Goal: Task Accomplishment & Management: Manage account settings

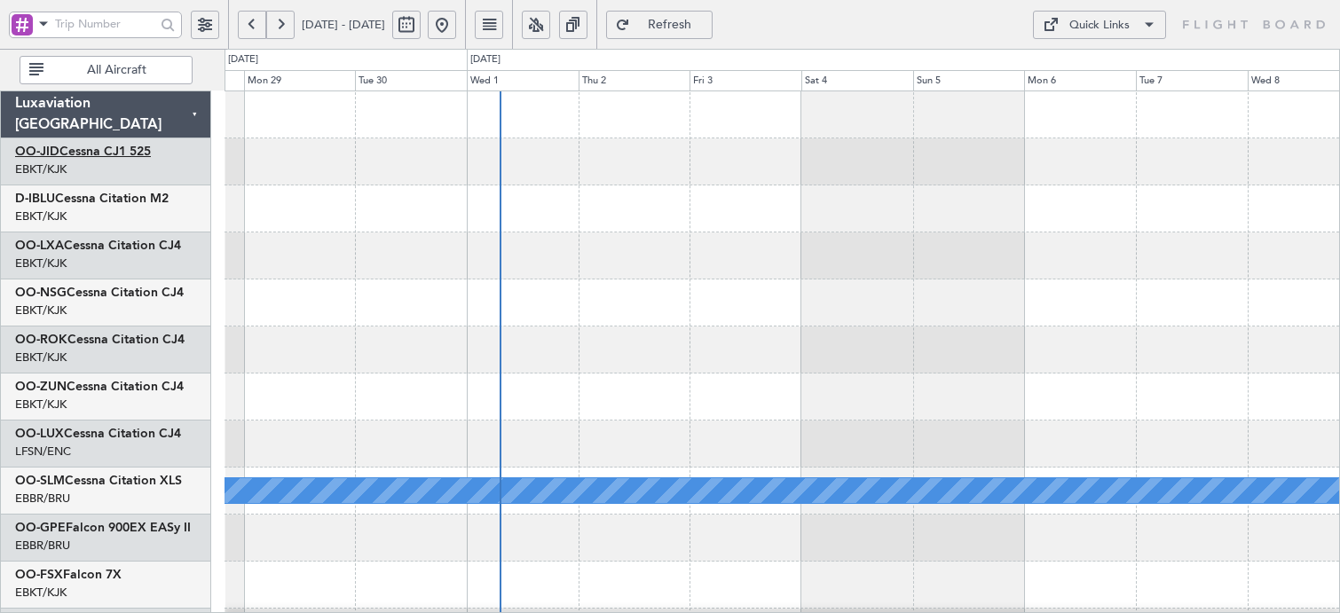
click at [121, 157] on link "OO-JID Cessna CJ1 525" at bounding box center [83, 152] width 136 height 12
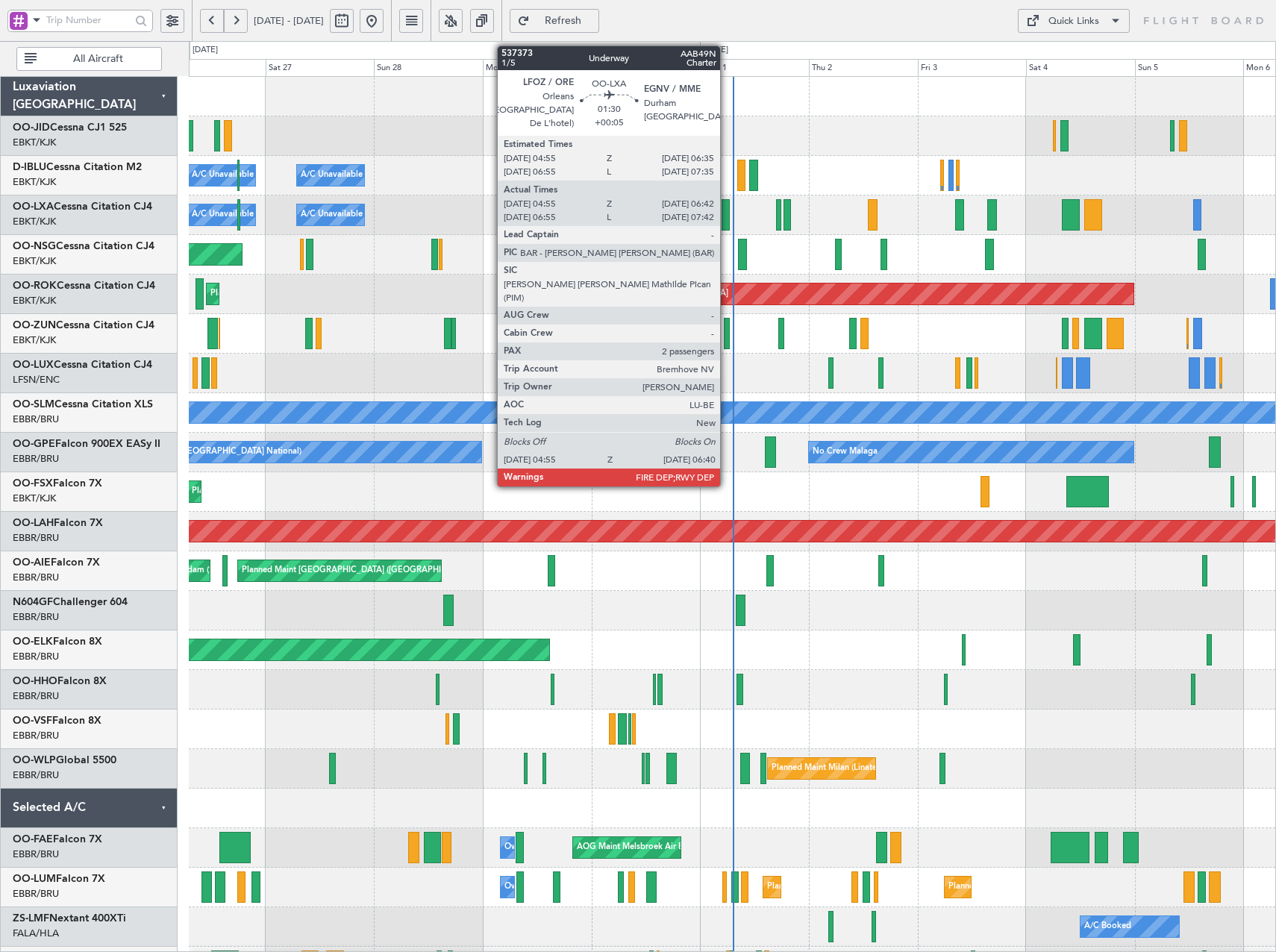
click at [727, 219] on div at bounding box center [726, 214] width 8 height 31
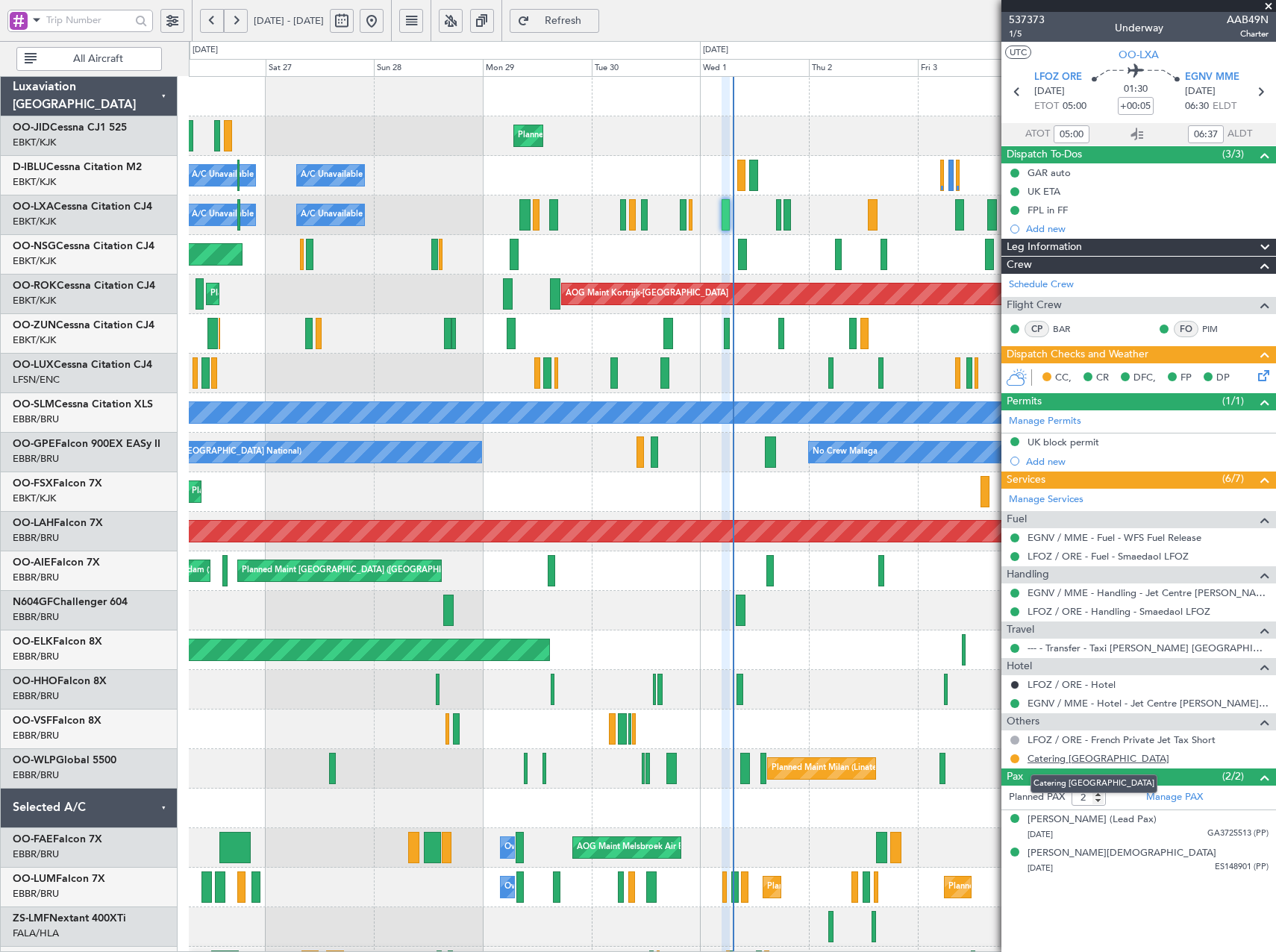
click at [1066, 758] on link "Catering Orleans" at bounding box center [1099, 758] width 142 height 13
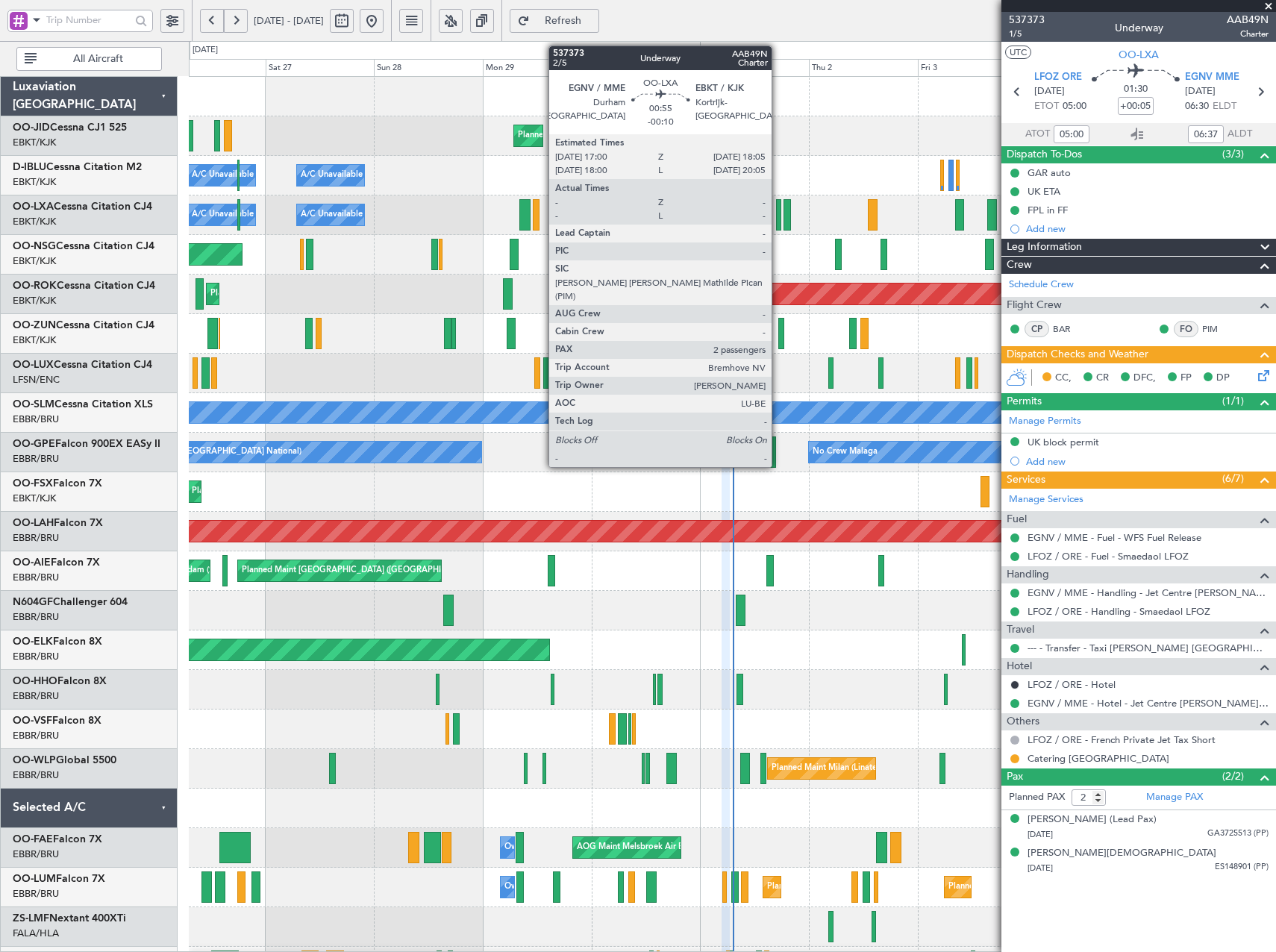
click at [778, 215] on div at bounding box center [779, 214] width 5 height 31
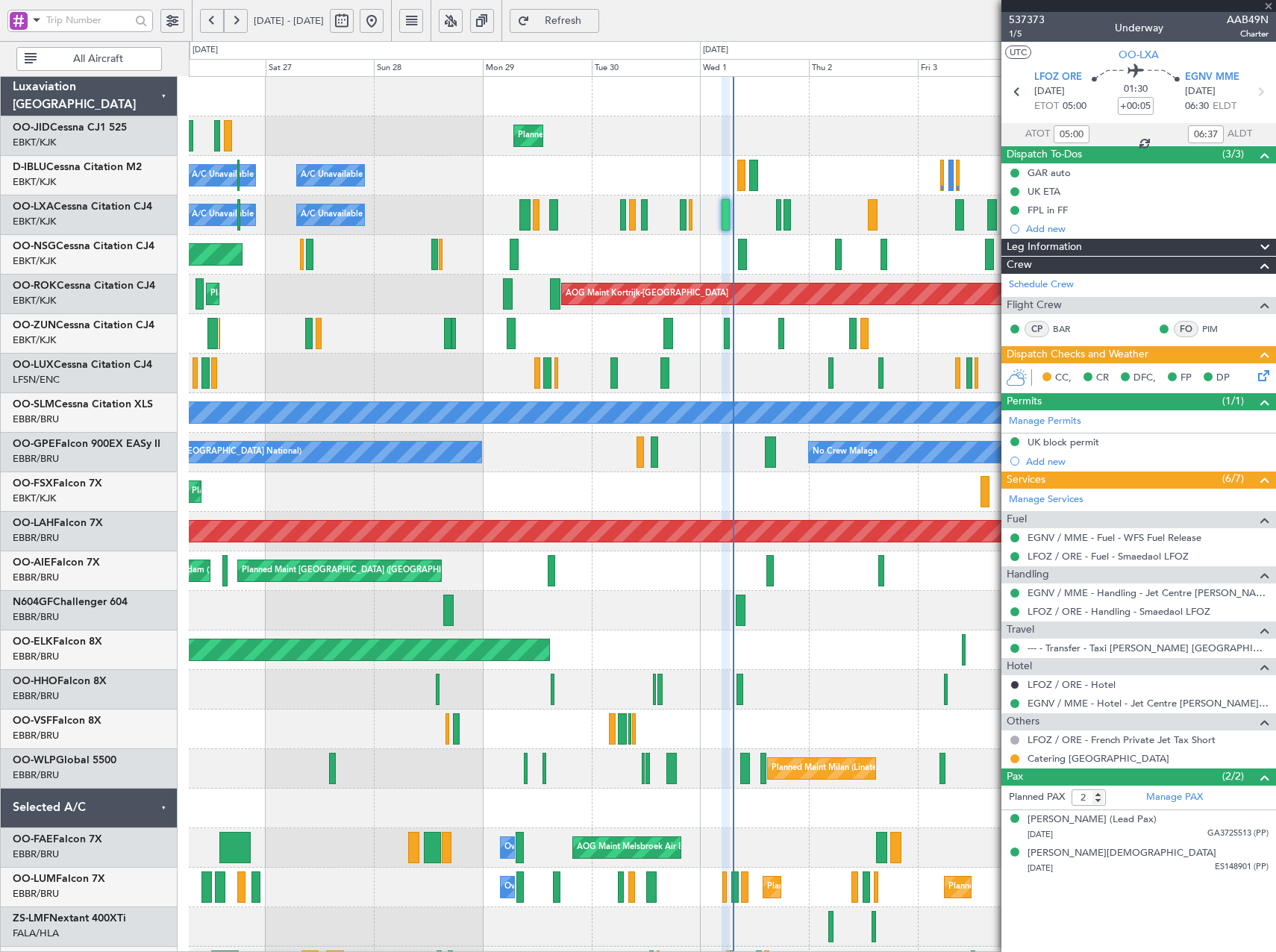
type input "-00:10"
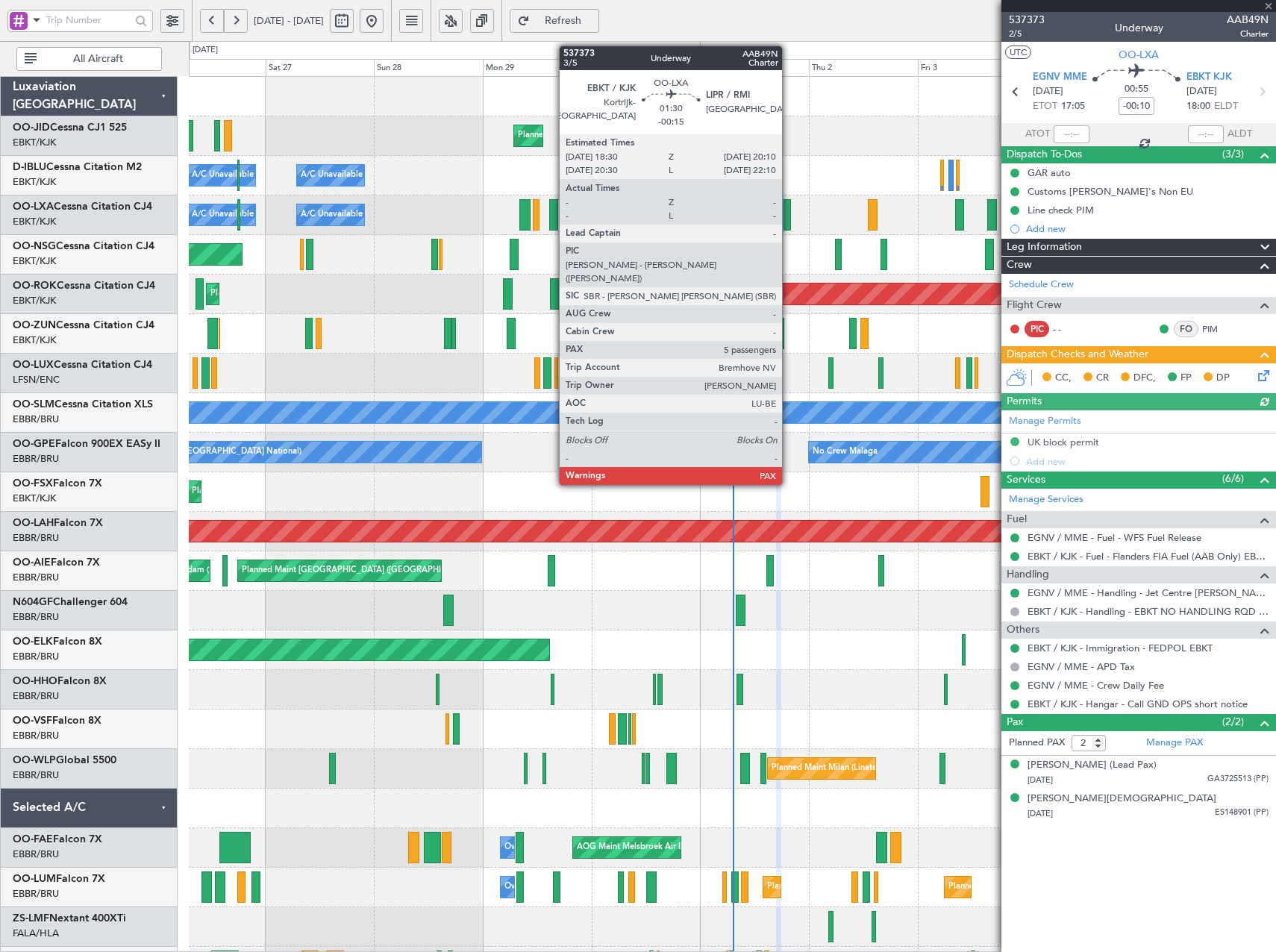
click at [789, 212] on div at bounding box center [788, 214] width 8 height 31
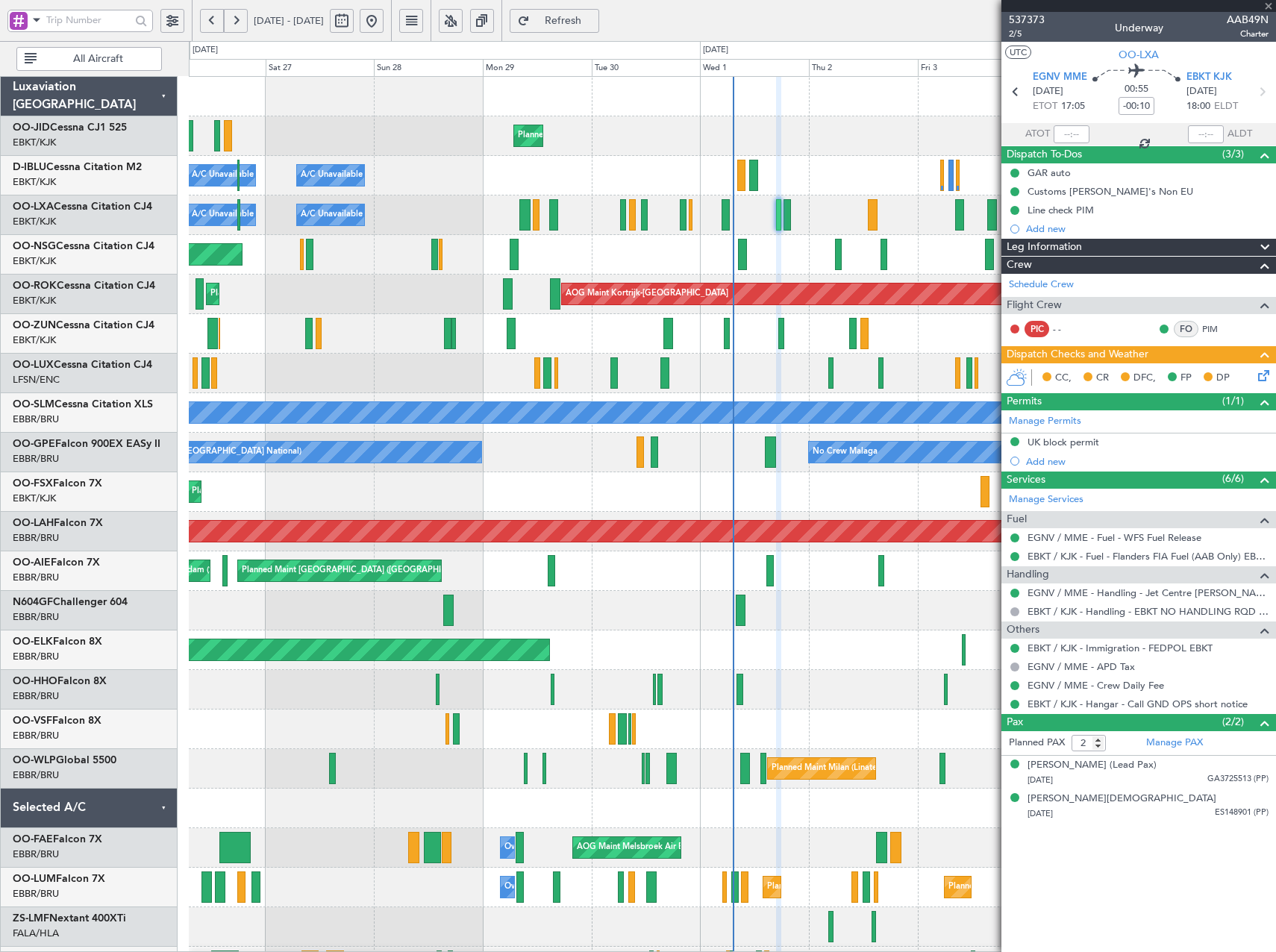
type input "-00:15"
type input "5"
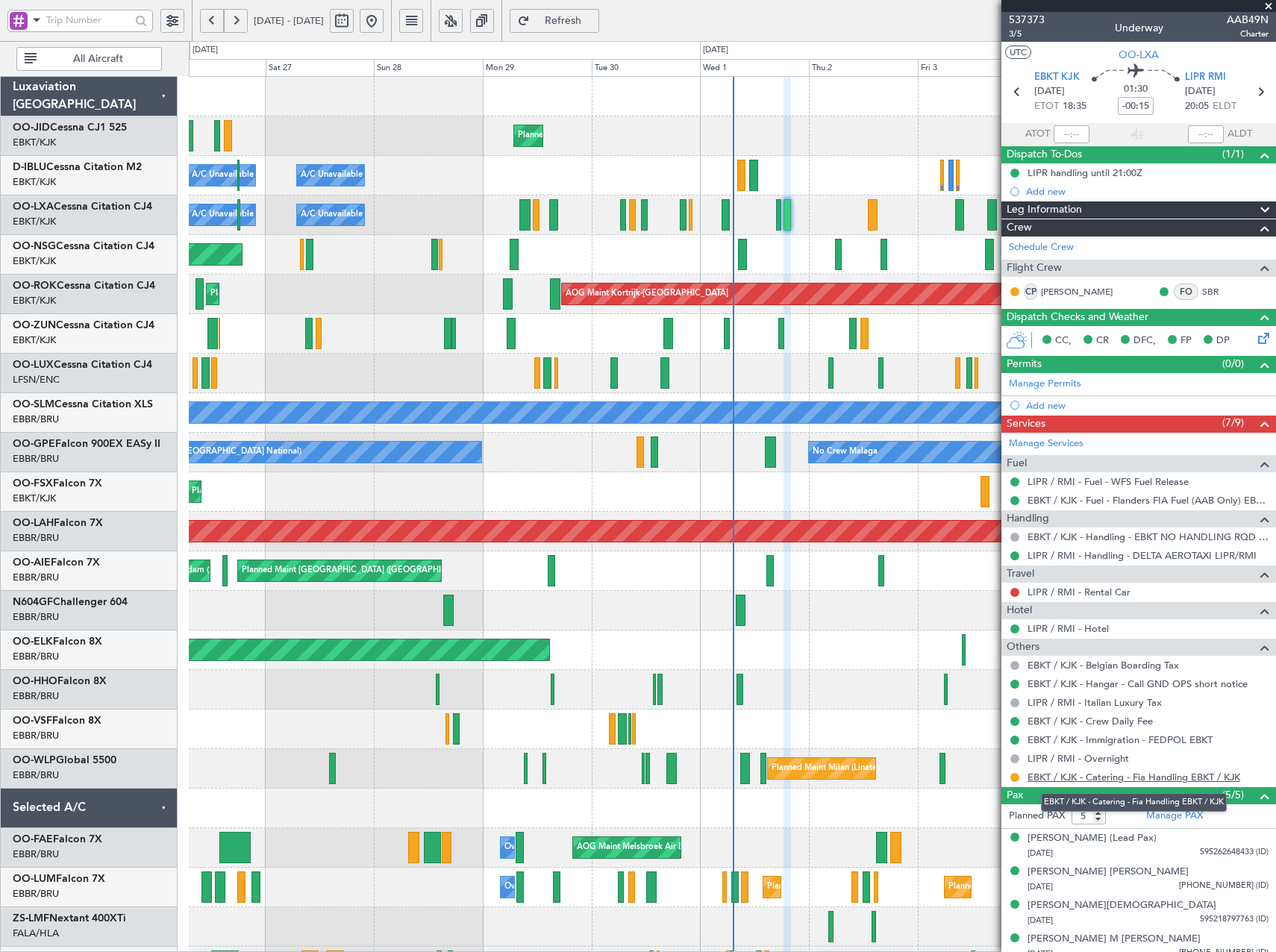
click at [1131, 775] on link "EBKT / KJK - Catering - Fia Handling EBKT / KJK" at bounding box center [1134, 777] width 213 height 13
click at [463, 23] on button at bounding box center [451, 21] width 24 height 24
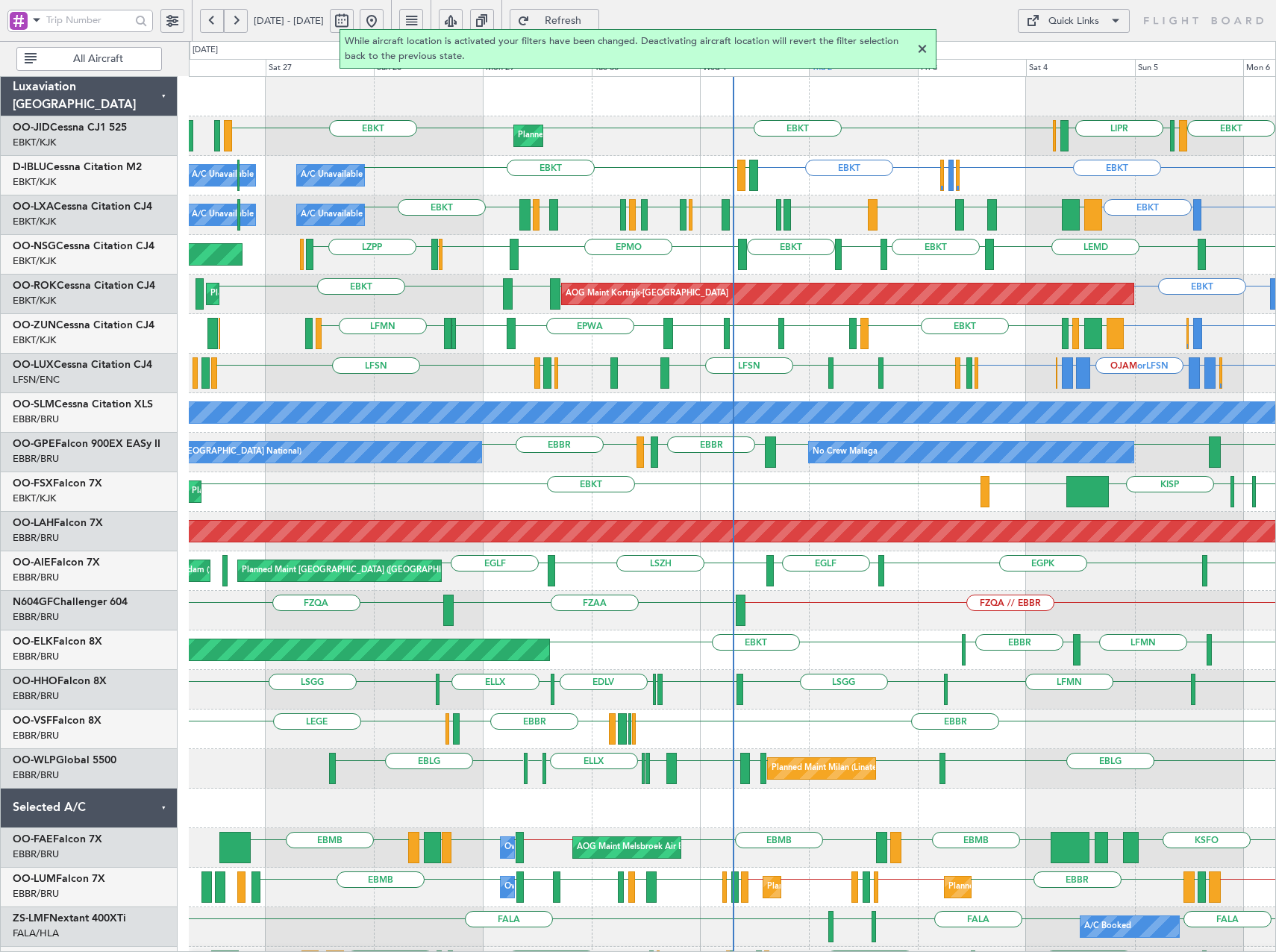
drag, startPoint x: 924, startPoint y: 47, endPoint x: 907, endPoint y: 61, distance: 22.0
click at [922, 47] on div at bounding box center [922, 49] width 18 height 18
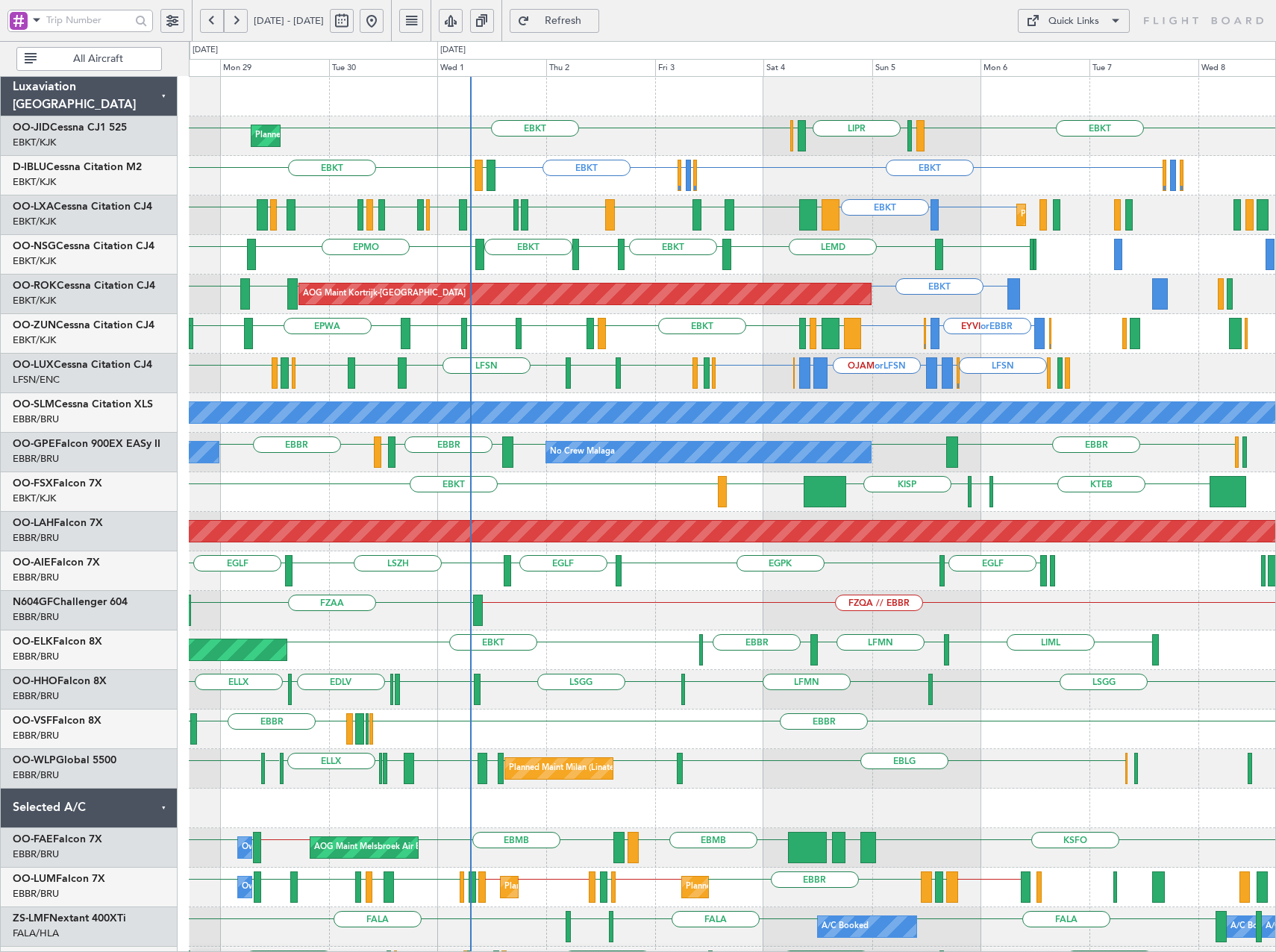
click at [775, 574] on div "EBKT LIML LIPR LFPB EBKT EBKT Planned Maint Kortrijk-Wevelgem EBKT EDDK or EBKT…" at bounding box center [732, 571] width 1087 height 989
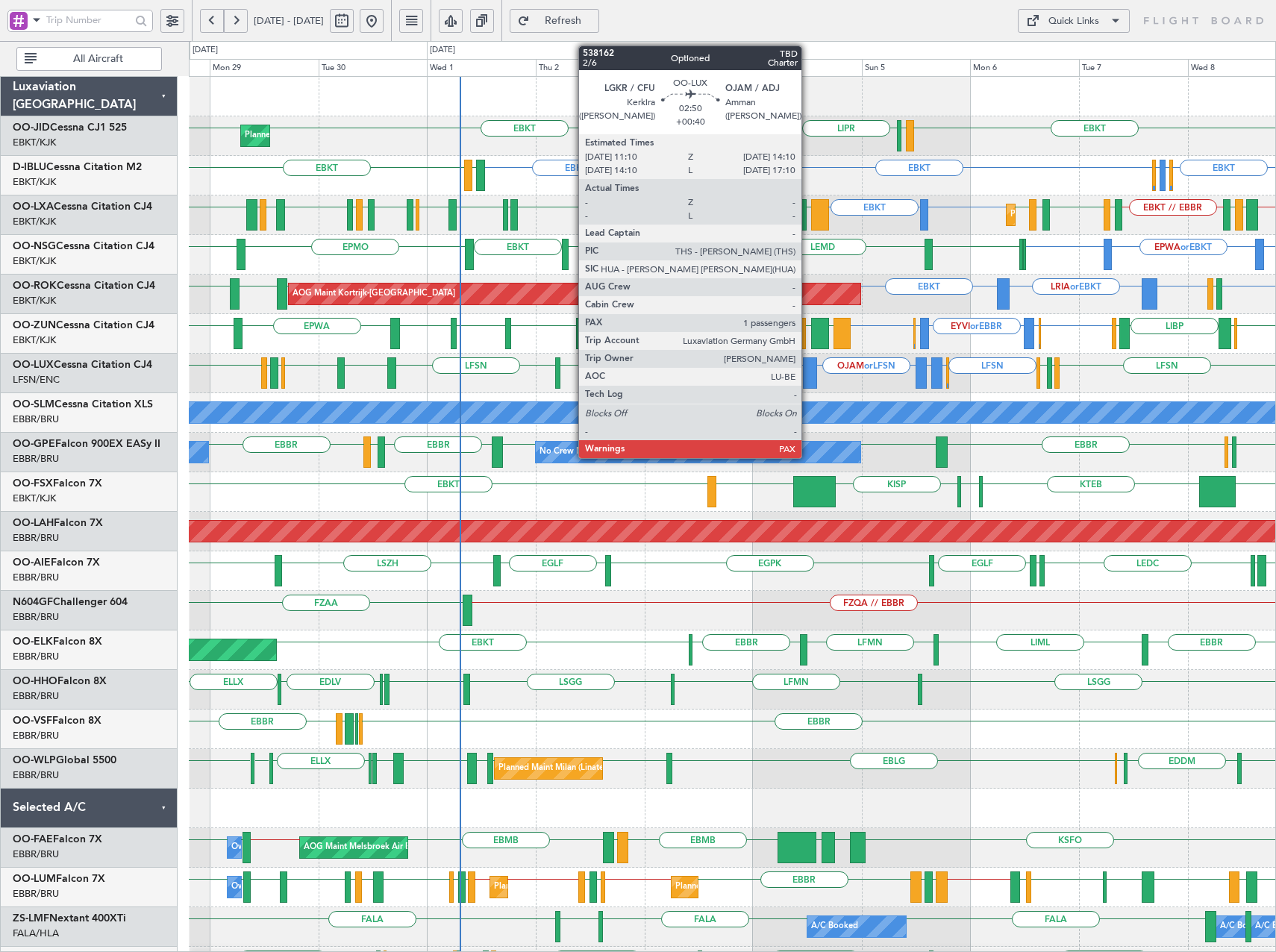
click at [808, 374] on div at bounding box center [810, 373] width 14 height 31
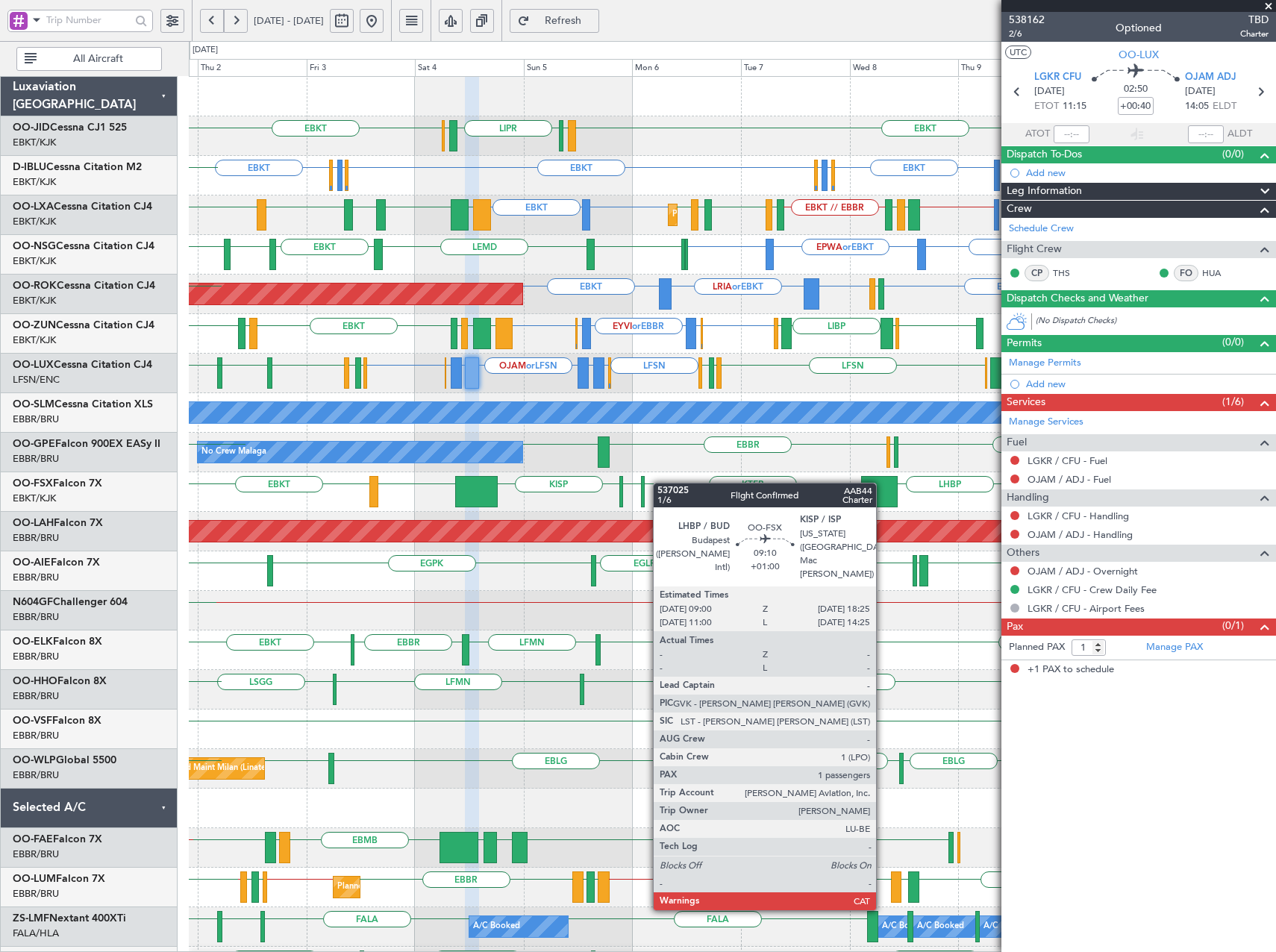
click at [496, 484] on div "EBKT LIML LIPR LFPB EBKT Planned Maint Kortrijk-Wevelgem EBKT EGGW or EBKT EDDK…" at bounding box center [732, 571] width 1087 height 989
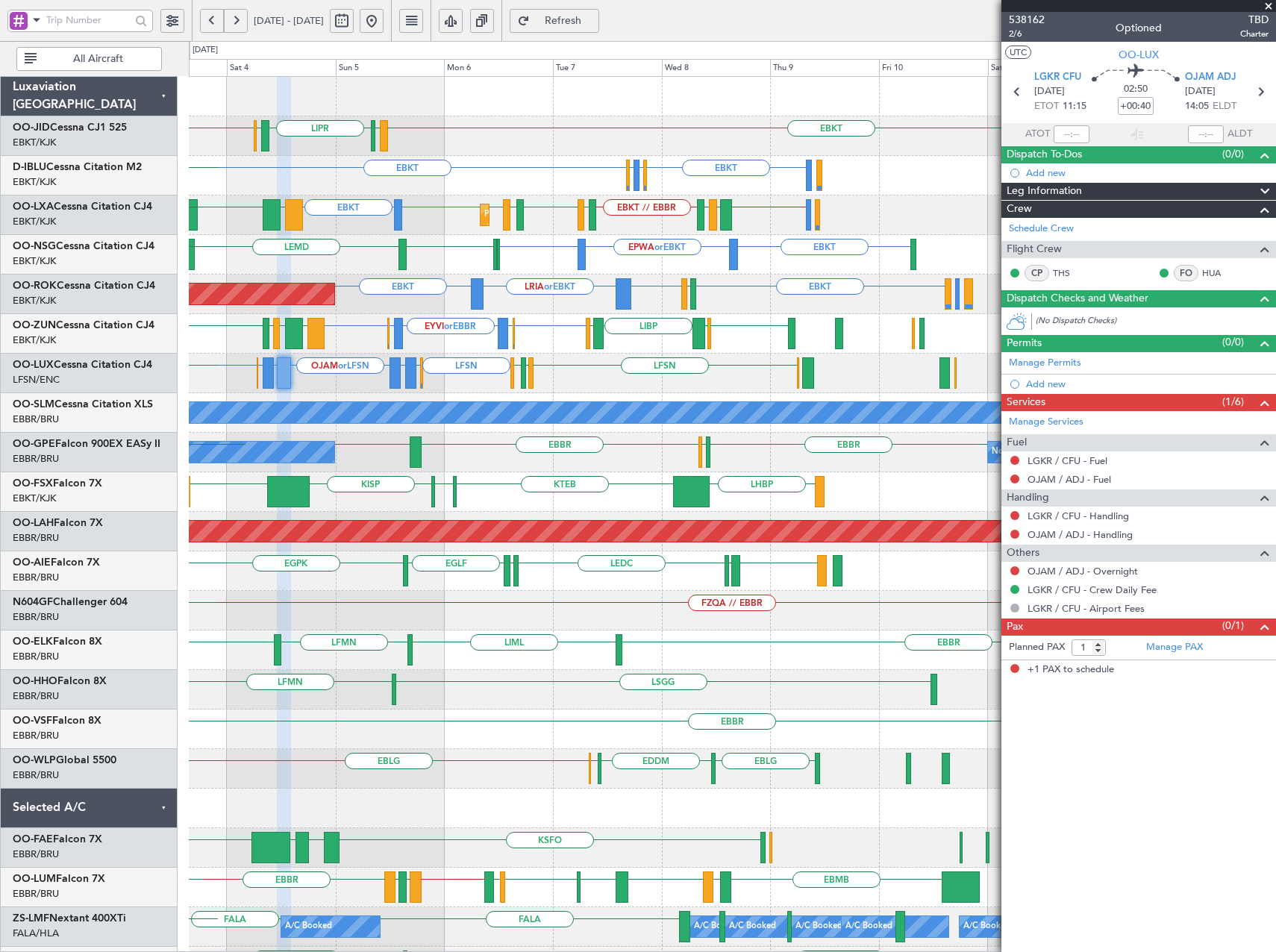
click at [601, 471] on div "EBBR LEMG EBBR LFST No Crew Malaga No Crew Brussels (Brussels National) LEMG EB…" at bounding box center [732, 452] width 1087 height 40
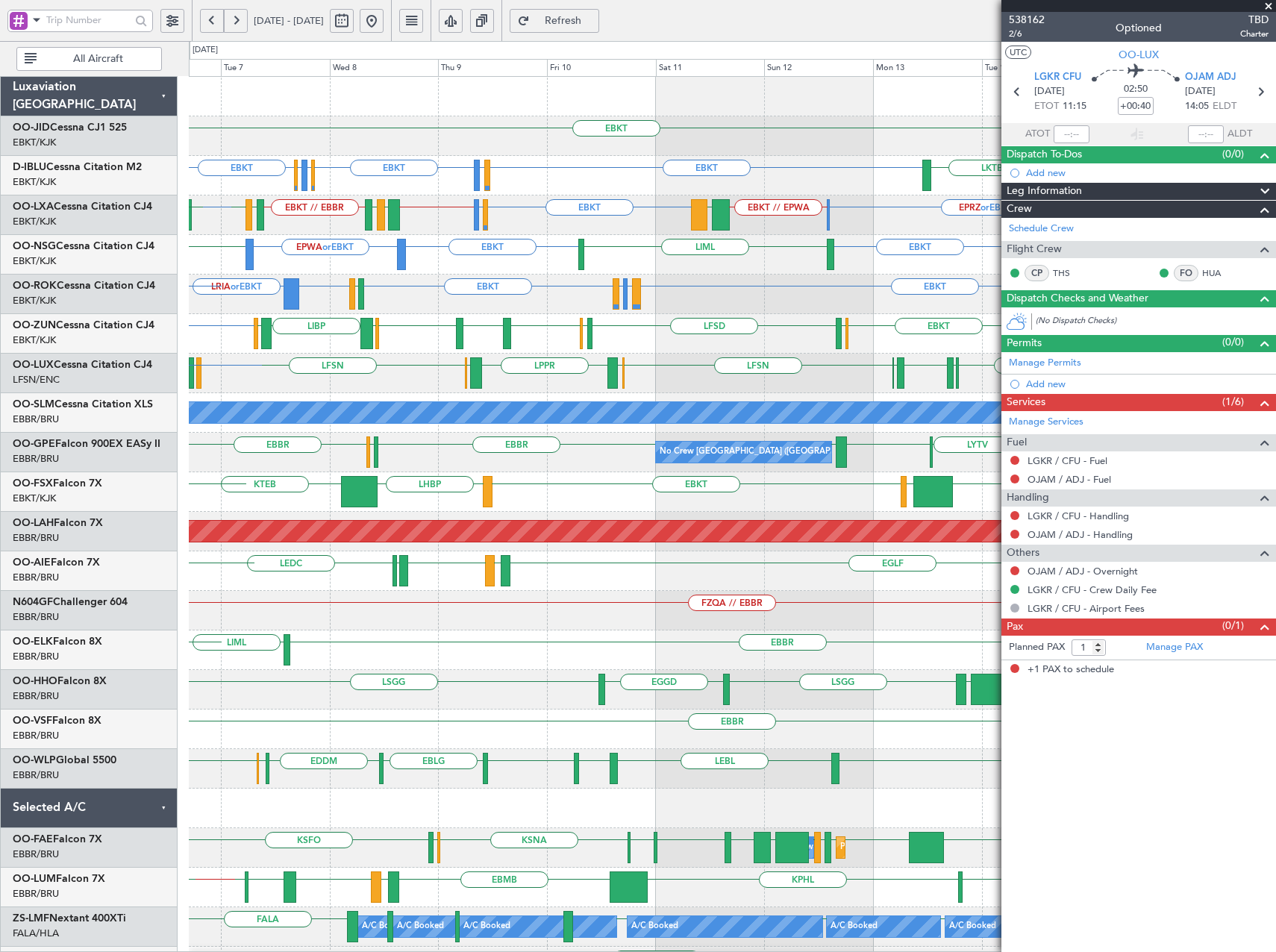
click at [246, 439] on div "EBKT EGTE EBKT EGGW or EBKT EDDK or EBKT EBKT EBKT LSGS or EBKT LKTB EBKT // EB…" at bounding box center [732, 611] width 1087 height 1068
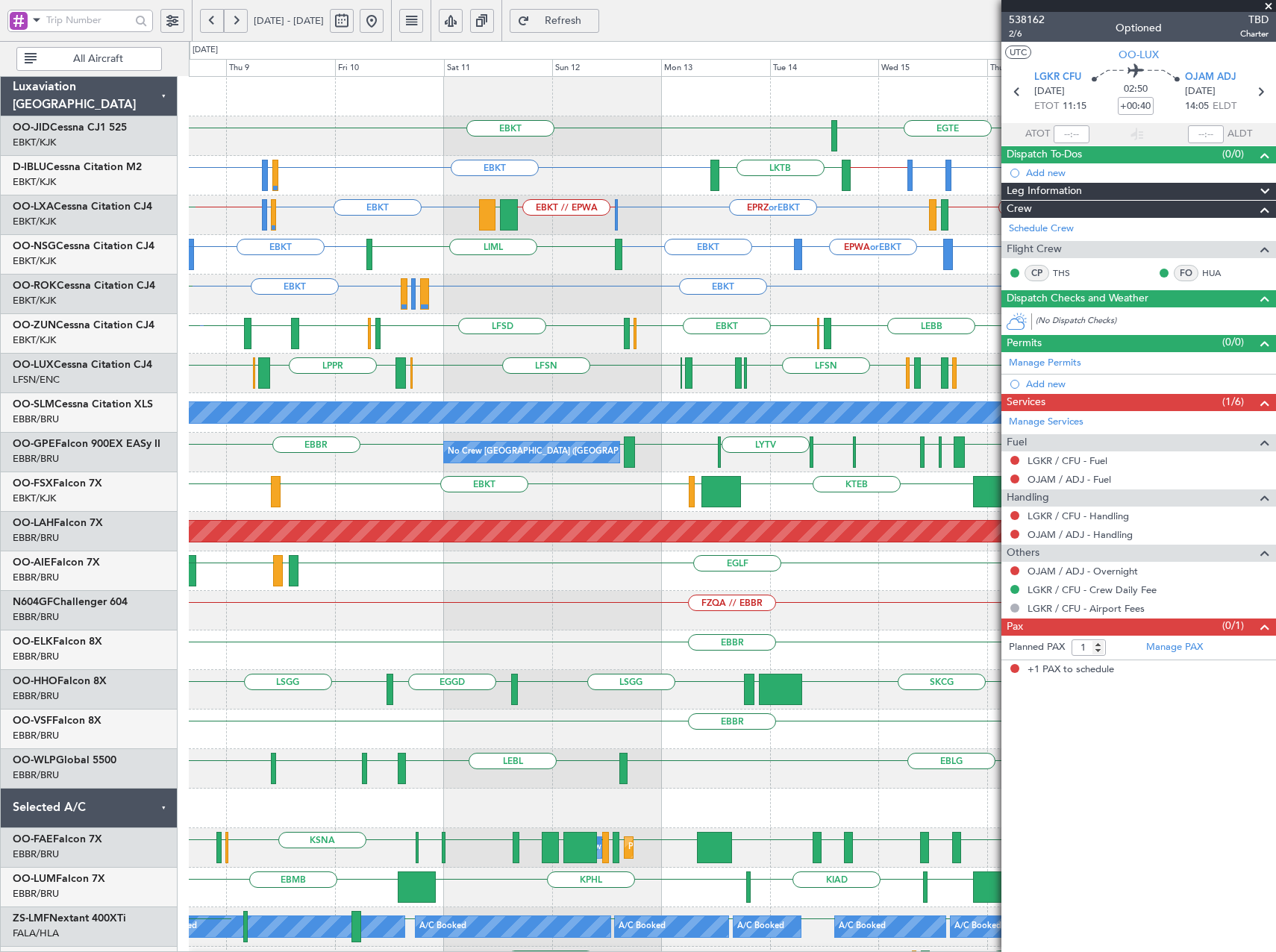
click at [626, 376] on div "EBKT EBKT EGTE EBBR or EBKT LSGG or EBKT EBKT // EBBR EBKT LKTB LSGS or EBKT EB…" at bounding box center [732, 630] width 1087 height 1108
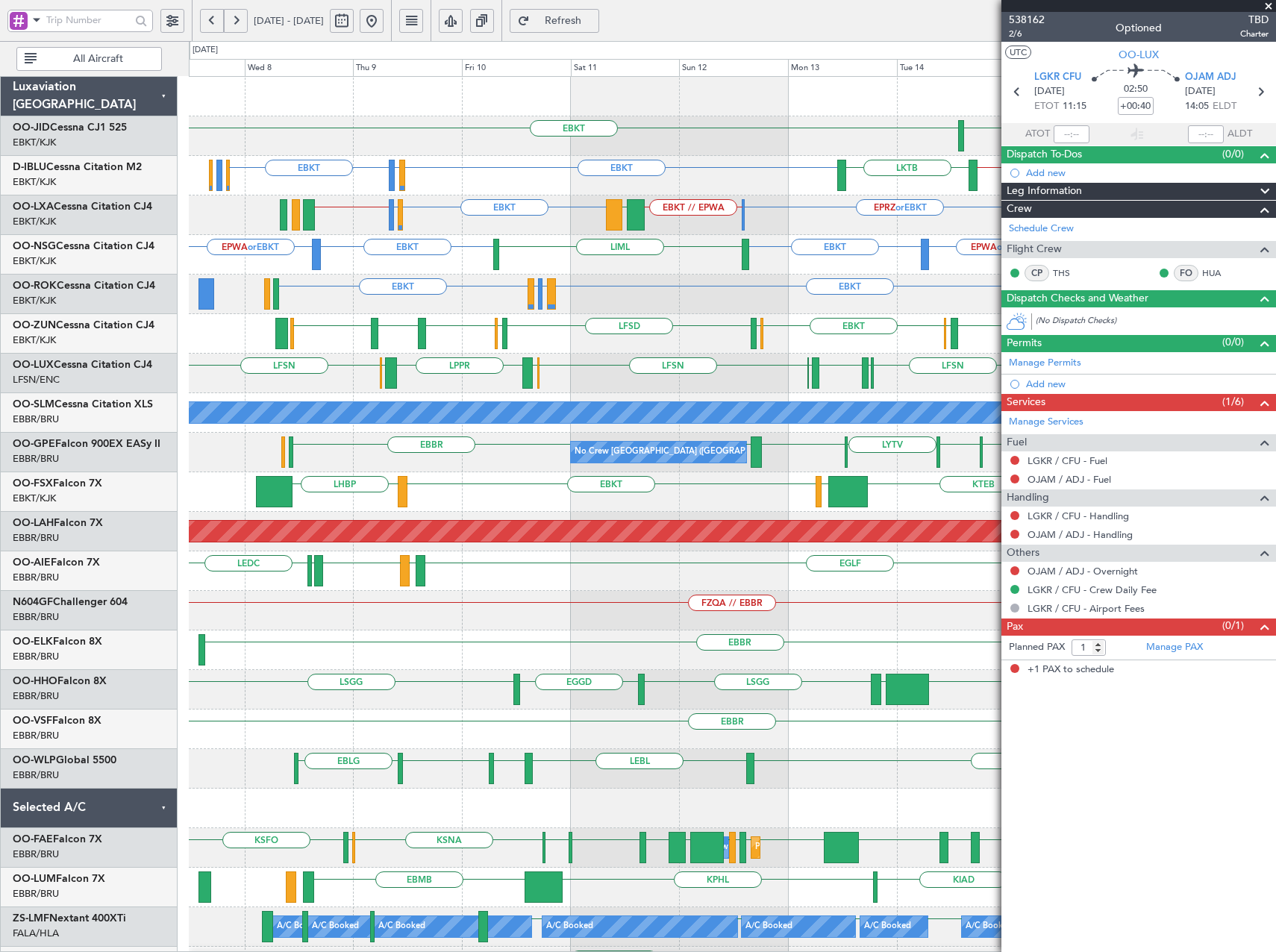
click at [703, 389] on div "LFSN LFSN [GEOGRAPHIC_DATA] [GEOGRAPHIC_DATA] [GEOGRAPHIC_DATA] LFSN ELLX [GEOG…" at bounding box center [732, 373] width 1087 height 40
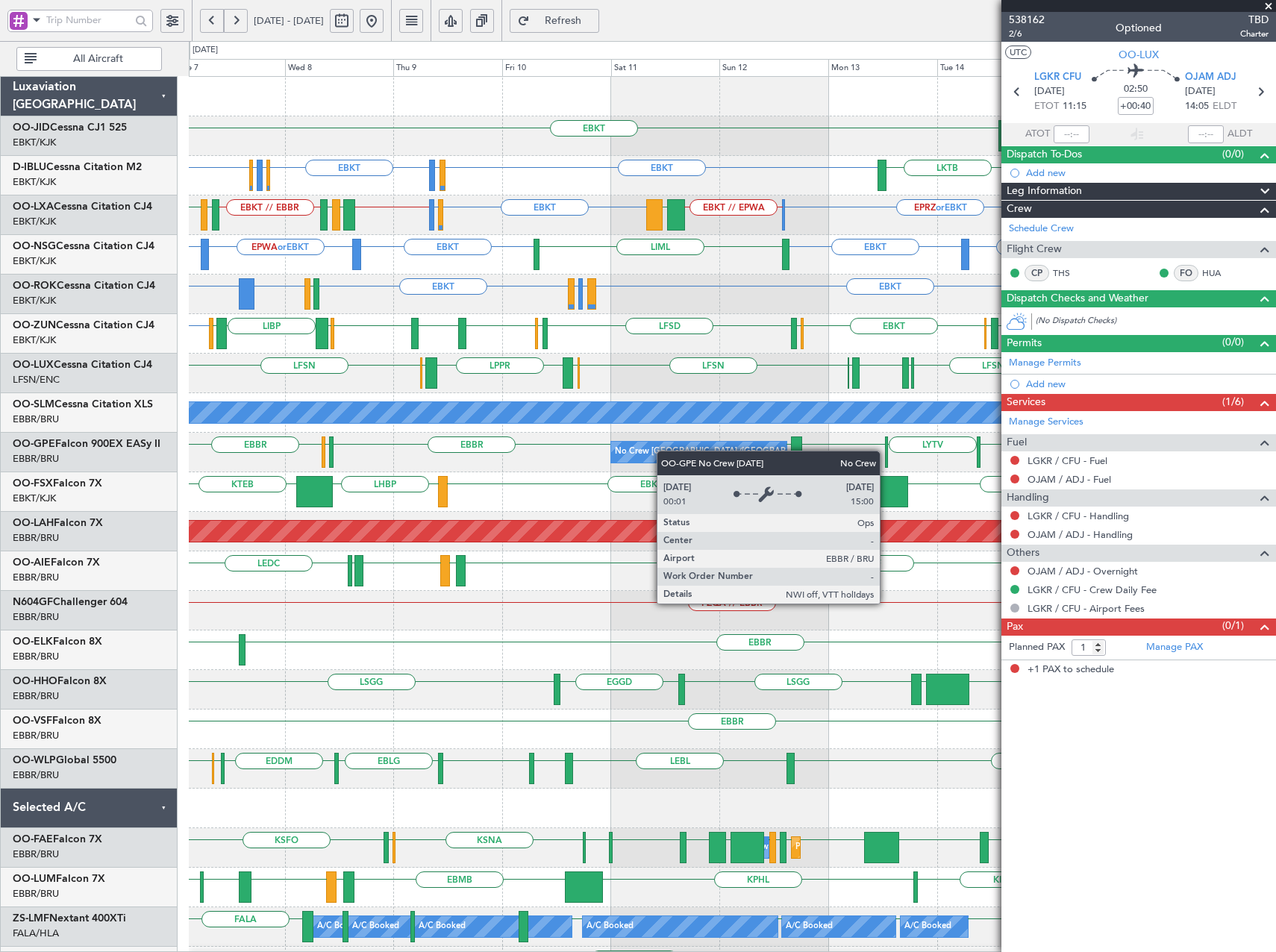
click at [632, 459] on div "EBKT EBKT EGTE EBKT EGGW or EBKT EDDK or EBKT EBKT EBBR or EBKT LSGG or EBKT EB…" at bounding box center [732, 630] width 1087 height 1108
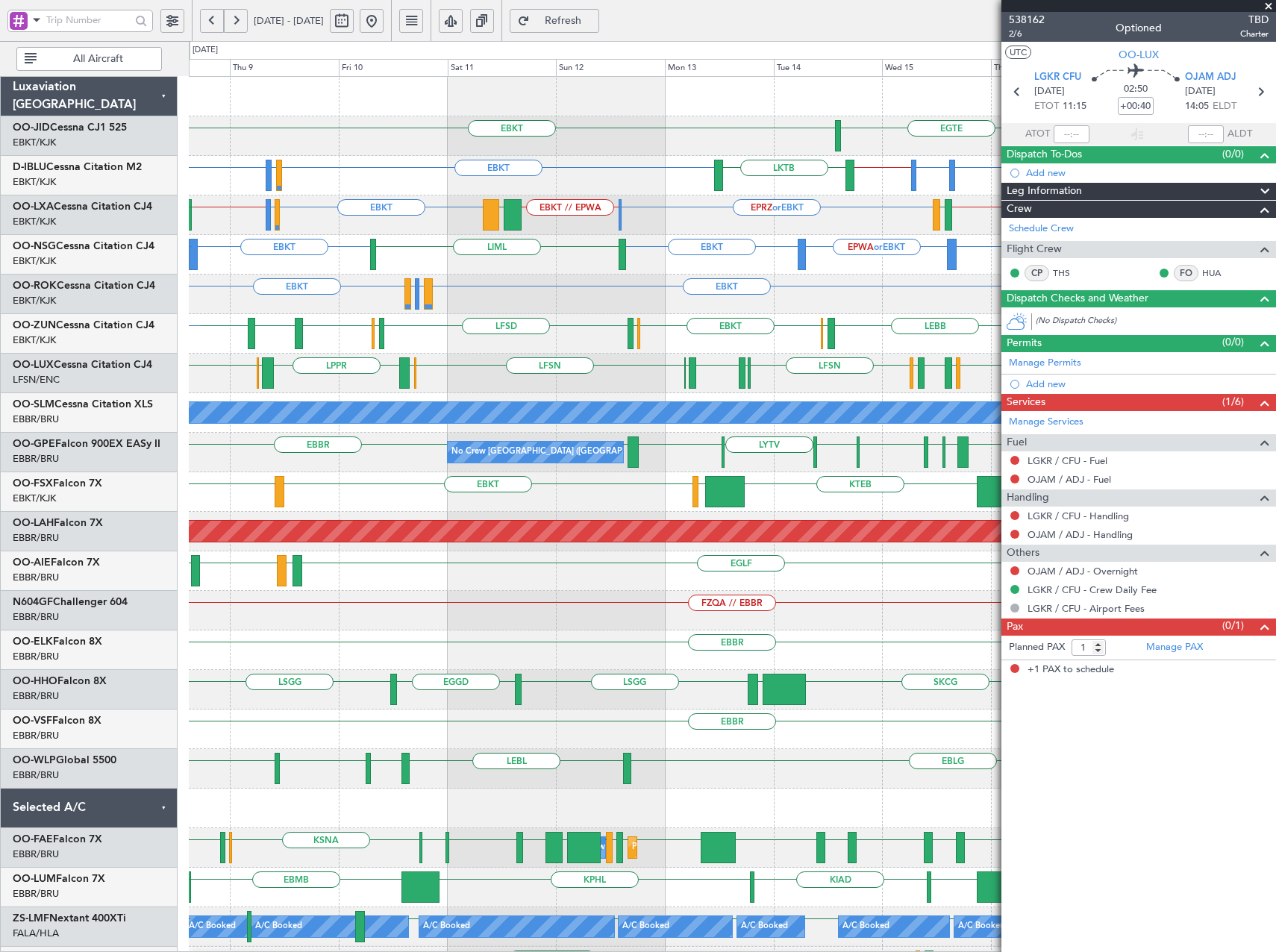
click at [665, 344] on div "EBKT EBKT EGTE EBKT EBBR or EBKT LSGG or EBKT EBKT // EBBR EBKT LSGS or EBKT LK…" at bounding box center [732, 630] width 1087 height 1108
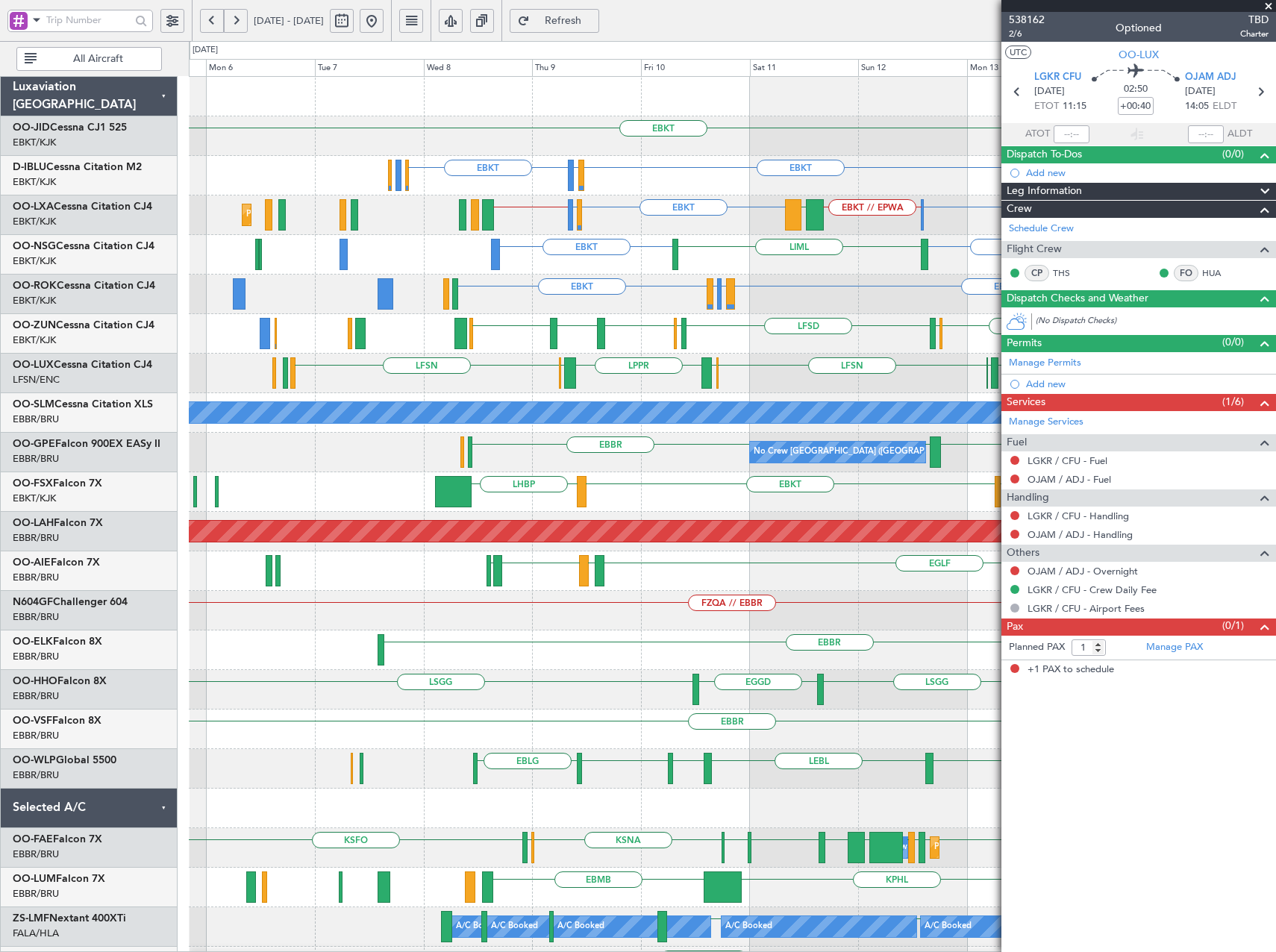
click at [1024, 351] on fb-app "08 Oct 2025 - 18 Oct 2025 Refresh Quick Links All Aircraft EBKT EGTE EBKT EBKT …" at bounding box center [638, 485] width 1276 height 934
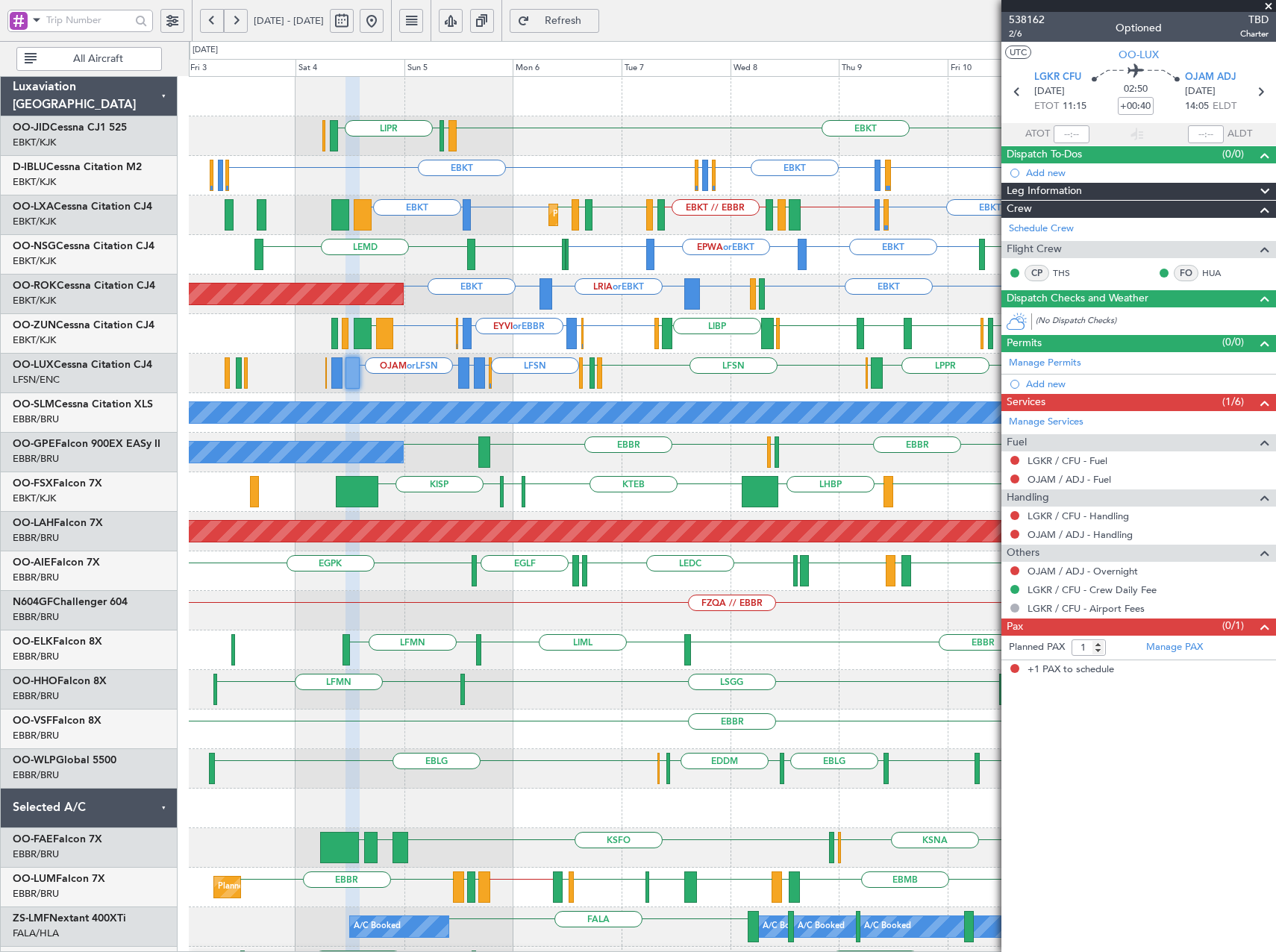
click at [529, 320] on div "EBKT LIML LIPR EBKT EGGW or EBKT EDDK or EBKT EBKT EBKT LSGS or EBKT LKTB Plann…" at bounding box center [732, 571] width 1087 height 989
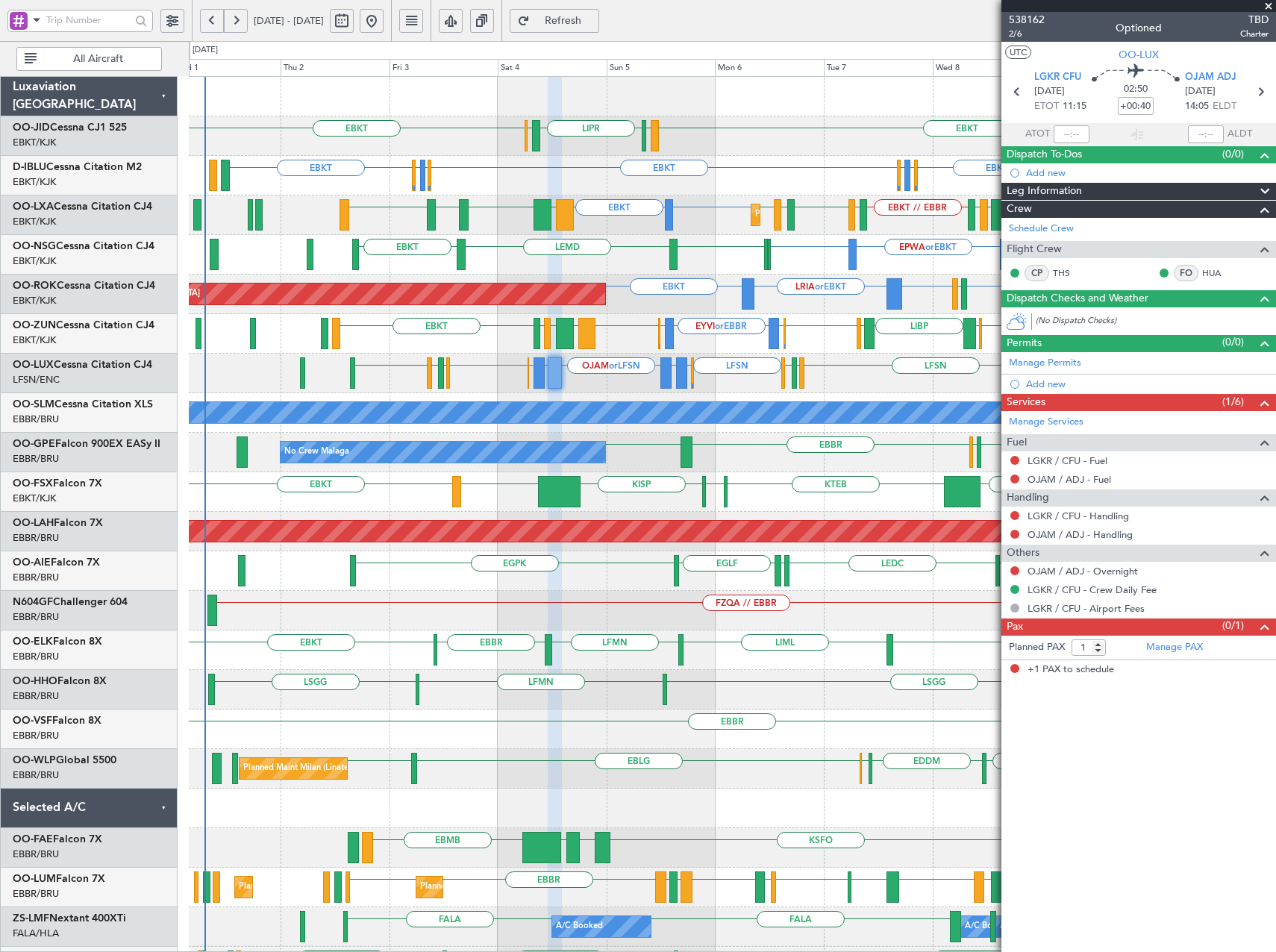
click at [633, 348] on div "EBKT LIML LIPR LFPB EBKT Planned Maint Kortrijk-Wevelgem EBKT EGGW or EBKT EDDK…" at bounding box center [732, 571] width 1087 height 989
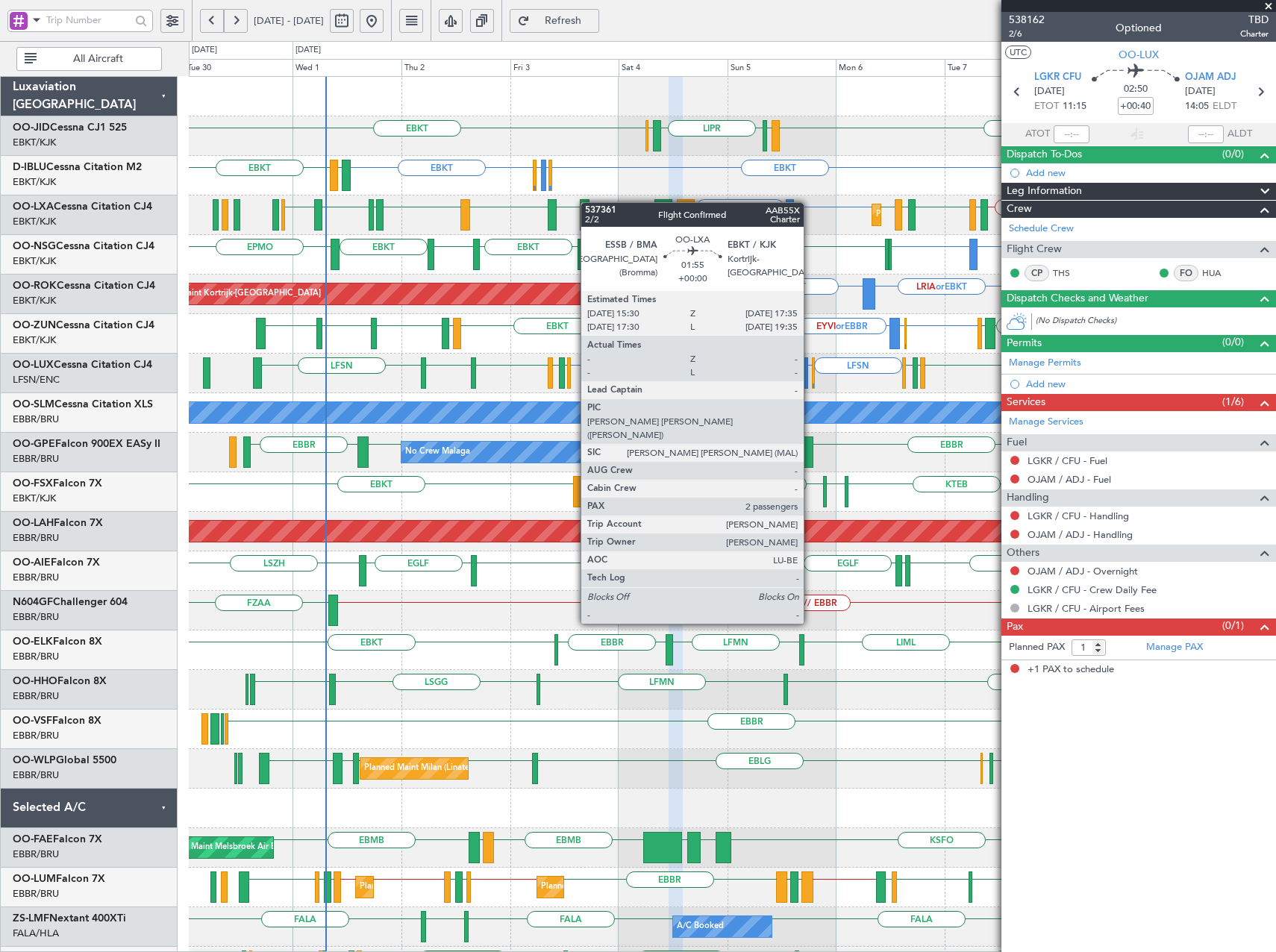
click at [588, 202] on div "EBKT LIML LIPR LFPB EBKT Planned Maint Kortrijk-Wevelgem EBKT EGGW or EBKT EDDK…" at bounding box center [732, 571] width 1087 height 989
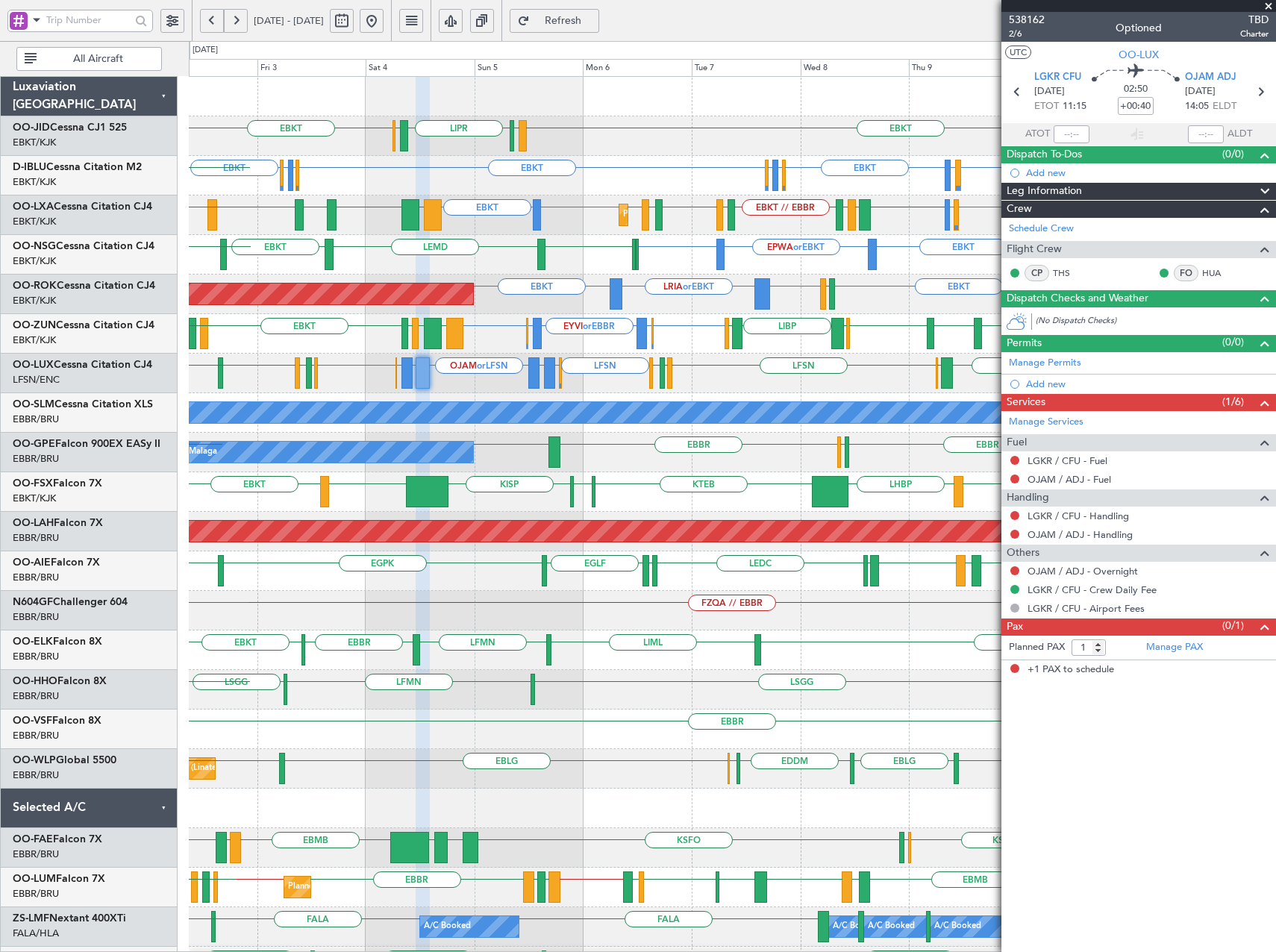
click at [649, 292] on div "EBKT LIML LIPR LFPB EBKT EBKT EGGW or EBKT EDDK or EBKT EBKT EDDK or EBKT EBKT …" at bounding box center [732, 571] width 1087 height 989
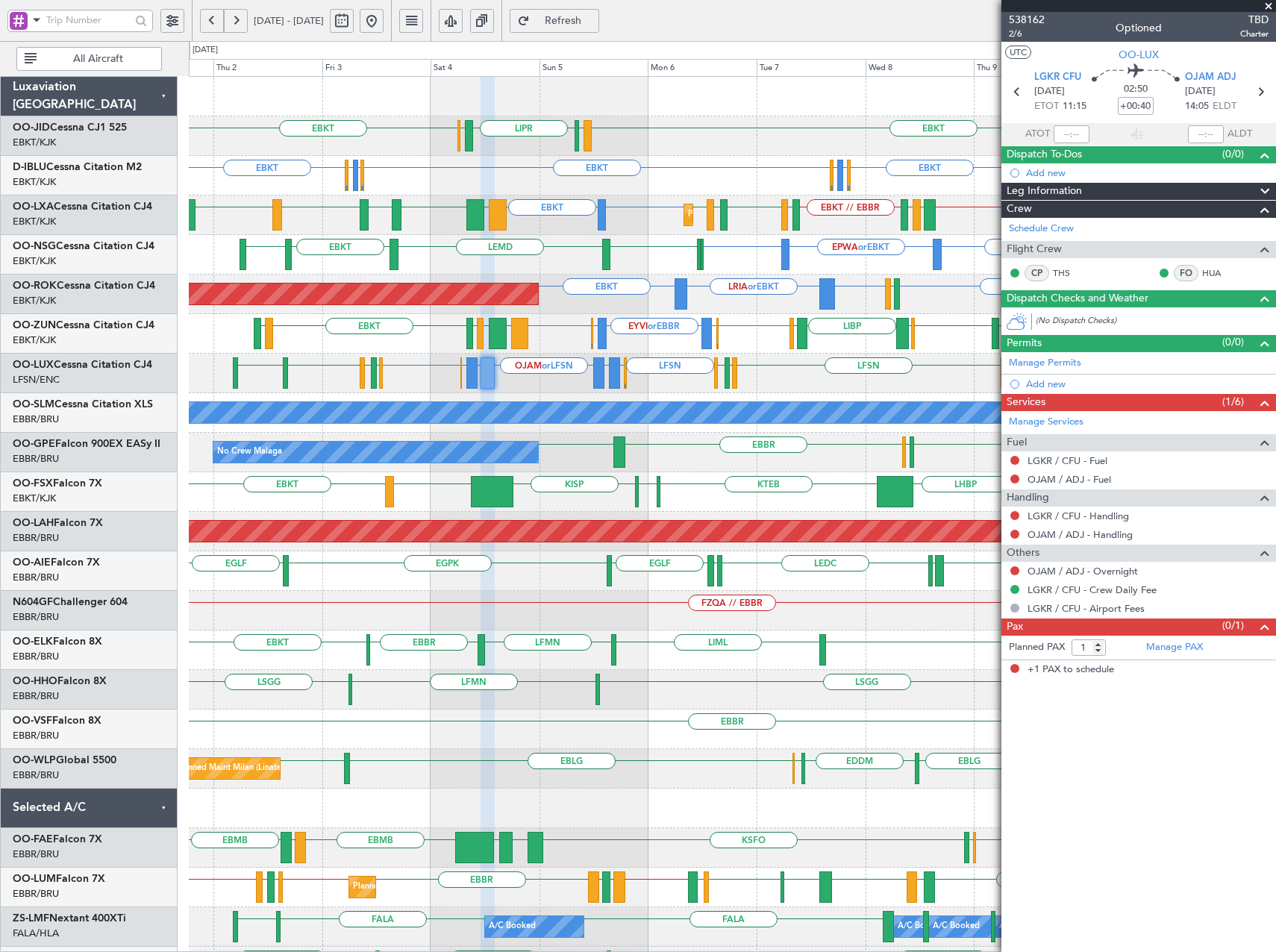
click at [367, 251] on div "EPWA or EBKT EBKT EBKT LFOK EBKT LEMD EBKT LSZM LIML" at bounding box center [732, 254] width 1087 height 40
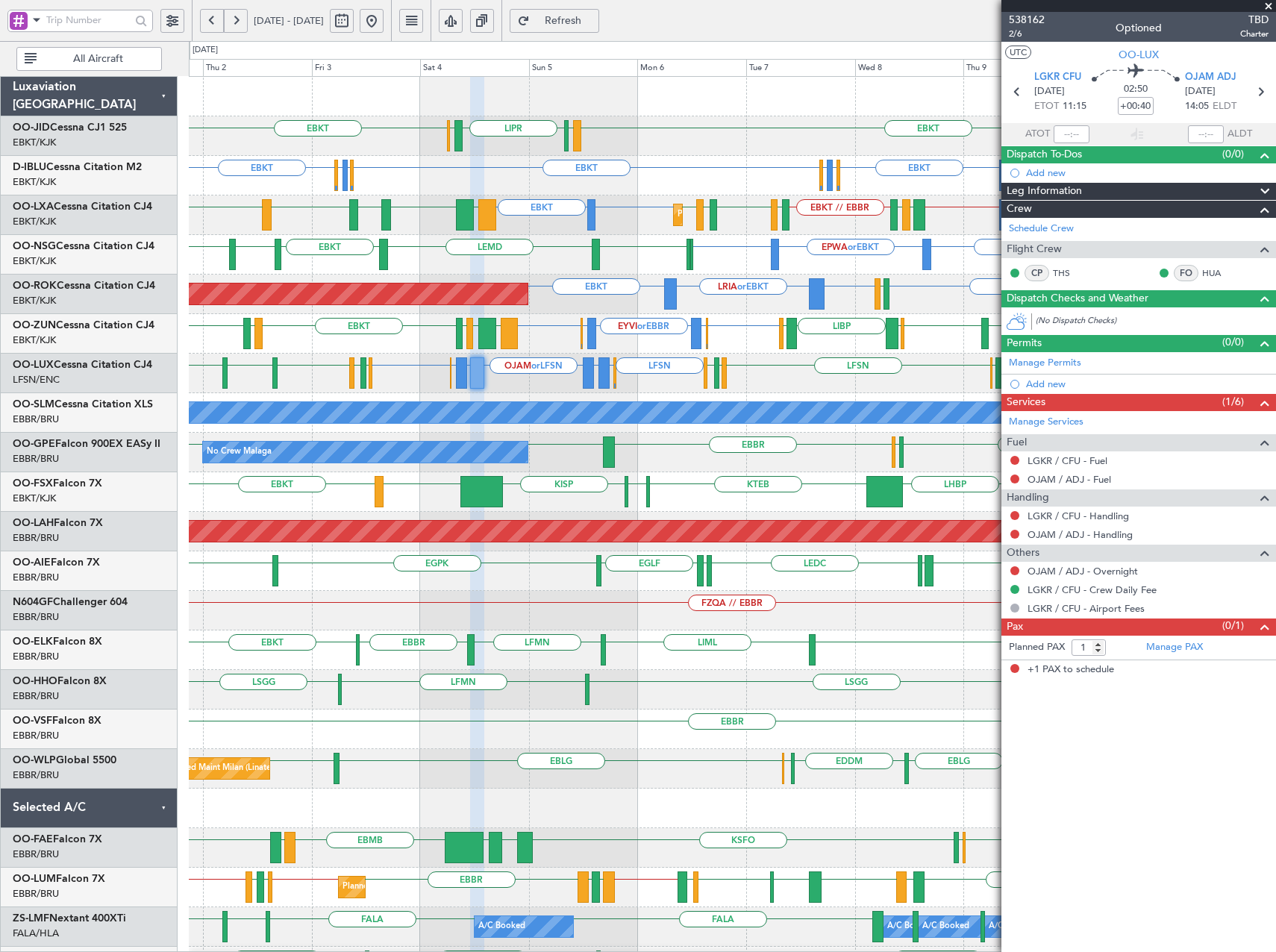
click at [774, 481] on div "EBKT LIML LIPR LFPB EBKT Planned Maint Kortrijk-Wevelgem EBKT EGGW or EBKT EDDK…" at bounding box center [732, 571] width 1087 height 989
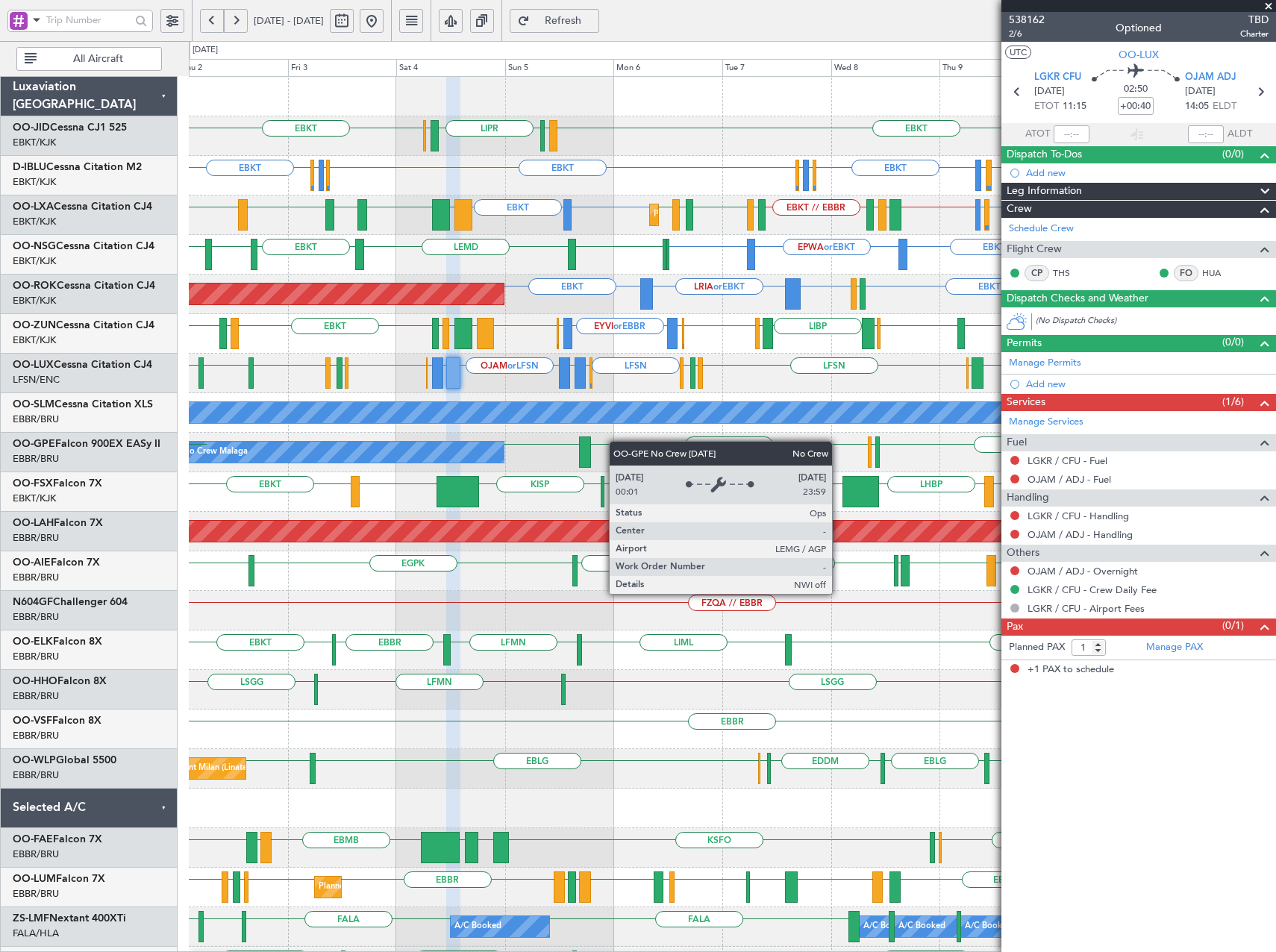
click at [496, 452] on div "EBKT LIML LIPR LFPB EBKT EBKT EGGW or EBKT EDDK or EBKT EBKT EDDK or EBKT EBKT …" at bounding box center [732, 571] width 1087 height 989
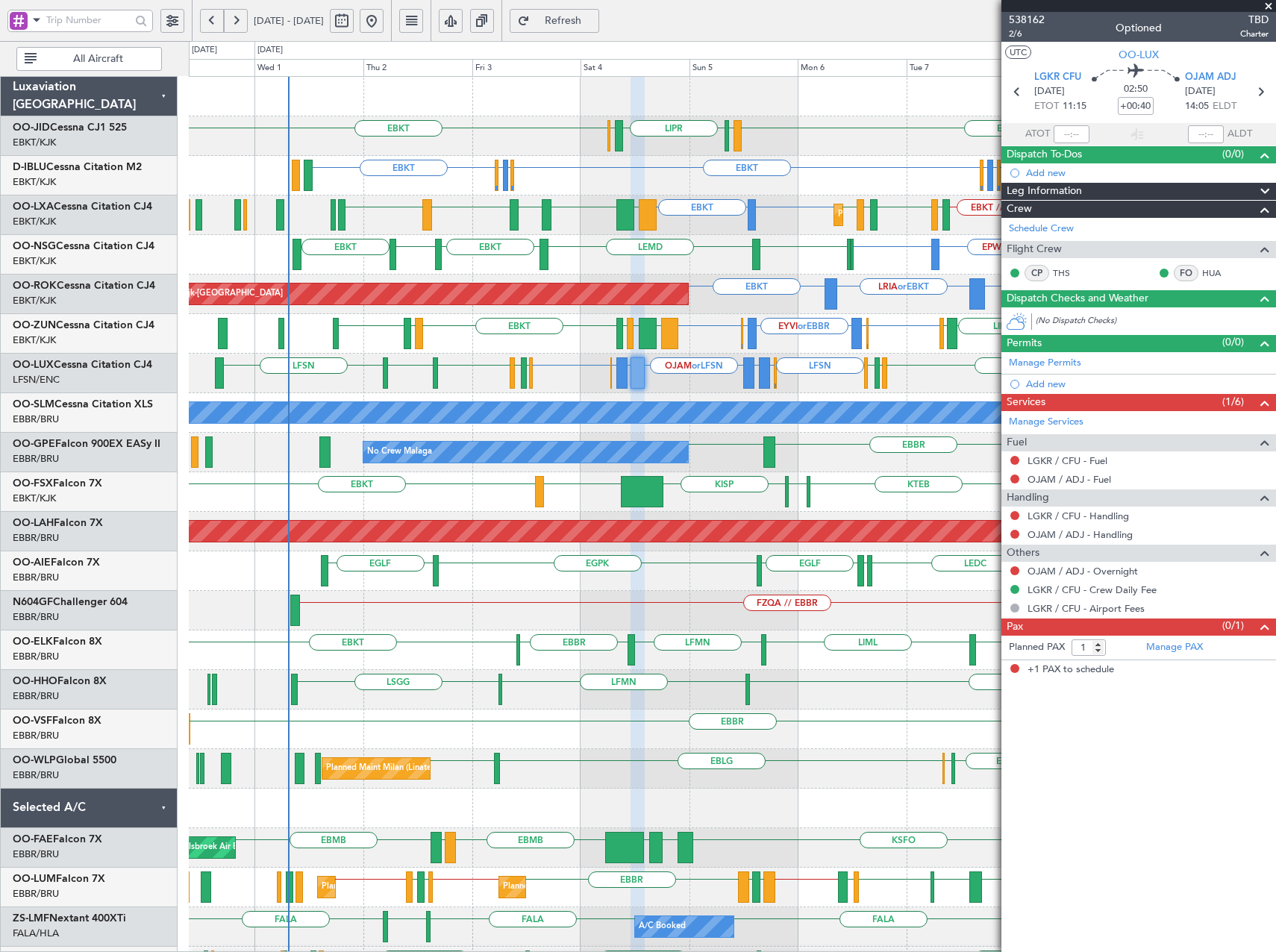
click at [769, 331] on div "EBBR EHAM or EBBR EYVI or EBBR EHAM or EBBR EBBR EGWU EBKT LIMP EBKT EGGW EBKT …" at bounding box center [732, 334] width 1087 height 40
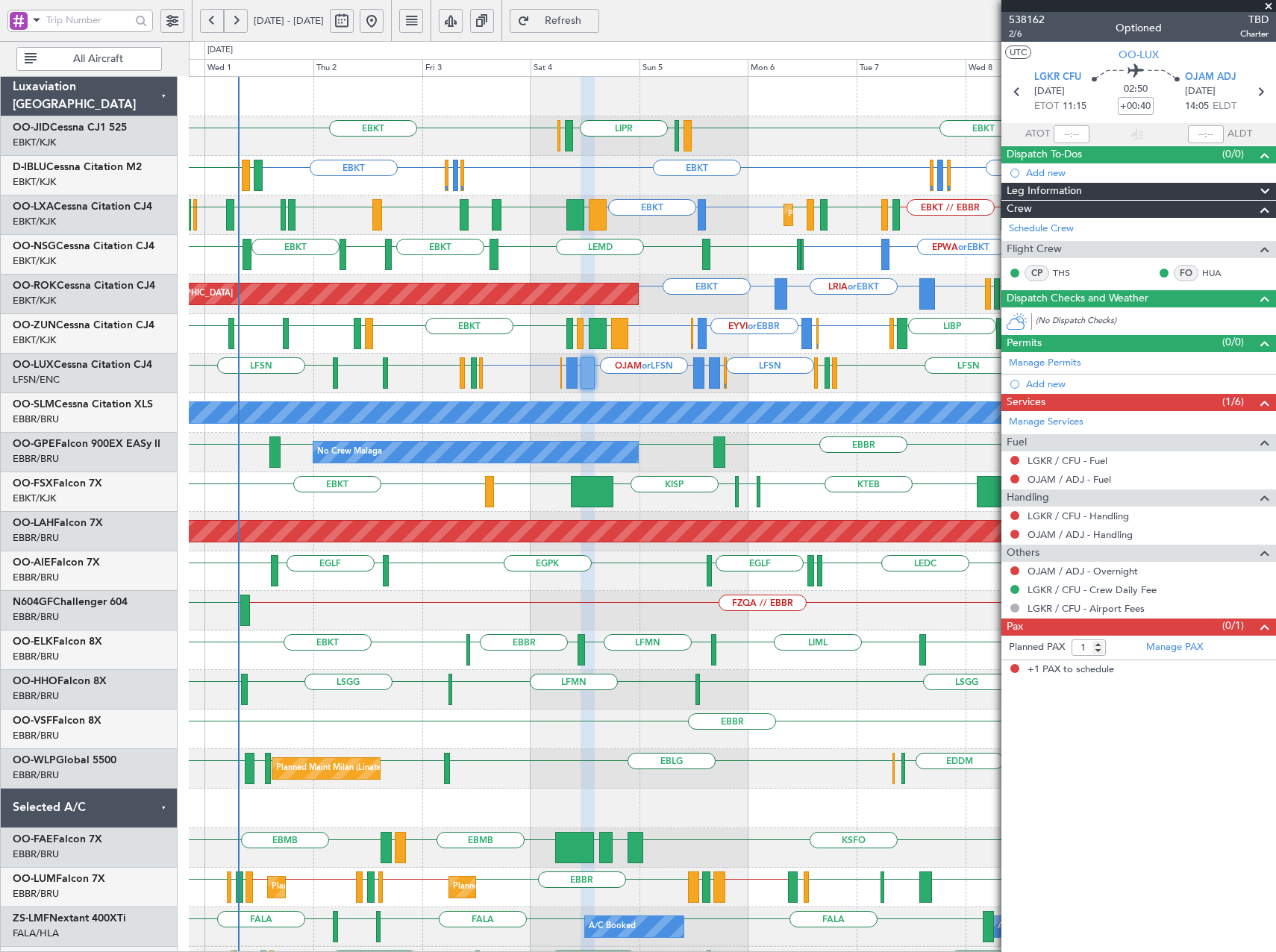
click at [767, 463] on div "EBKT EBKT LIML LIPR LFPB Planned Maint Kortrijk-Wevelgem EBKT LSGS or EBKT EBKT…" at bounding box center [732, 571] width 1087 height 989
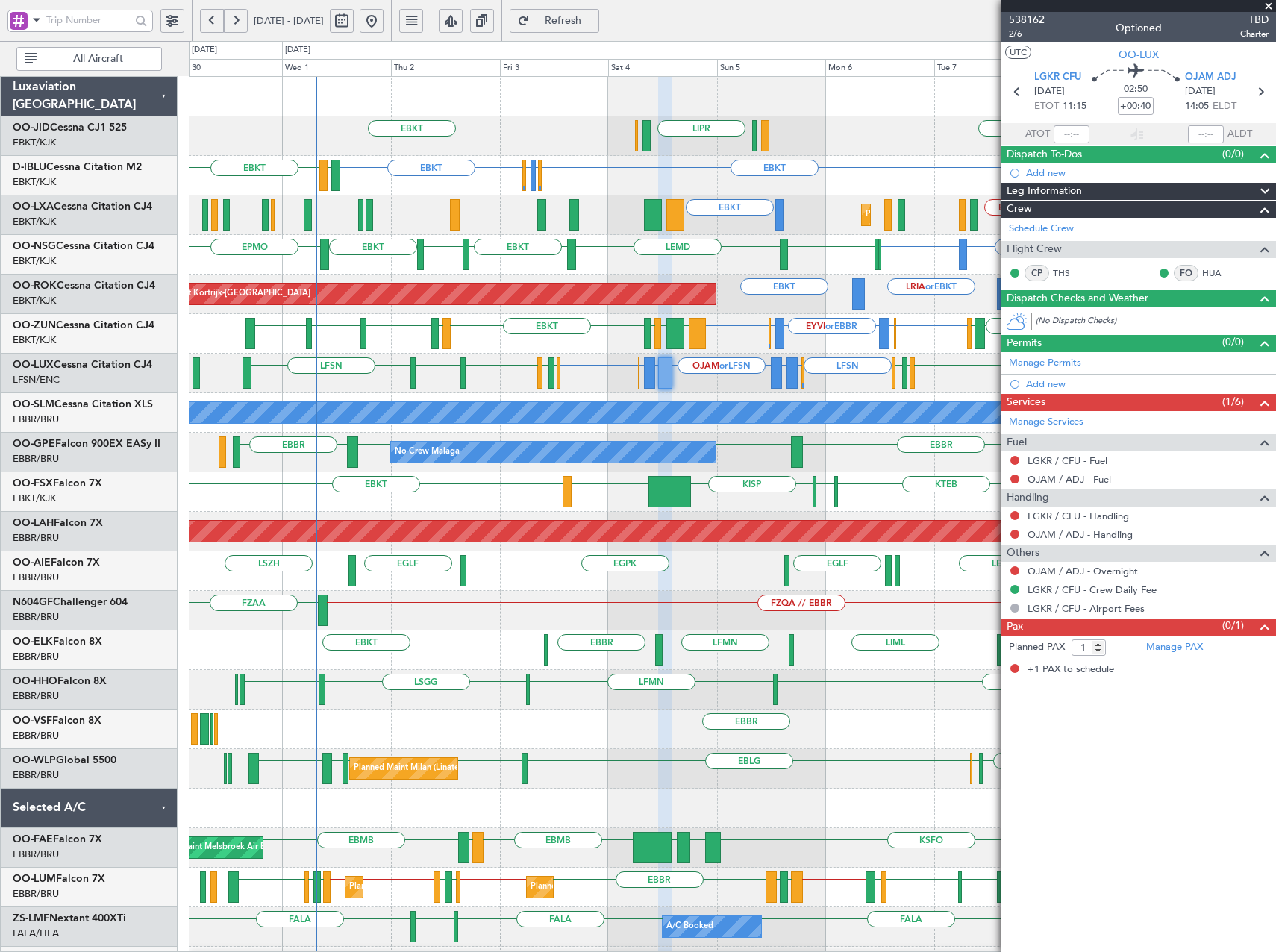
click at [599, 399] on div "EBKT EBKT LIML LIPR LFPB Planned Maint Kortrijk-Wevelgem EBKT LSGS or EBKT EBKT…" at bounding box center [732, 571] width 1087 height 989
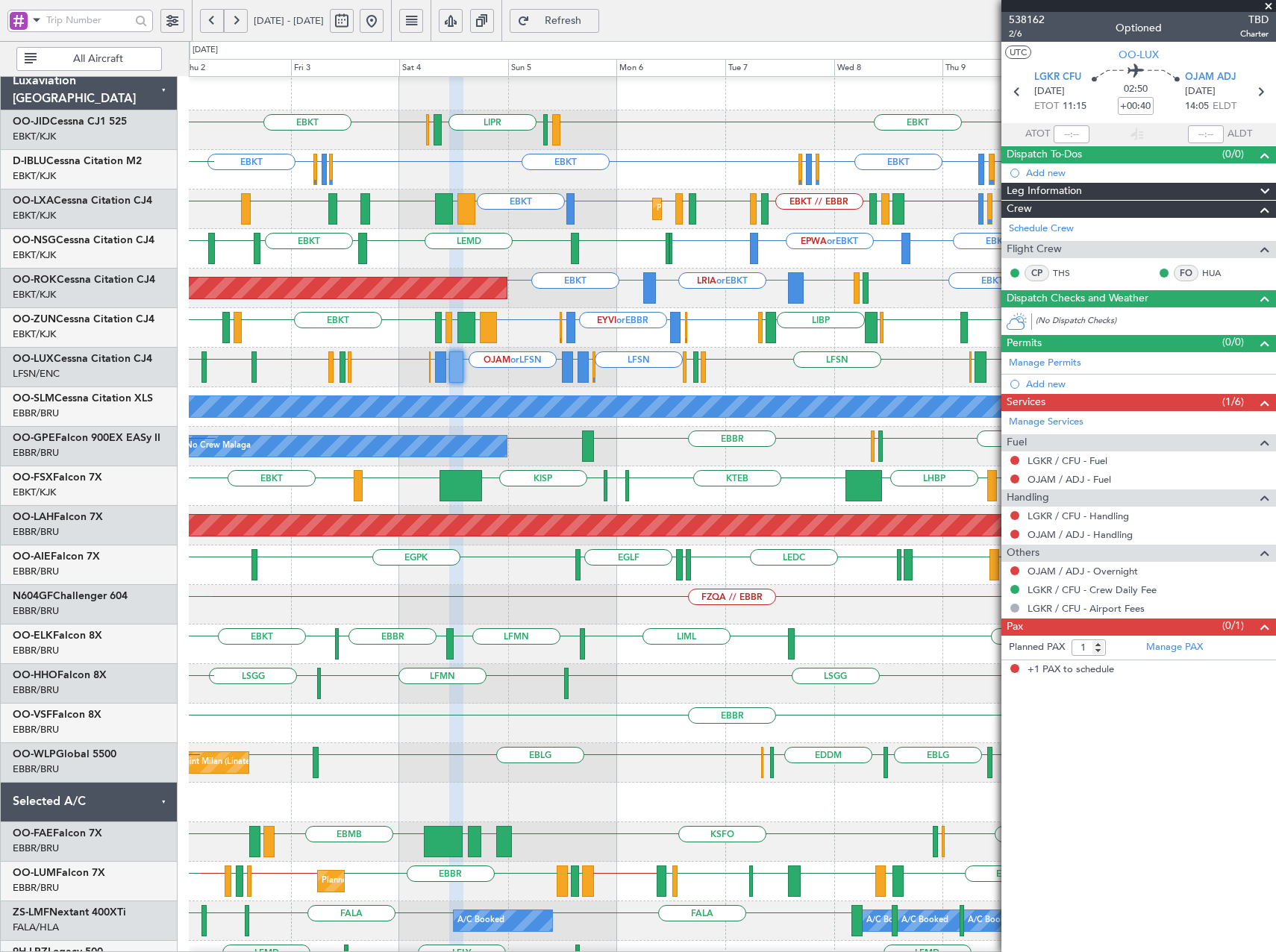
click at [654, 374] on div "LFSN ELLX or LFSN LGKR or LFSN OJAM or LFSN LGKR or LFSN ELLX or LFSN LFSN LPPR…" at bounding box center [732, 367] width 1087 height 40
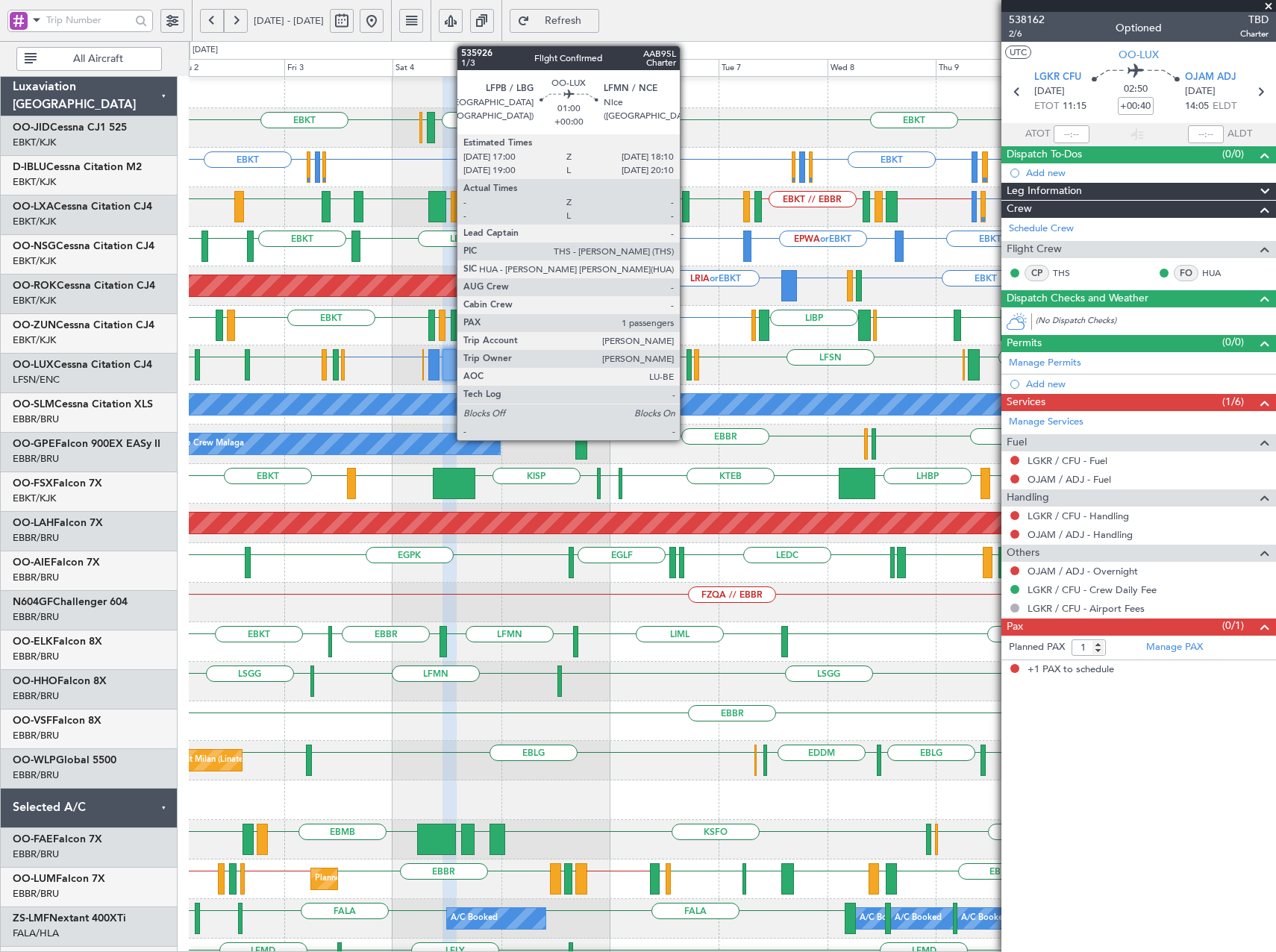
scroll to position [8, 0]
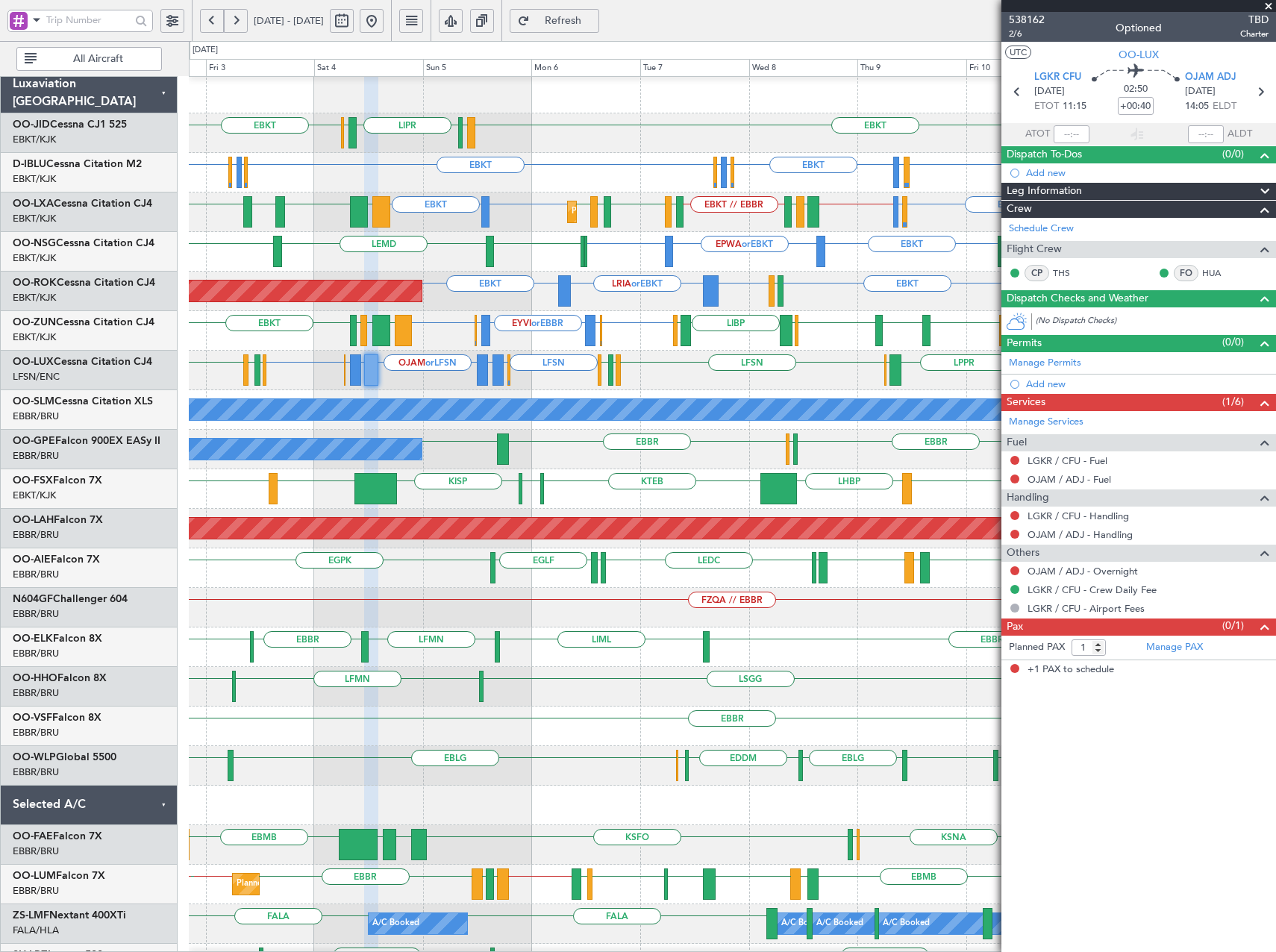
click at [640, 333] on div "EBBR EHAM or EBBR EYVI or EBBR EHAM or EBBR EBBR LFSD EGWU EBKT LIMP EBKT EGGW …" at bounding box center [732, 331] width 1087 height 40
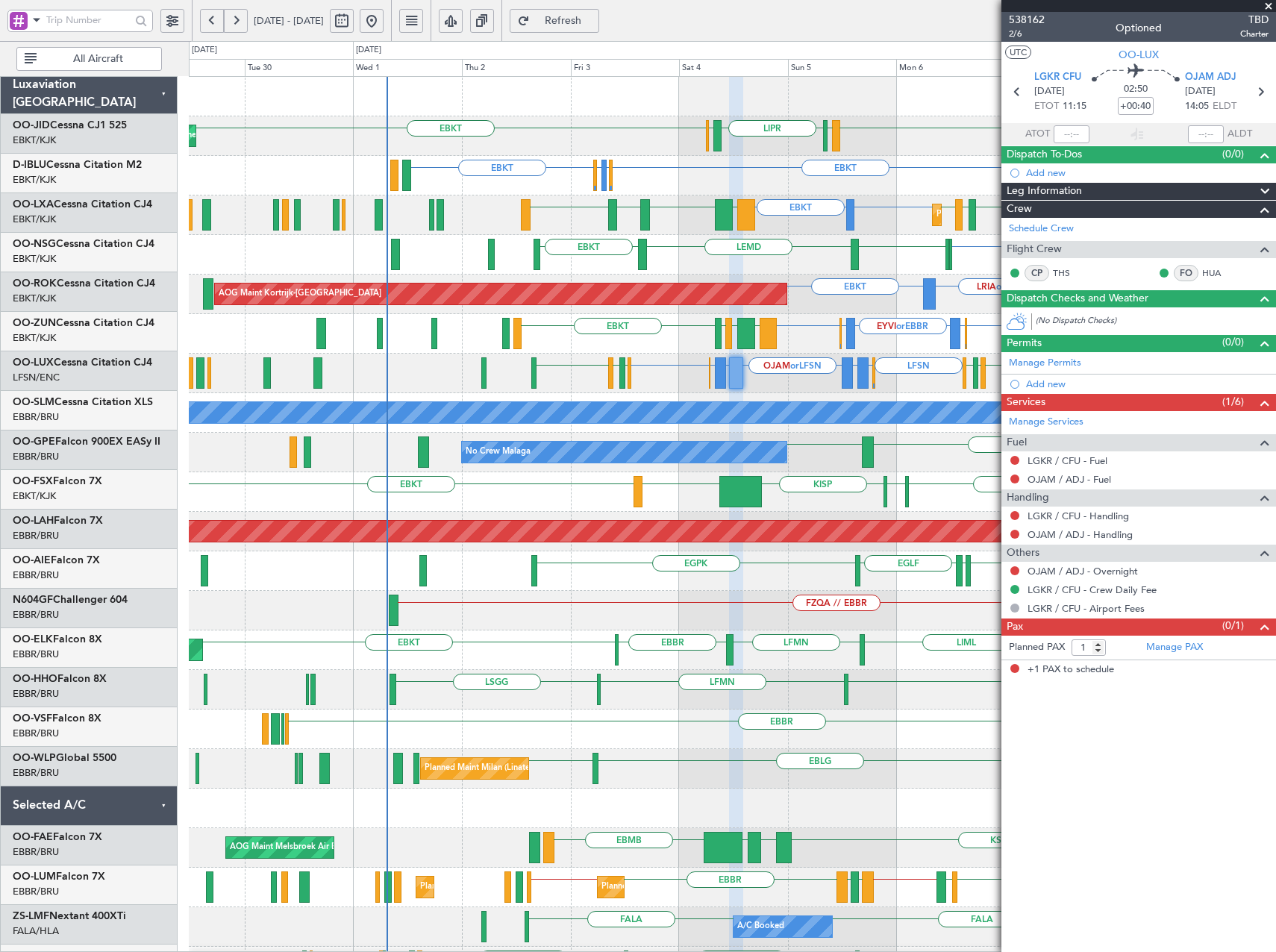
scroll to position [0, 0]
click at [684, 333] on div "EBKT EBKT LIML LIPR LFPB Planned Maint Kortrijk-Wevelgem EBKT LSGS or EBKT EBKT…" at bounding box center [732, 571] width 1087 height 989
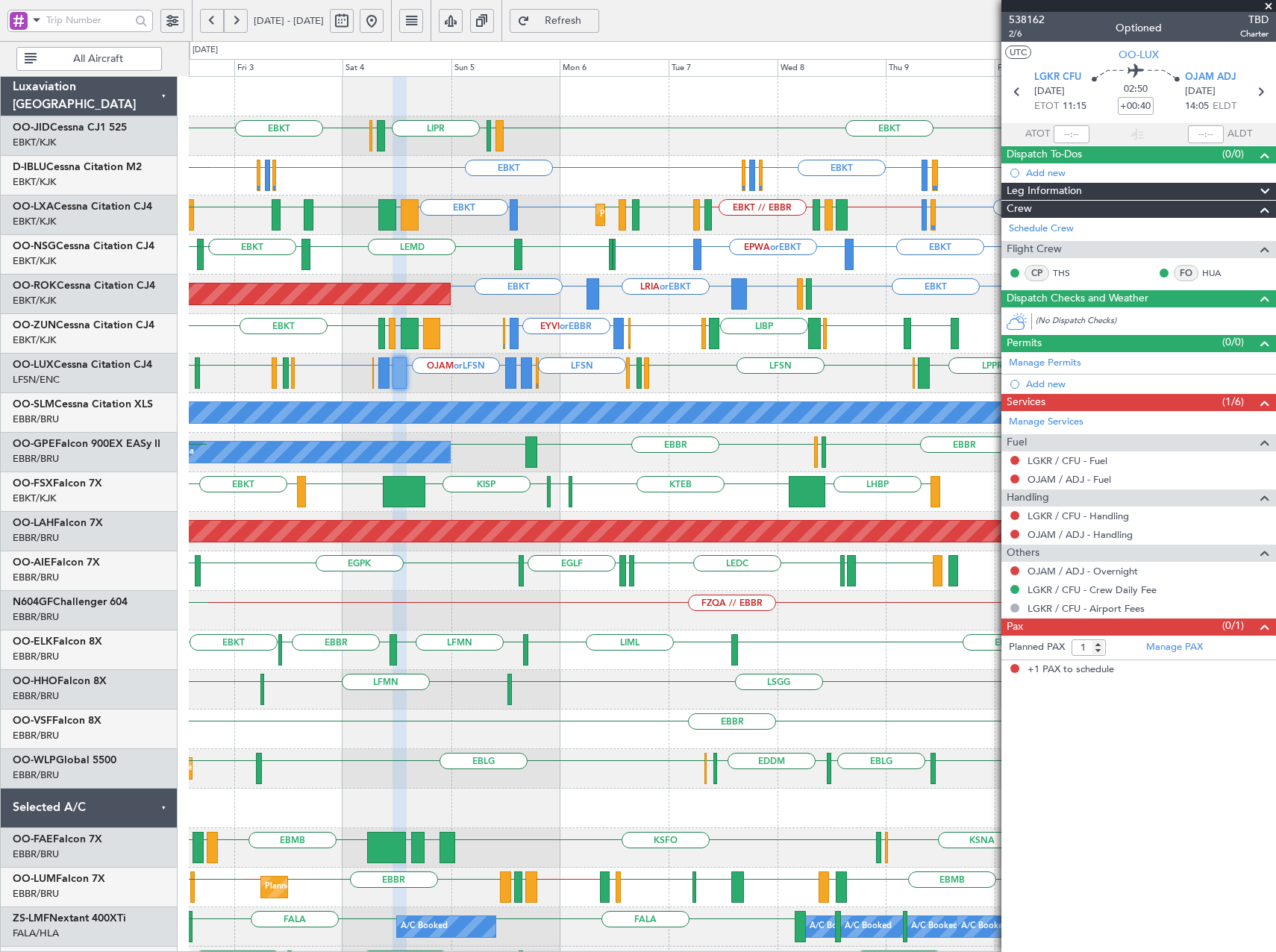
click at [622, 286] on div "EBKT LIML LIPR LFPB EBKT EBKT EBKT EGGW or EBKT EDDK or EBKT EBKT EDDK or EBKT …" at bounding box center [732, 571] width 1087 height 989
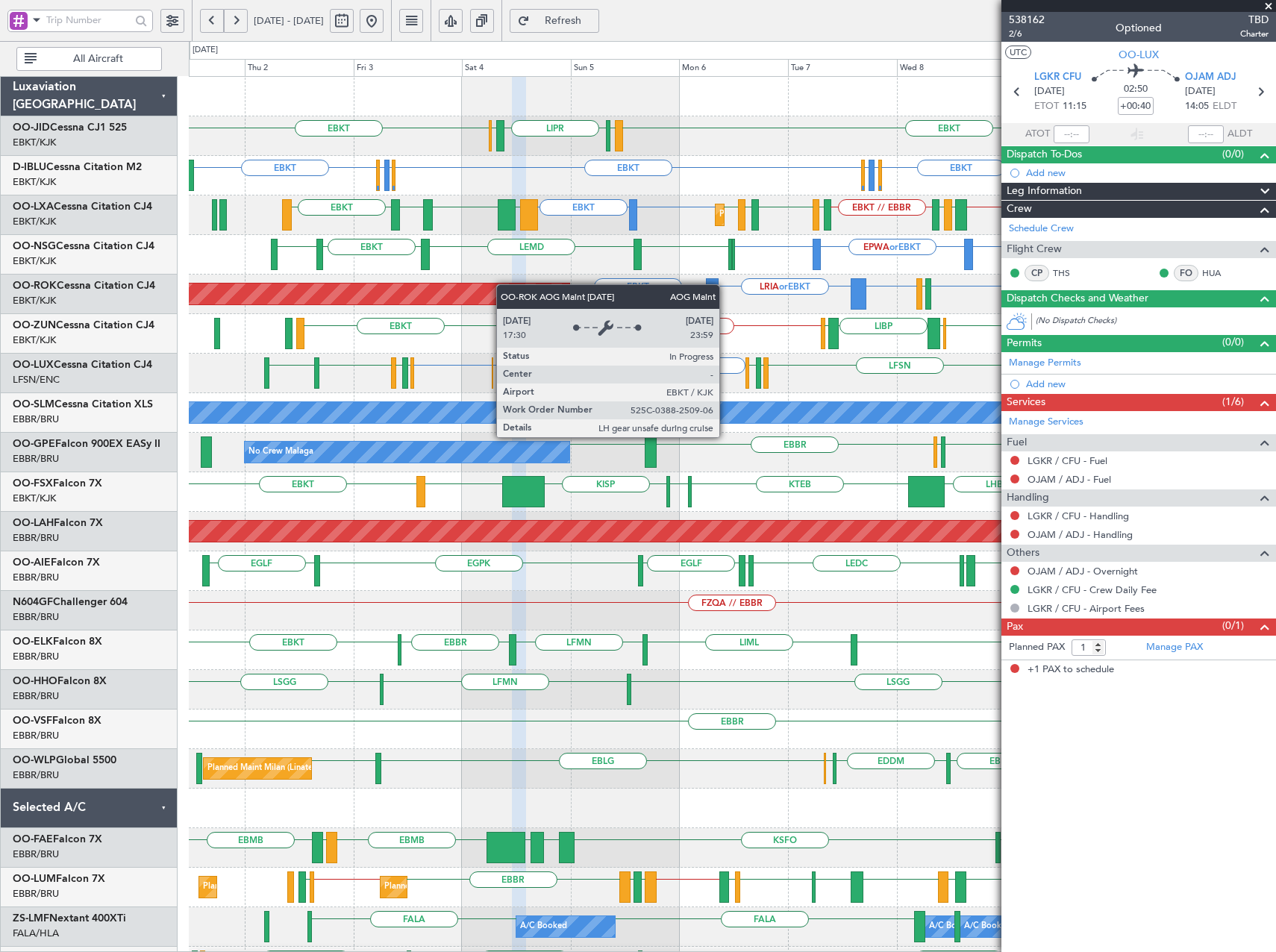
click at [504, 284] on div "EBKT LIML LIPR LFPB EBKT Planned Maint Kortrijk-Wevelgem EBKT EBKT EGGW or EBKT…" at bounding box center [732, 571] width 1087 height 989
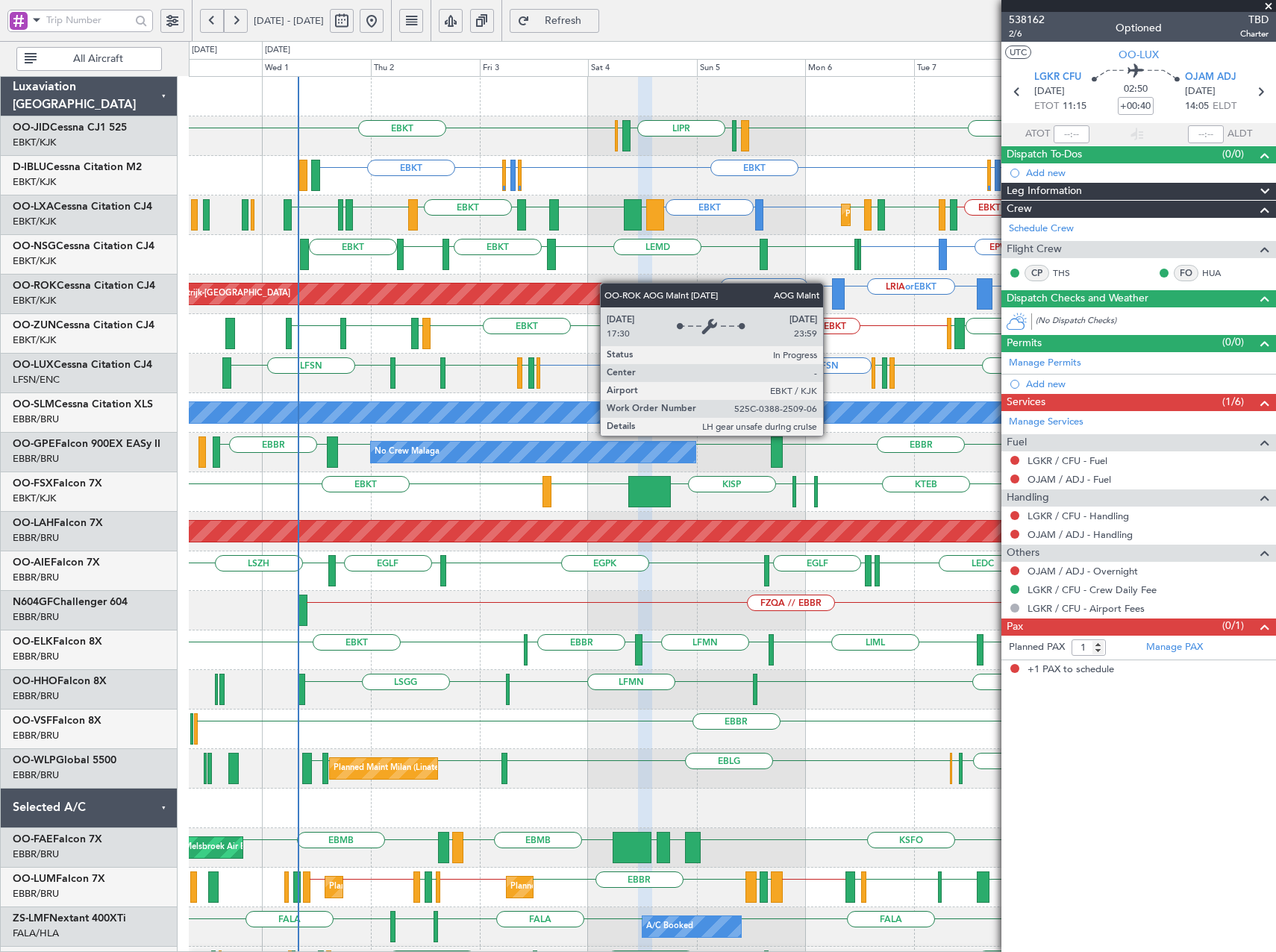
click at [268, 292] on div "EBKT LIML LIPR LFPB EBKT Planned Maint Kortrijk-Wevelgem EBKT EGGW or EBKT EDDK…" at bounding box center [732, 571] width 1087 height 989
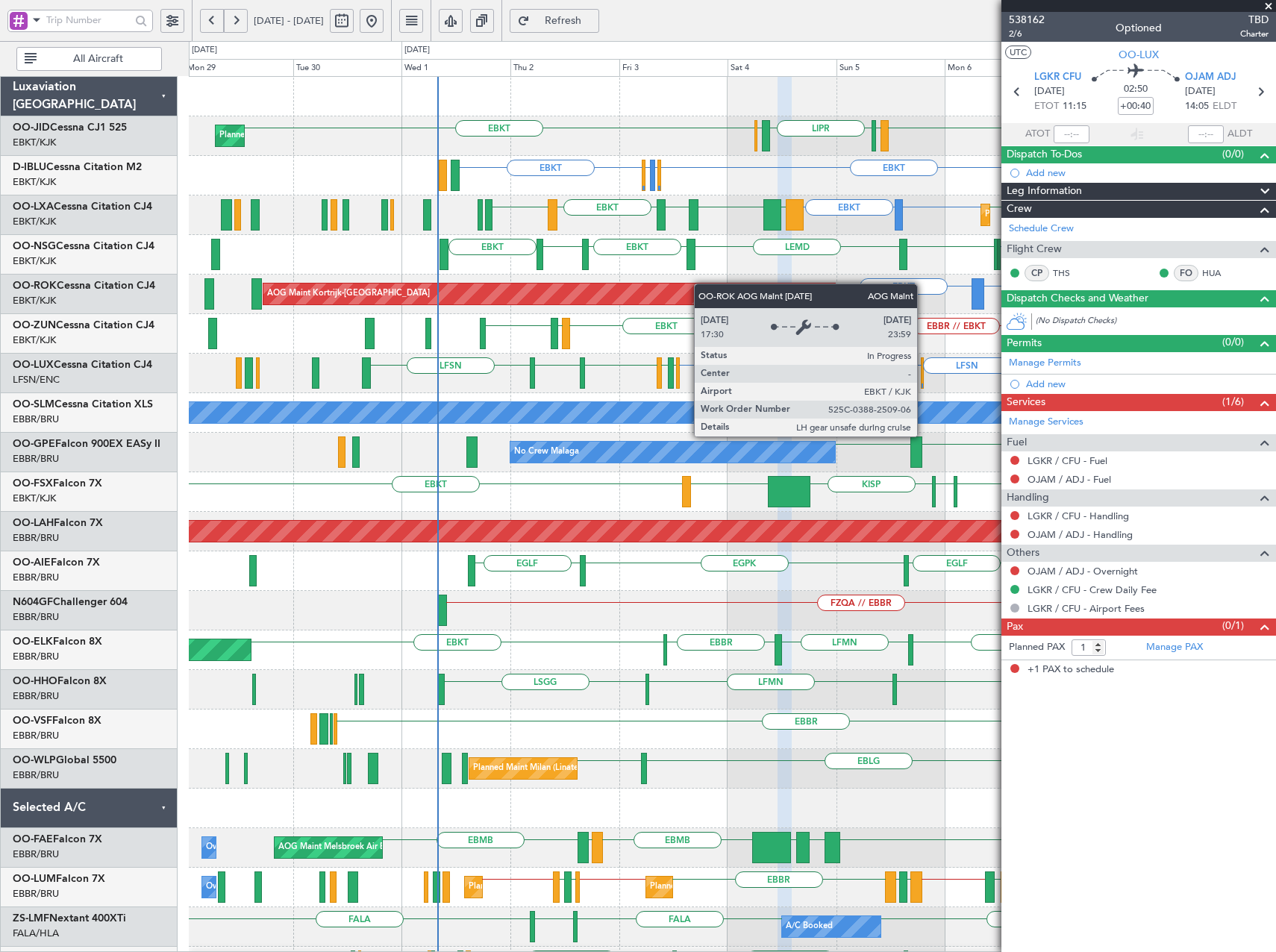
click at [753, 291] on div "EBKT LIML LIPR LFPB EBKT Planned Maint Kortrijk-Wevelgem EBKT EGGW or EBKT EDDK…" at bounding box center [732, 571] width 1087 height 989
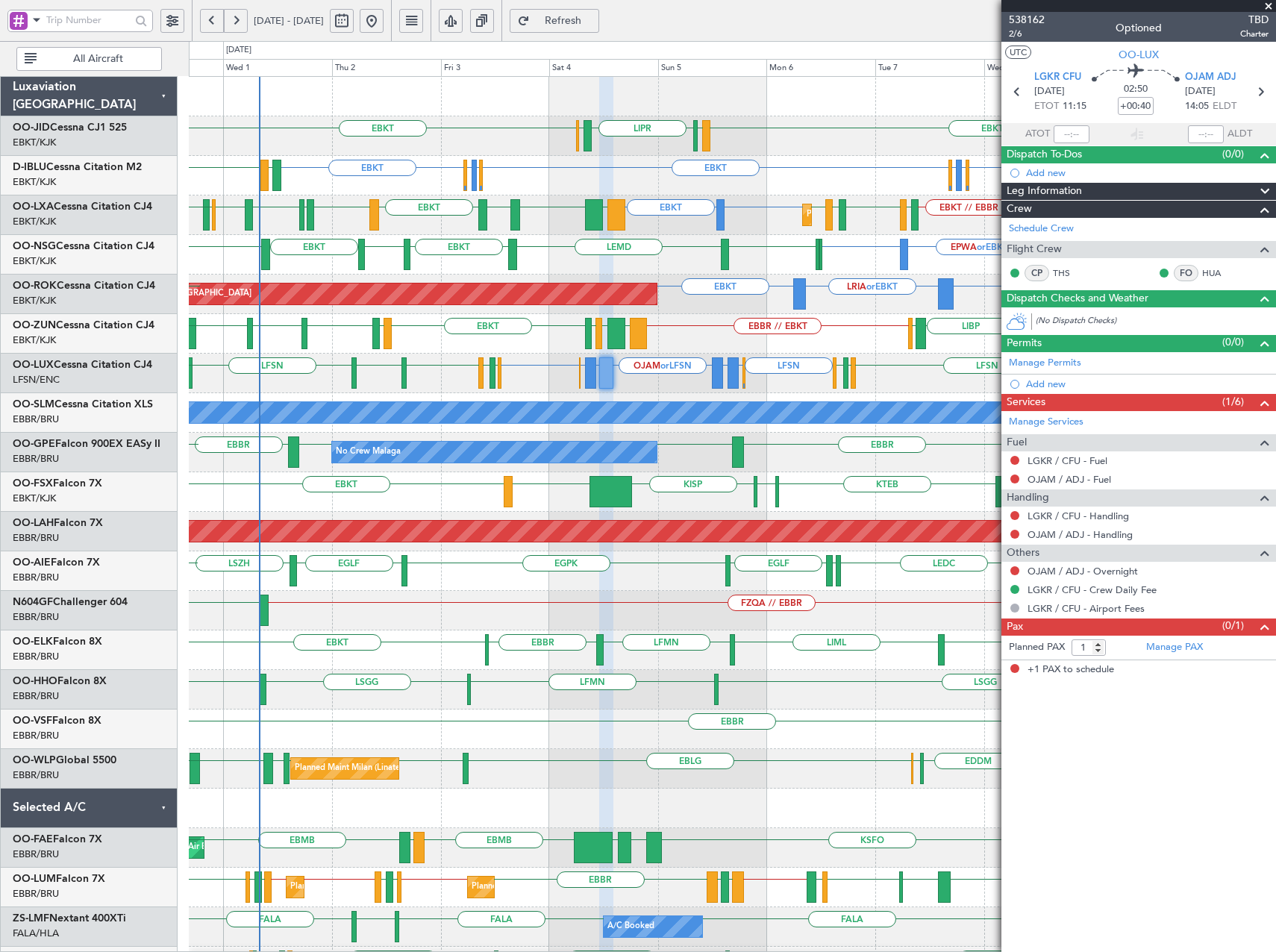
click at [680, 313] on div "AOG Maint Kortrijk-Wevelgem EBKT LRIA or EBKT EBKT EBKT LFBD EBKT EPLB EBKT" at bounding box center [732, 294] width 1087 height 40
click at [1268, 5] on span at bounding box center [1268, 7] width 15 height 13
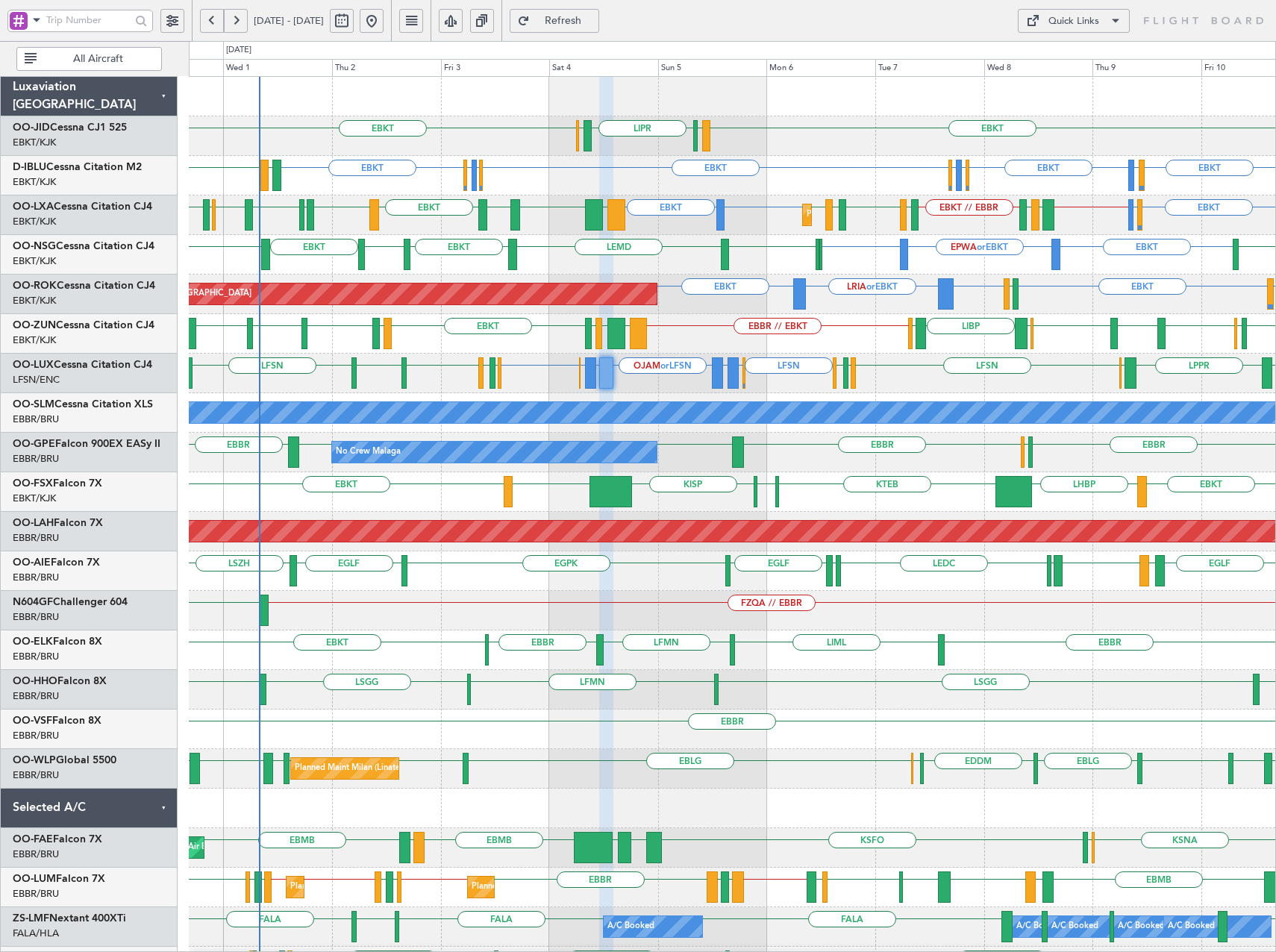
type input "0"
click at [1103, 24] on button "Quick Links" at bounding box center [1073, 21] width 112 height 24
click at [1074, 93] on button "Crew Board" at bounding box center [1073, 93] width 112 height 36
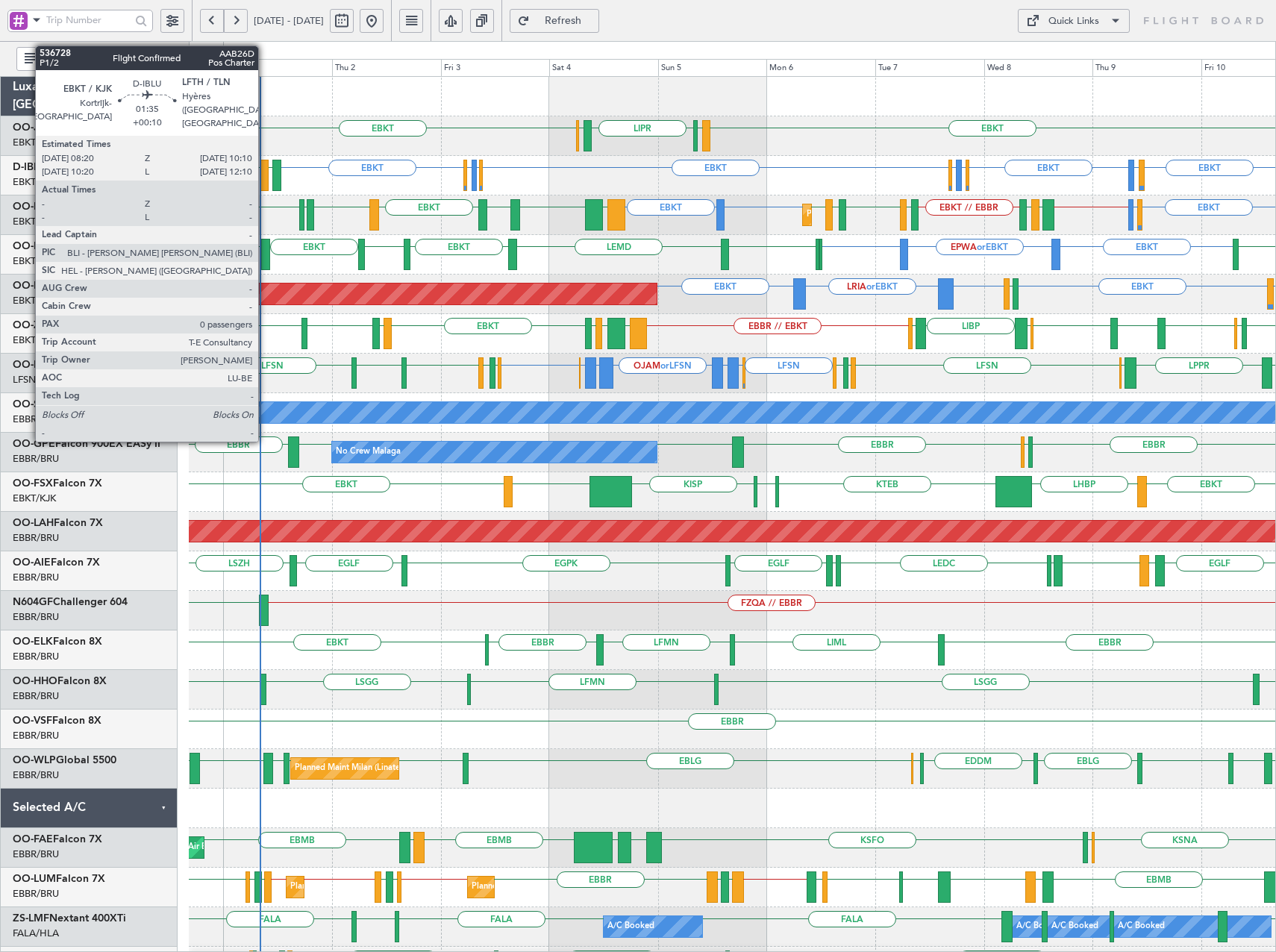
click at [265, 177] on div at bounding box center [265, 175] width 9 height 31
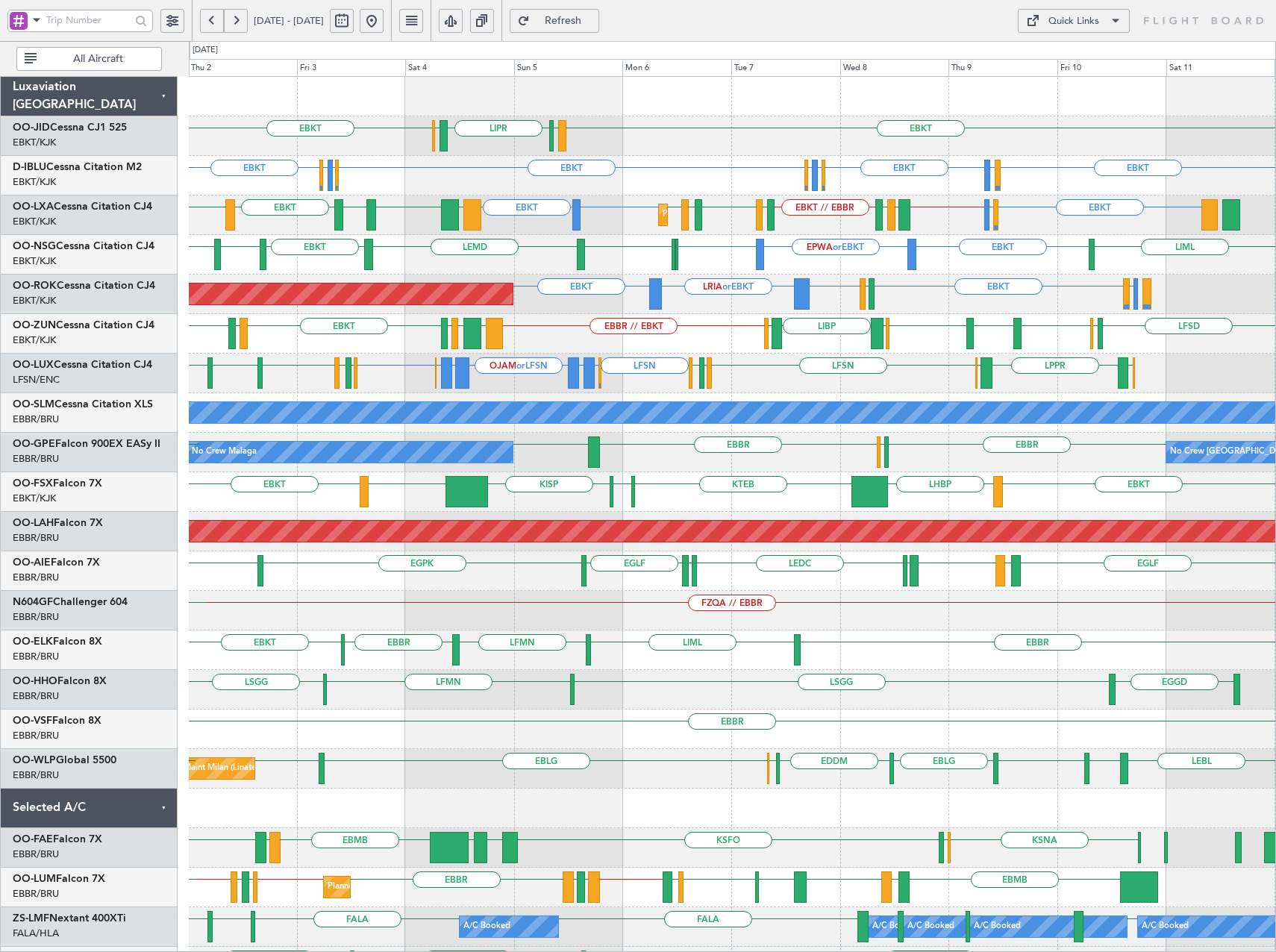
click at [739, 288] on div "EBKT LIML LIPR LFPB EBKT Planned Maint Kortrijk-Wevelgem EBKT LSGS or EBKT EBKT…" at bounding box center [732, 571] width 1087 height 989
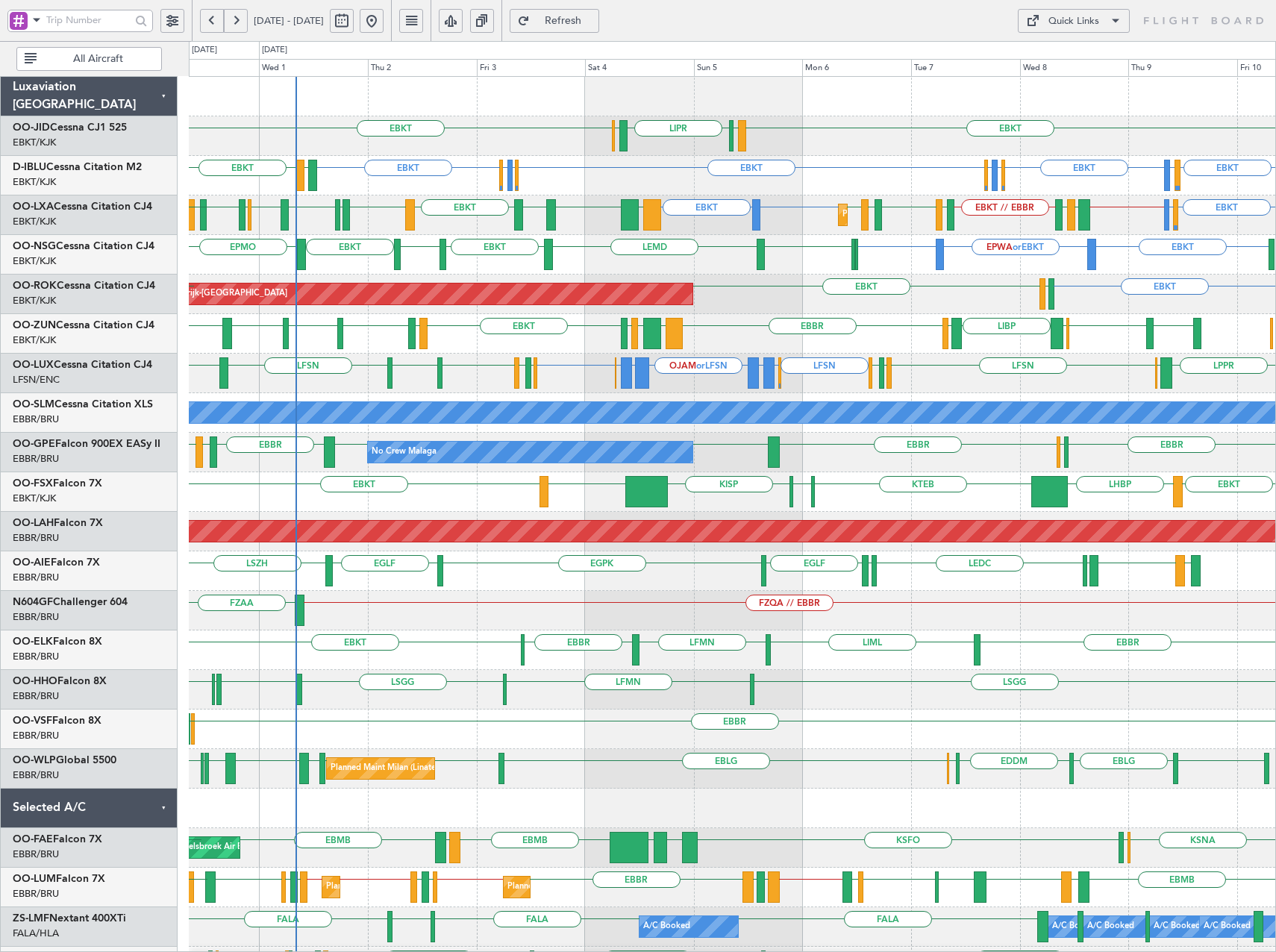
click at [686, 193] on div "EGGW or EBKT EBKT EBKT LSGS or EBKT EBKT EGGW or EBKT EDDK or EBKT EBKT EDDK or…" at bounding box center [732, 175] width 1087 height 40
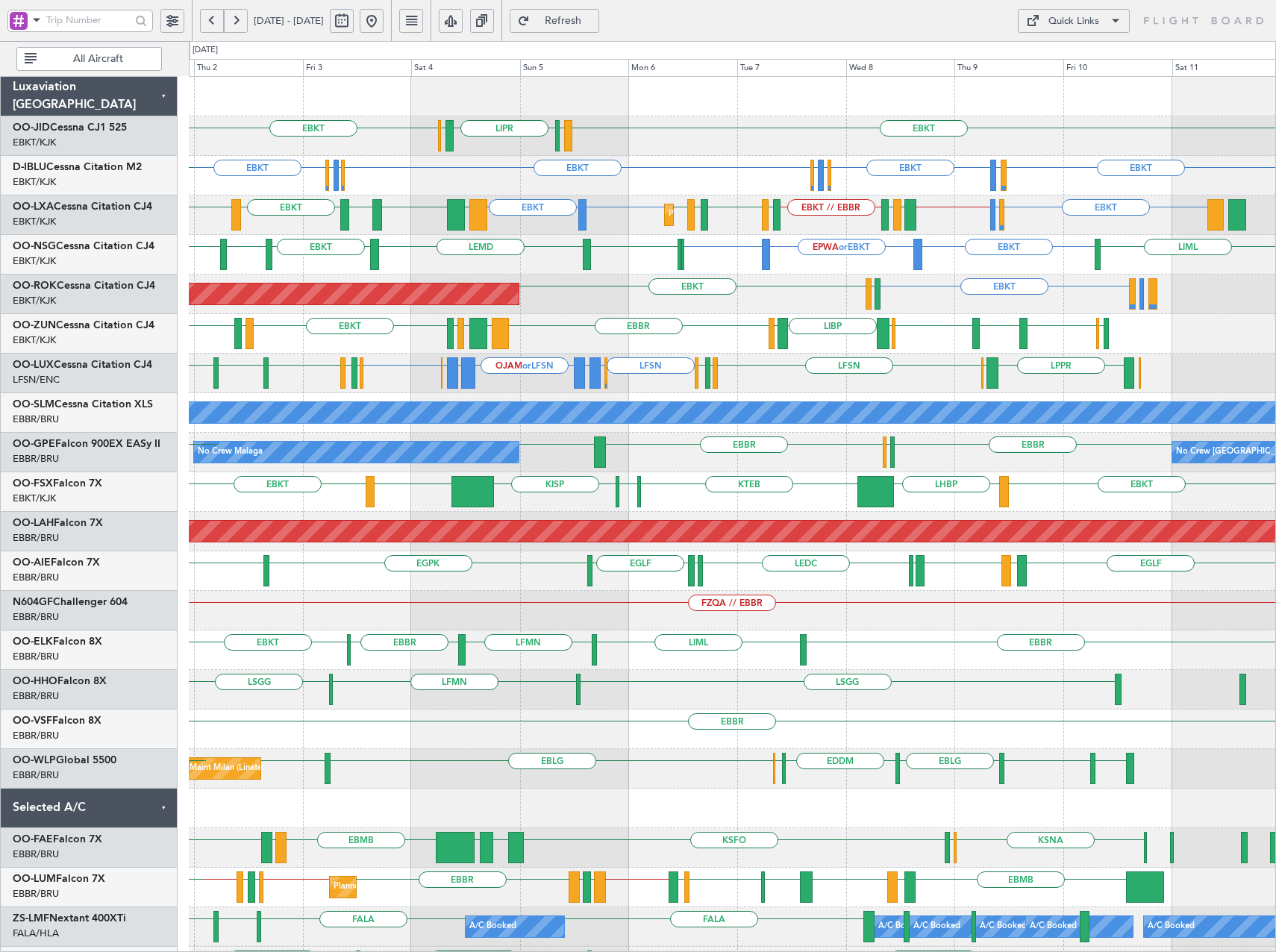
click at [645, 279] on div "EBKT EBKT LIML LIPR LFPB Planned Maint Kortrijk-Wevelgem EGGW or EBKT EBKT EBKT…" at bounding box center [732, 571] width 1087 height 989
click at [1088, 321] on div "EBKT EBKT LIML LIPR LFPB Planned Maint Kortrijk-Wevelgem EGGW or EBKT EBKT EBKT…" at bounding box center [732, 571] width 1087 height 989
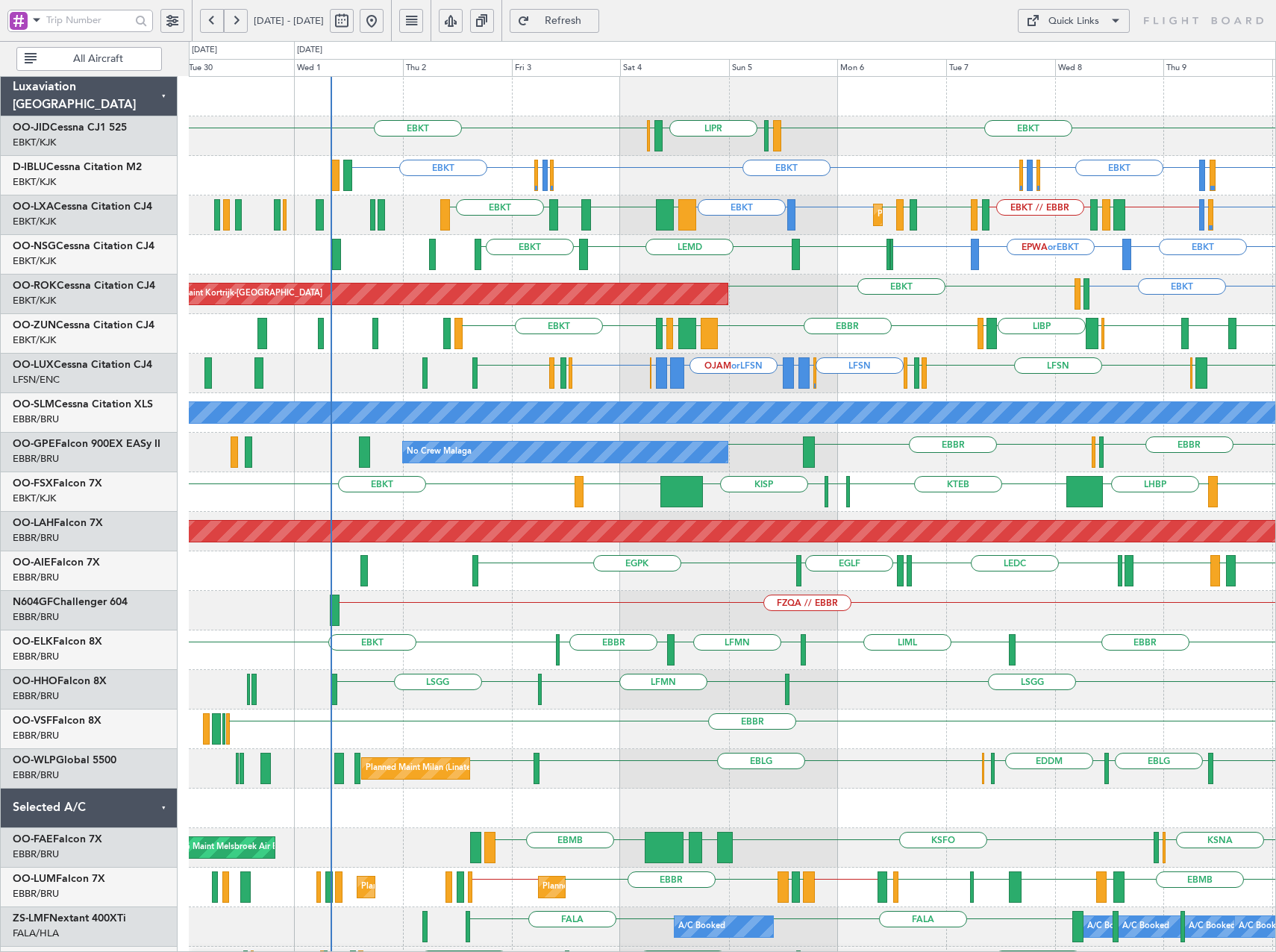
click at [753, 304] on div "EBKT EBKT LIML LIPR LFPB Planned Maint Kortrijk-Wevelgem EGGW or EBKT EBKT EBKT…" at bounding box center [732, 571] width 1087 height 989
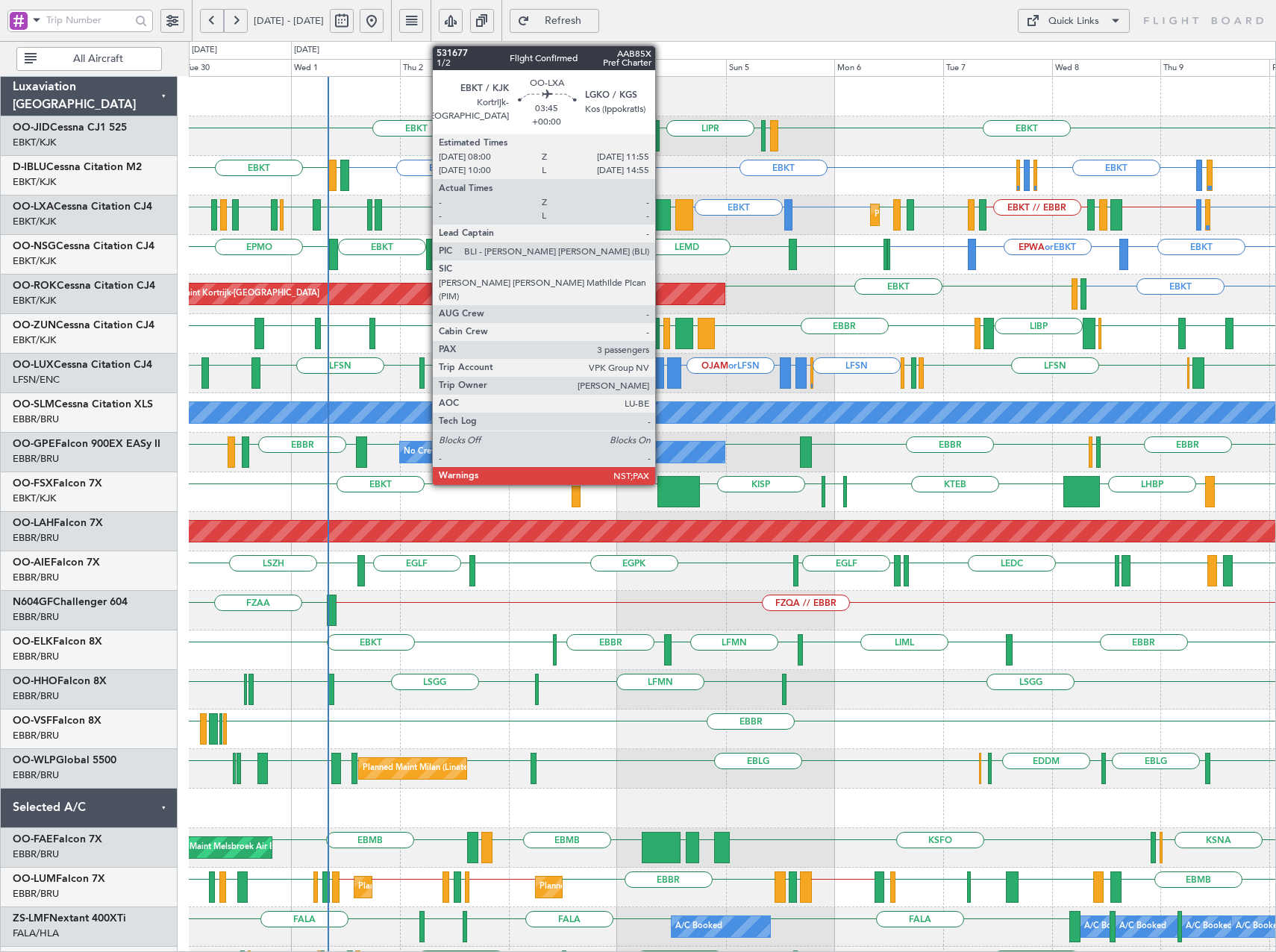
click at [662, 213] on div at bounding box center [661, 214] width 18 height 31
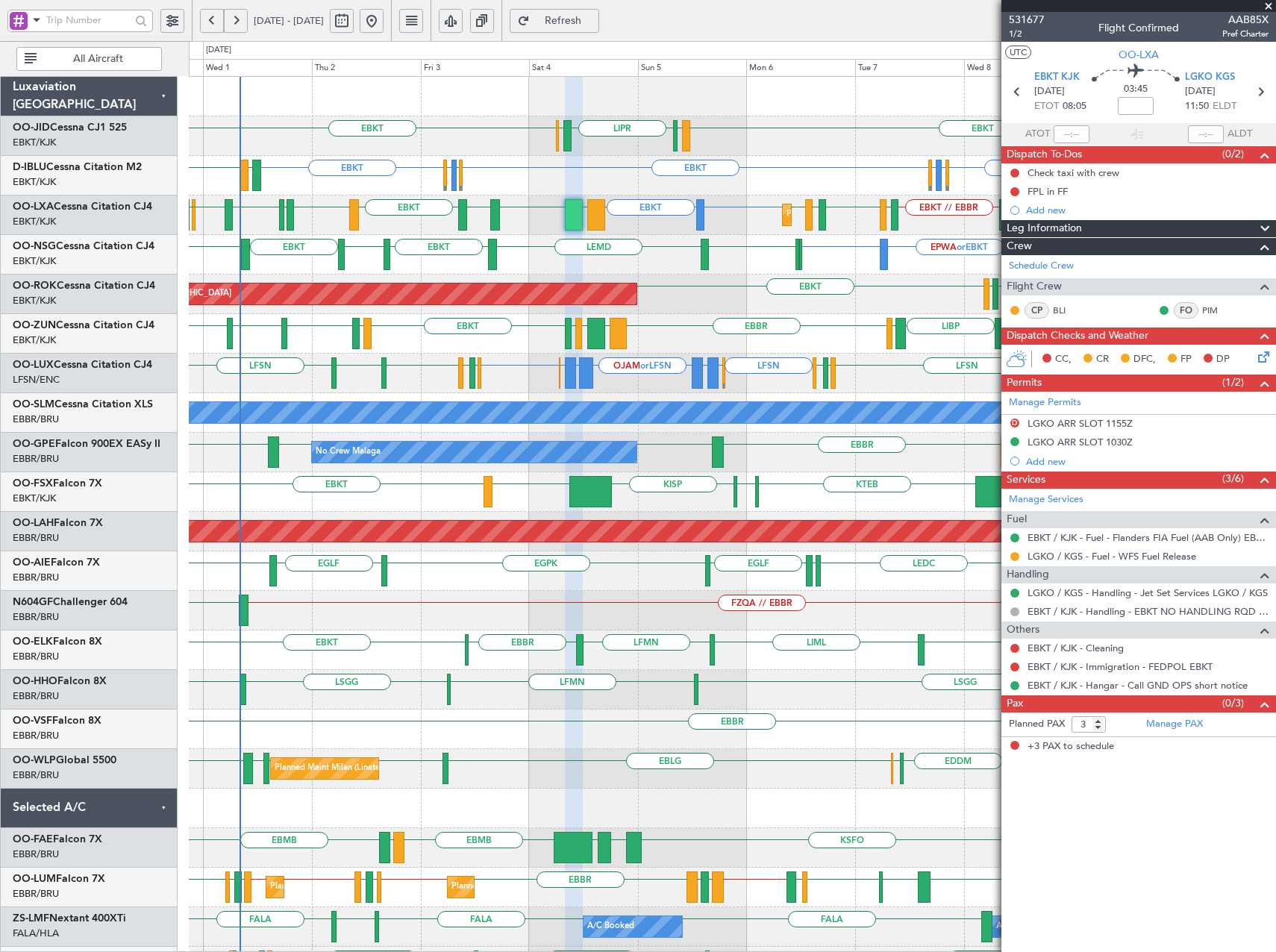
click at [761, 343] on div "EBKT LEGE EBKT EGNV EBKT EBKT LIMP EBKT EGGW LIBP EGGW EBBR GMMX EBBR LOWK EPWA" at bounding box center [732, 334] width 1087 height 40
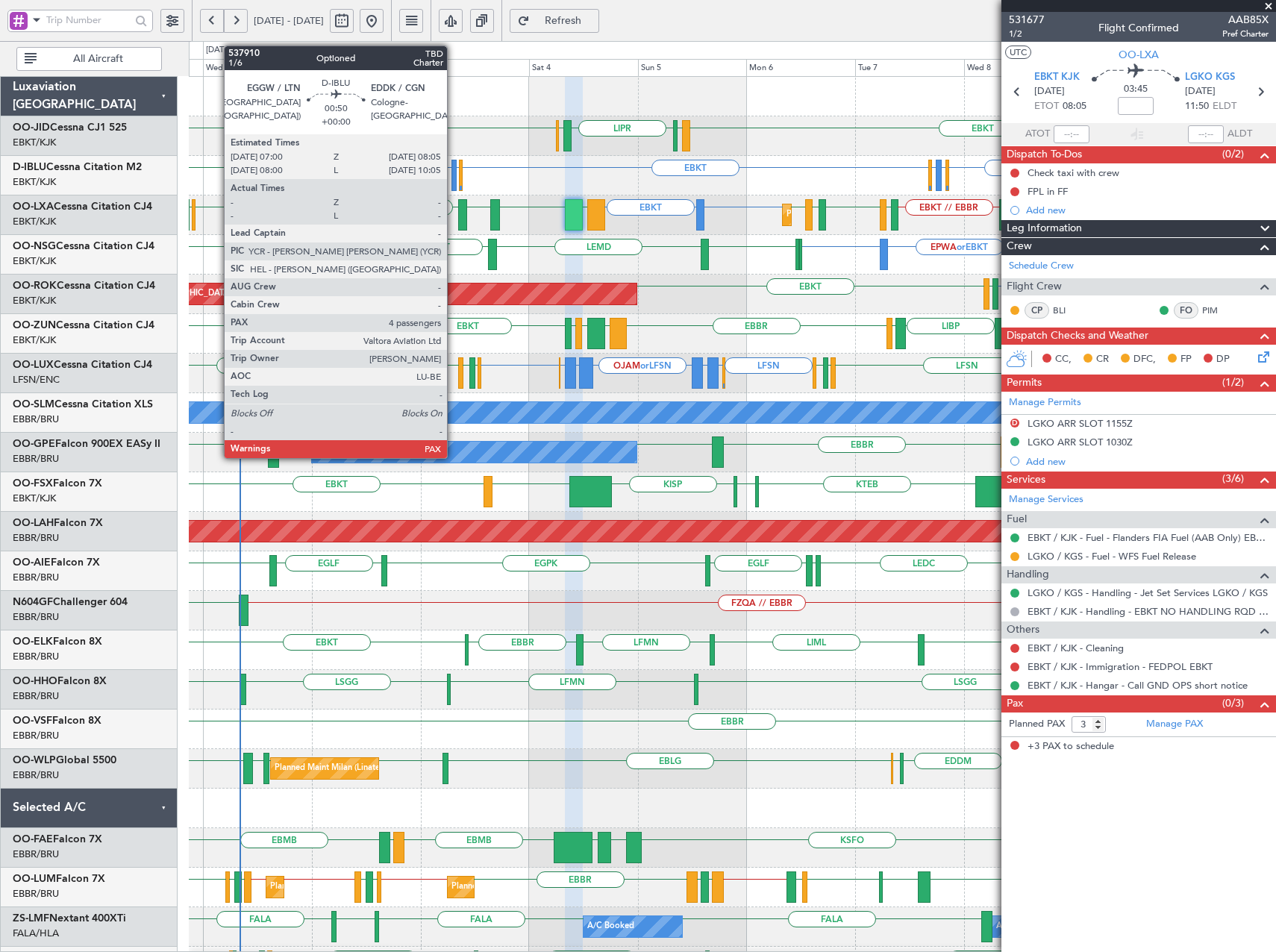
click at [453, 182] on div at bounding box center [454, 175] width 5 height 31
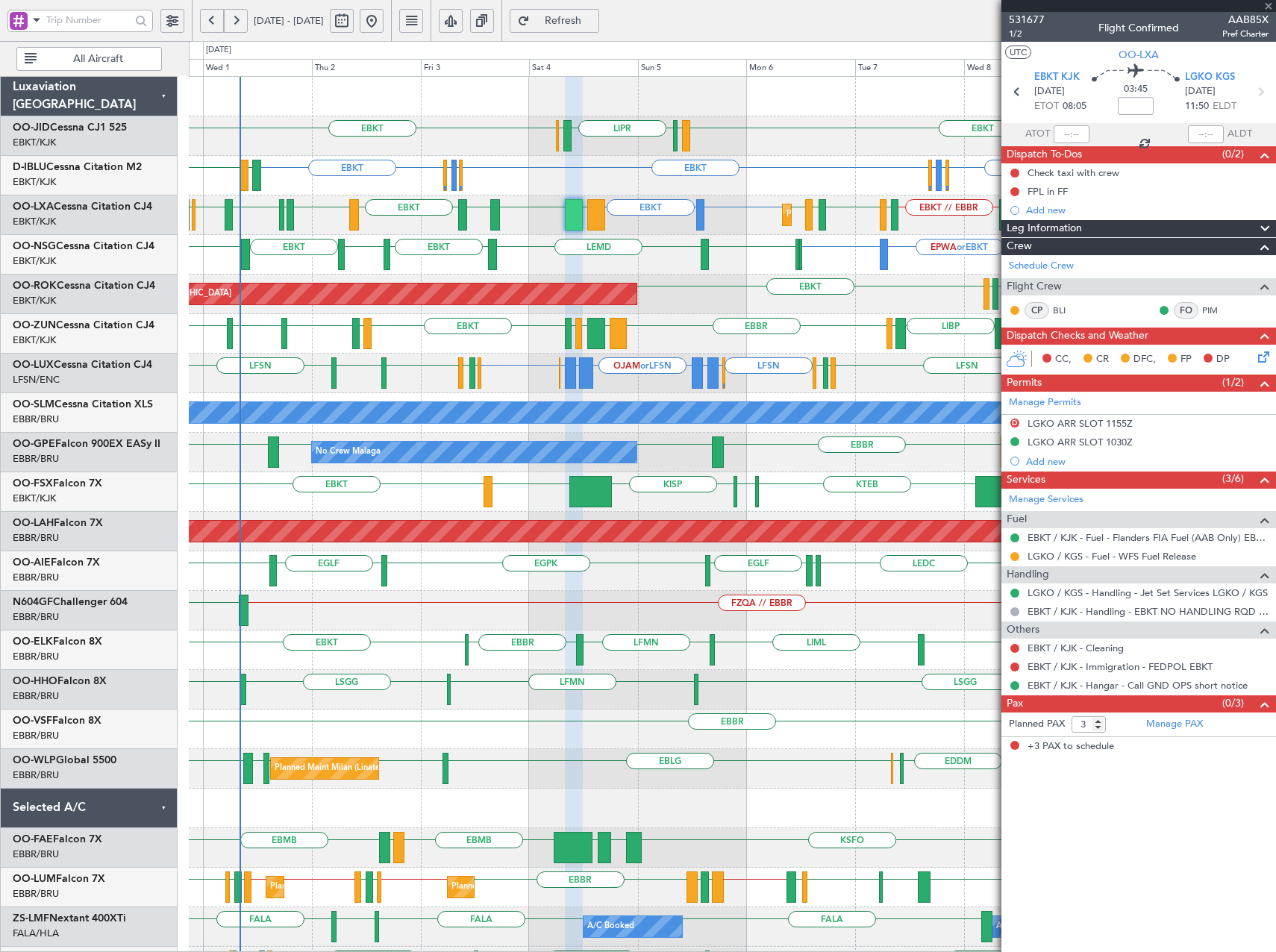
type input "4"
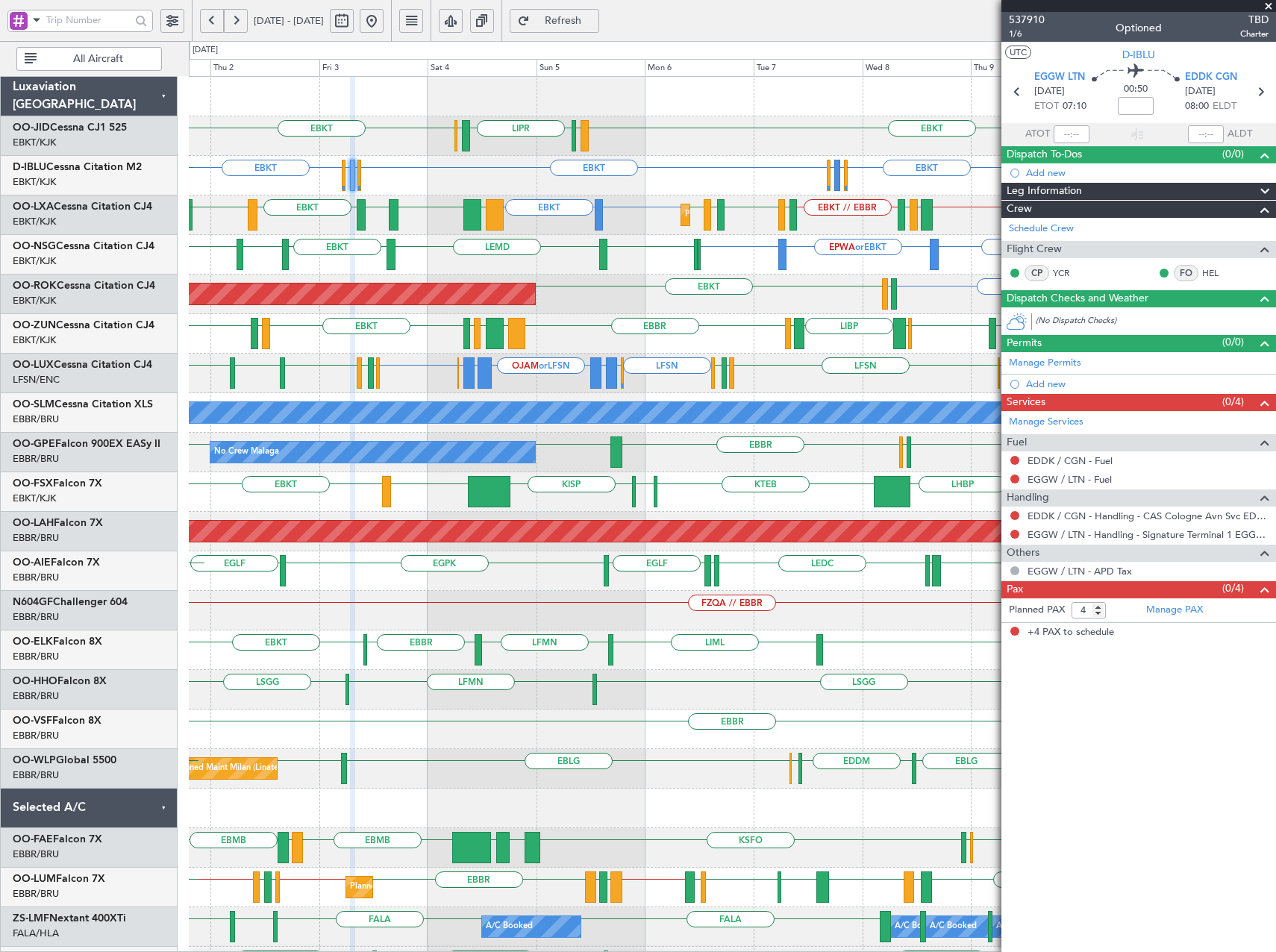
click at [475, 193] on div "EGGW or EBKT EBKT EBKT LSGS or EBKT EBKT EGGW or EBKT EDDK or EBKT EBKT EDDK or…" at bounding box center [732, 175] width 1087 height 40
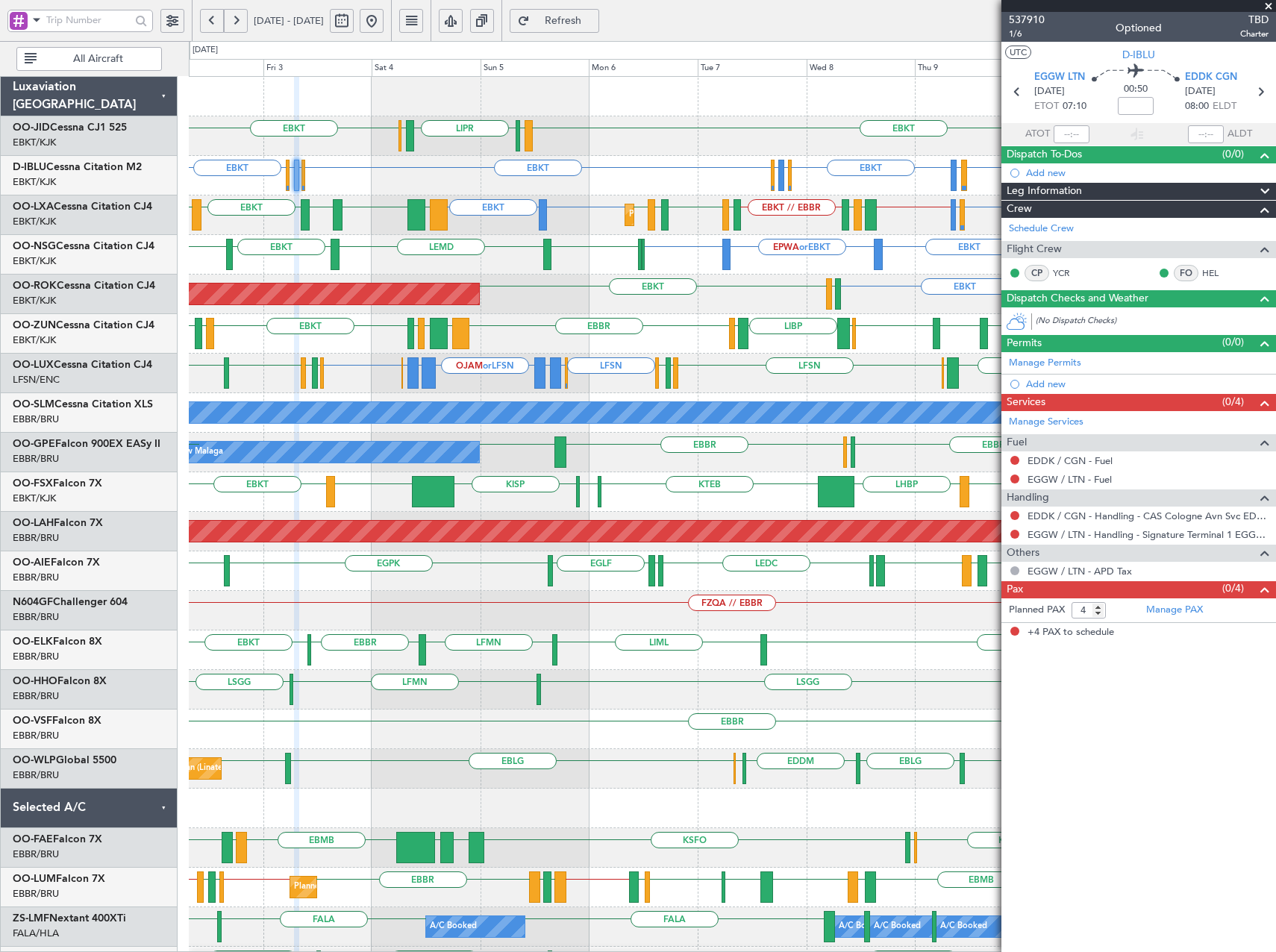
click at [738, 194] on div "EGGW or EBKT EBKT EBKT LSGS or EBKT EBKT EGGW or EBKT EDDK or EBKT EBKT EDDK or…" at bounding box center [732, 175] width 1087 height 40
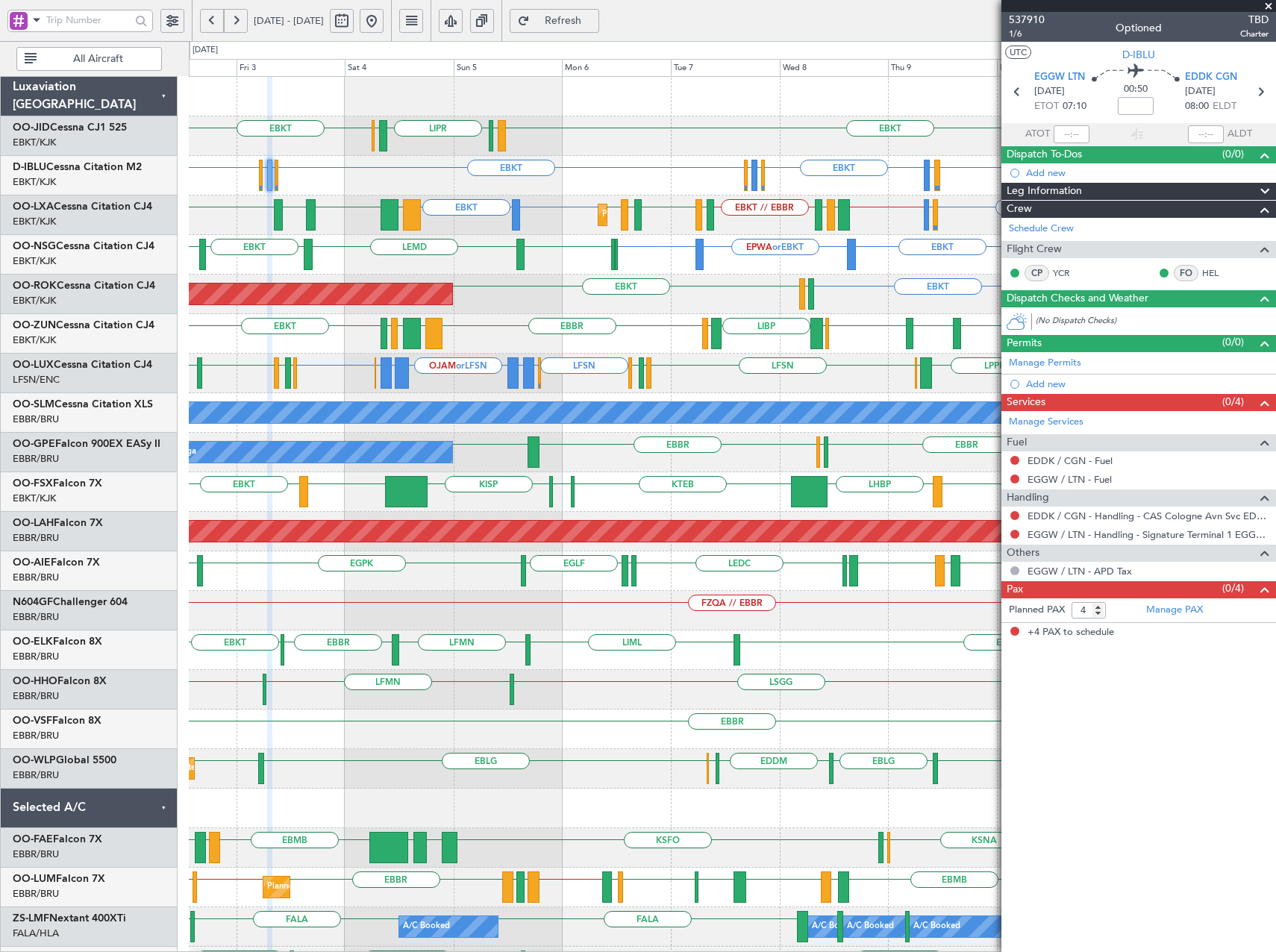
click at [682, 283] on div "EBKT EBKT LIML LIPR LFPB EGGW or EBKT EBKT EBKT LSGS or EBKT EBKT EGGW or EBKT …" at bounding box center [732, 571] width 1087 height 989
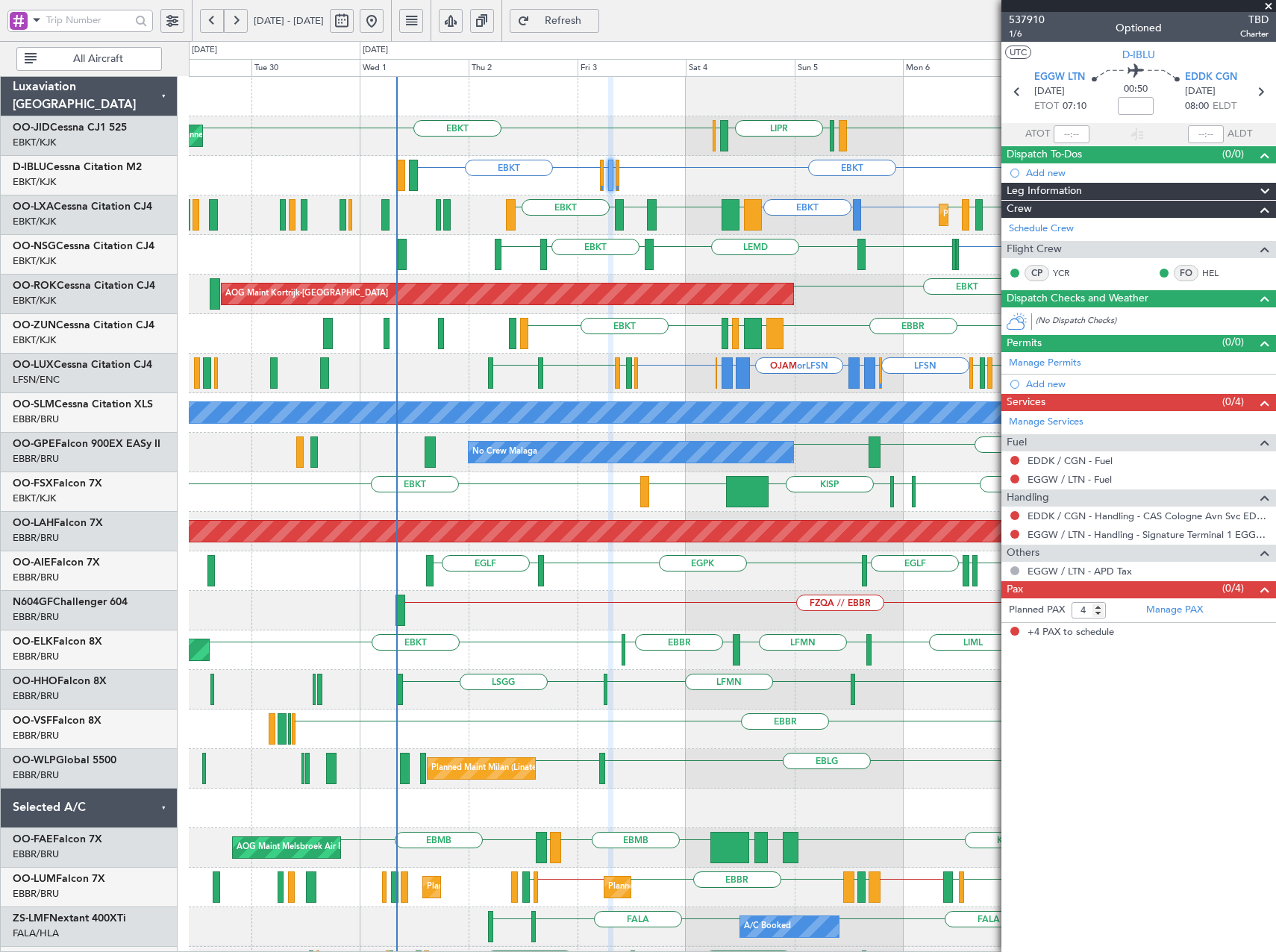
click at [663, 336] on div "EBKT LIMP EBKT EGGW LIBP EGGW EBBR GMMX EBBR LOWK EBKT EGWU LFSD" at bounding box center [732, 334] width 1087 height 40
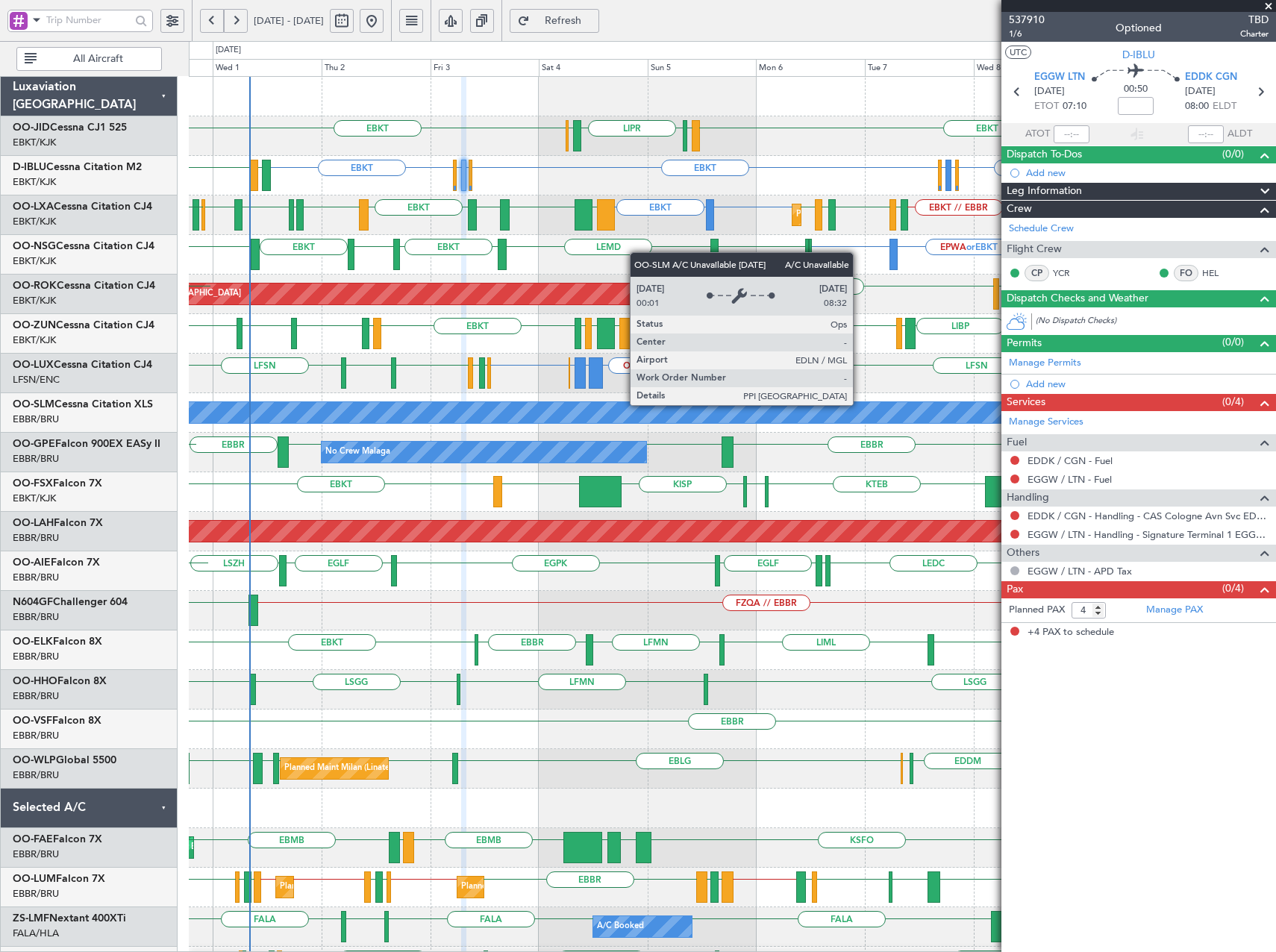
click at [712, 419] on div "A/C Unavailable [GEOGRAPHIC_DATA]" at bounding box center [733, 412] width 3259 height 21
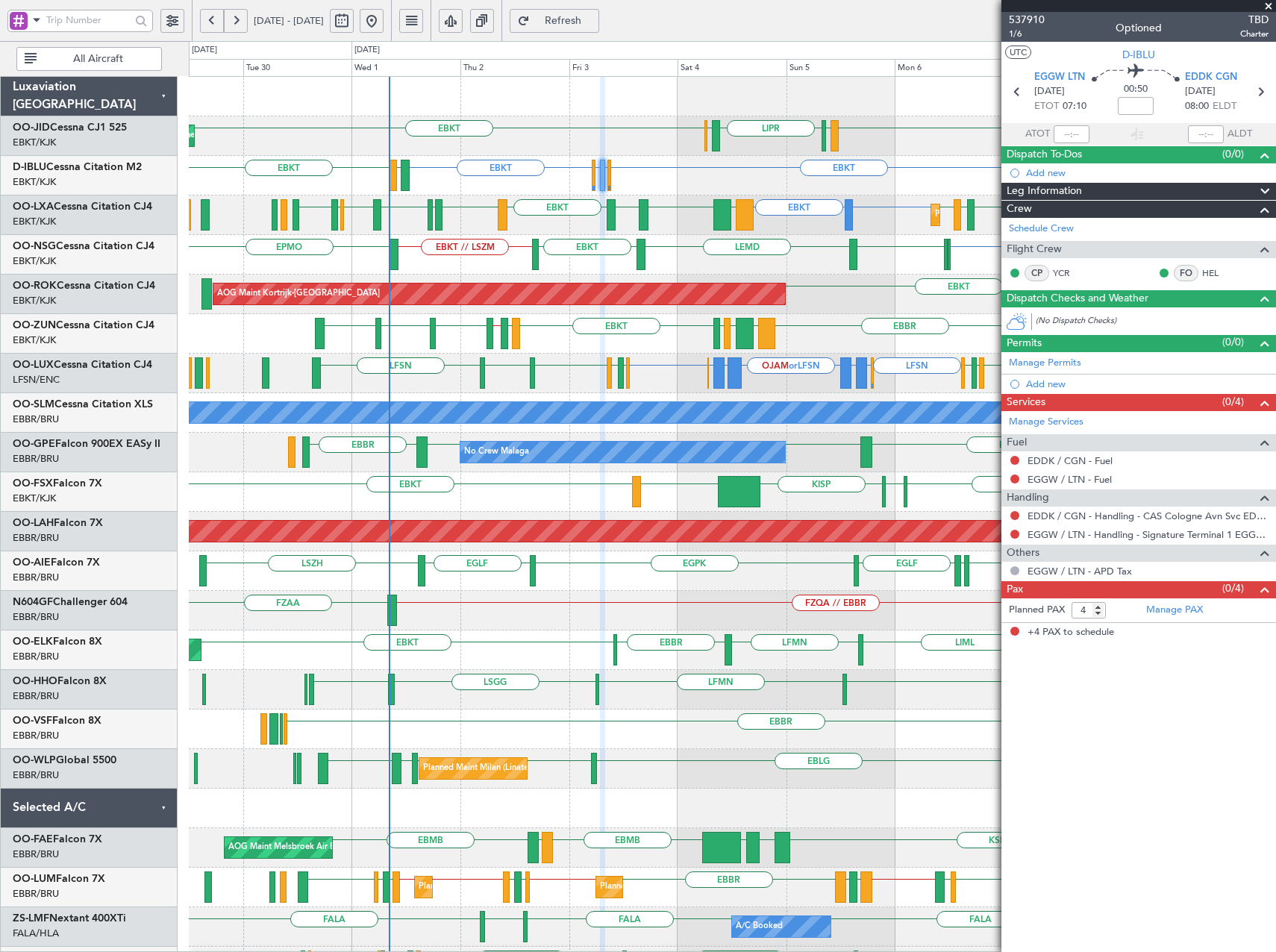
click at [439, 433] on div "EBKT EBKT LIML LIPR LFPB Planned Maint Kortrijk-Wevelgem EBKT EGGW or EBKT EBKT…" at bounding box center [732, 571] width 1087 height 989
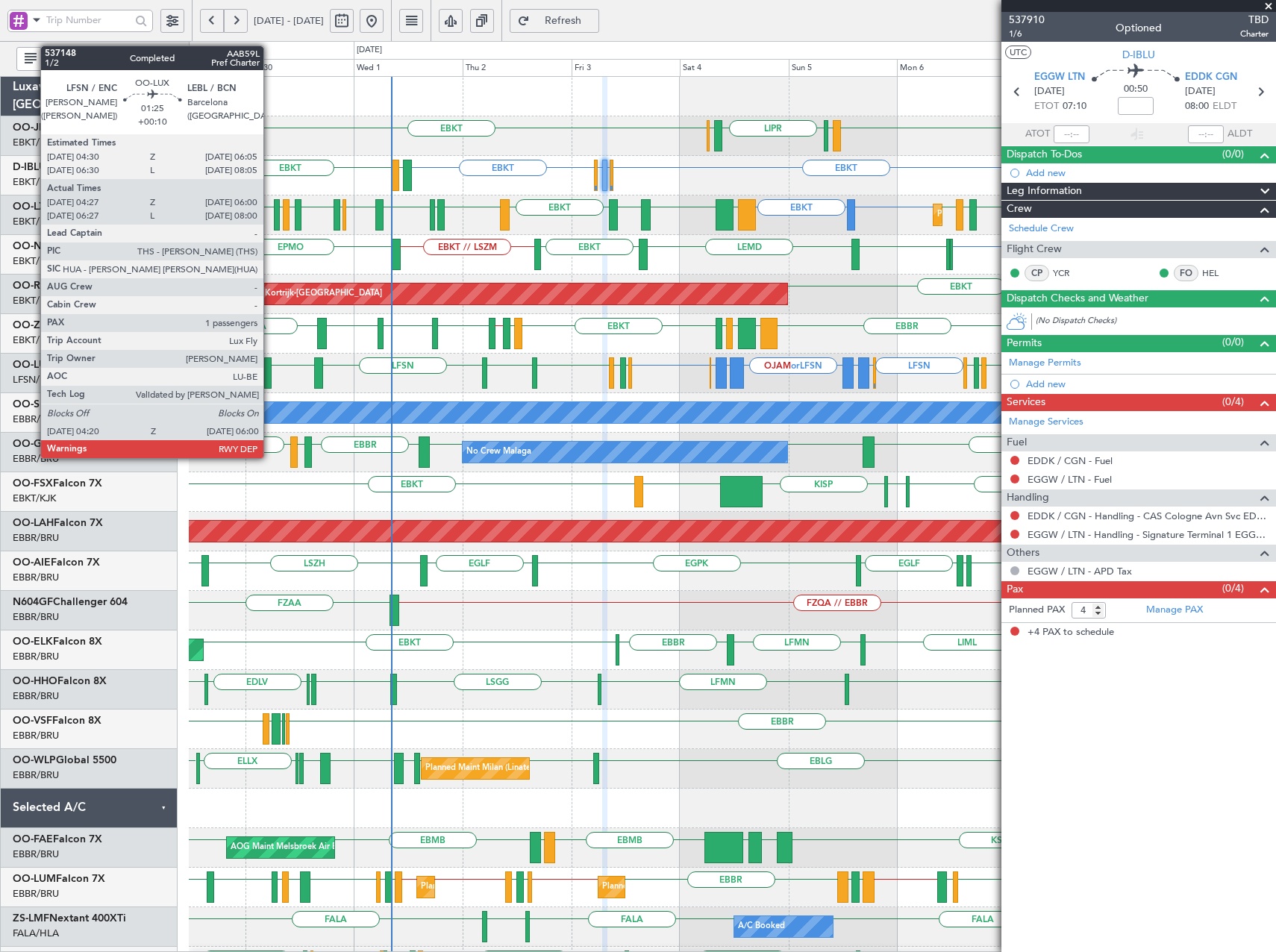
click at [270, 368] on div at bounding box center [268, 373] width 8 height 31
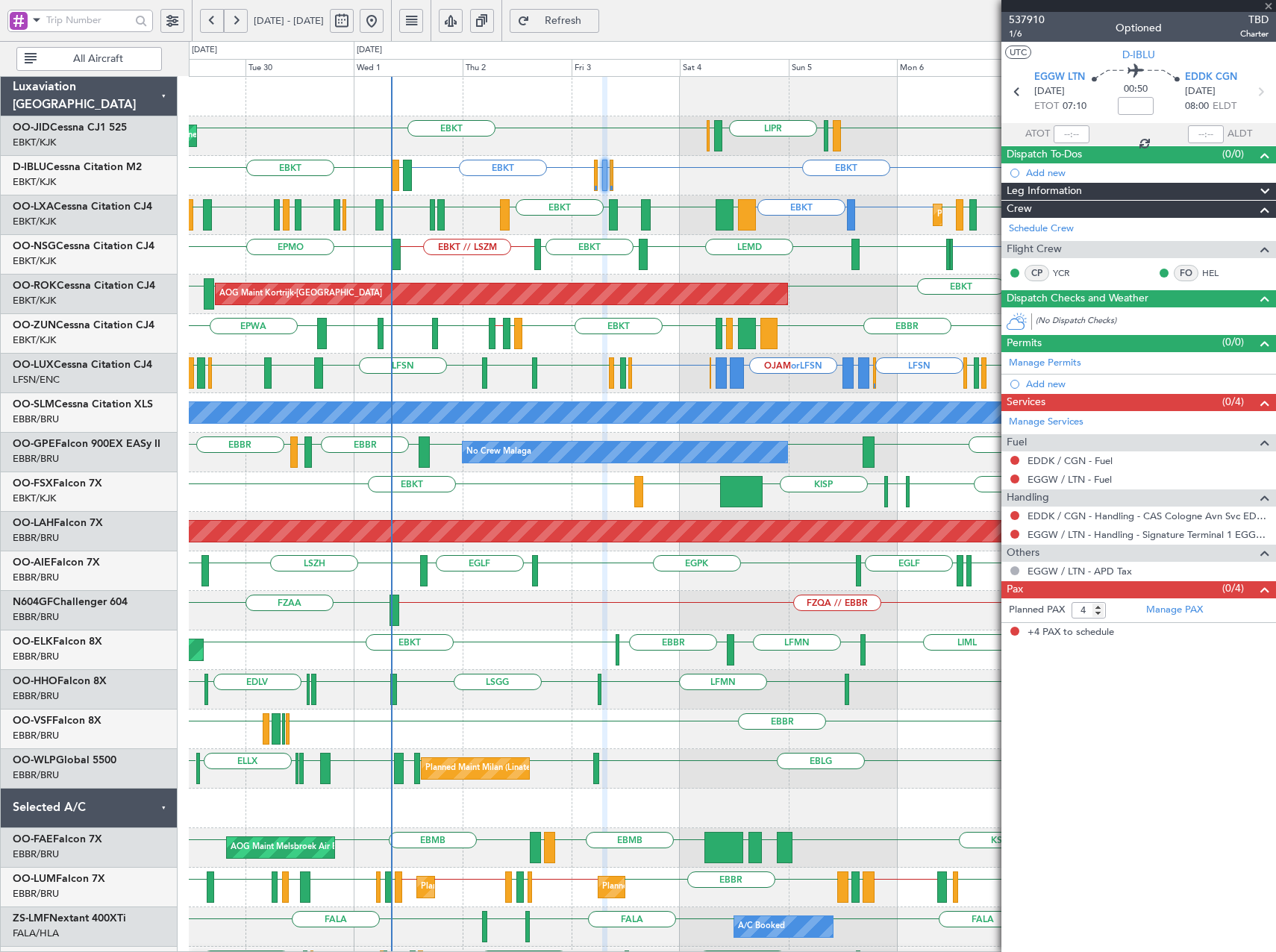
type input "+00:10"
type input "04:32"
type input "05:55"
type input "1"
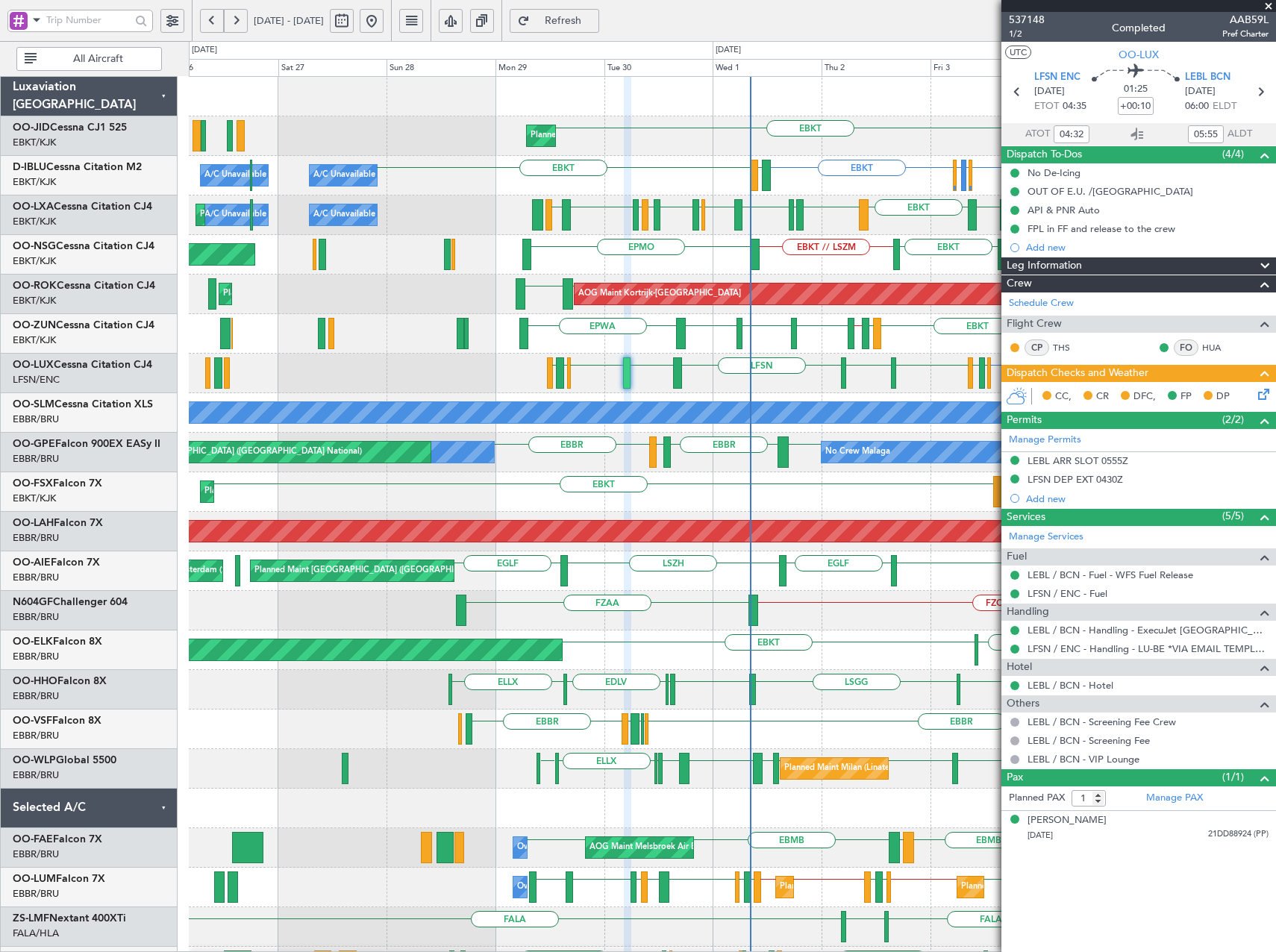
click at [712, 397] on div "EBKT EBKT LIML LIPR LFPB Planned Maint Kortrijk-Wevelgem EGGW or EBKT EBKT EBKT…" at bounding box center [732, 571] width 1087 height 989
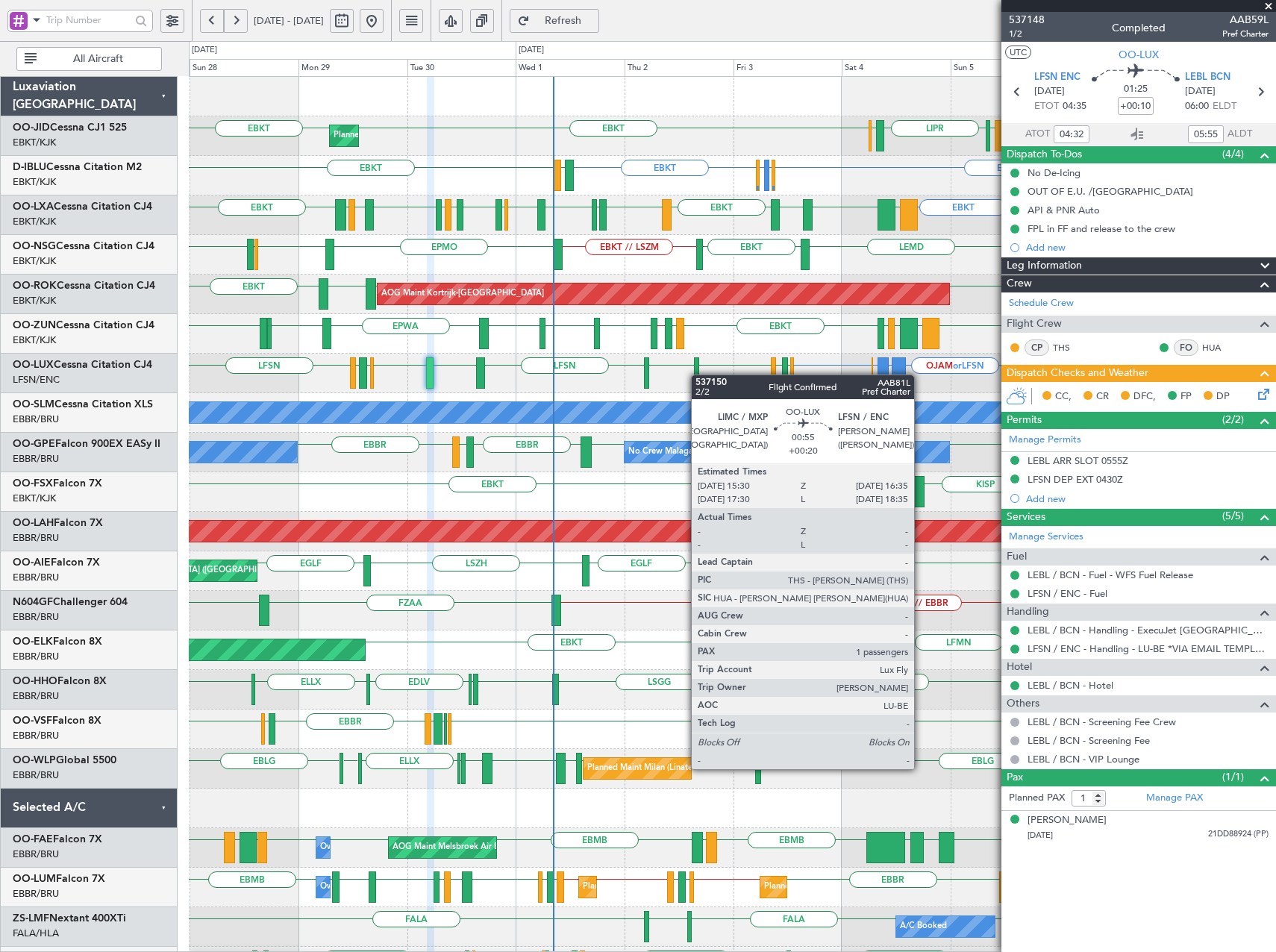
click at [698, 374] on div at bounding box center [696, 373] width 5 height 31
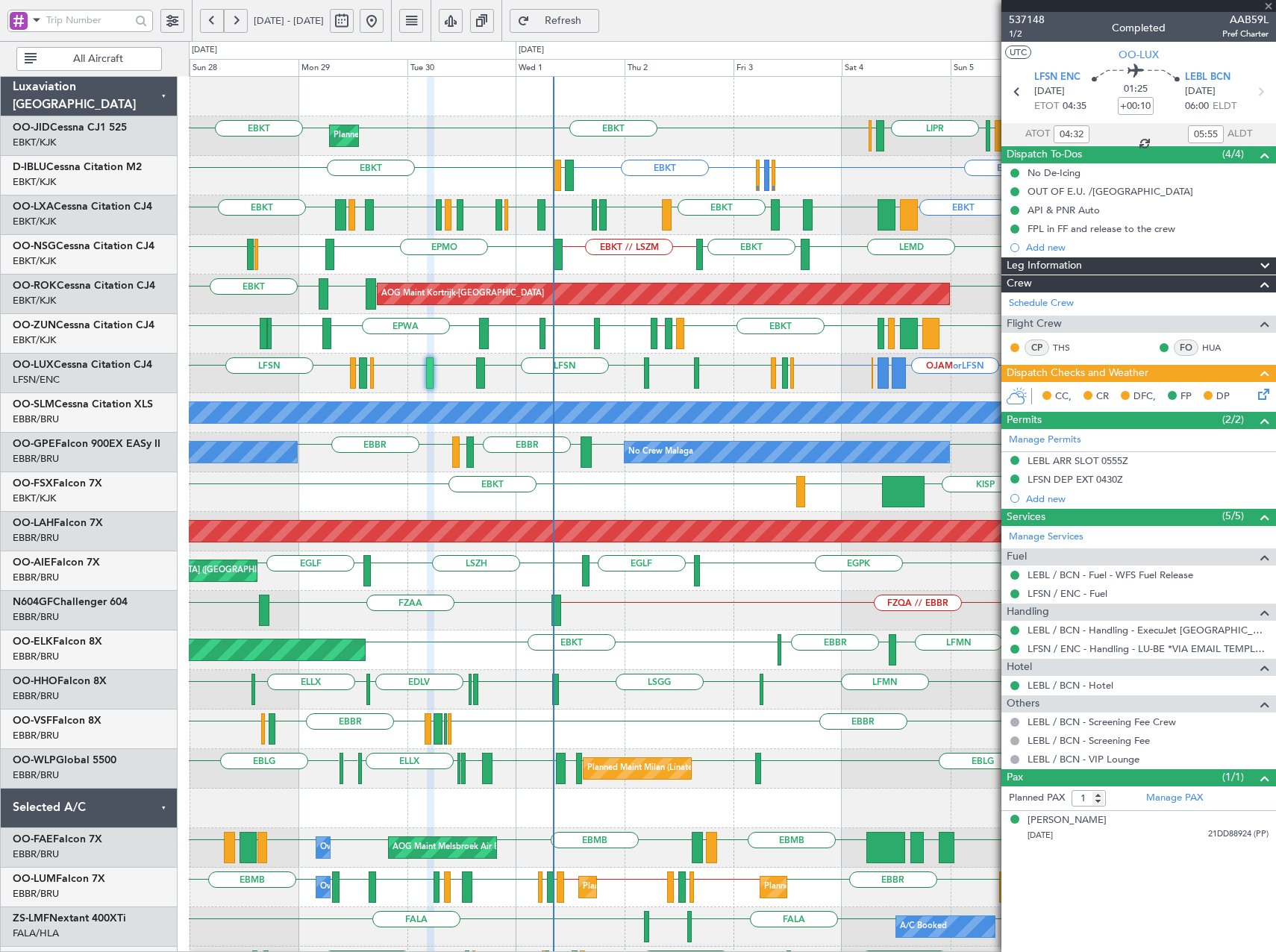
type input "+00:20"
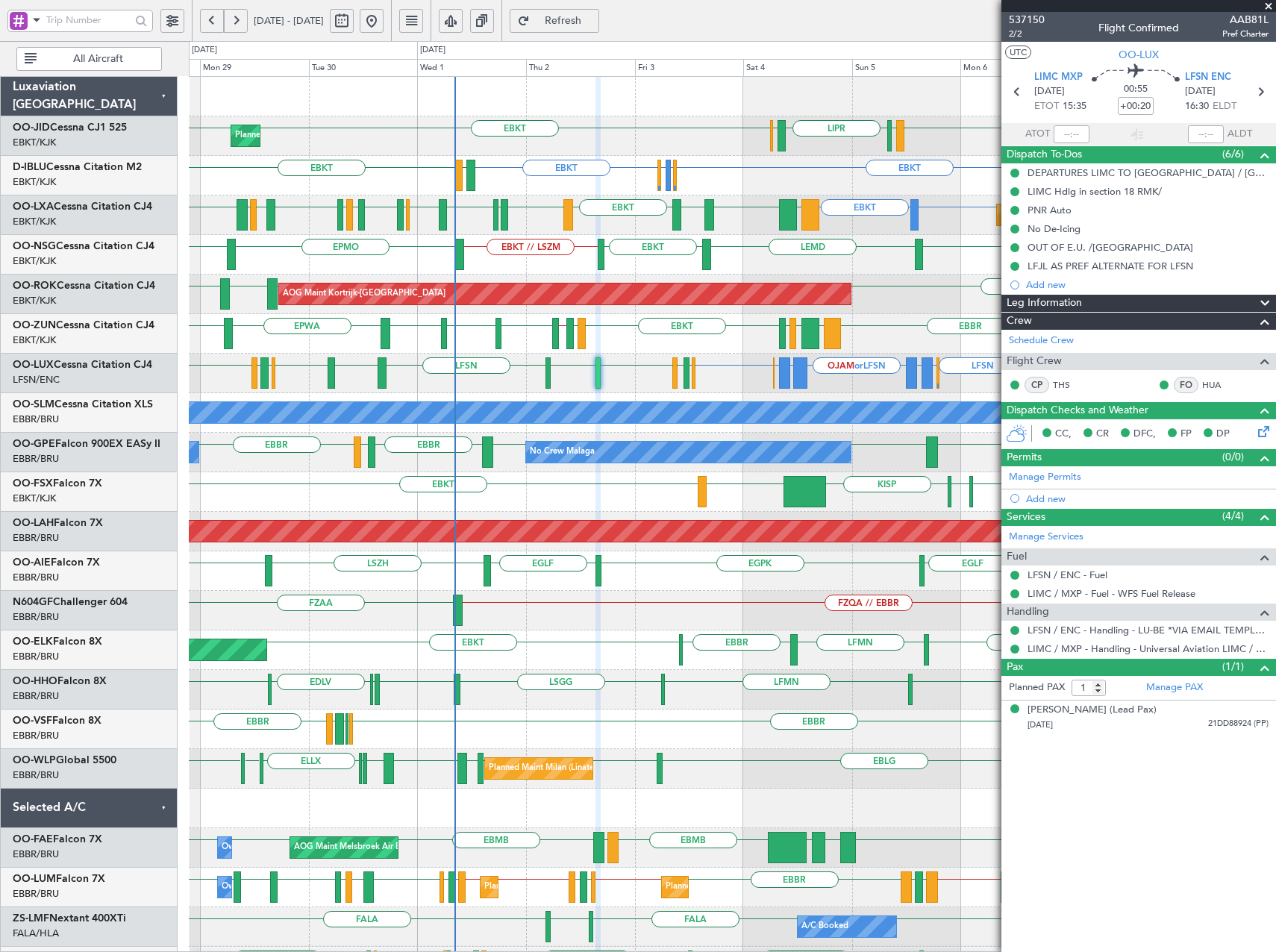
click at [647, 389] on div "LFSN ELLX or LFSN LGKR or LFSN OJAM or LFSN LGKR or LFSN ELLX or LFSN LFSN LFSN…" at bounding box center [732, 373] width 1087 height 40
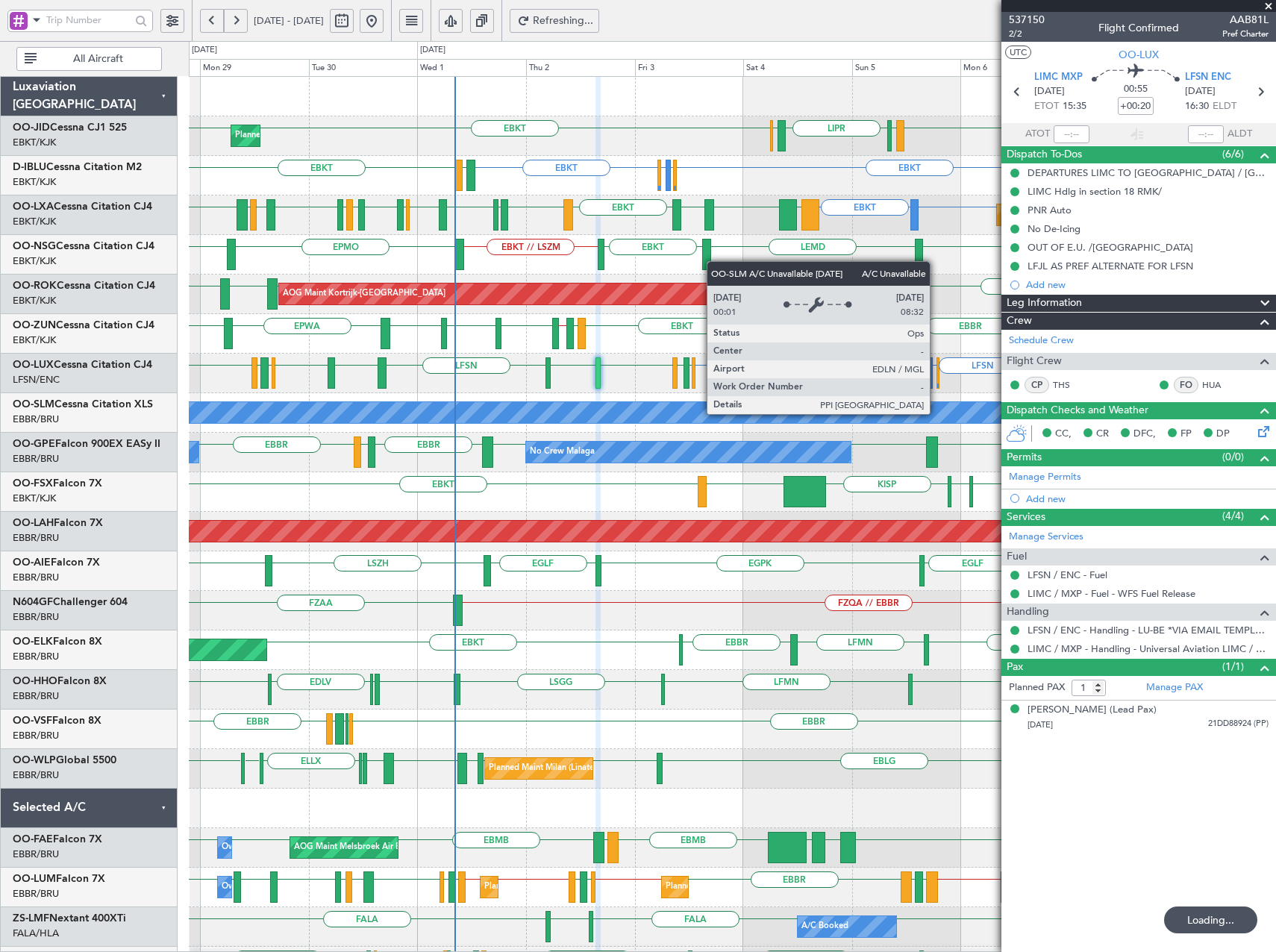
click at [591, 463] on div "Planned Maint Kortrijk-[GEOGRAPHIC_DATA] EBKT EBKT EBKT LIML LIPR LFPB EGGW or …" at bounding box center [732, 571] width 1087 height 989
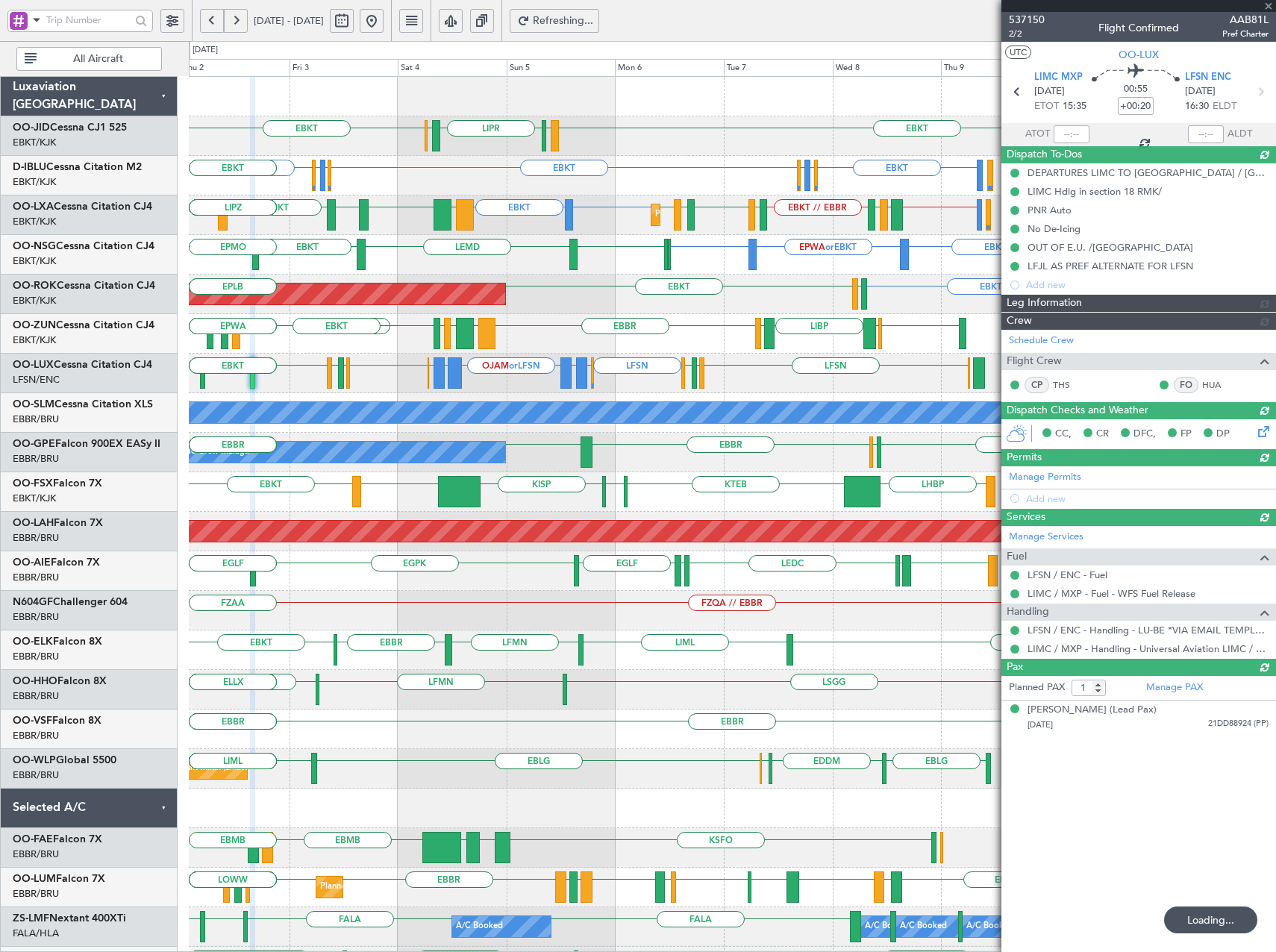
click at [549, 400] on div "EBKT LIML LIPR LFPB EBKT EBKT EGGW or EBKT EDDK or EBKT EBKT EDDK or EBKT EGGW …" at bounding box center [732, 571] width 1087 height 989
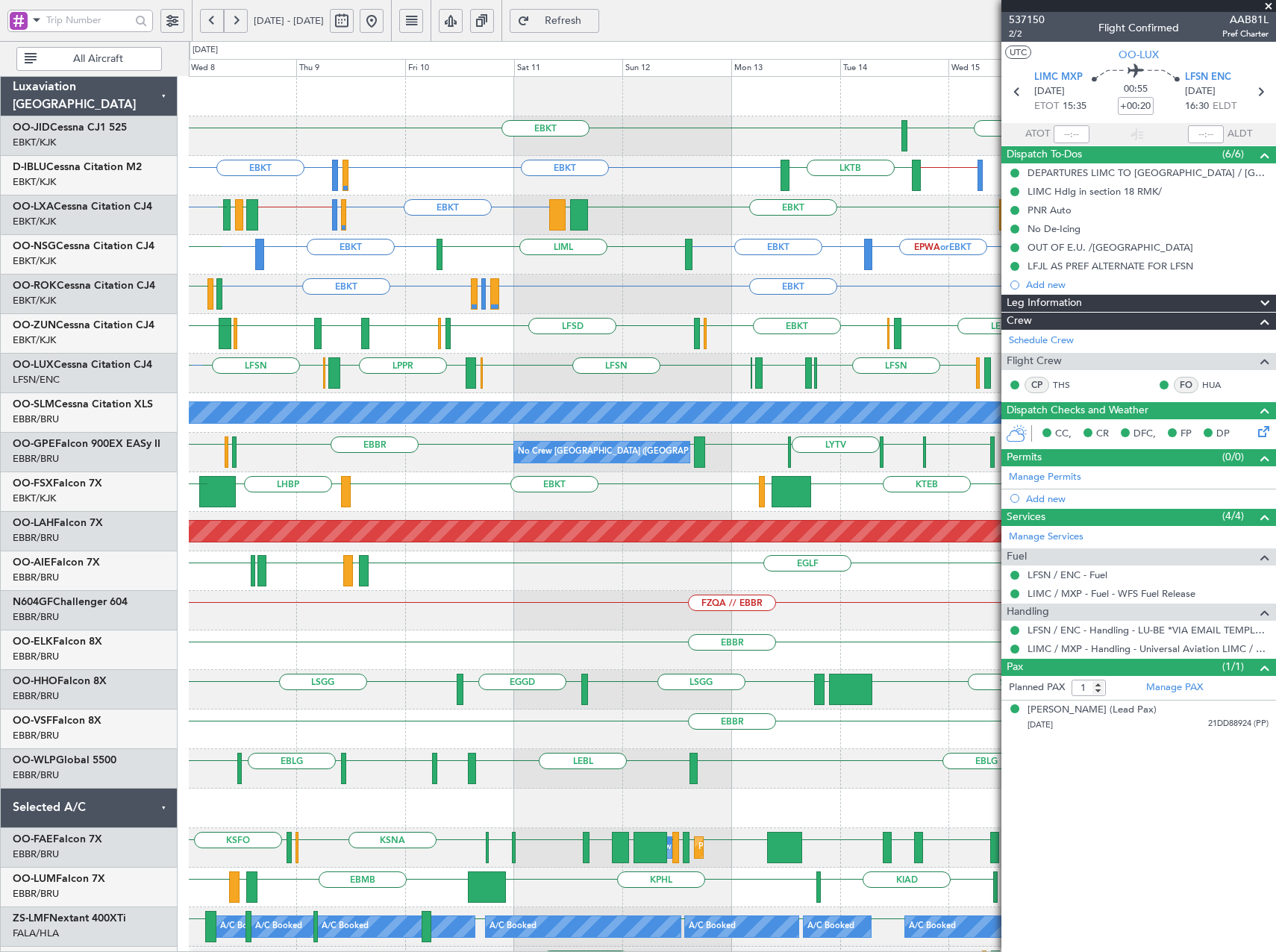
click at [546, 364] on div "LFSN LFSN ELLX EGBB ELLX LFSN EDSB LPPR EDSB LFPB LFSN ELLX or LFSN LGKR or LFS…" at bounding box center [732, 373] width 1087 height 40
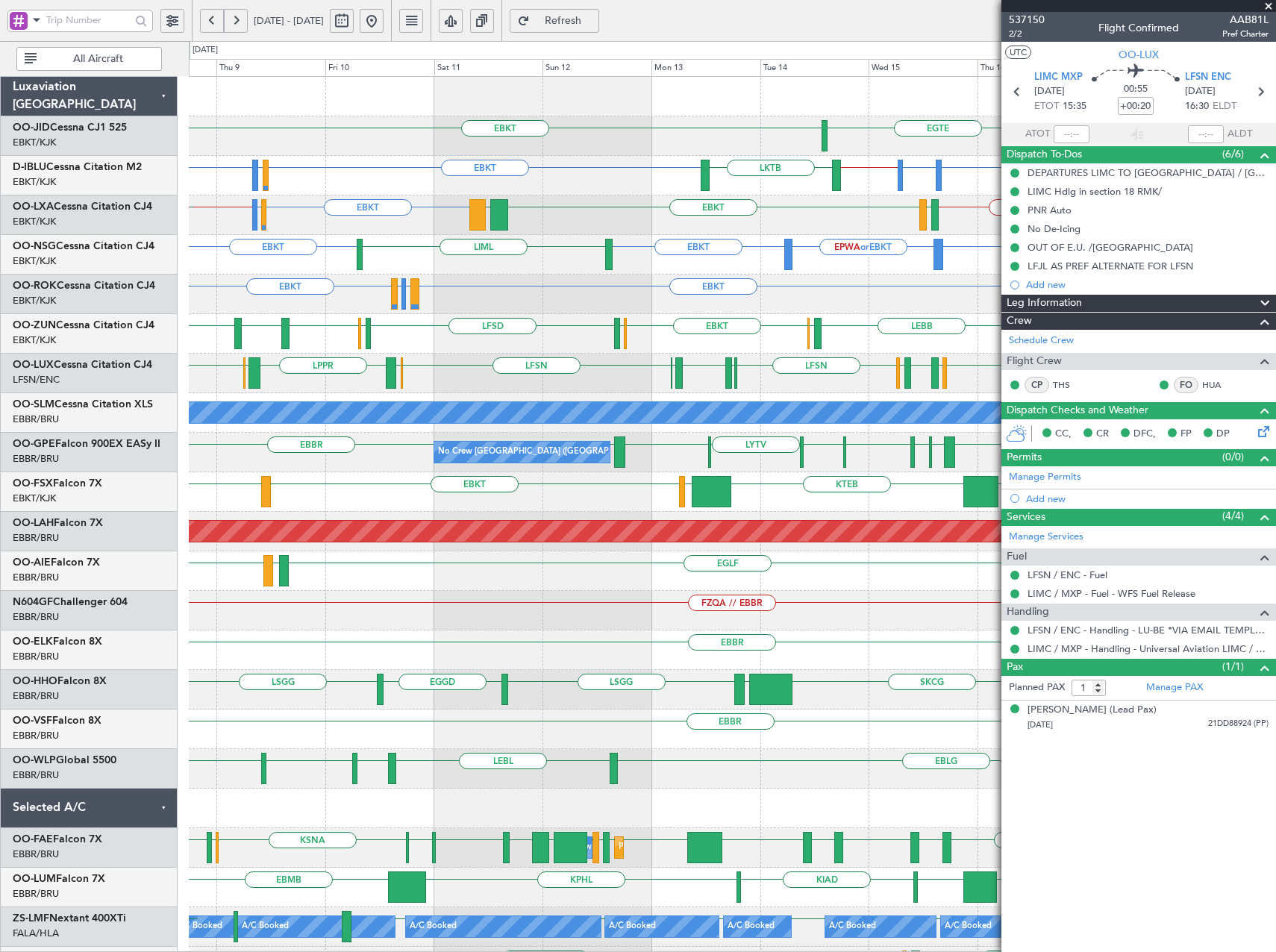
click at [691, 380] on div "LFSN LFSN LSZH LIEO LSZH LFSN ELLX EGBB ELLX LFSN EDSB LPPR EDSB" at bounding box center [732, 373] width 1087 height 40
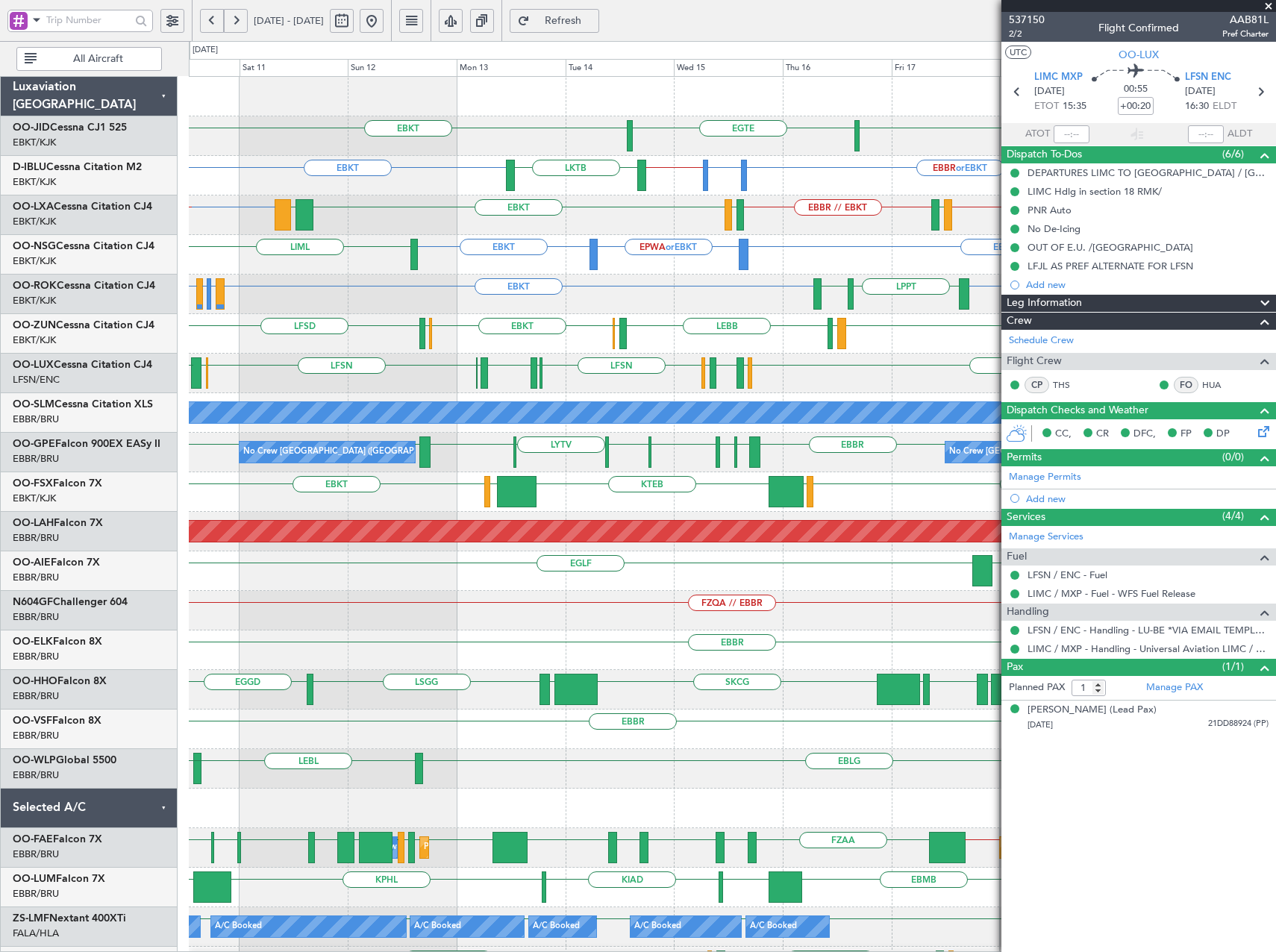
click at [633, 395] on div "EBKT EBKT EGTE EBBR or EBKT LSGG or EBKT EBKT // EBBR EBKT LKTB LSGS or EBKT EB…" at bounding box center [732, 630] width 1087 height 1108
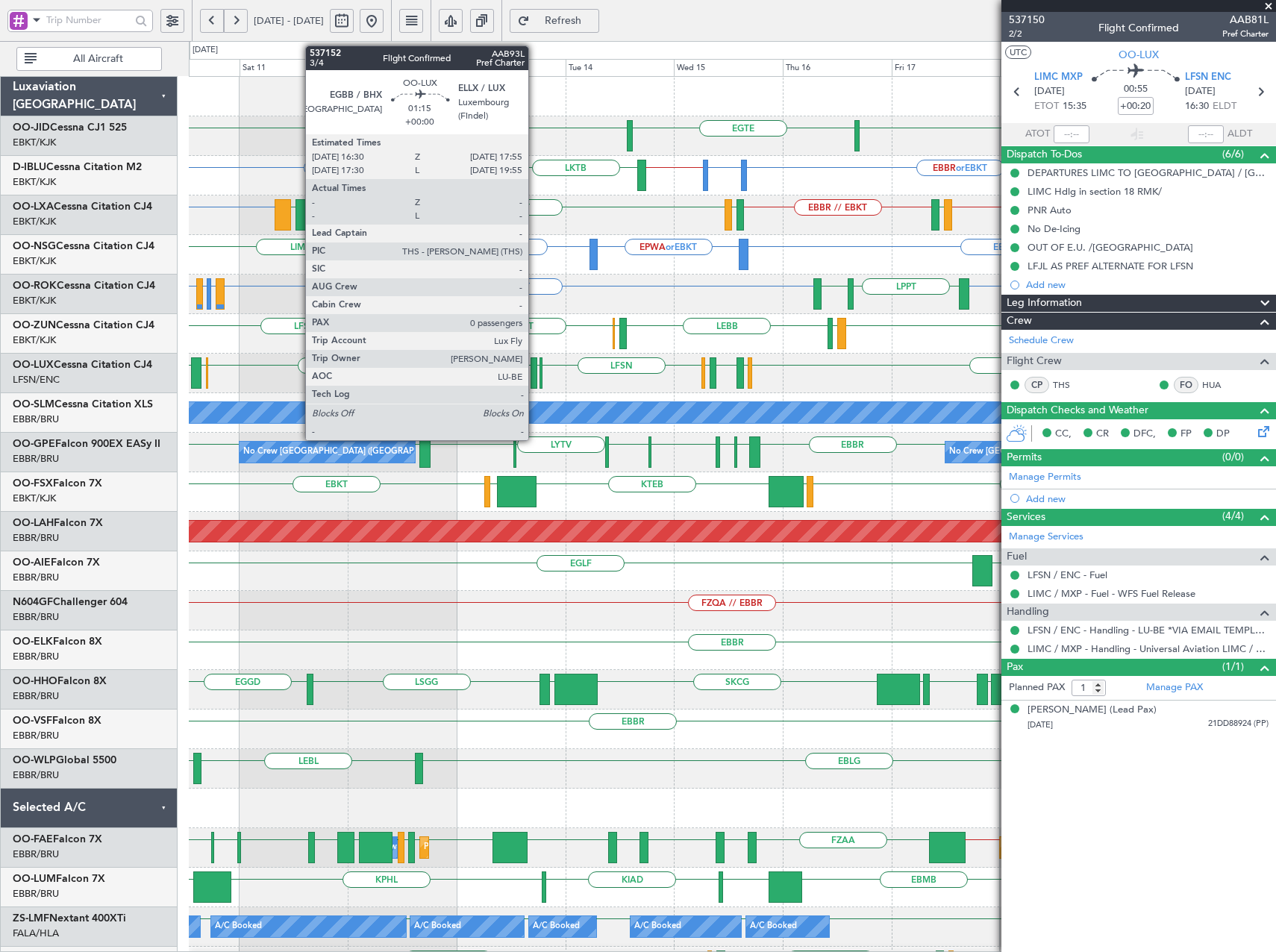
click at [535, 375] on div at bounding box center [534, 373] width 7 height 31
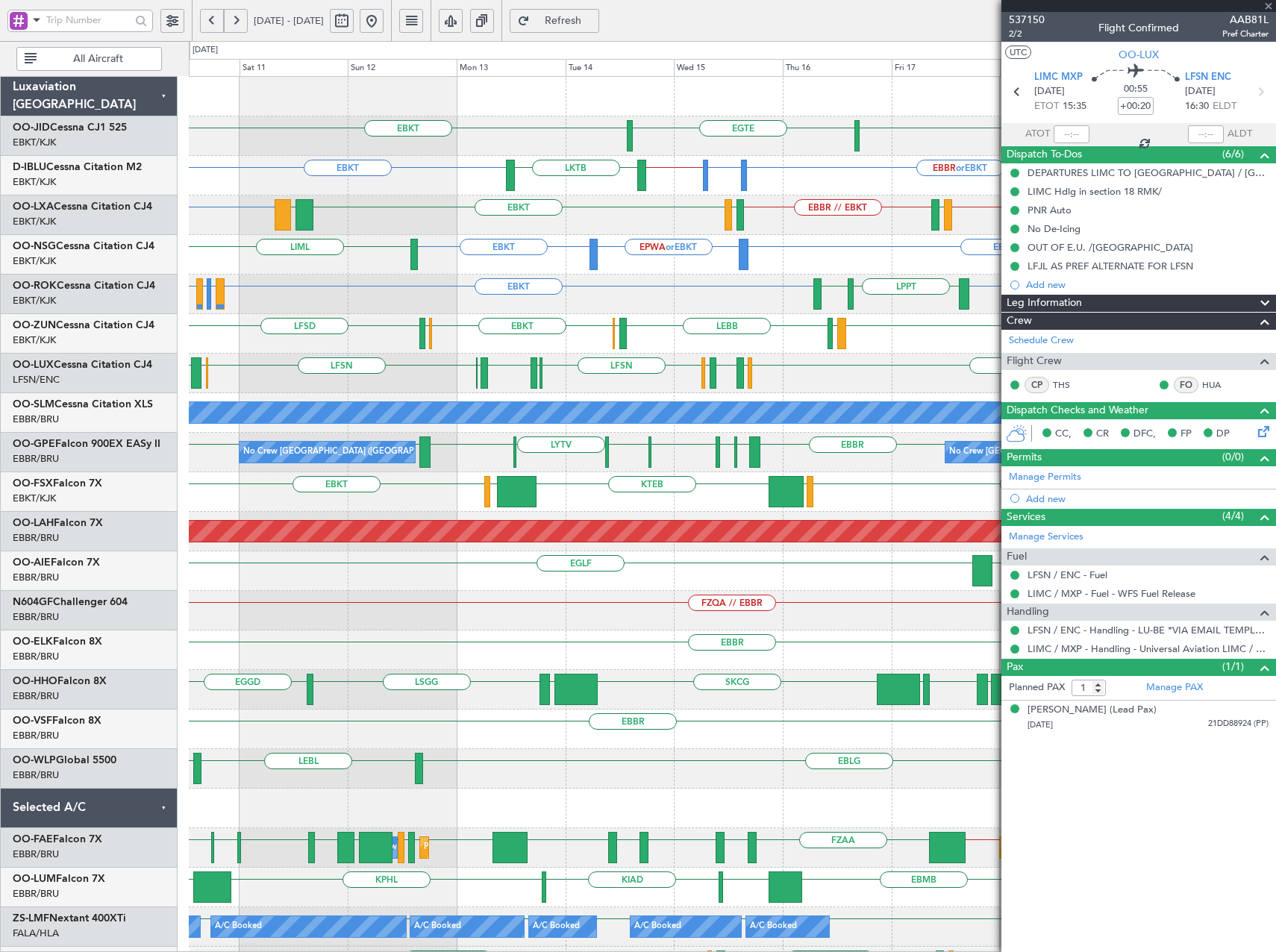
type input "0"
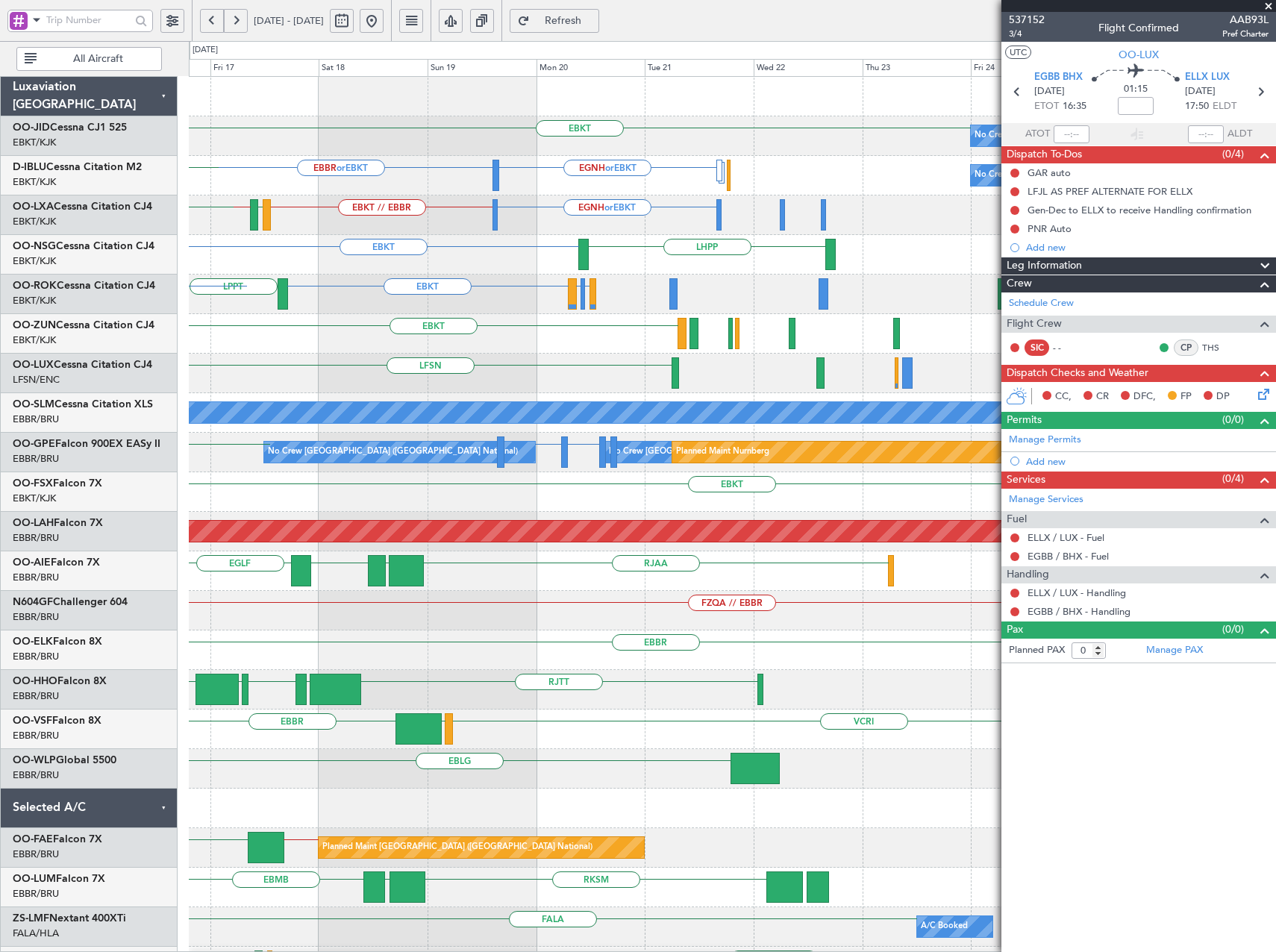
click at [131, 394] on div "EBKT No Crew EGTE EBKT EBBR or EBKT EGNH or EBKT No Crew EBKT // EBBR LSGG or E…" at bounding box center [638, 496] width 1276 height 911
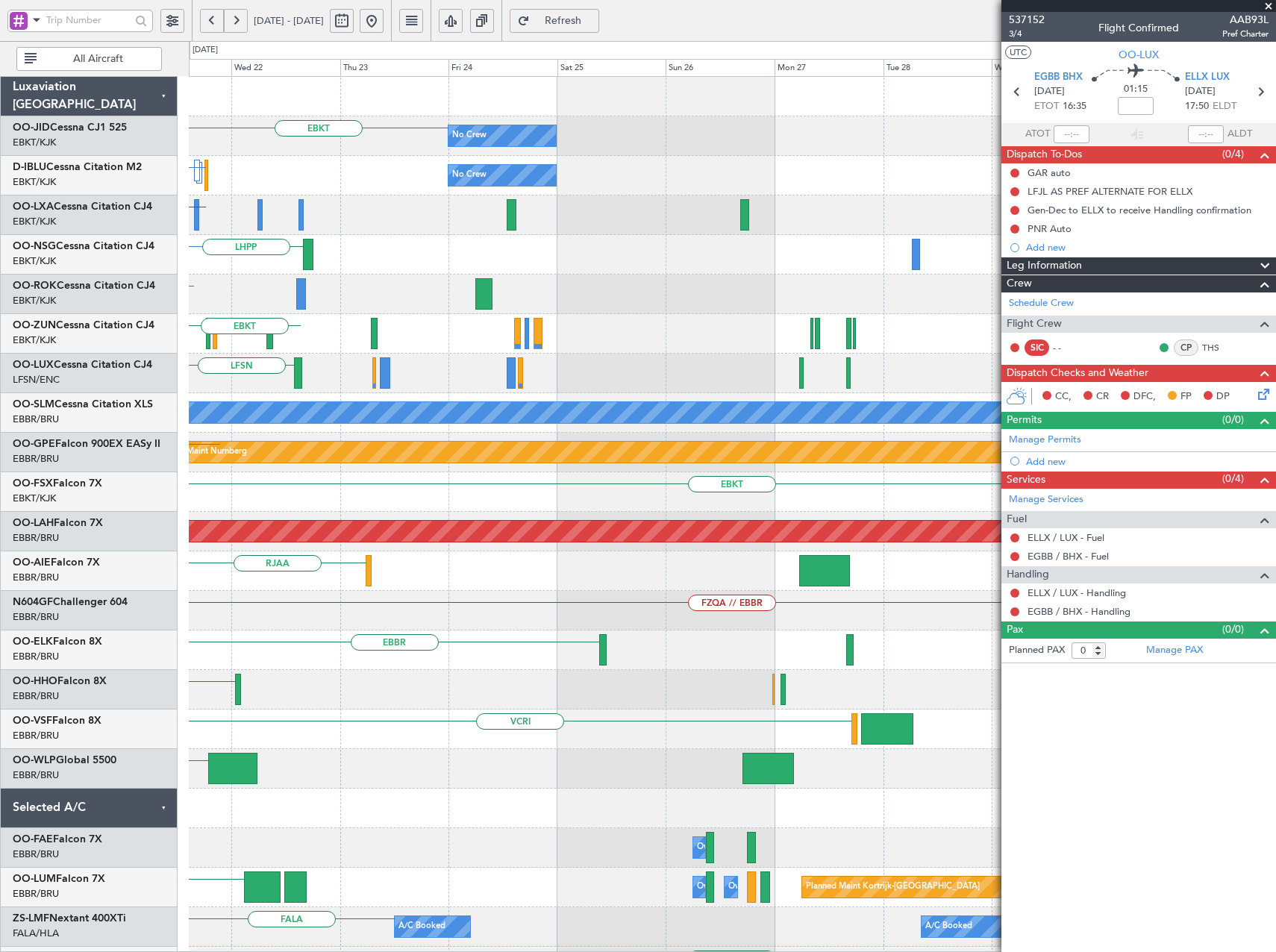
click at [100, 431] on div "EBKT No Crew EGNH or EBKT No Crew EBBR or EBKT EGNH or EBKT EBKT // EBBR LHPP E…" at bounding box center [638, 496] width 1276 height 911
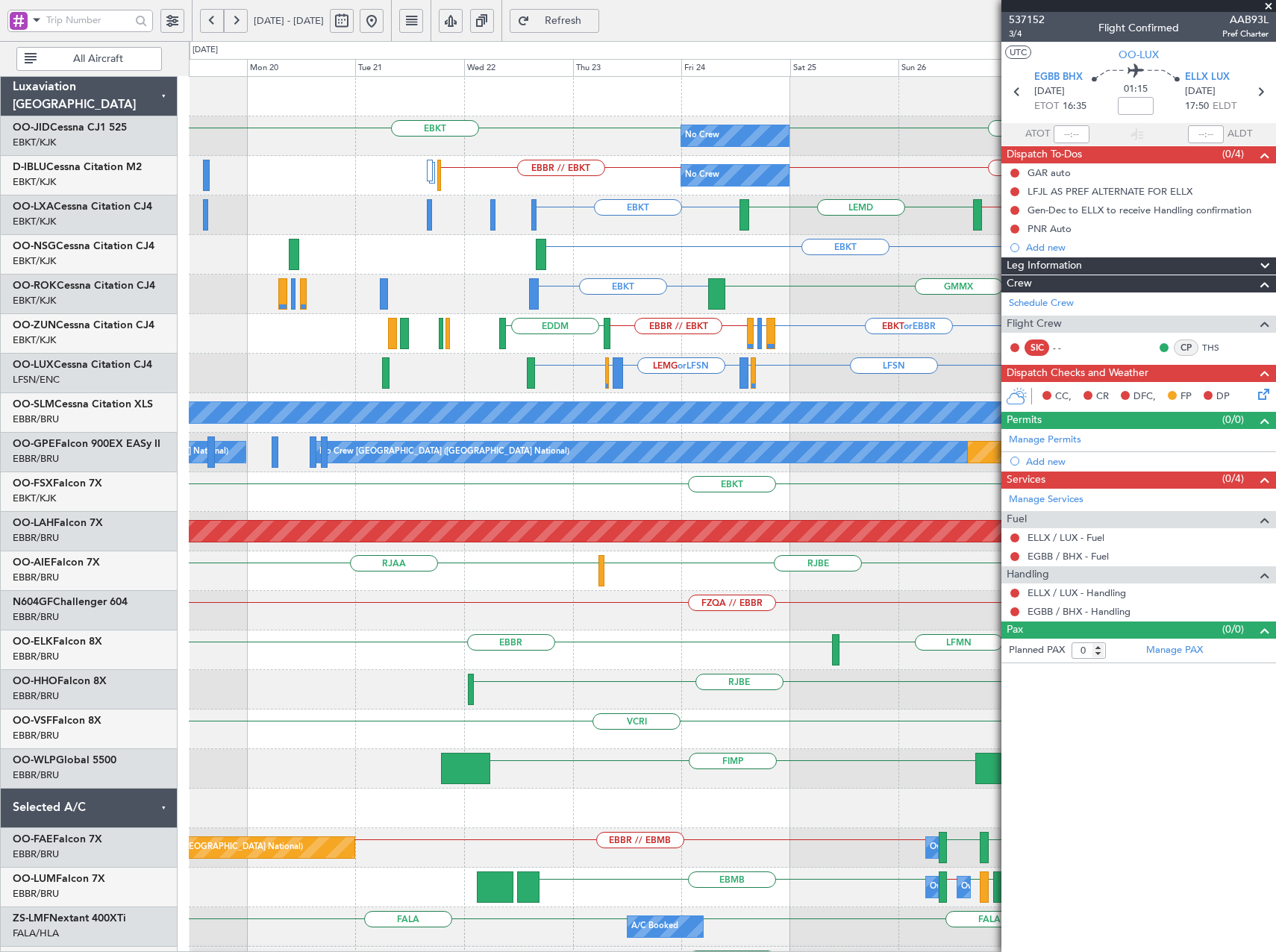
click at [803, 317] on div "EBKT EBKT No Crew EBKT // EBBR EBBR // EBKT No Crew EBKT EBBR // EBKT LEMD EBKT…" at bounding box center [732, 571] width 1087 height 989
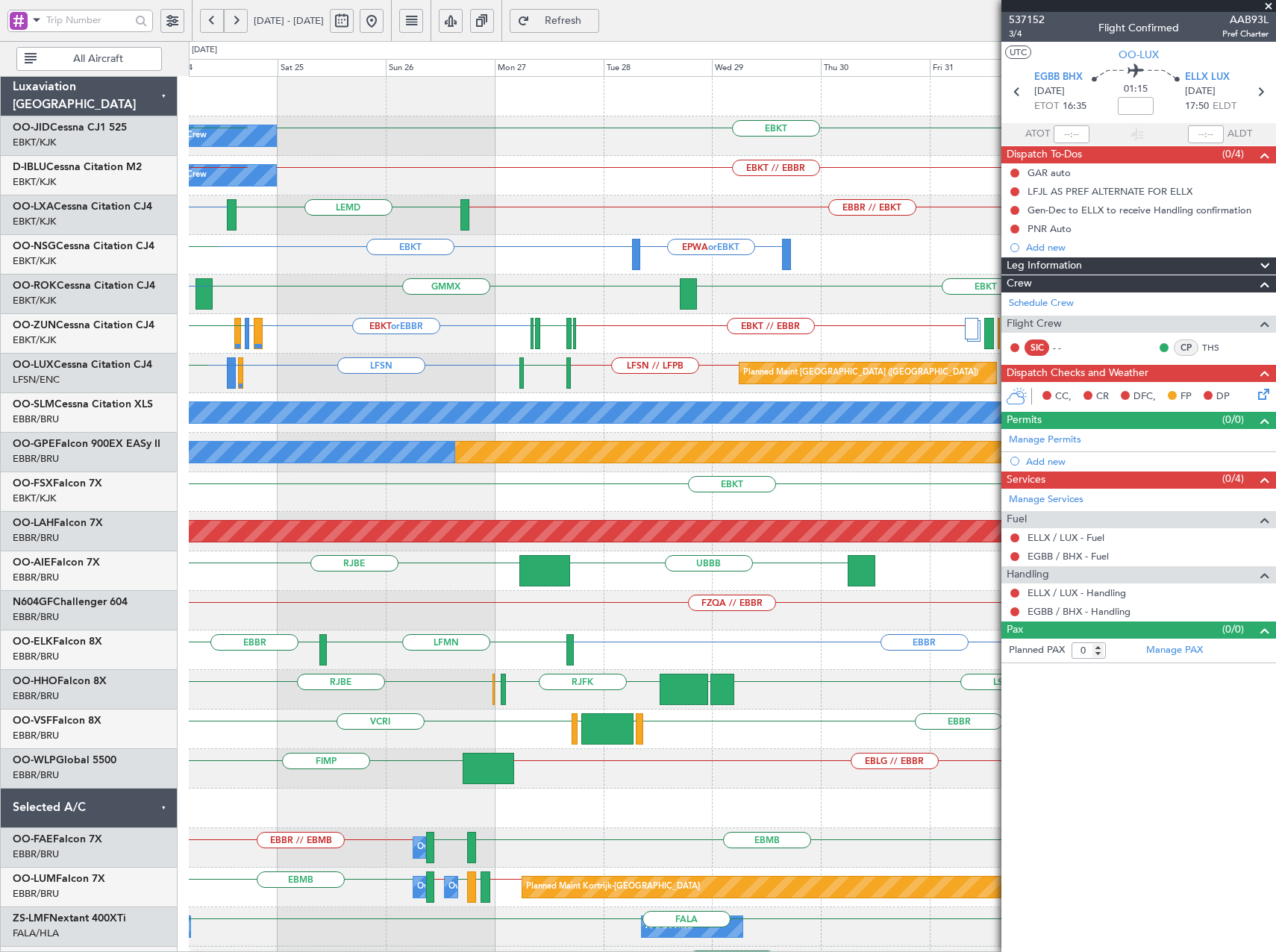
click at [307, 383] on div "Planned Maint Paris (Le Bourget) LFSN LFMN or LFSN LEMG or LFSN LFSN // LFPB LF…" at bounding box center [732, 373] width 1087 height 40
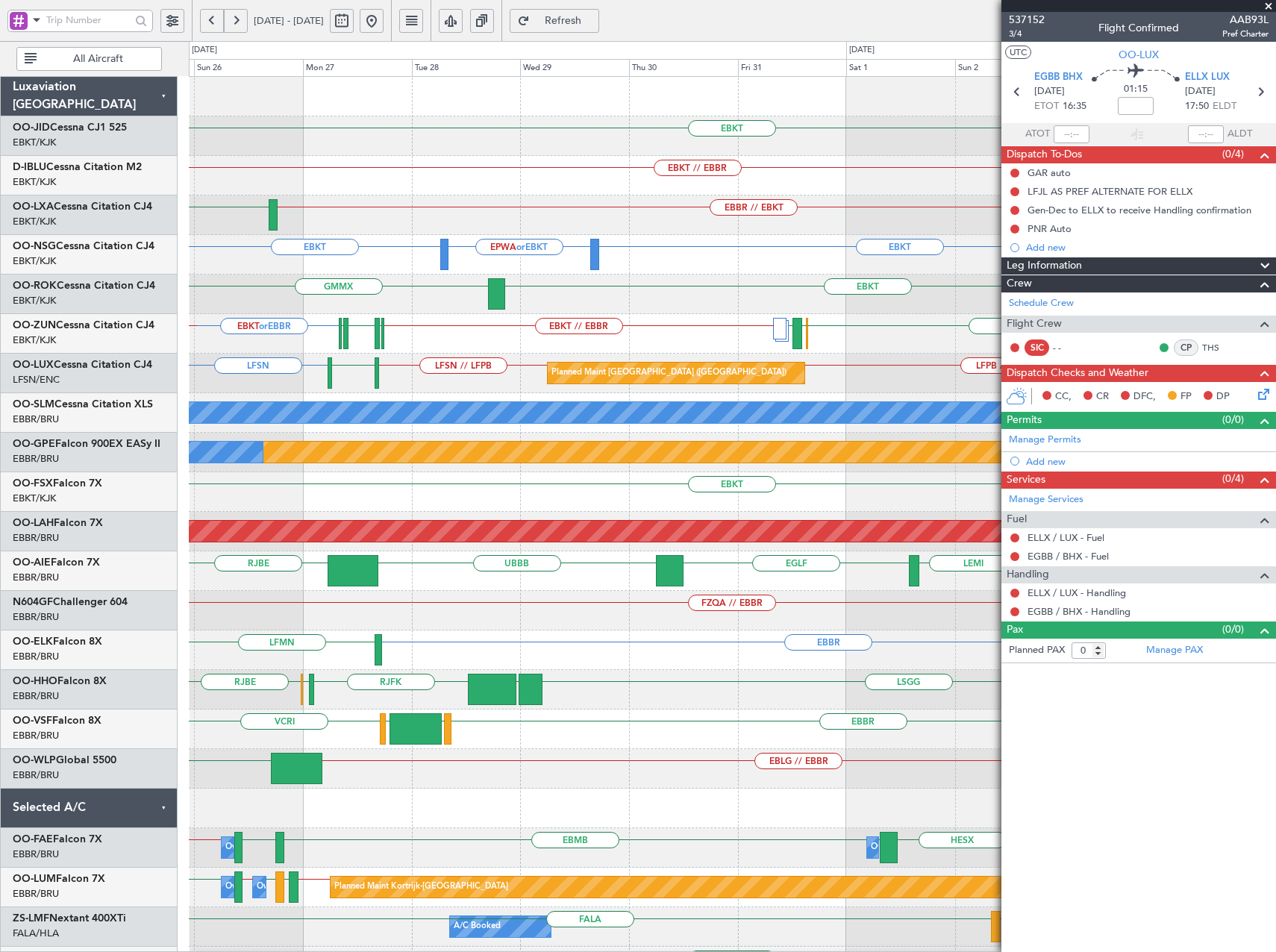
click at [650, 354] on div "EBKT No Crew EBKT // EBBR No Crew Planned Maint Paris (Le Bourget) EBBR // EBKT…" at bounding box center [732, 611] width 1087 height 1068
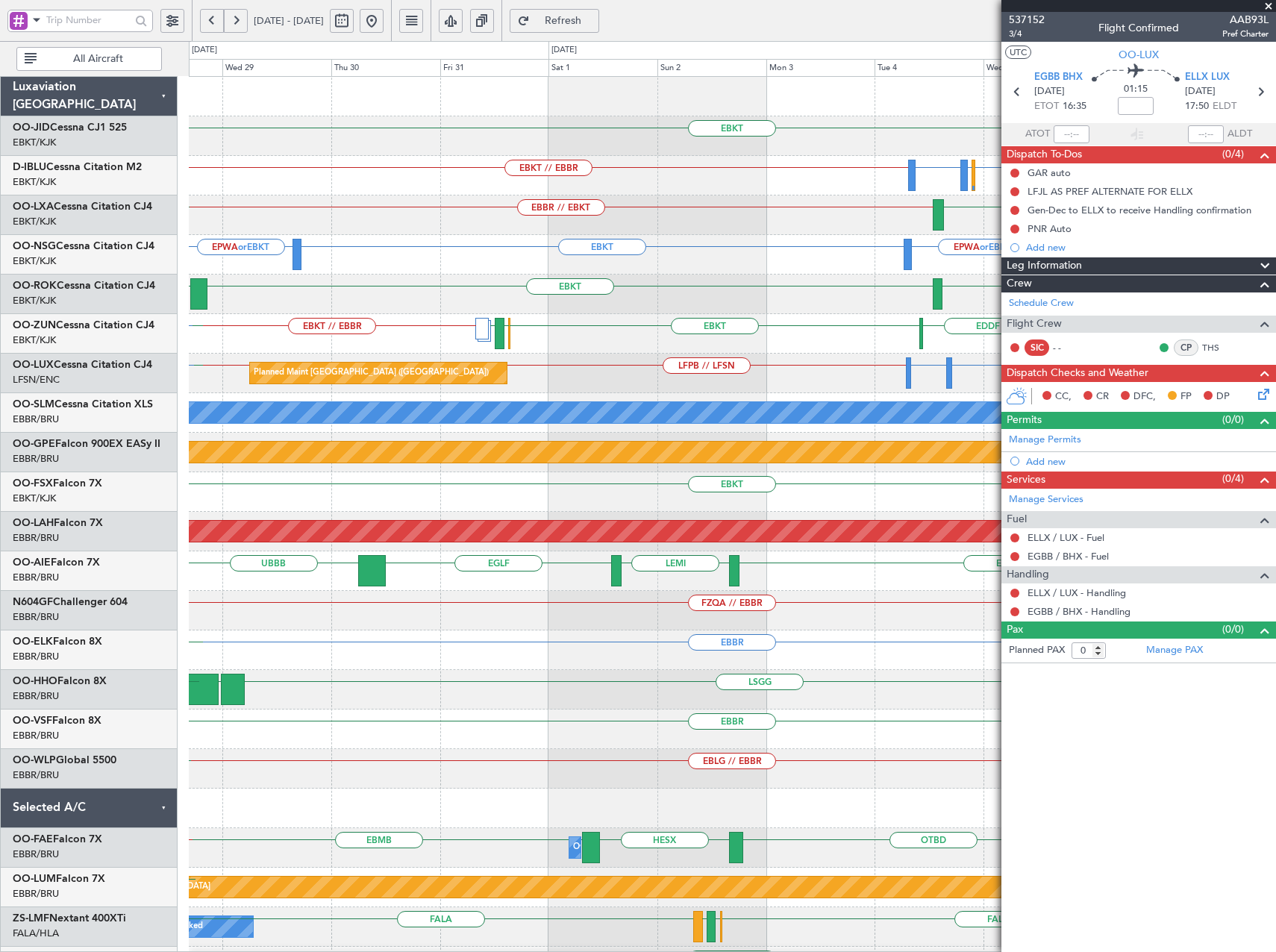
click at [579, 389] on div "LFPB // LFSN LFSN or LFPB LFBD or LFPB LFSN // LFPB Planned Maint Paris (Le Bou…" at bounding box center [732, 373] width 1087 height 40
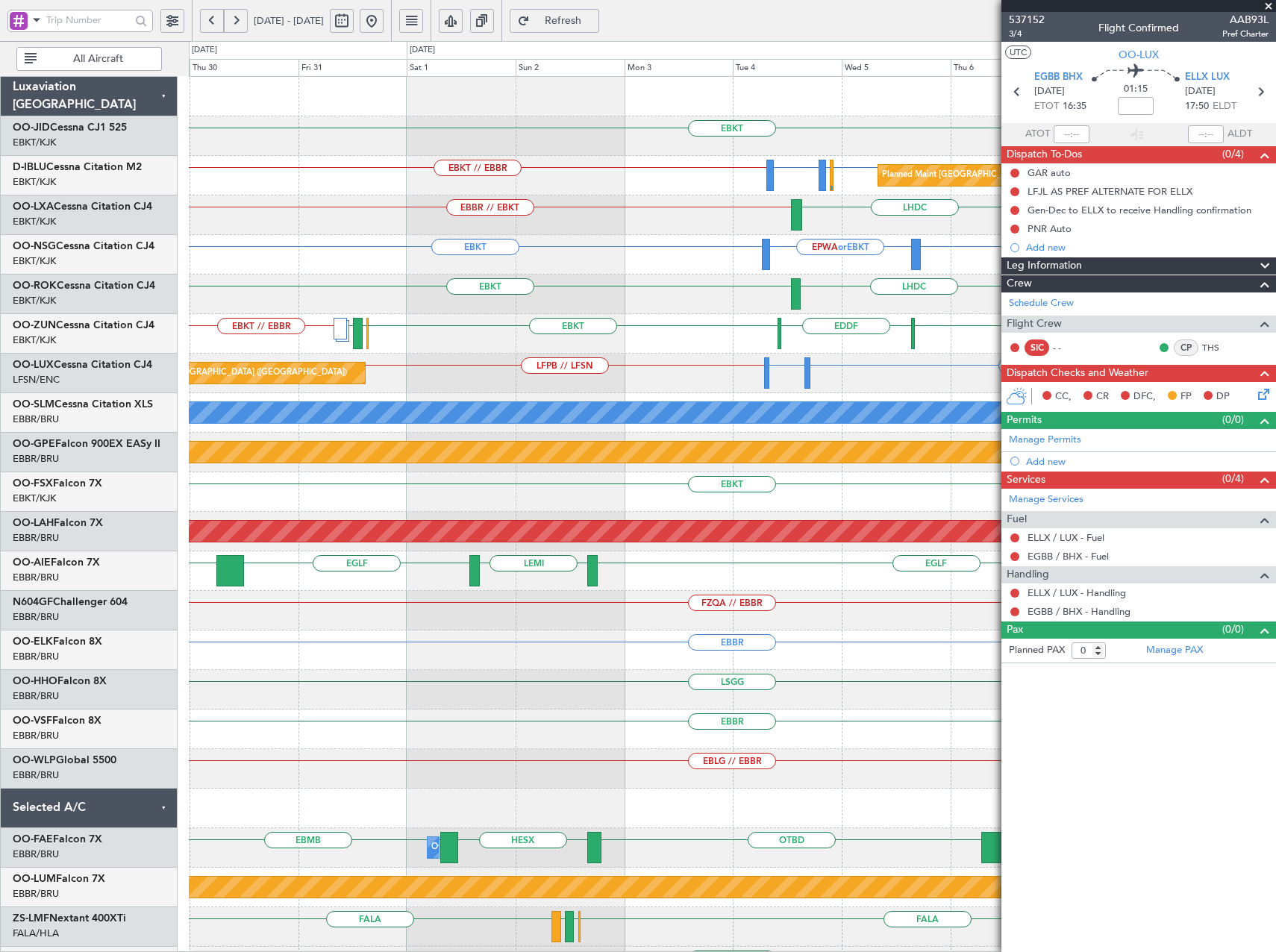
click at [723, 394] on div "EBKT EBKT // EBBR LFPB or EBKT EBBR or EBKT LFMD or EBKT Planned Maint Paris (L…" at bounding box center [732, 611] width 1087 height 1068
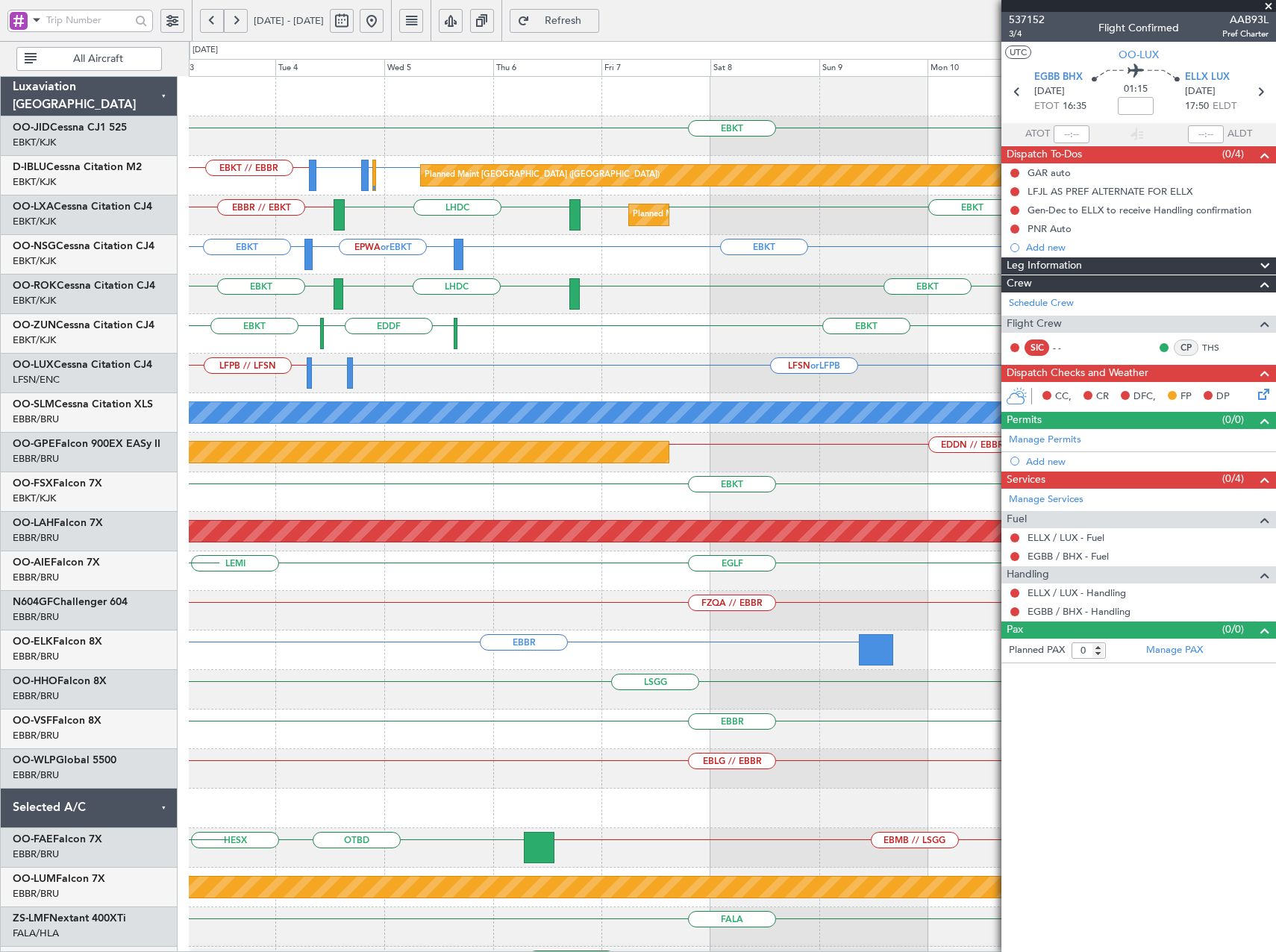
click at [404, 384] on div "EBKT Planned Maint Paris (Le Bourget) EBKT // EBBR LFPB or EBKT EBBR or EBKT LF…" at bounding box center [732, 630] width 1087 height 1108
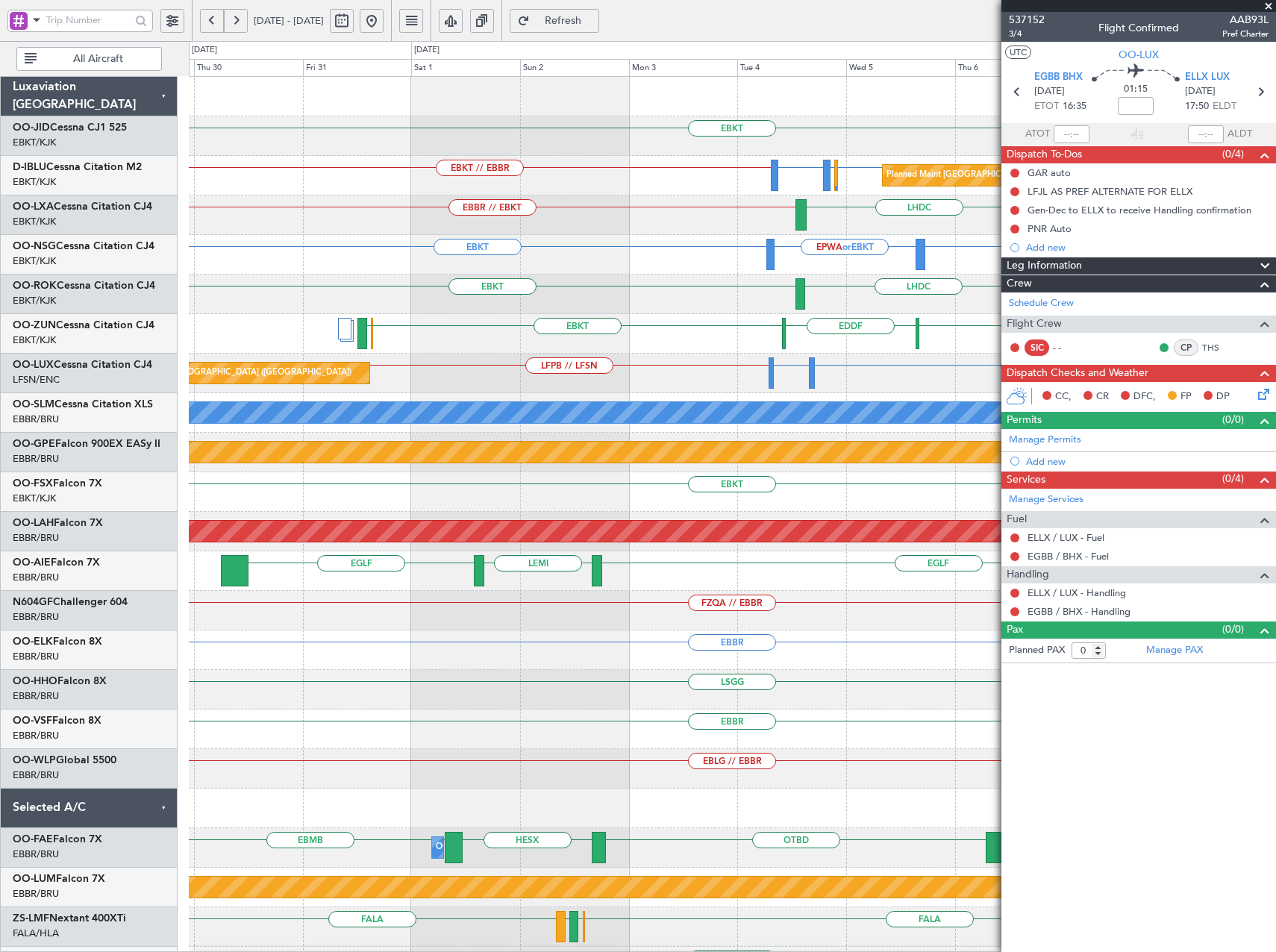
click at [744, 379] on div "LFPB // LFSN LFSN or LFPB LFBD or LFPB Planned Maint Paris (Le Bourget)" at bounding box center [732, 373] width 1087 height 40
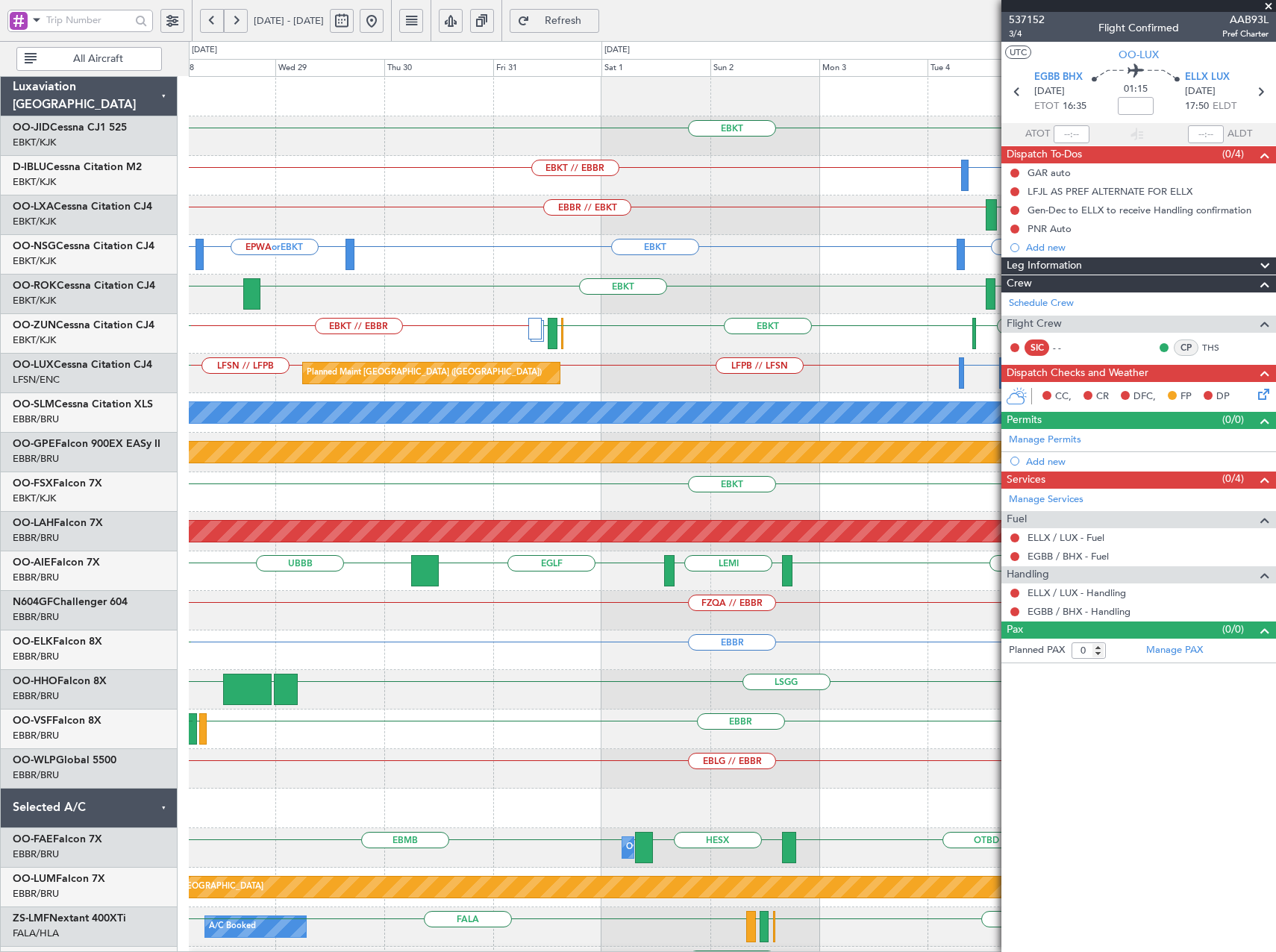
click at [715, 395] on div "EBKT Planned Maint Paris (Le Bourget) EBKT // EBBR LFPB or EBKT EBBR or EBKT LF…" at bounding box center [732, 611] width 1087 height 1068
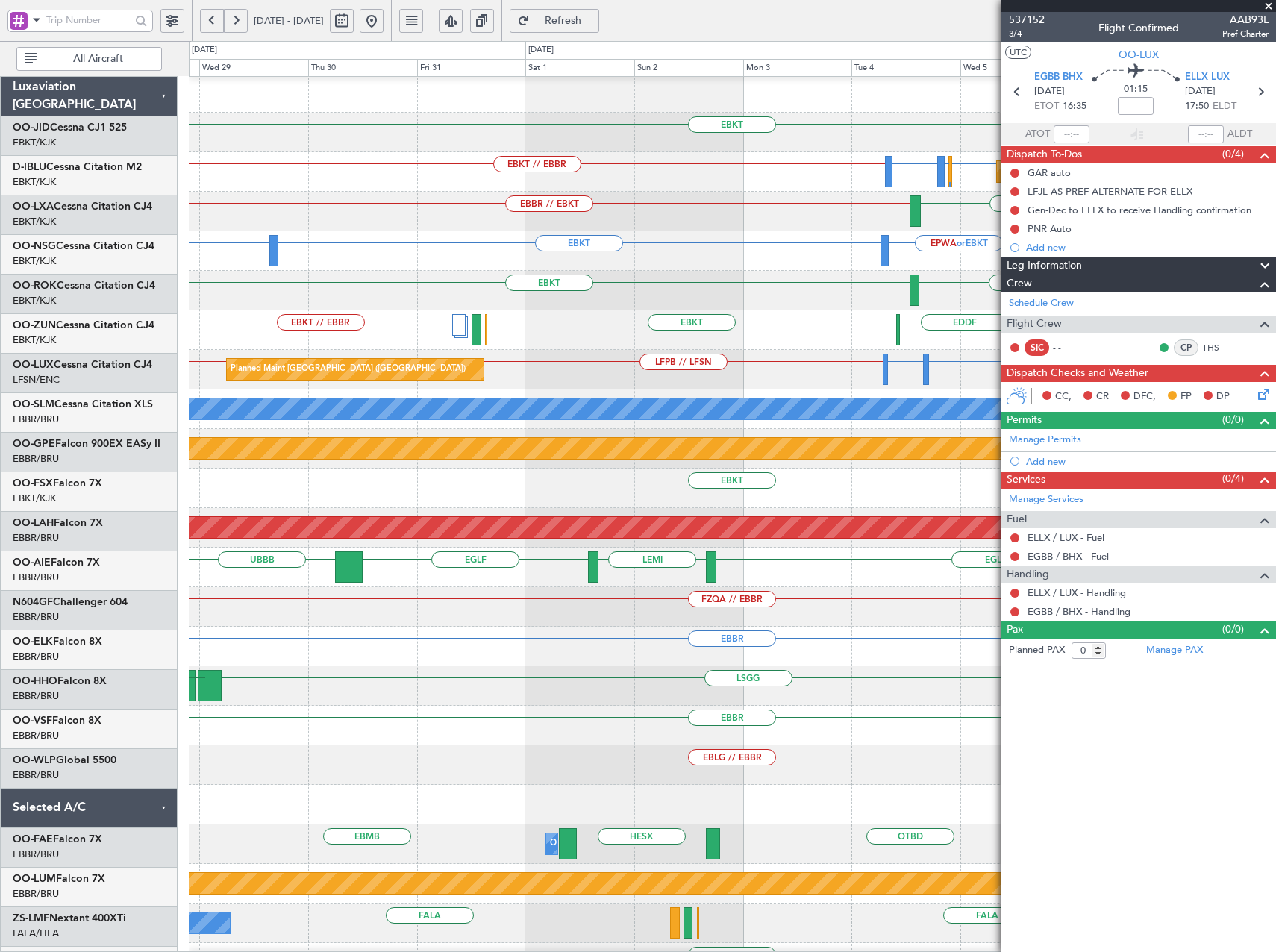
scroll to position [3, 0]
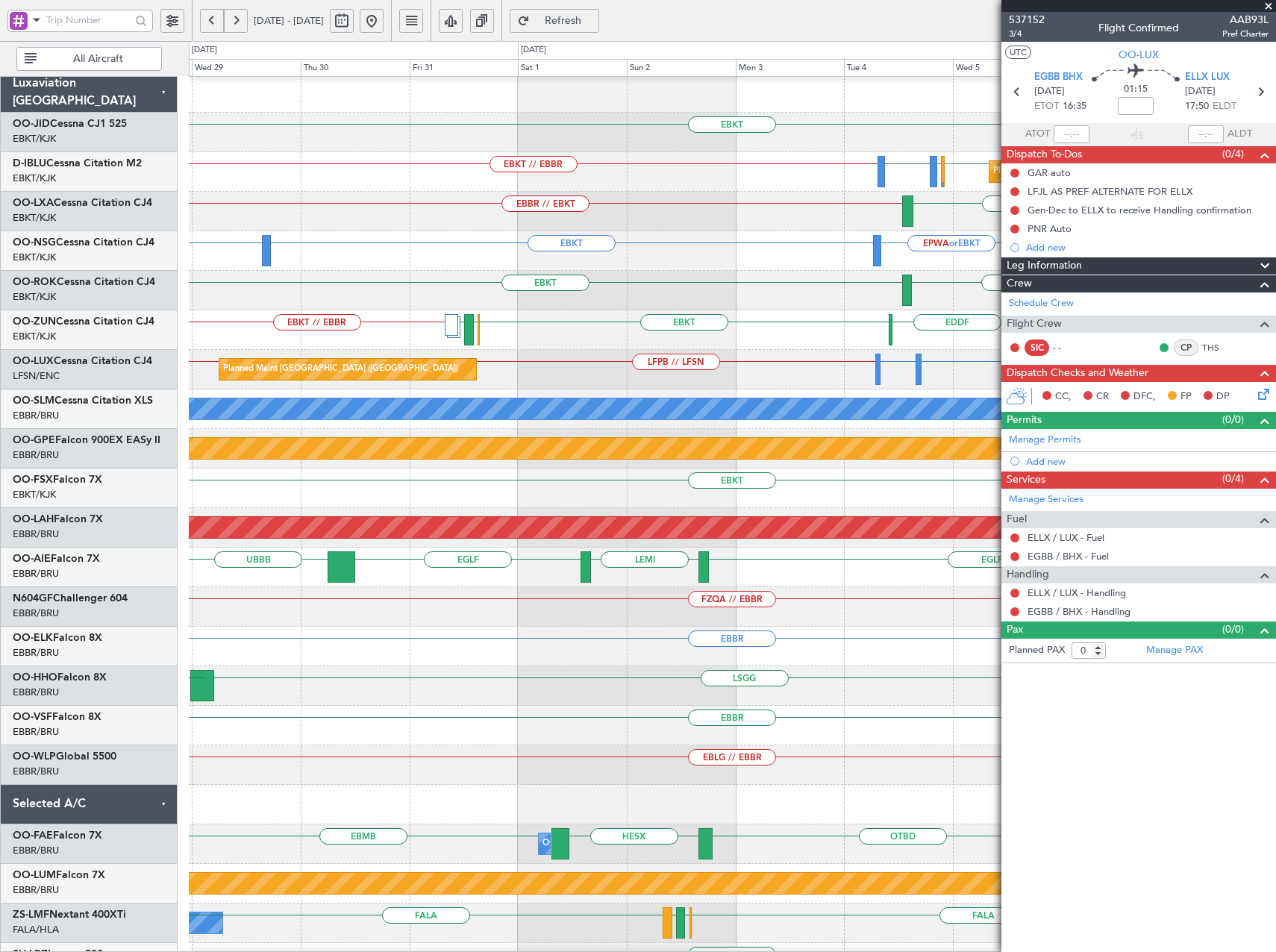
click at [765, 372] on div "Planned Maint Paris (Le Bourget) LFPB // LFSN LFSN or LFPB LFBD or LFPB LFSN //…" at bounding box center [732, 369] width 1087 height 40
click at [159, 315] on div "EBKT Planned Maint Paris (Le Bourget) EBKT // EBBR LFPB or EBKT EBBR or EBKT LF…" at bounding box center [638, 496] width 1276 height 911
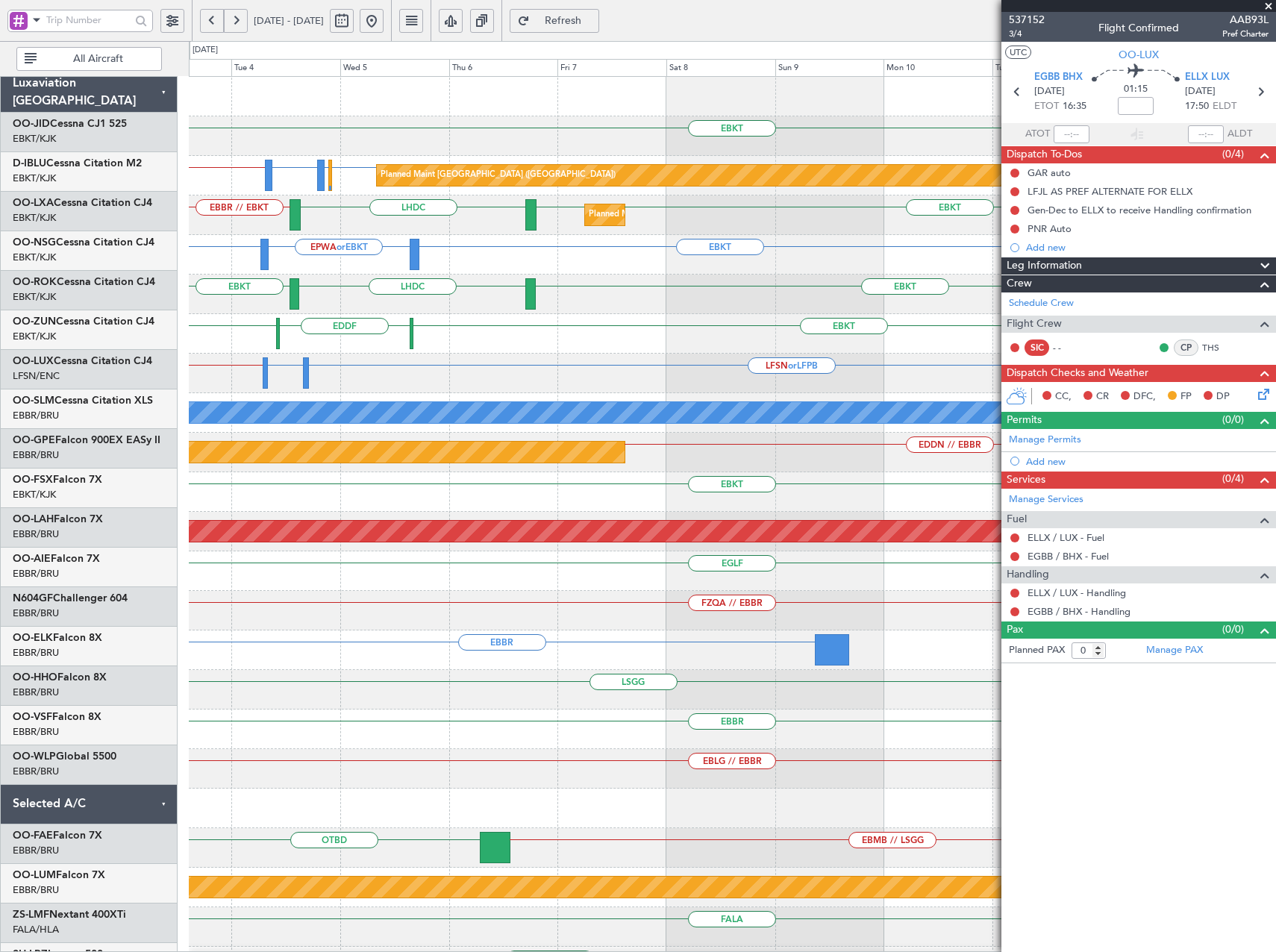
scroll to position [0, 0]
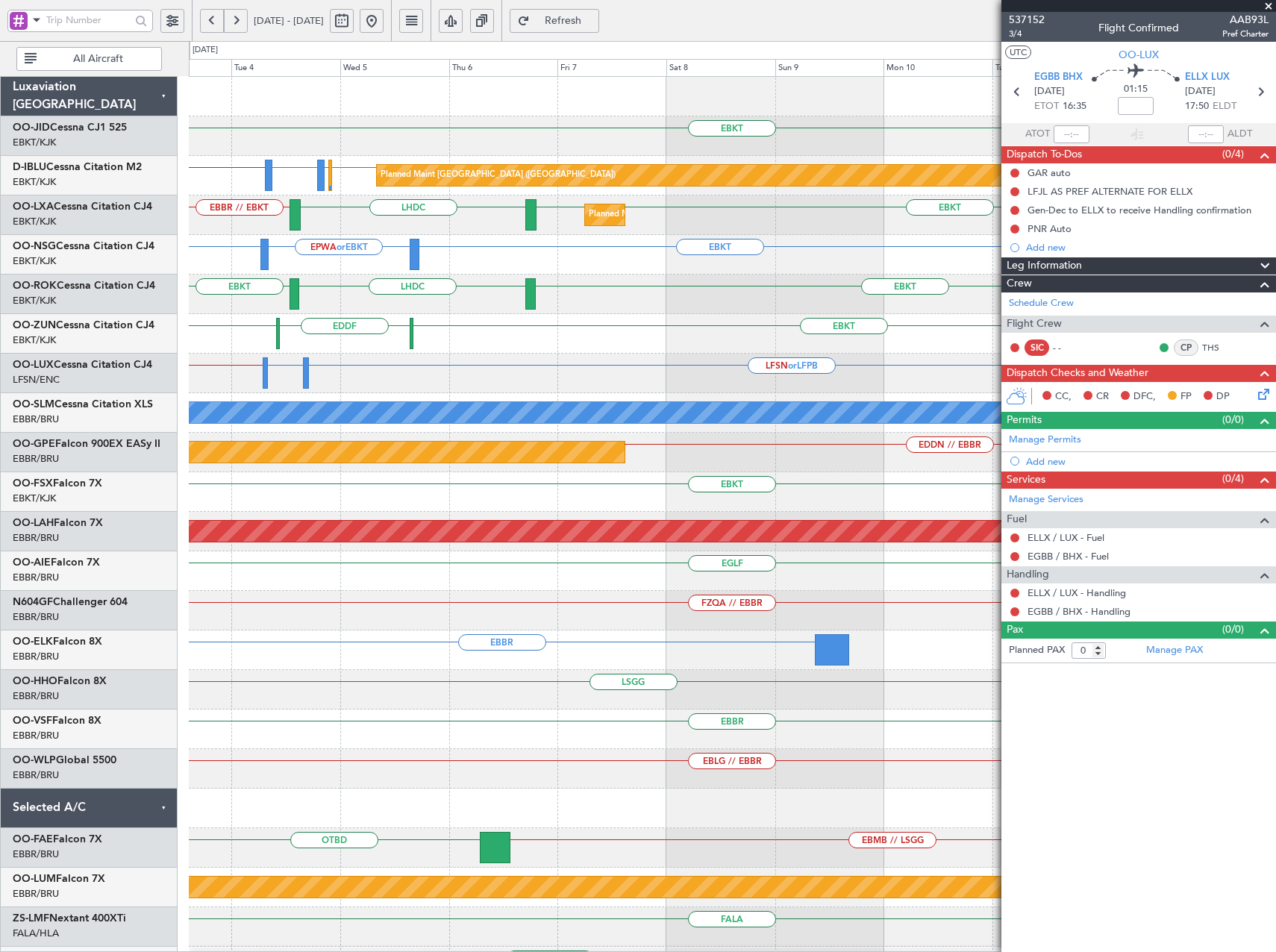
click at [0, 357] on html "28 Oct 2025 - 07 Nov 2025 Refresh Quick Links All Aircraft EBKT Planned Maint P…" at bounding box center [638, 476] width 1276 height 952
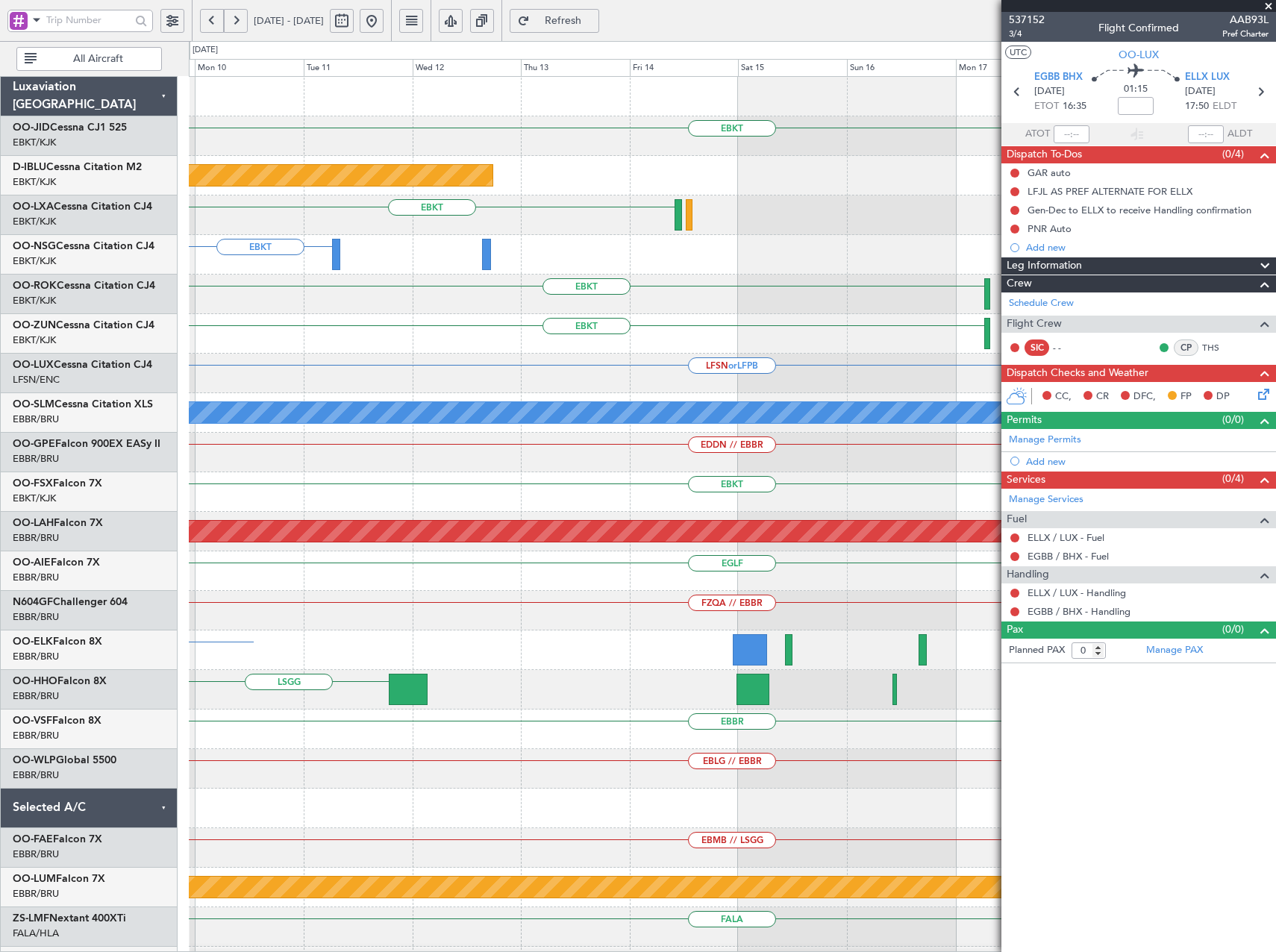
click at [381, 354] on div "EBKT Planned Maint Paris (Le Bourget) EBKT Planned Maint Kortrijk-Wevelgem EBKT…" at bounding box center [732, 611] width 1087 height 1068
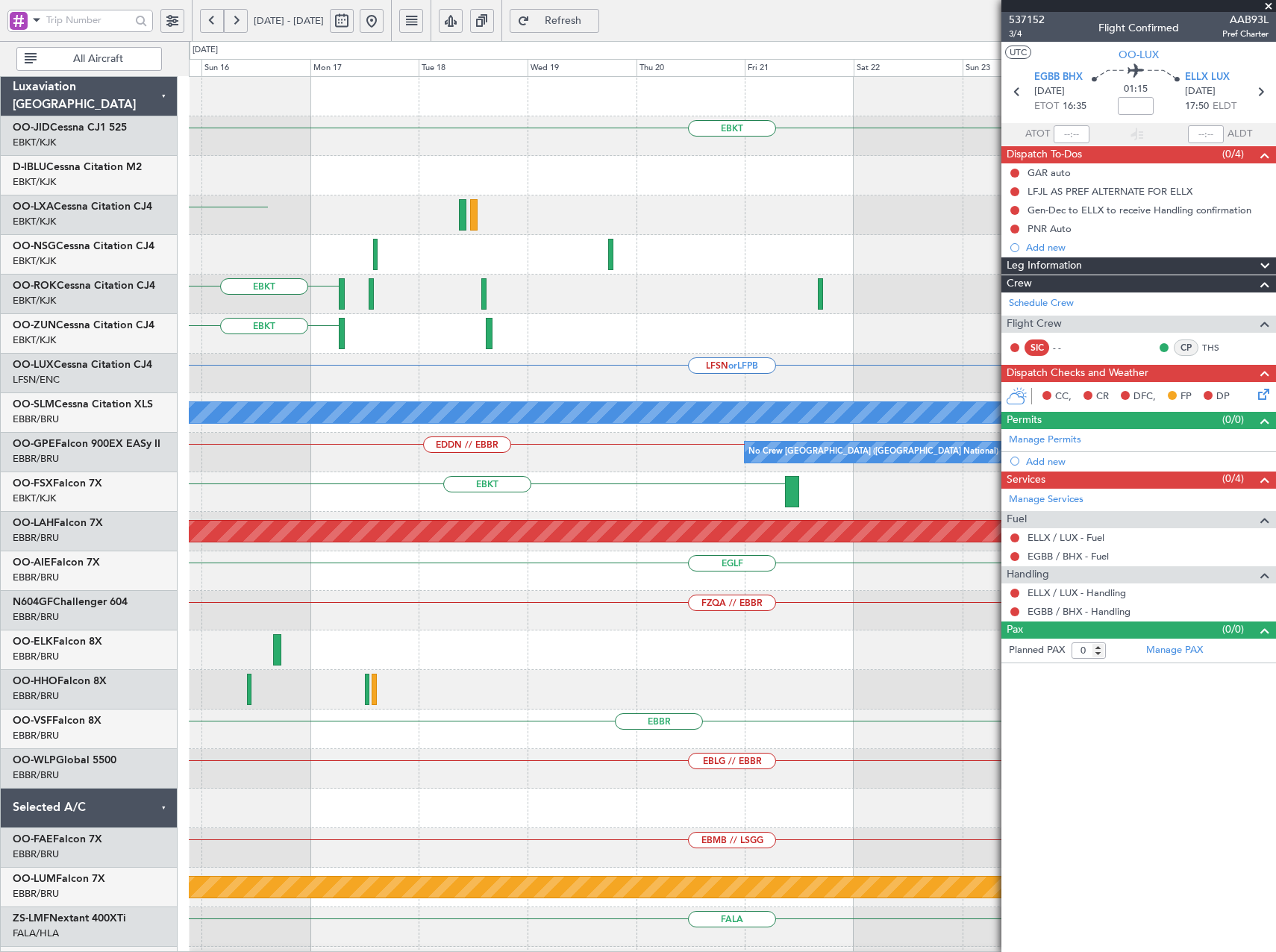
click at [229, 376] on div "EBKT EBKT EBKT EBKT LFSN or LFPB A/C Unavailable Monchengladbach EDDN // EBBR N…" at bounding box center [732, 611] width 1087 height 1068
click at [178, 394] on div "EBKT EBKT EBKT EBKT LFSN or LFPB A/C Unavailable Monchengladbach EDDN // EBBR N…" at bounding box center [638, 496] width 1276 height 911
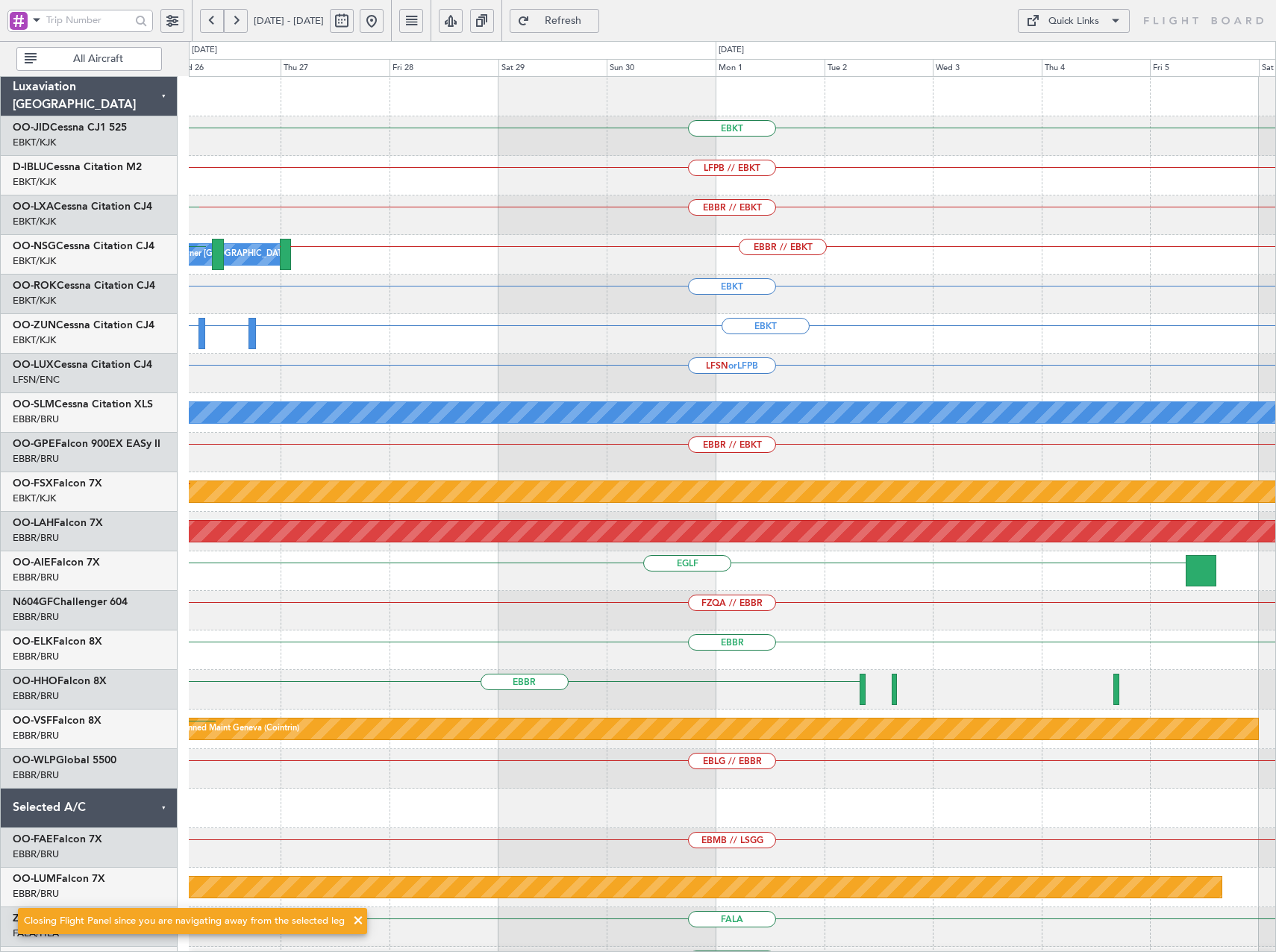
click at [391, 315] on div "EBKT LFPB // EBKT EBBR // EBKT LFTH EBBR EBBR // EBKT EBKT // LPPT Owner Kortri…" at bounding box center [732, 571] width 1087 height 989
click at [922, 301] on div "EBKT" at bounding box center [732, 294] width 1087 height 40
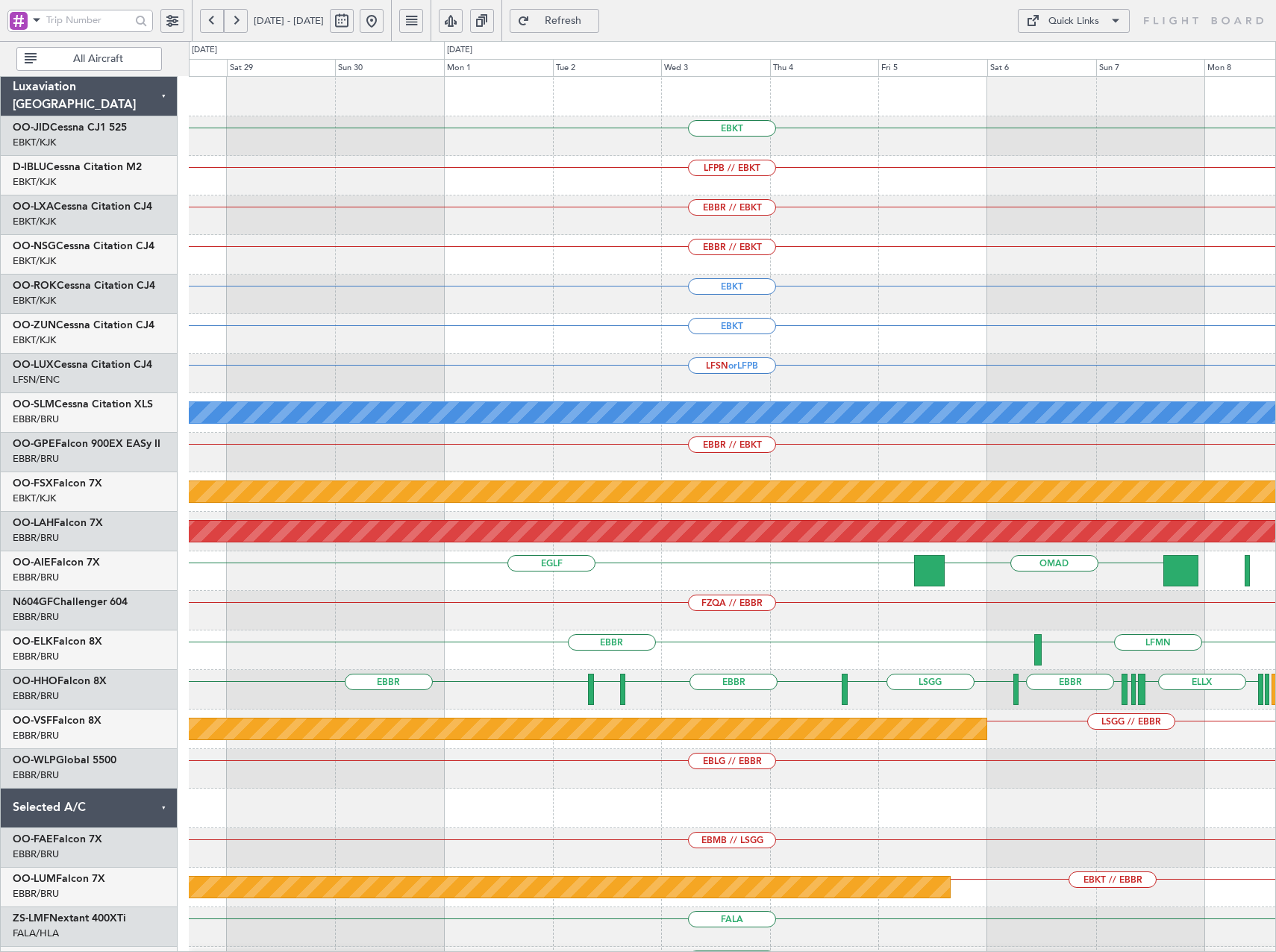
click at [838, 315] on div "EBKT LFPB // EBKT EBBR // EBKT EBBR // EBKT Owner Kortrijk-Wevelgem Owner Kortr…" at bounding box center [732, 571] width 1087 height 989
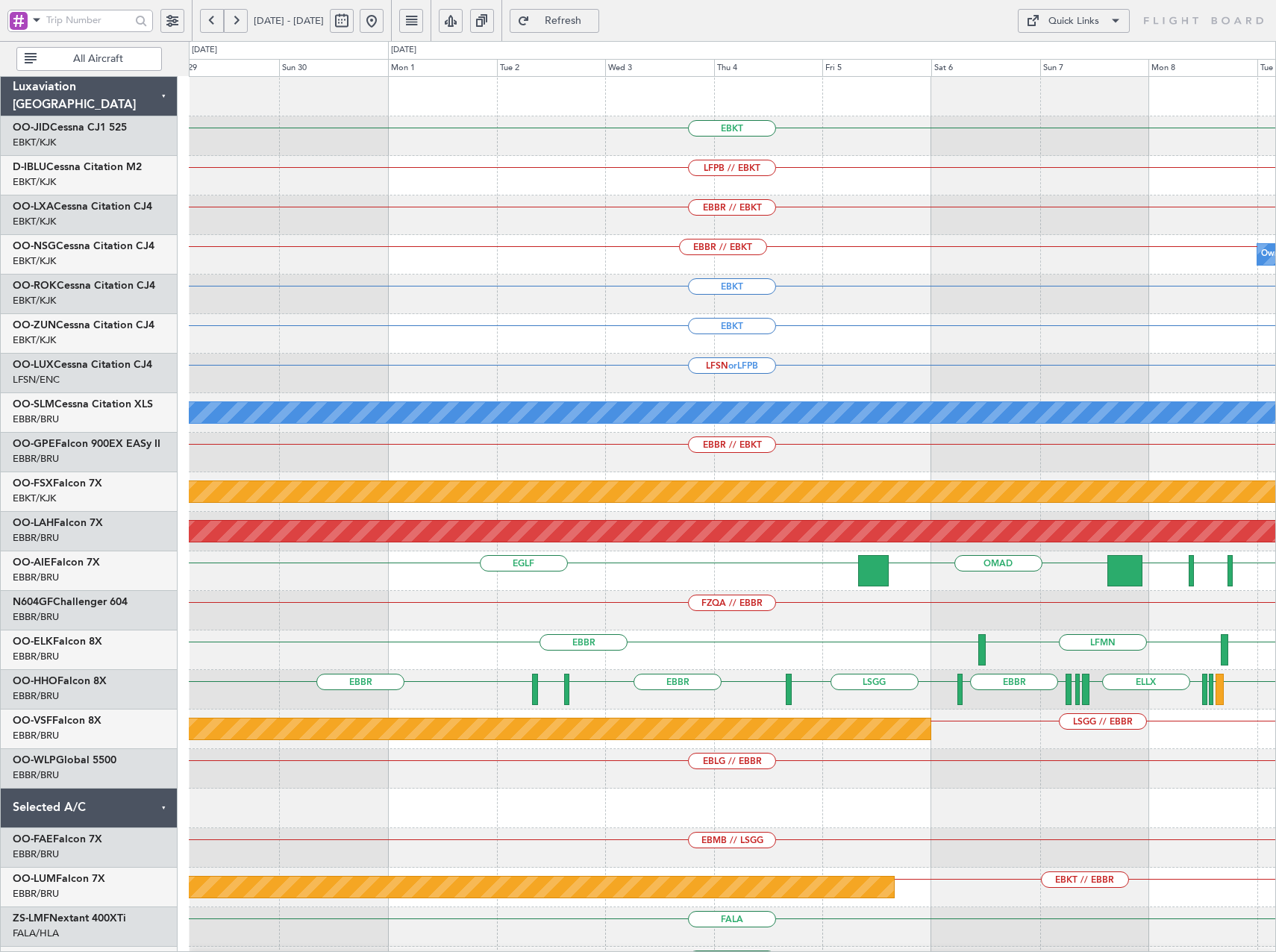
click at [384, 23] on button at bounding box center [372, 21] width 24 height 24
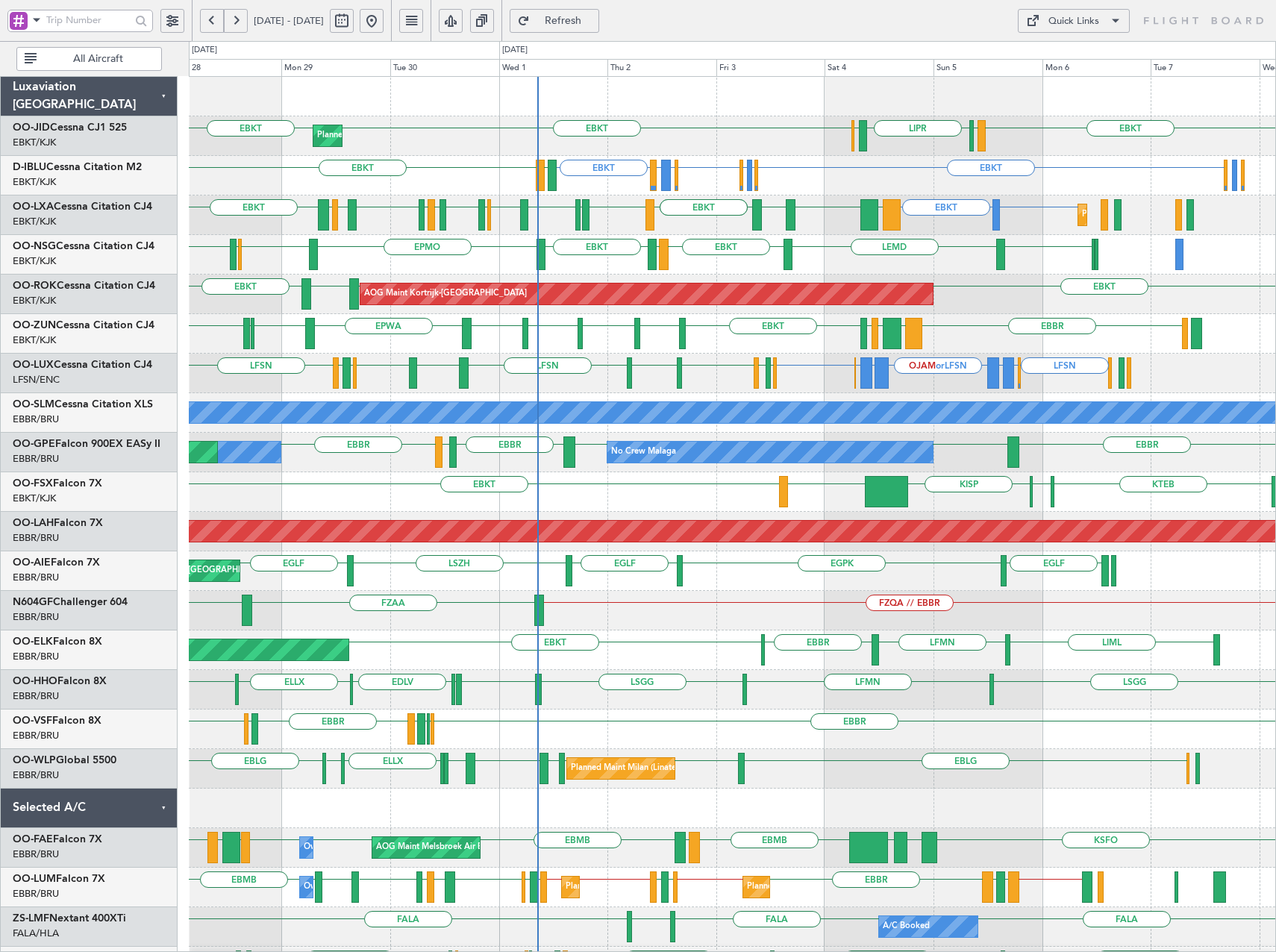
click at [973, 380] on div "EBKT EBKT EBKT LIML LIPR LFPB Planned Maint Kortrijk-Wevelgem EBKT EDDK or EBKT…" at bounding box center [732, 571] width 1087 height 989
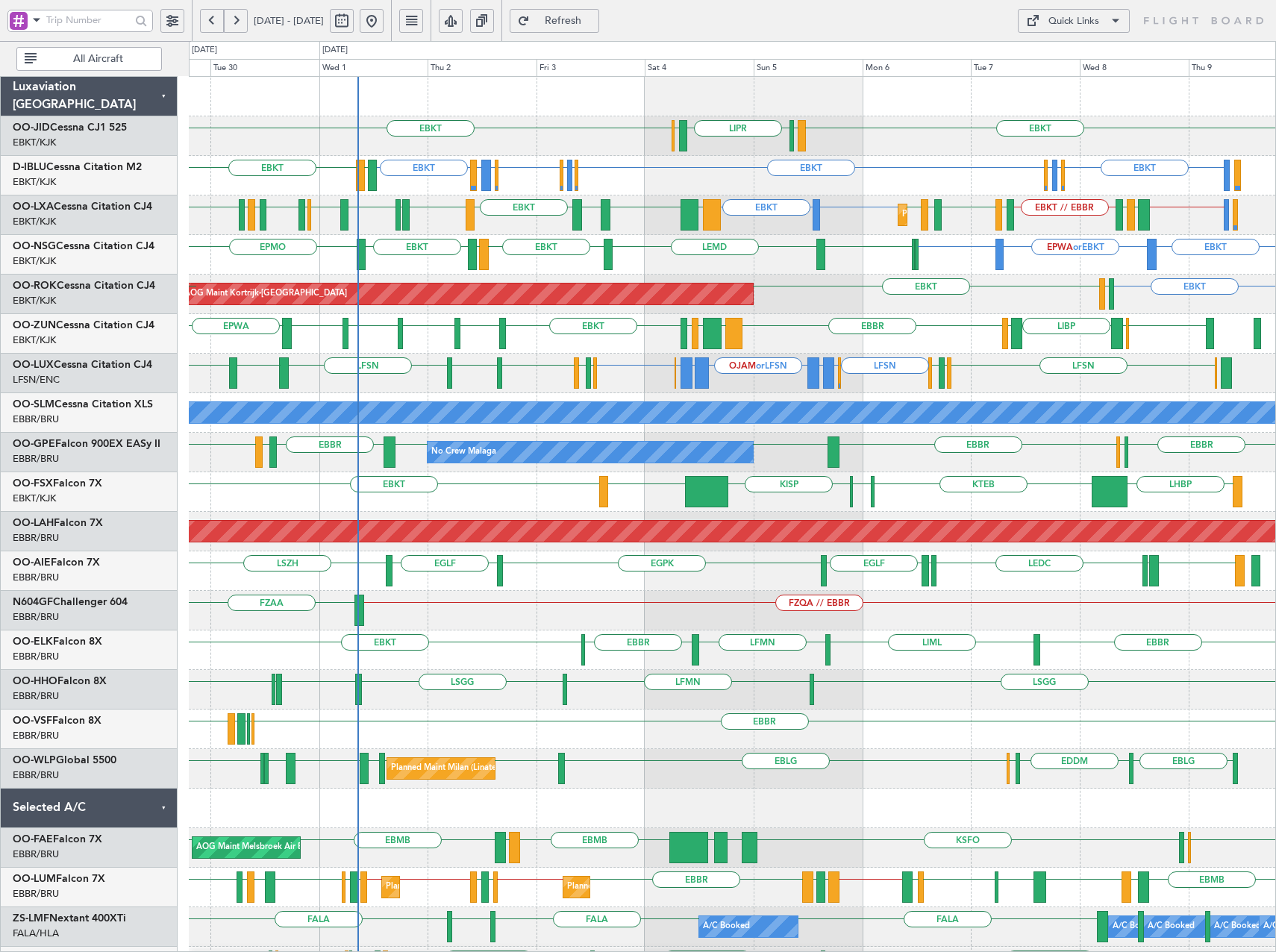
click at [1099, 387] on div "LFSN ELLX or LFSN LGKR or LFSN OJAM or LFSN LGKR or LFSN ELLX or LFSN LFSN LFSN…" at bounding box center [732, 373] width 1087 height 40
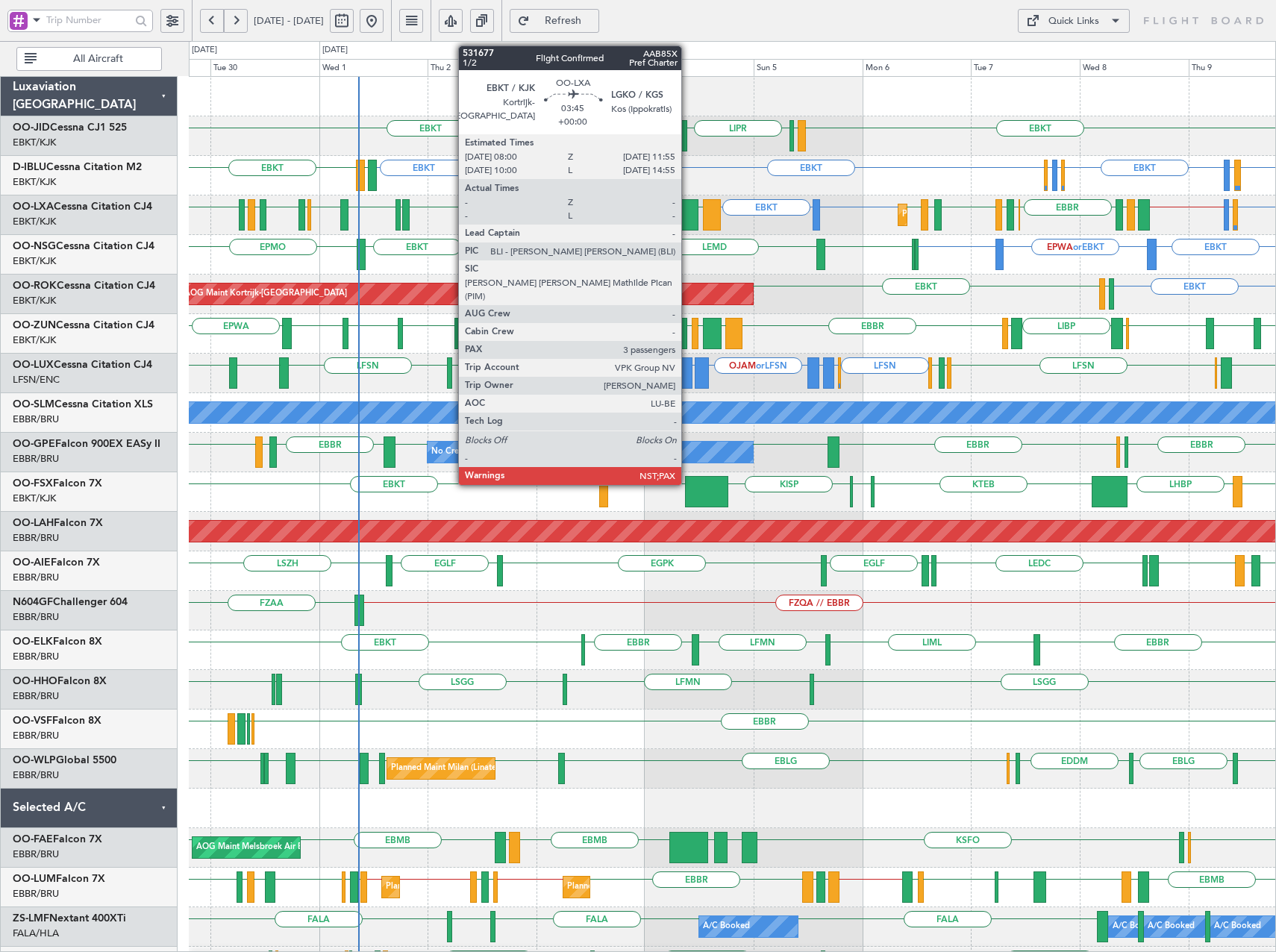
click at [688, 214] on div at bounding box center [689, 214] width 18 height 31
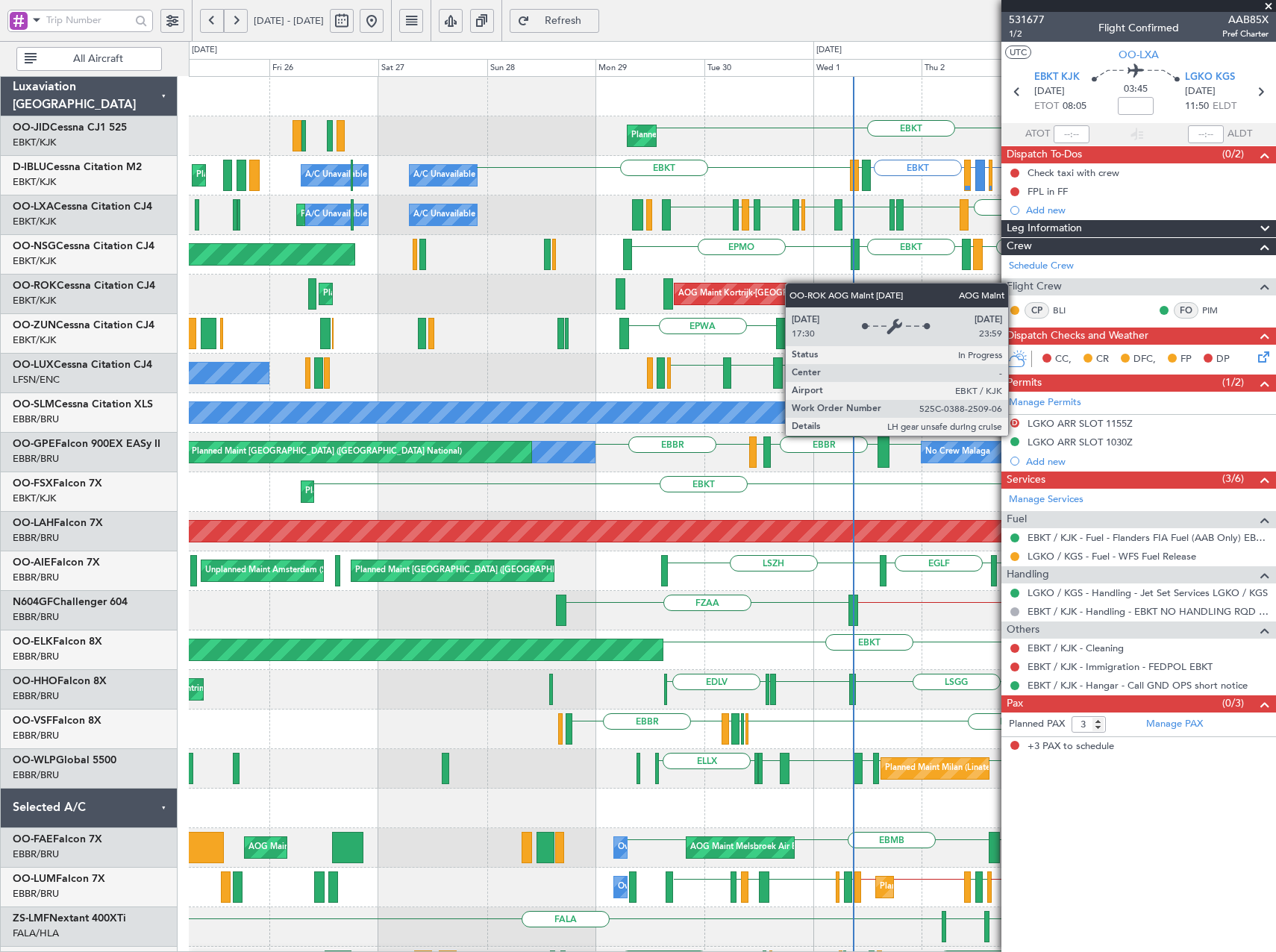
click at [797, 283] on div "LIPR LFPB EBKT Planned Maint Kortrijk-Wevelgem LIML EBKT EBKT EDDK or EBKT EGGW…" at bounding box center [732, 571] width 1087 height 989
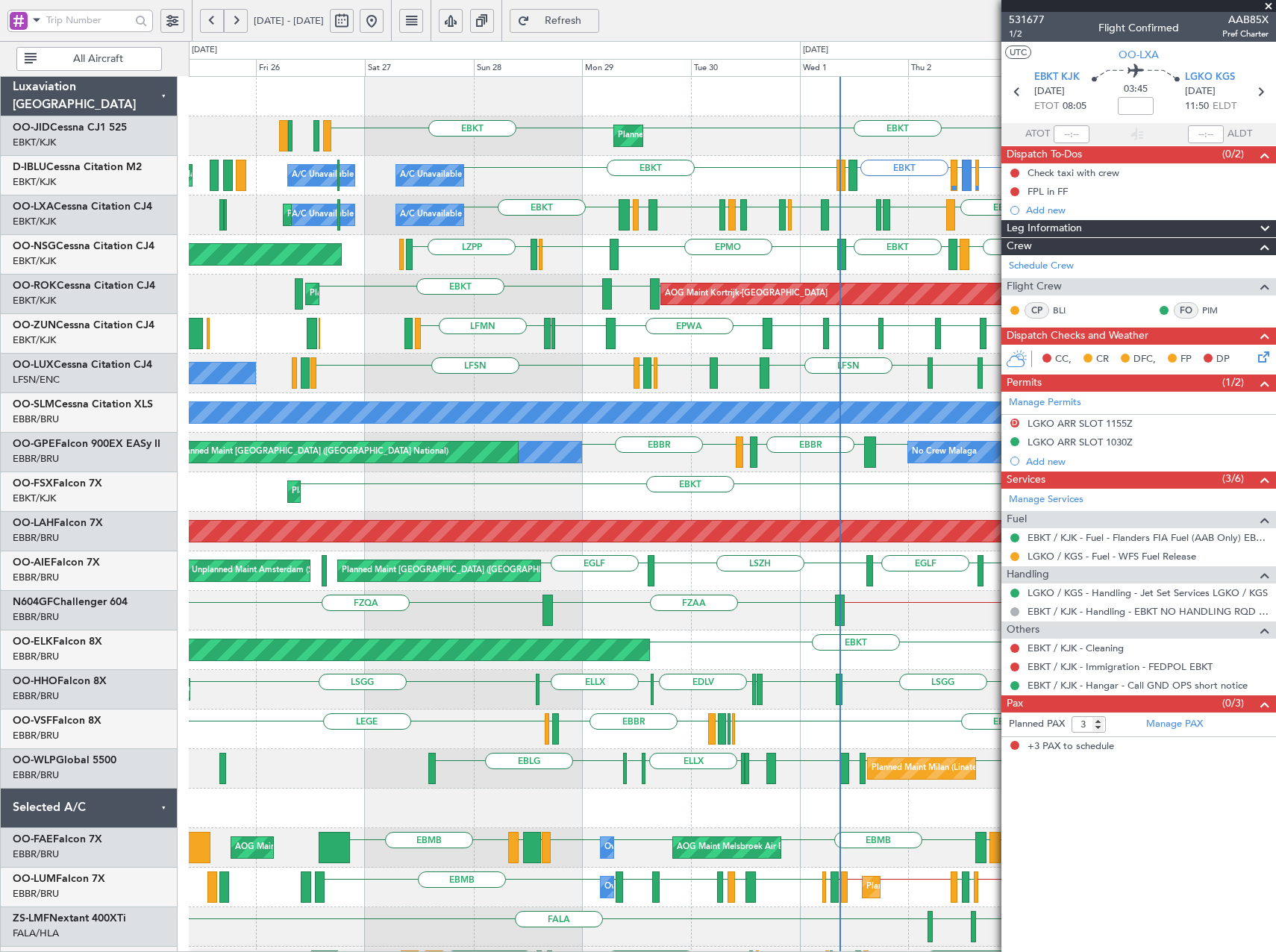
click at [563, 299] on div "Planned Maint Kortrijk-Wevelgem EBKT EBKT LFPB LIPR A/C Unavailable Kortrijk-We…" at bounding box center [732, 611] width 1087 height 1068
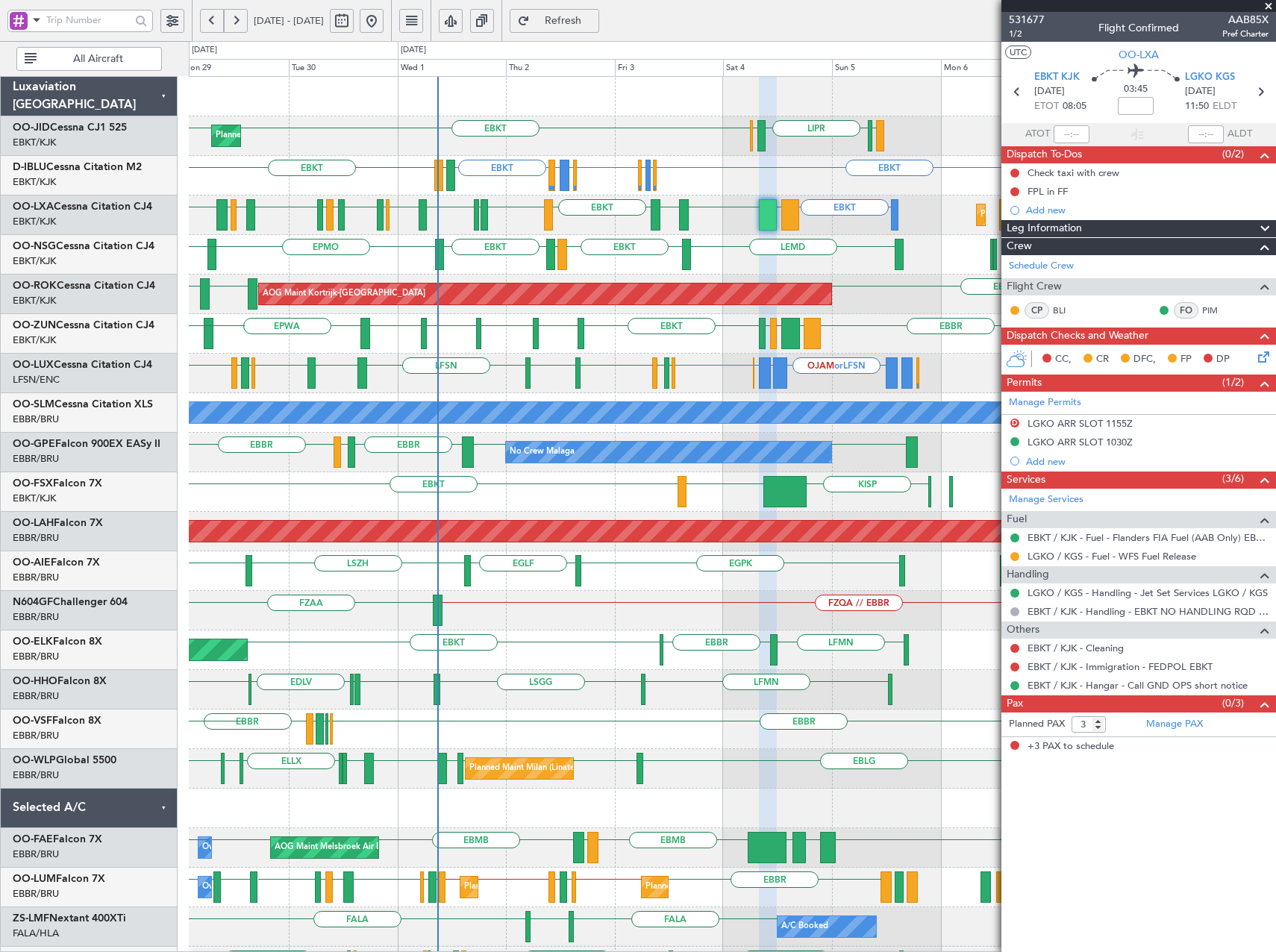
click at [505, 261] on div "LEMD EBKT LEGE EBKT EPMO EBKT ELLX LZPP Planned Maint Paris (Le Bourget)" at bounding box center [732, 254] width 1087 height 40
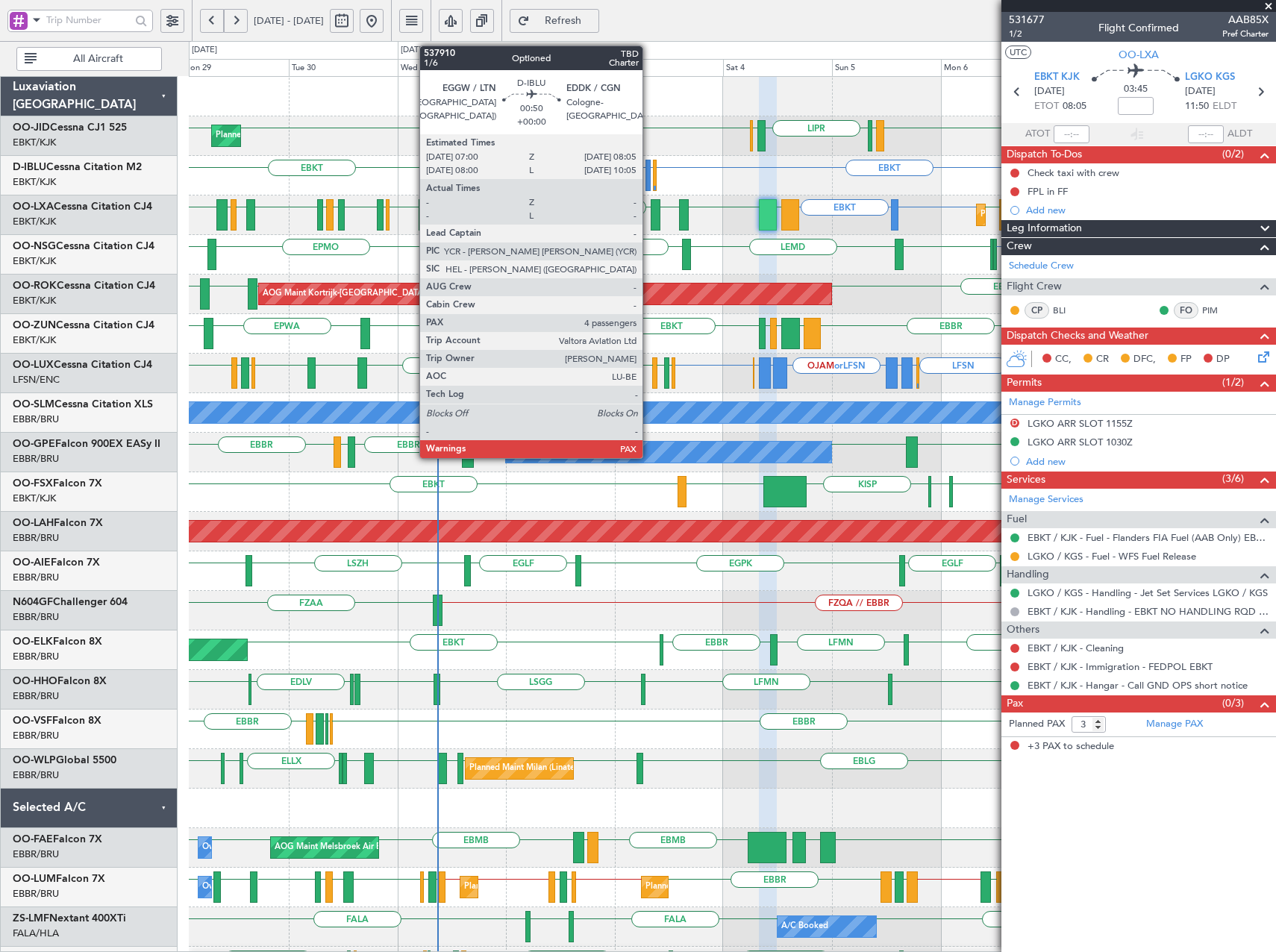
click at [649, 176] on div at bounding box center [648, 175] width 5 height 31
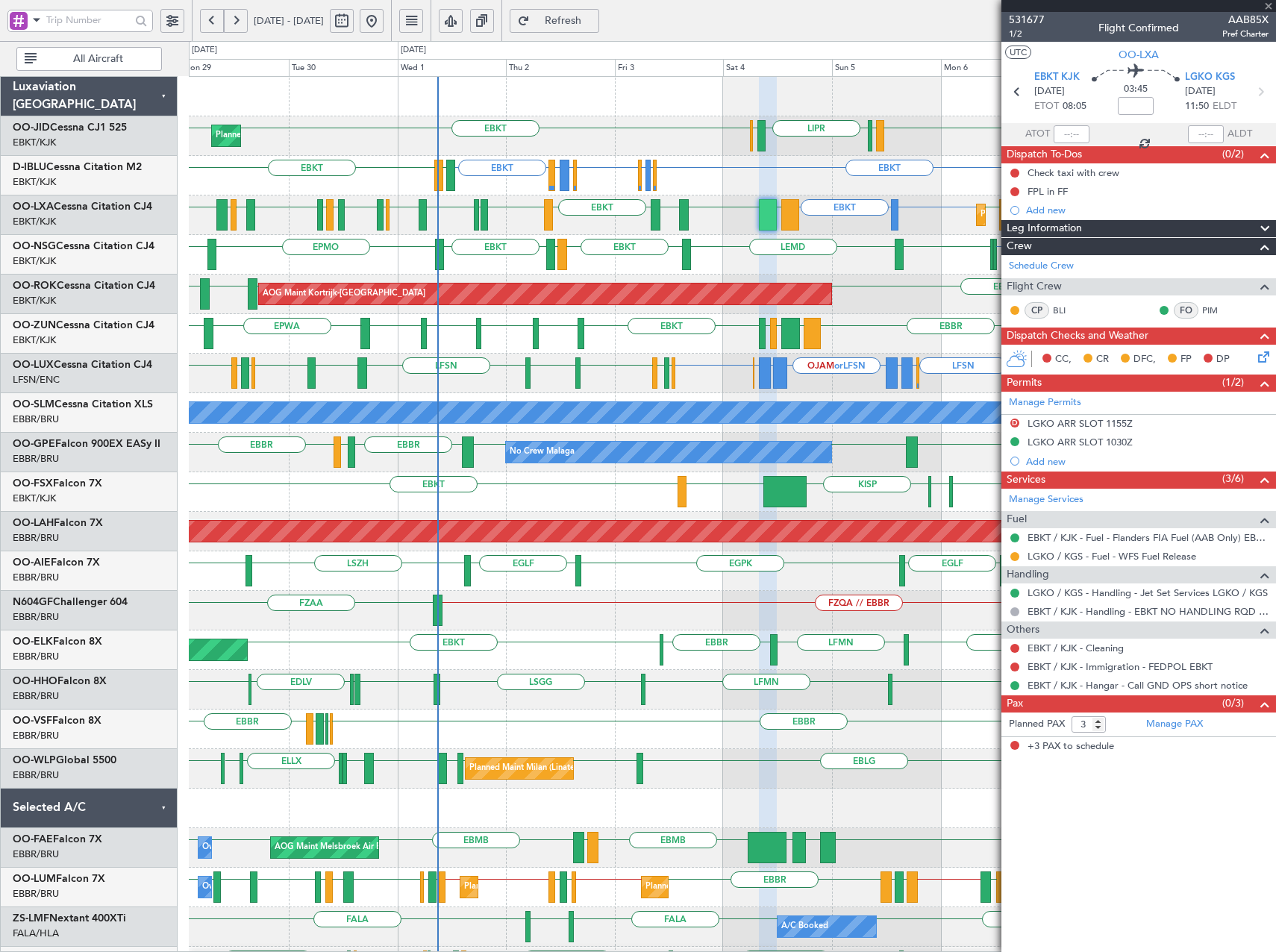
type input "4"
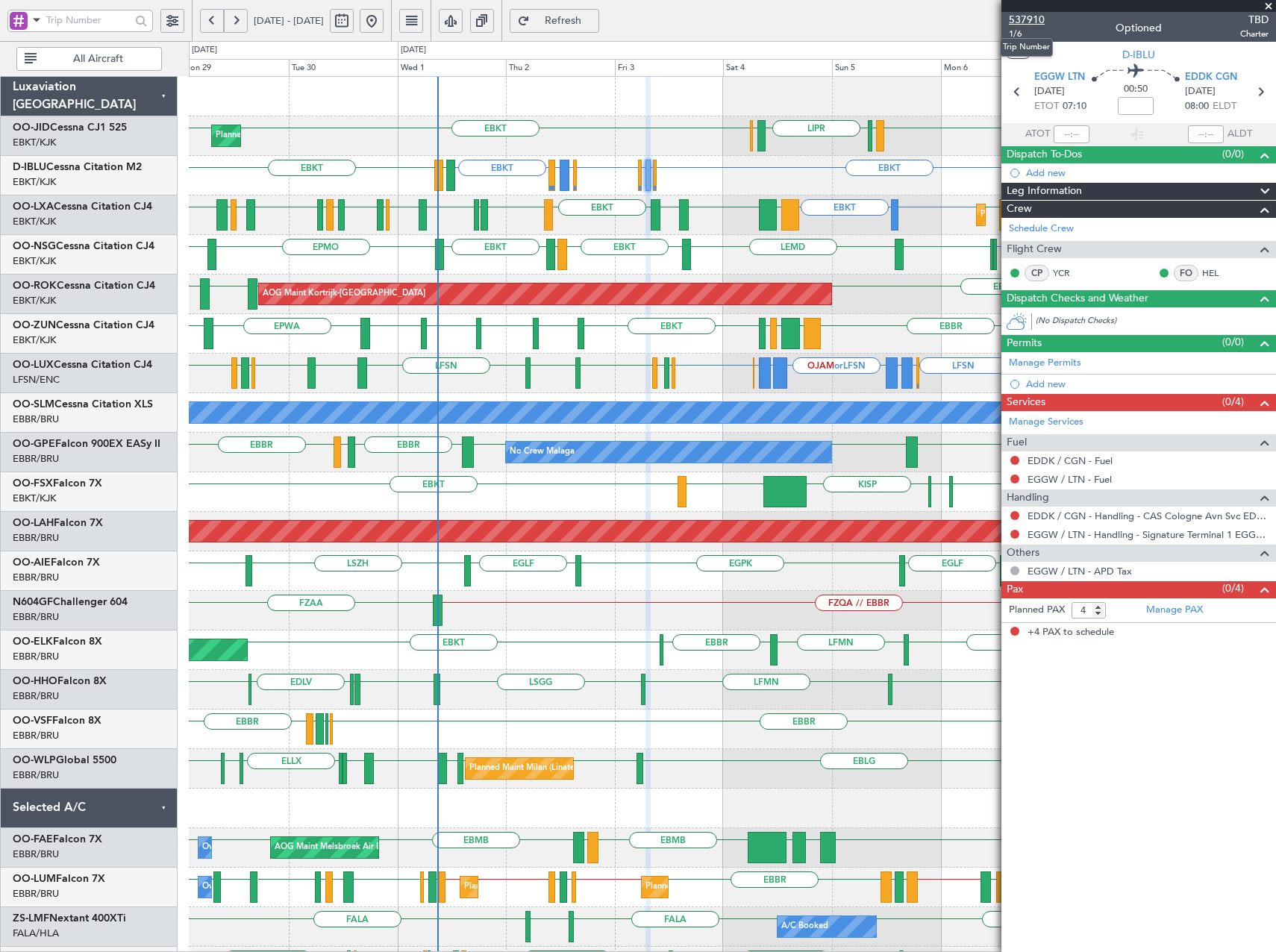
click at [1026, 23] on span "537910" at bounding box center [1027, 19] width 36 height 16
click at [594, 17] on span "Refresh" at bounding box center [563, 21] width 61 height 10
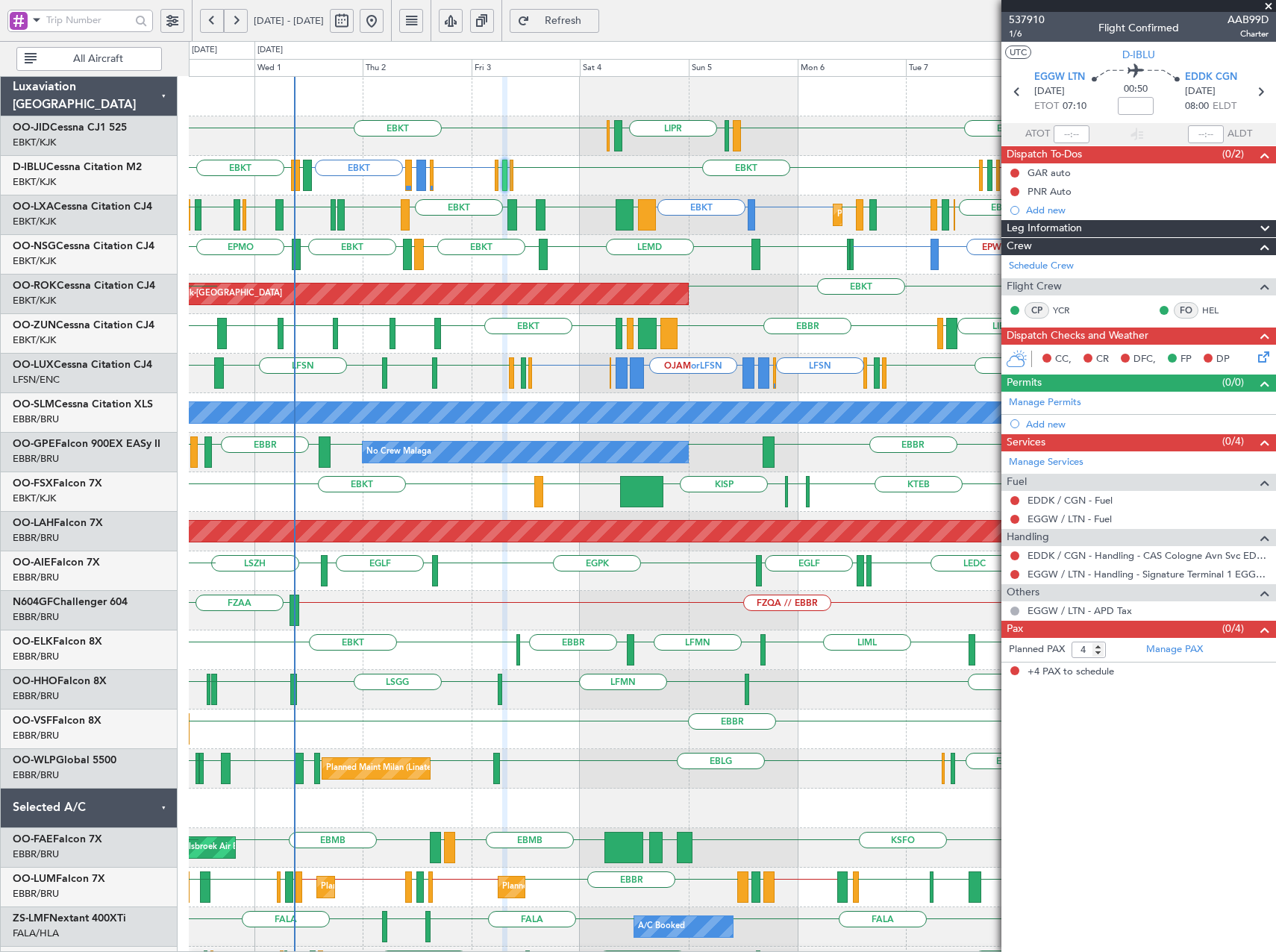
click at [756, 343] on div "EBKT EGGW EBKT LSZM EBKT EGNV EBKT EPWA LIBP EGGW EBBR GMMX EBBR LOWK EBKT" at bounding box center [732, 334] width 1087 height 40
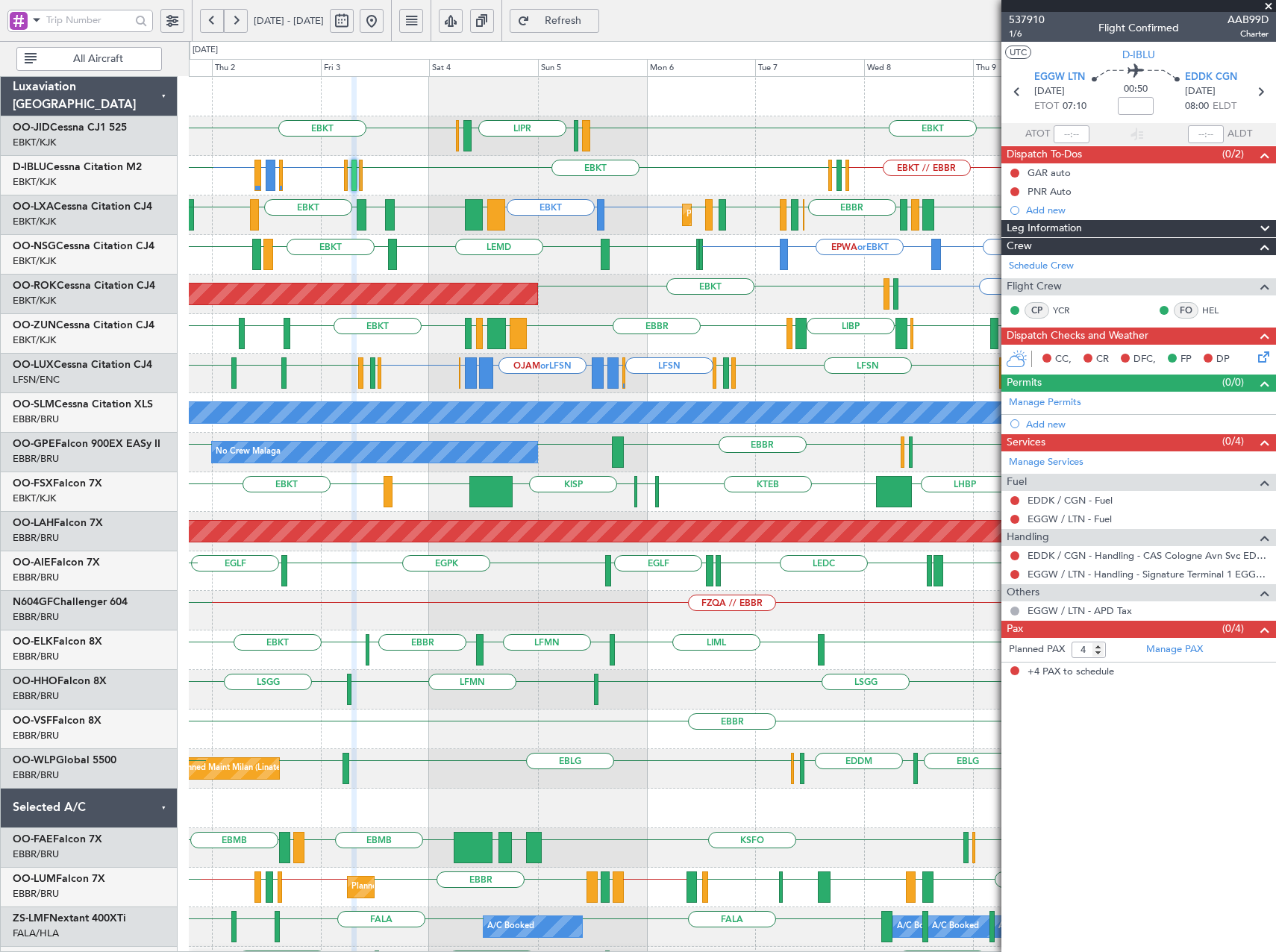
click at [689, 187] on div "EBKT LSGS or EBKT EBKT // EBBR EBKT EGWU or EBKT LIPO or EBKT EBKT EGGW EGGW ED…" at bounding box center [732, 175] width 1087 height 40
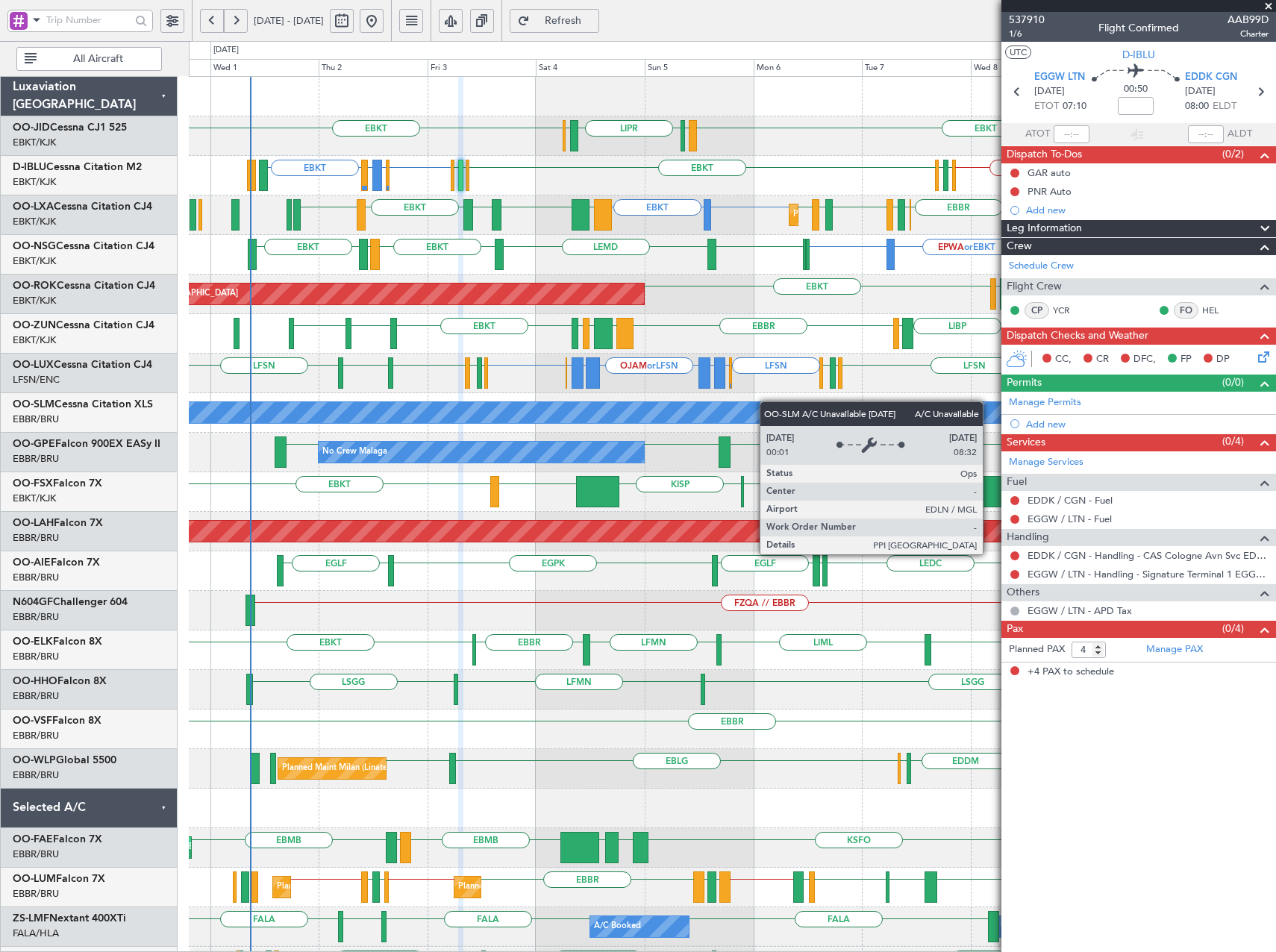
click at [773, 403] on div "EBKT EBKT LIML LIPR LFPB Planned Maint Kortrijk-Wevelgem EBKT LSGS or EBKT EBKT…" at bounding box center [732, 571] width 1087 height 989
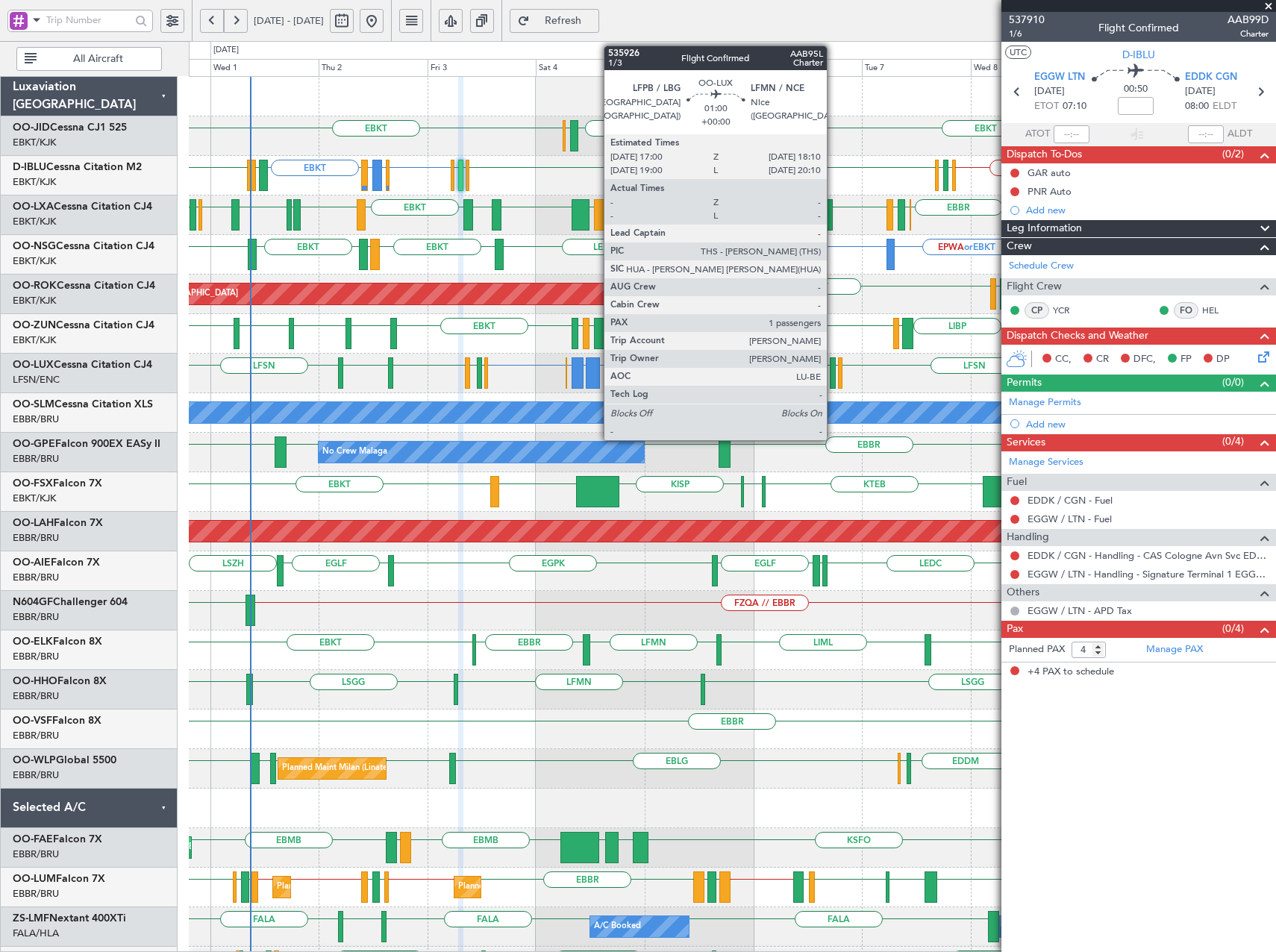
click at [834, 374] on div at bounding box center [833, 373] width 6 height 31
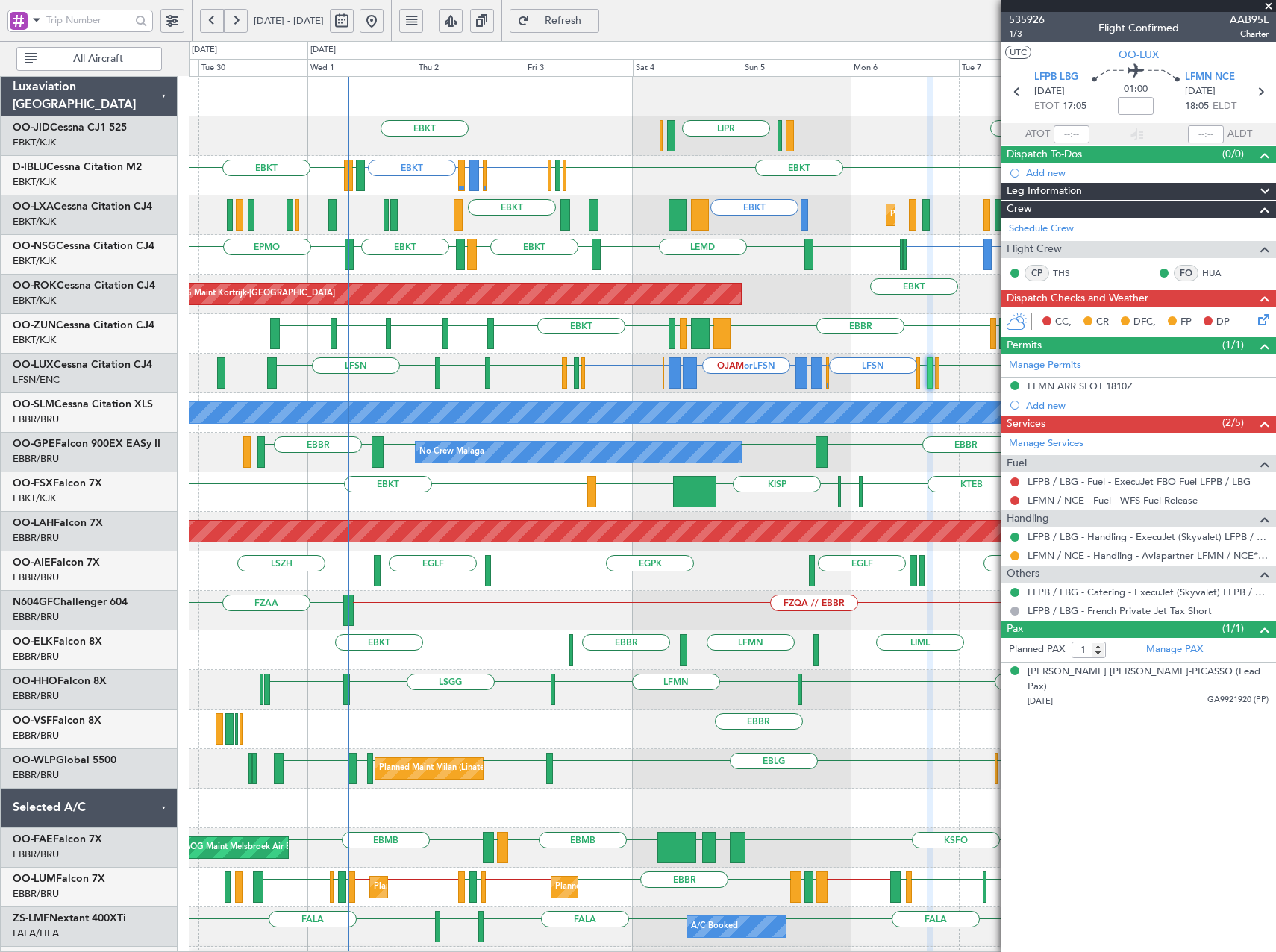
click at [568, 336] on div "LIBP EGGW EBBR GMMX EBBR LOWK EBKT EBKT LIMP EBKT EGGW LSZM EBKT EGNV EBKT EGWU…" at bounding box center [732, 334] width 1087 height 40
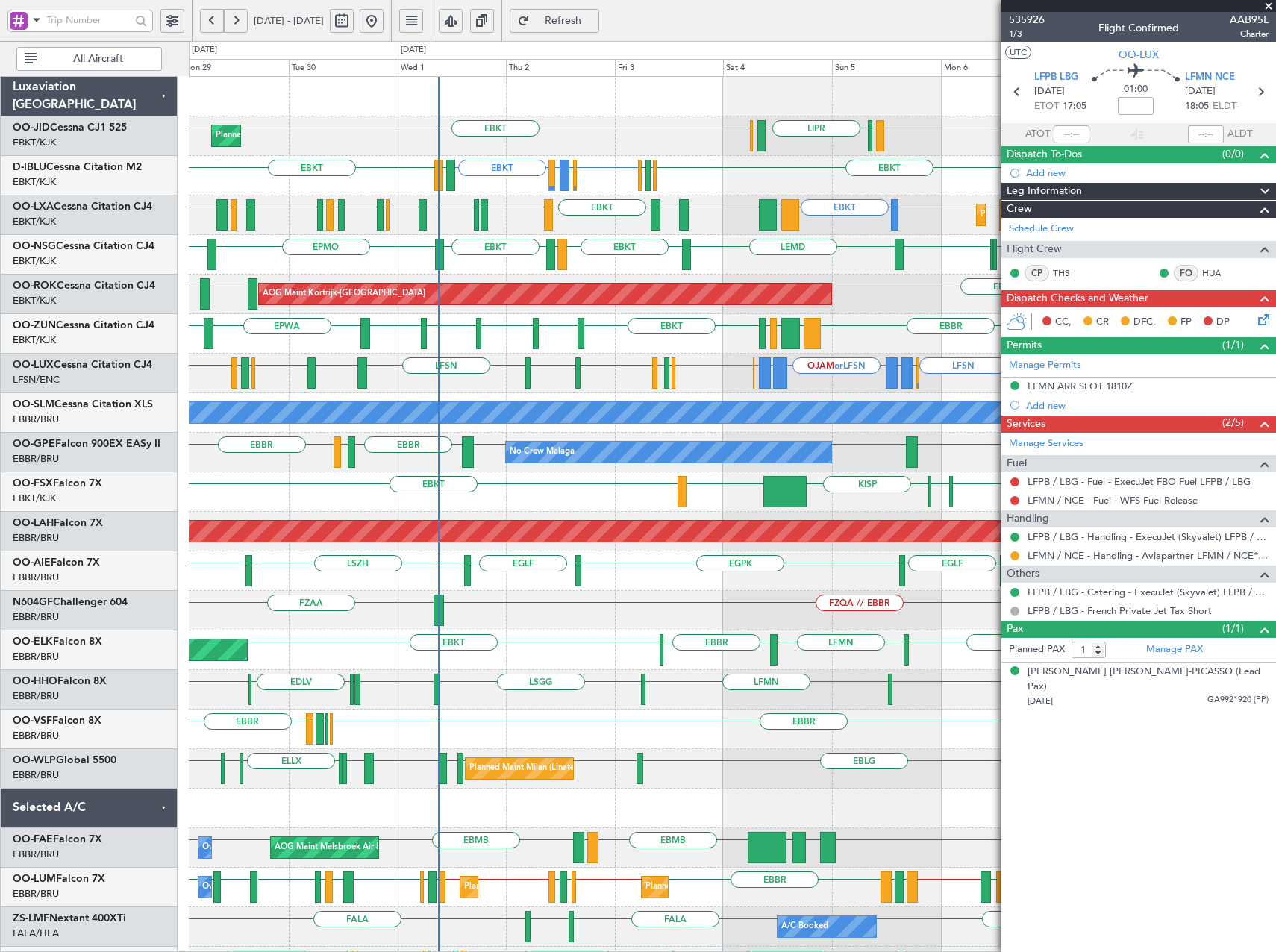
click at [690, 373] on div "Planned Maint Kortrijk-Wevelgem EBKT EBKT LIML LIPR LFPB EBKT EBKT EGWU or EBKT…" at bounding box center [732, 571] width 1087 height 989
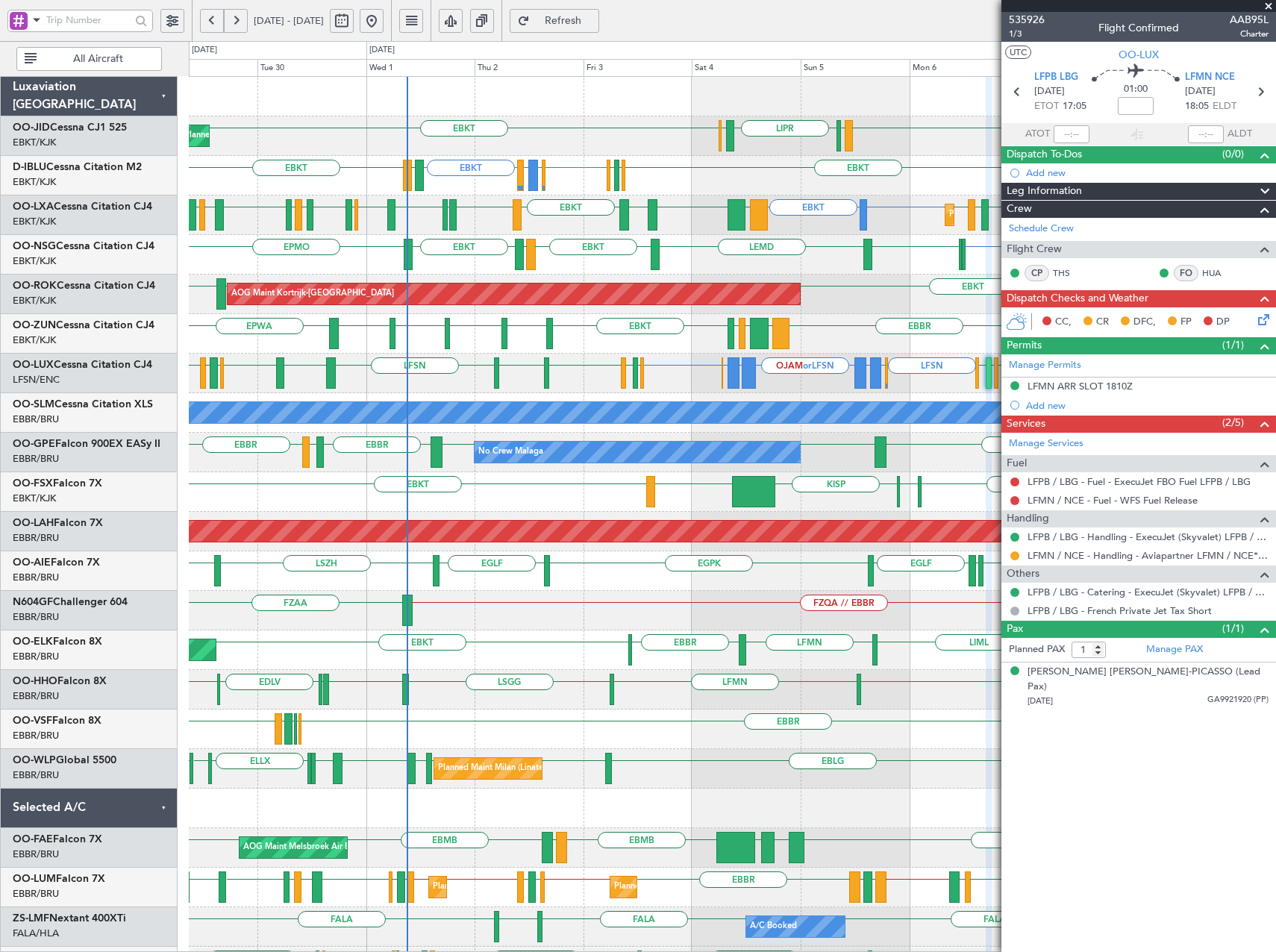
click at [881, 309] on div "AOG Maint Kortrijk-Wevelgem EBKT LFBD EBKT EBKT EPLB" at bounding box center [732, 294] width 1087 height 40
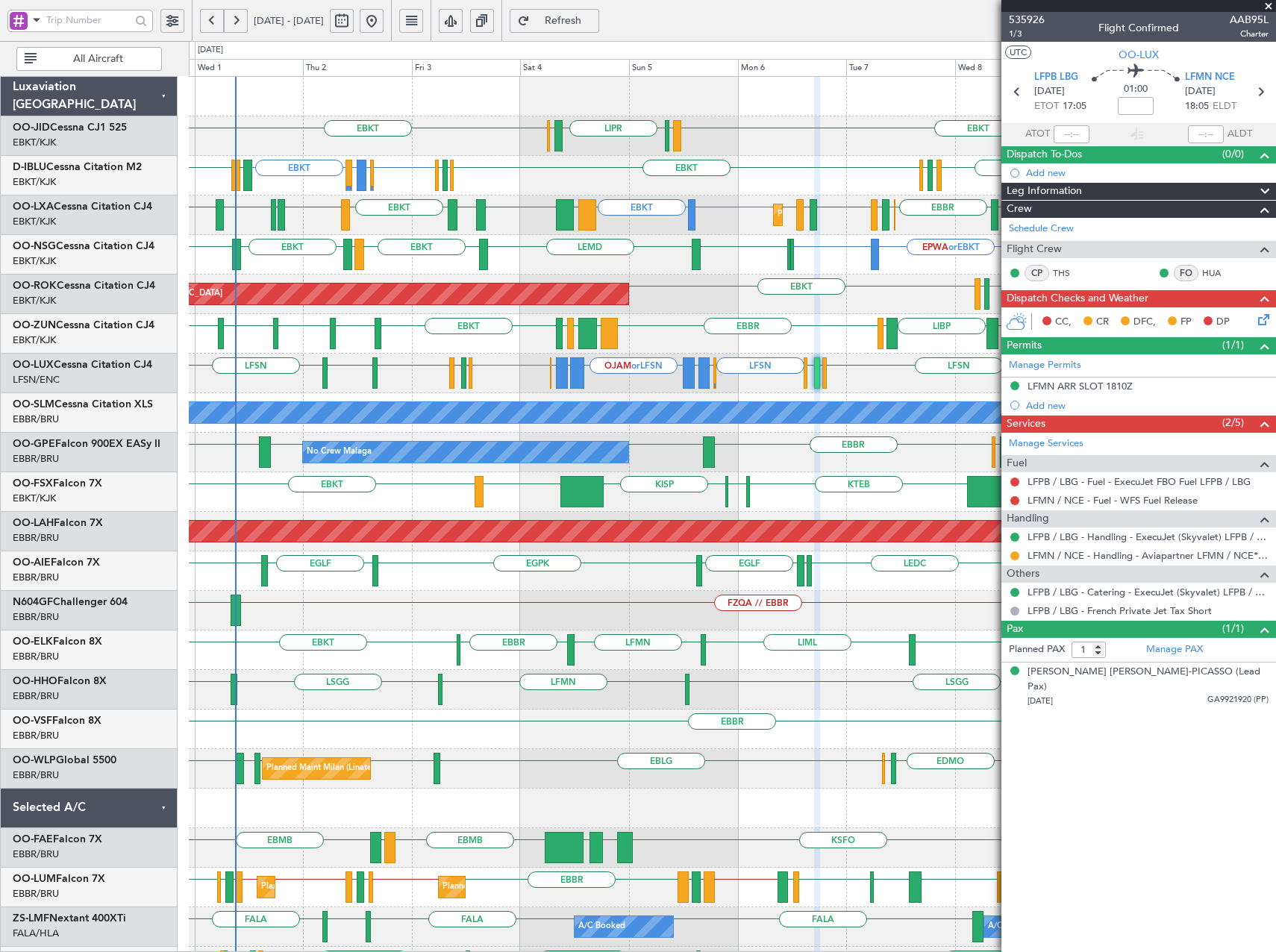
click at [722, 325] on div "LIBP EGGW EBBR GMMX EBBR LOWK EBKT LIMP EBKT EGGW LSZM EBKT EGNV EBKT EPWA" at bounding box center [732, 334] width 1087 height 40
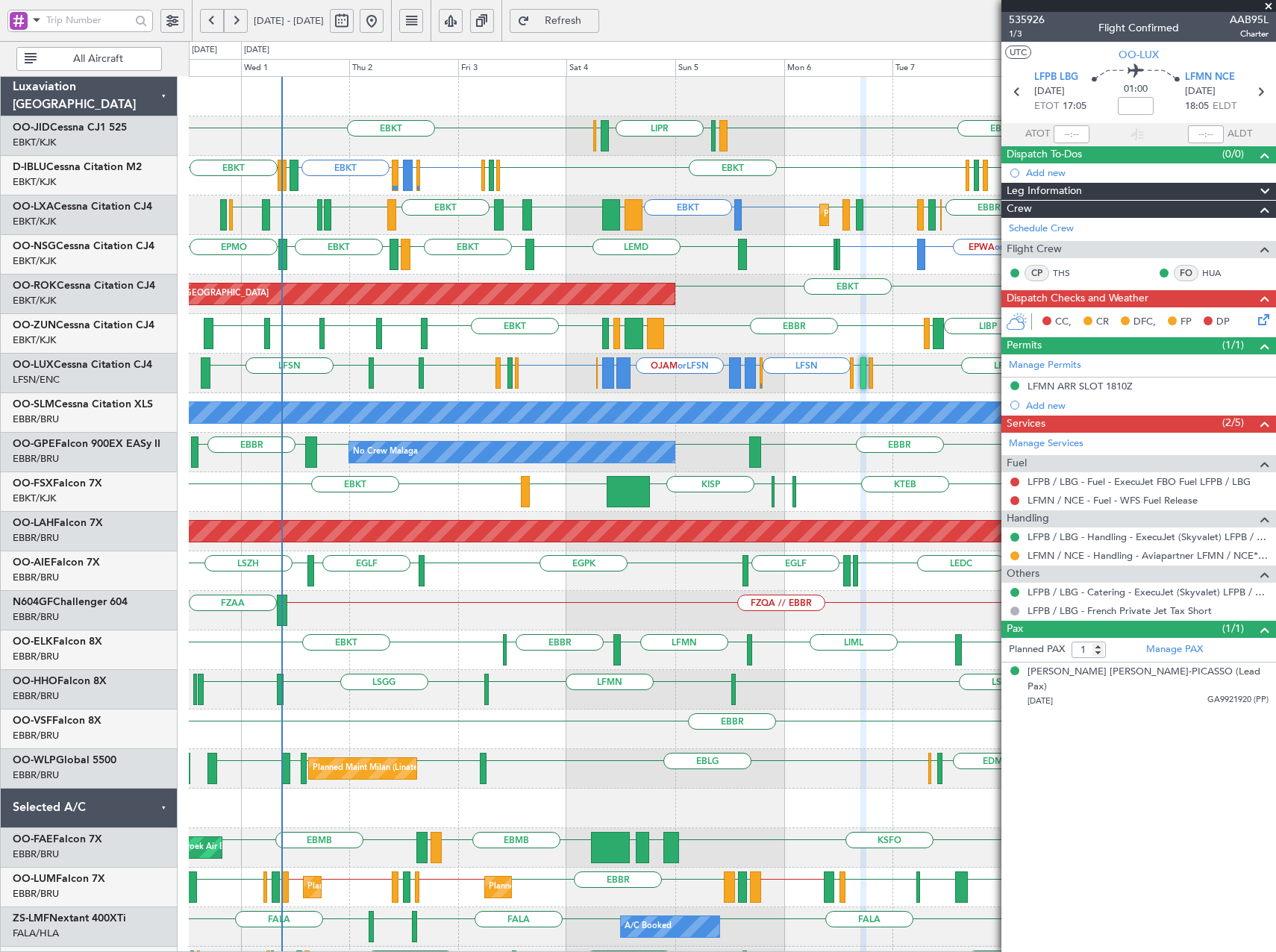
click at [537, 566] on div "EBKT LIML LIPR LFPB EBKT Planned Maint Kortrijk-Wevelgem EBKT EGWU or EBKT LIPO…" at bounding box center [732, 571] width 1087 height 989
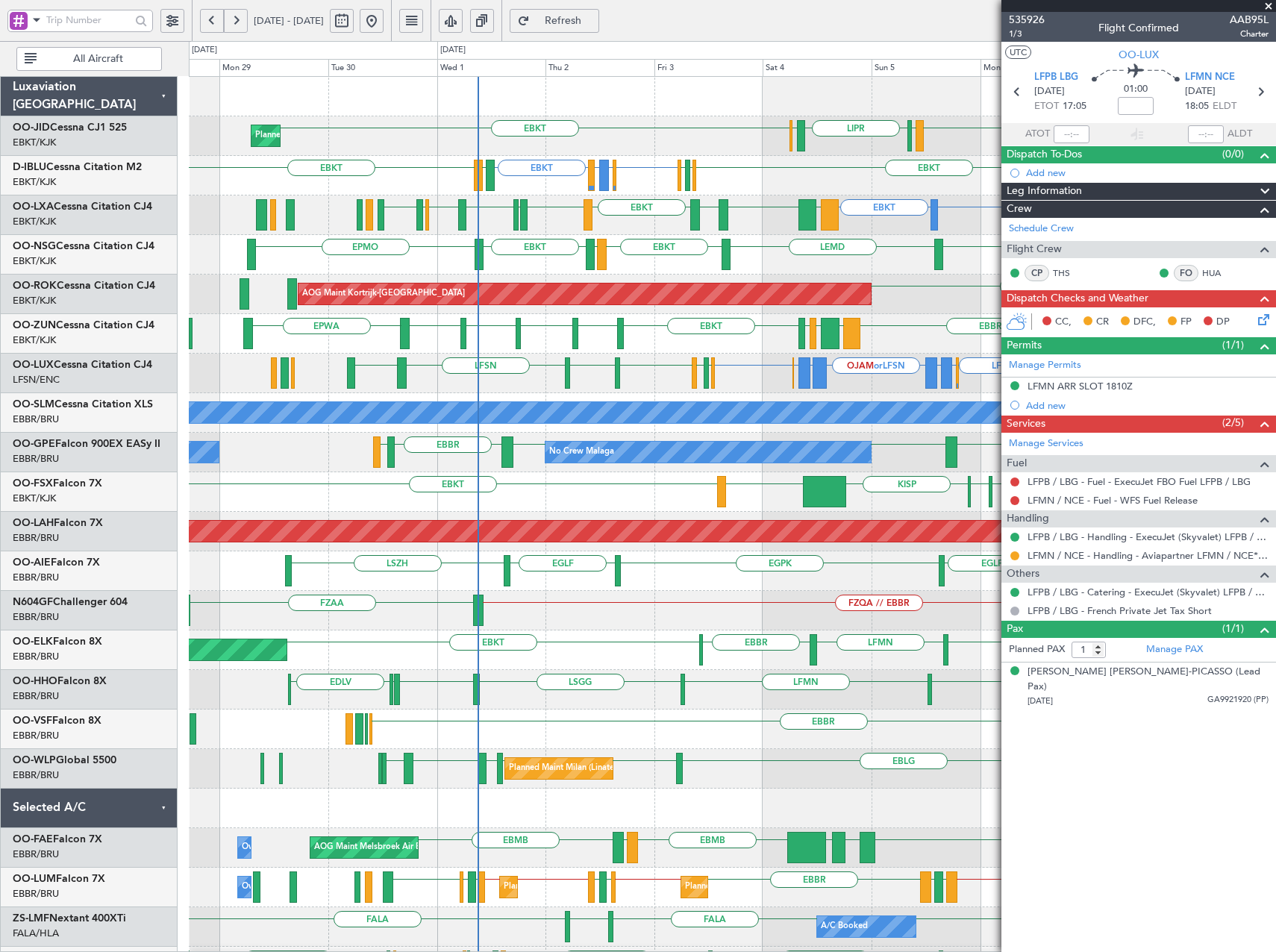
click at [615, 499] on div "EBKT KTEB KPVD KISP LHBP LHBP Planned Maint Kortrijk-Wevelgem EBKT" at bounding box center [732, 492] width 1087 height 40
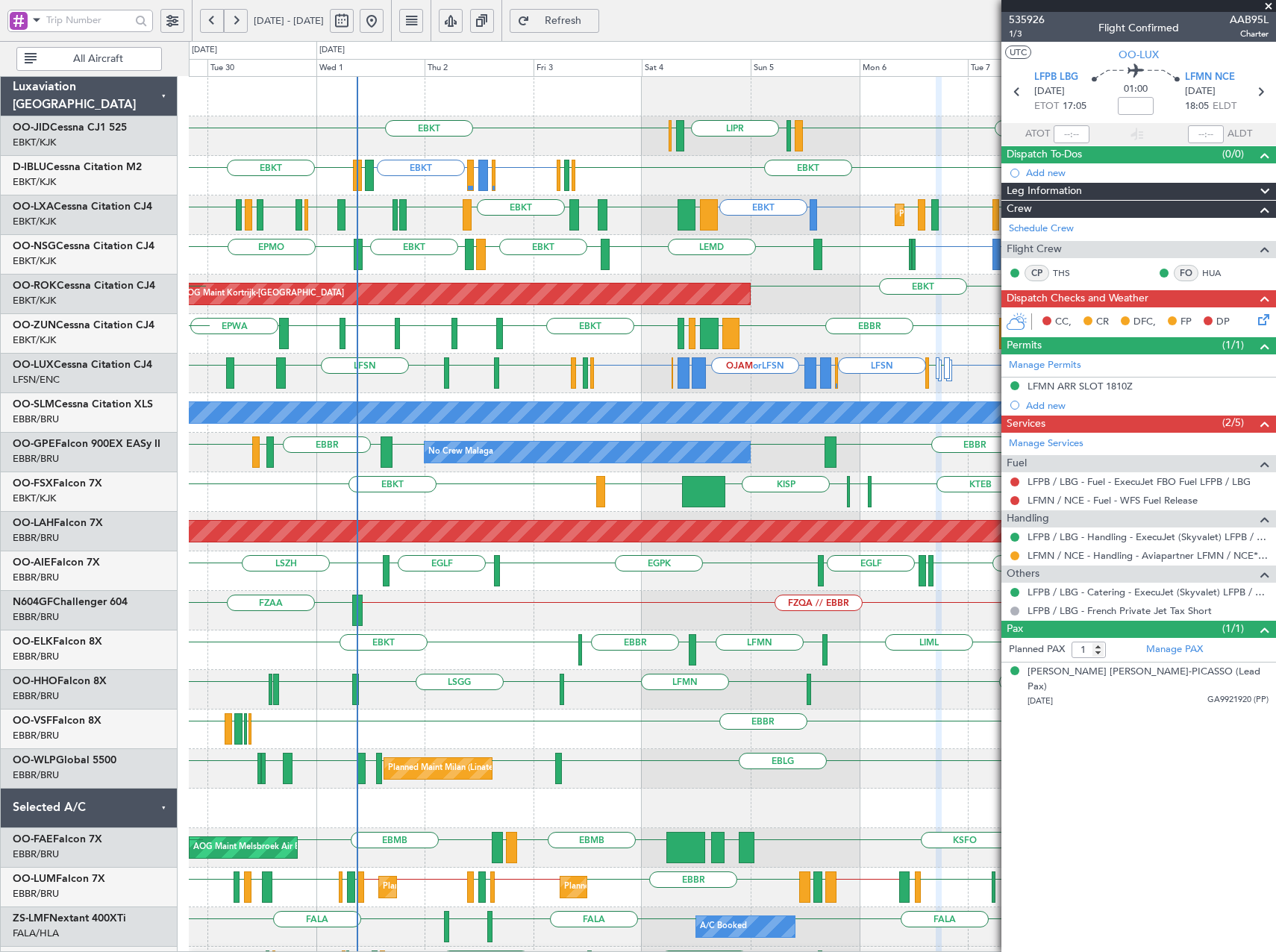
click at [557, 384] on div "EBKT or LFSN LFSN ELLX or LFSN LGKR or LFSN OJAM or LFSN LGKR or LFSN ELLX or L…" at bounding box center [732, 373] width 1087 height 40
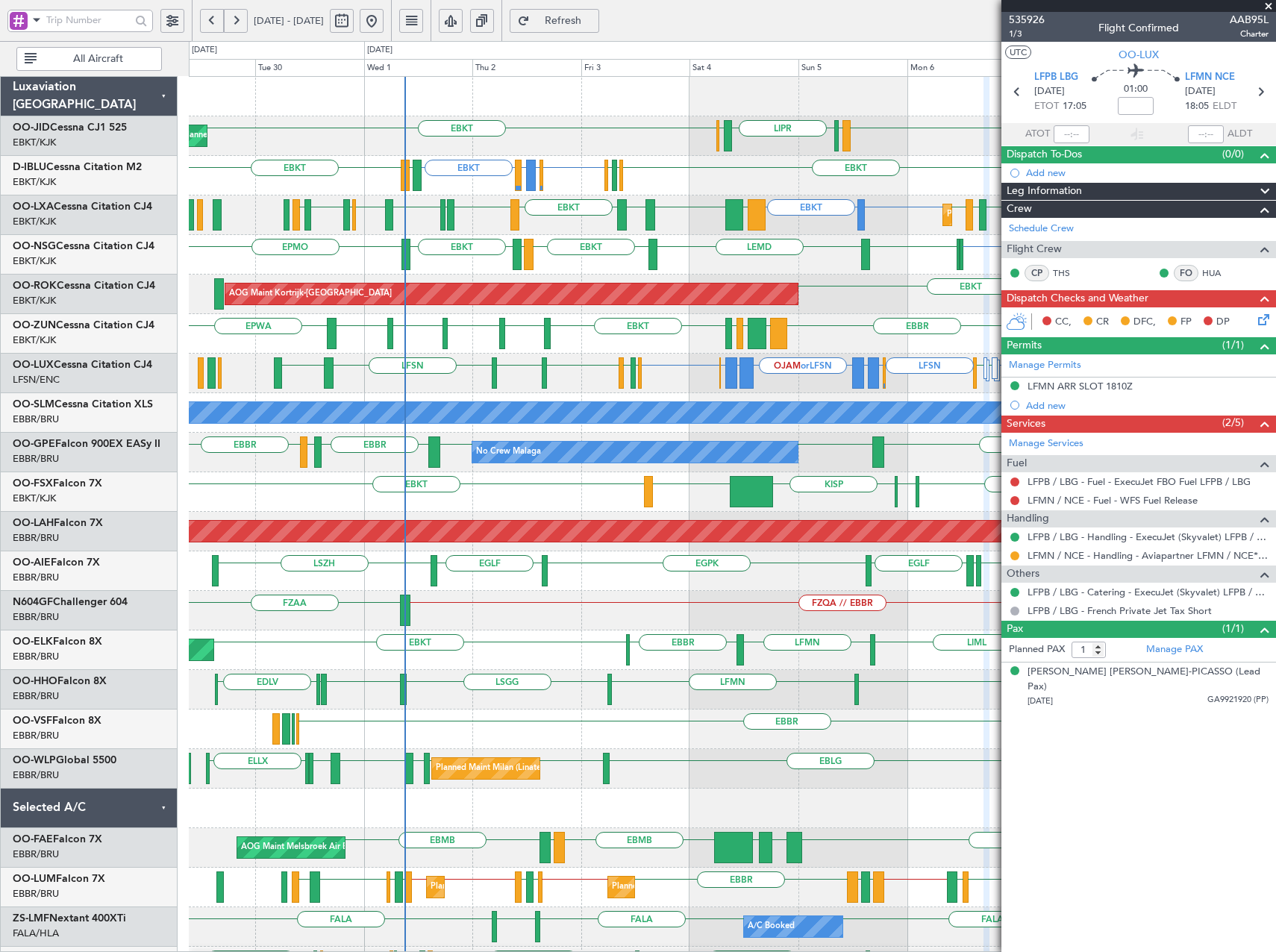
click at [819, 395] on div "EBKT LIML LIPR LFPB EBKT Planned Maint Kortrijk-Wevelgem EBKT EGWU or EBKT LIPO…" at bounding box center [732, 571] width 1087 height 989
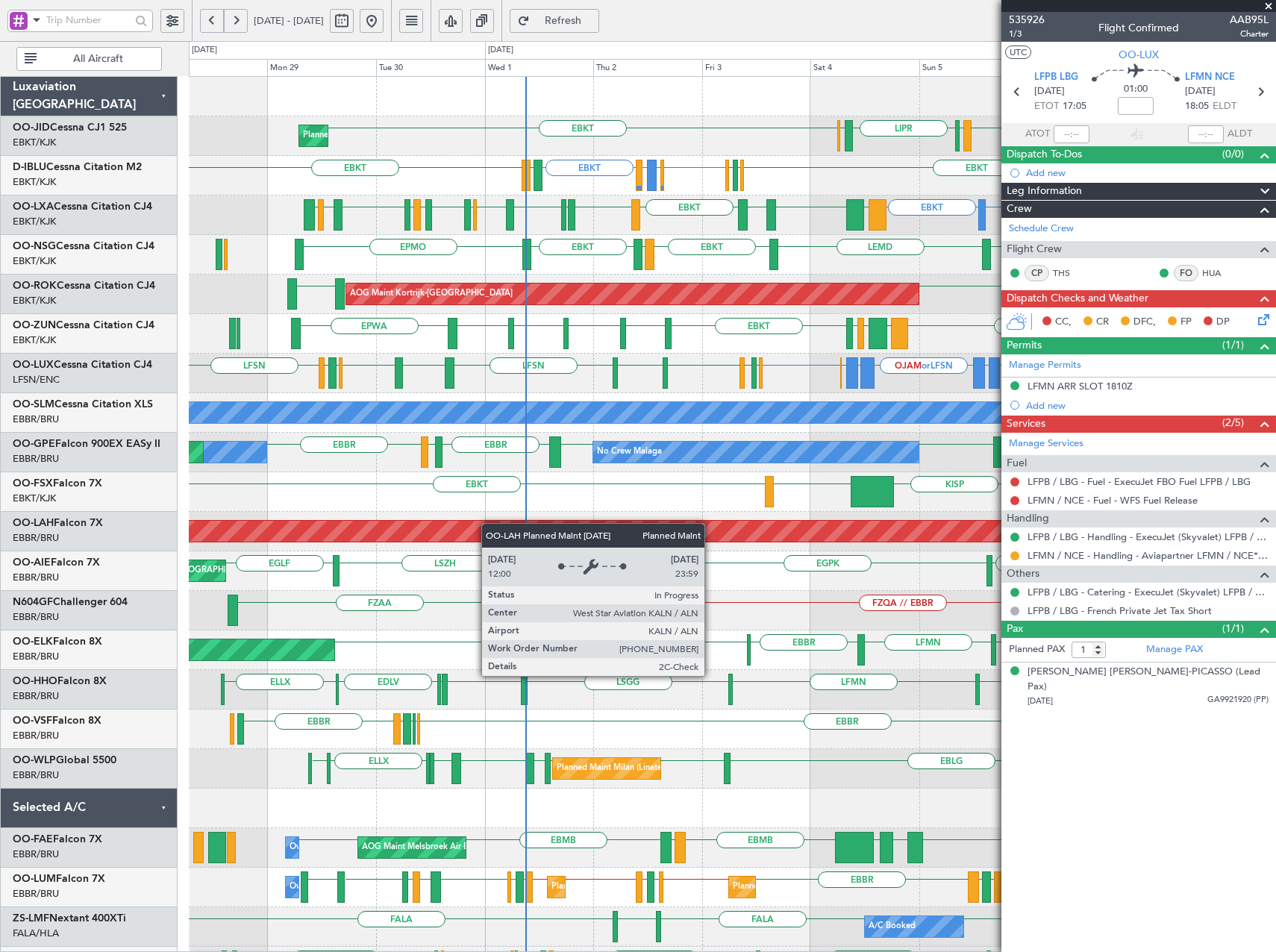
click at [511, 523] on div "Planned Maint Kortrijk-Wevelgem EBKT LIML LIPR LFPB EBKT EBKT EGWU or EBKT LIPO…" at bounding box center [732, 571] width 1087 height 989
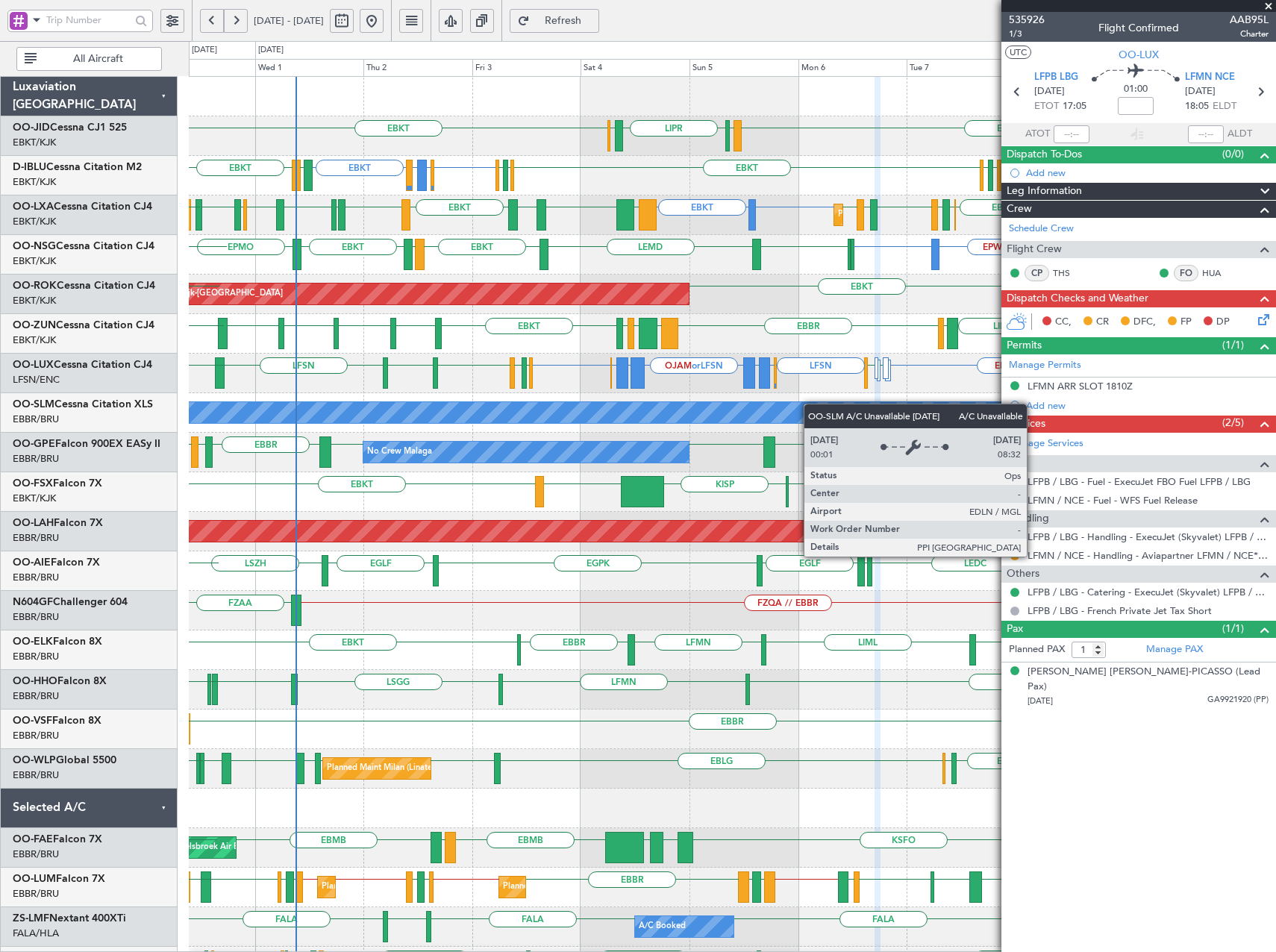
click at [695, 415] on div "EBKT LIML LIPR LFPB EBKT Planned Maint Kortrijk-Wevelgem EBKT EBKT EGWU or EBKT…" at bounding box center [732, 571] width 1087 height 989
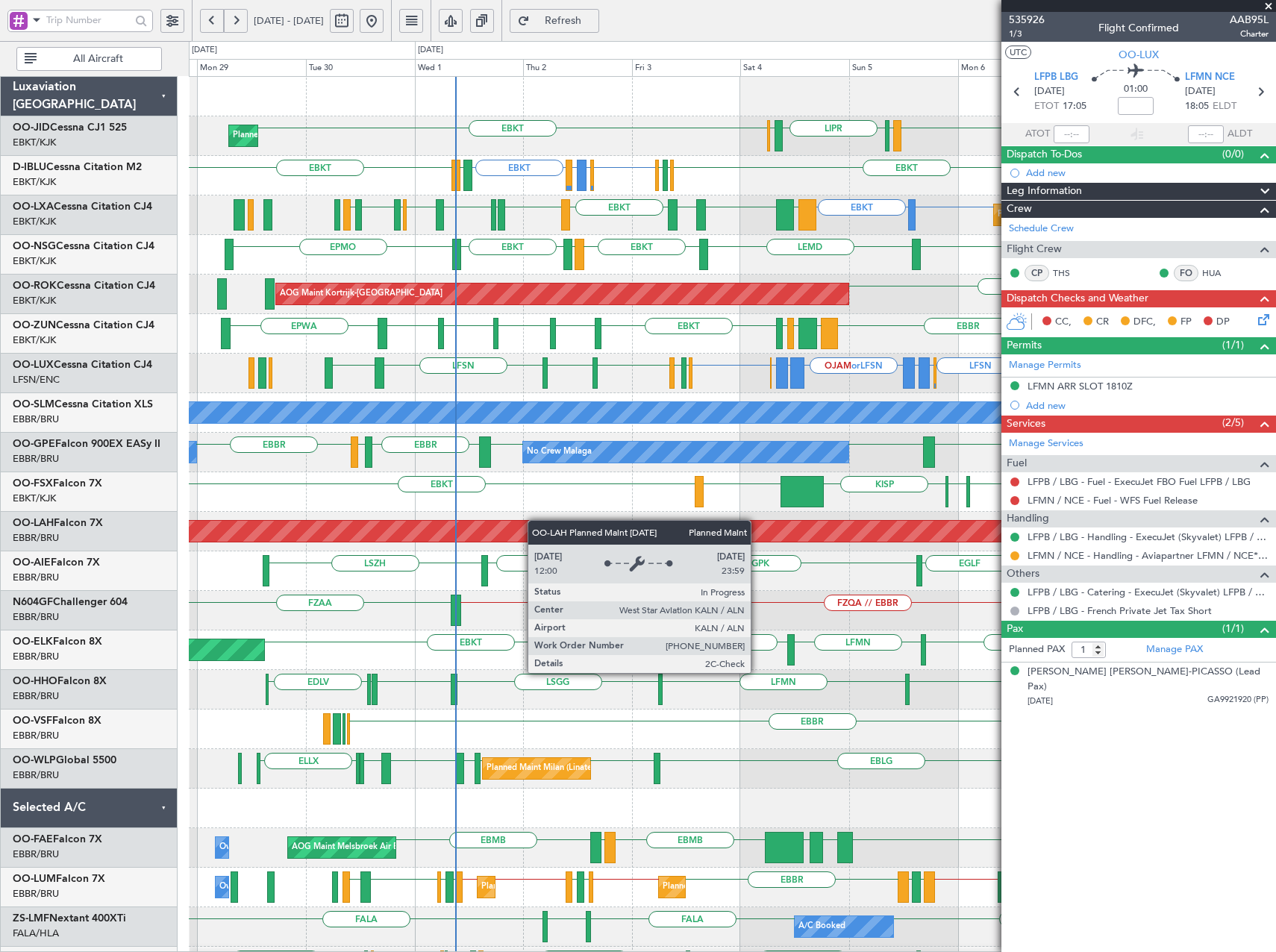
click at [632, 535] on div "EBKT LIML LIPR LFPB EBKT Planned Maint Kortrijk-Wevelgem EBKT EGWU or EBKT LIPO…" at bounding box center [732, 571] width 1087 height 989
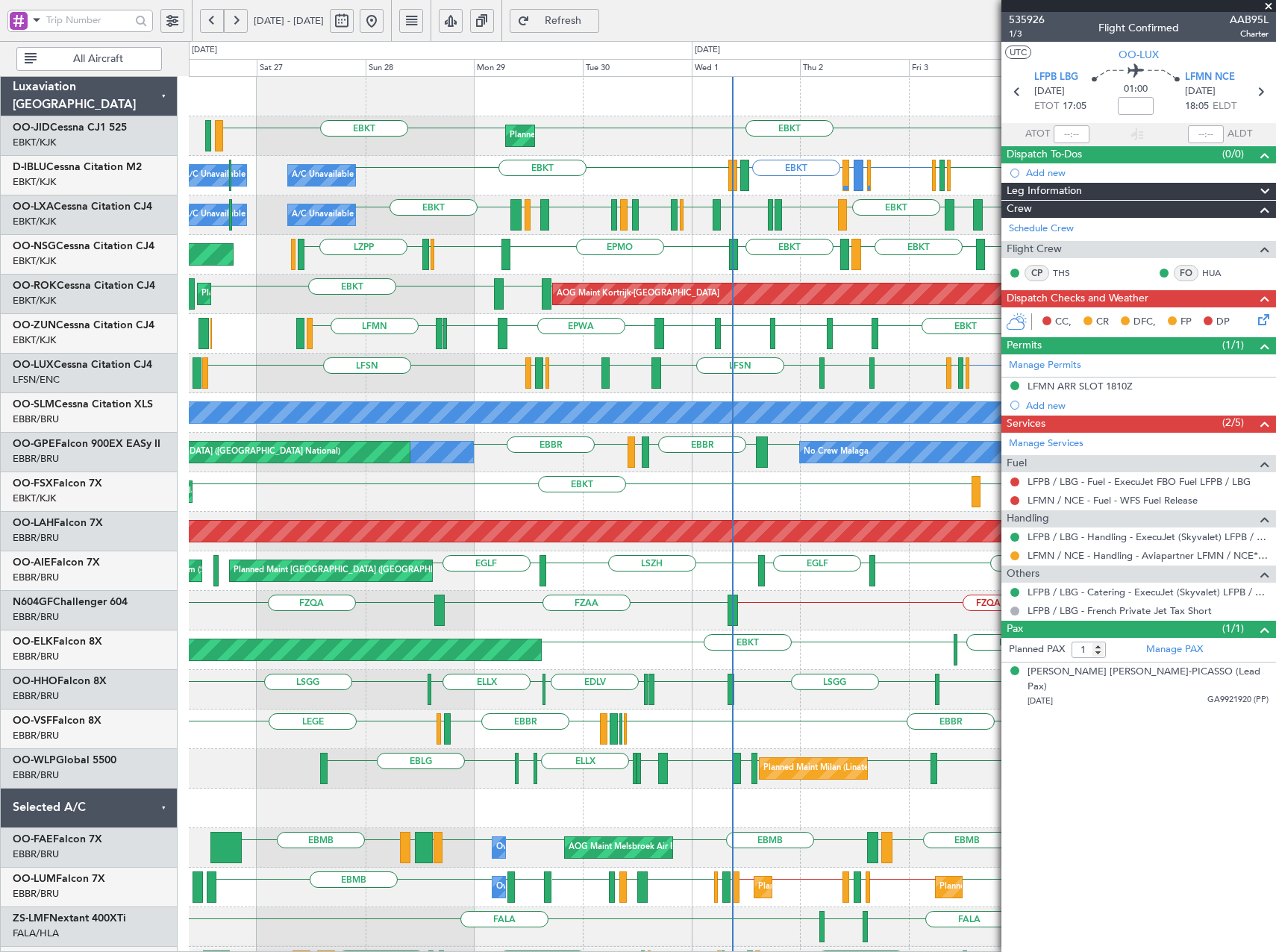
click at [807, 693] on div "Planned Maint Kortrijk-Wevelgem EBKT EBKT LIML LIPR LFPB EBKT A/C Unavailable K…" at bounding box center [732, 571] width 1087 height 989
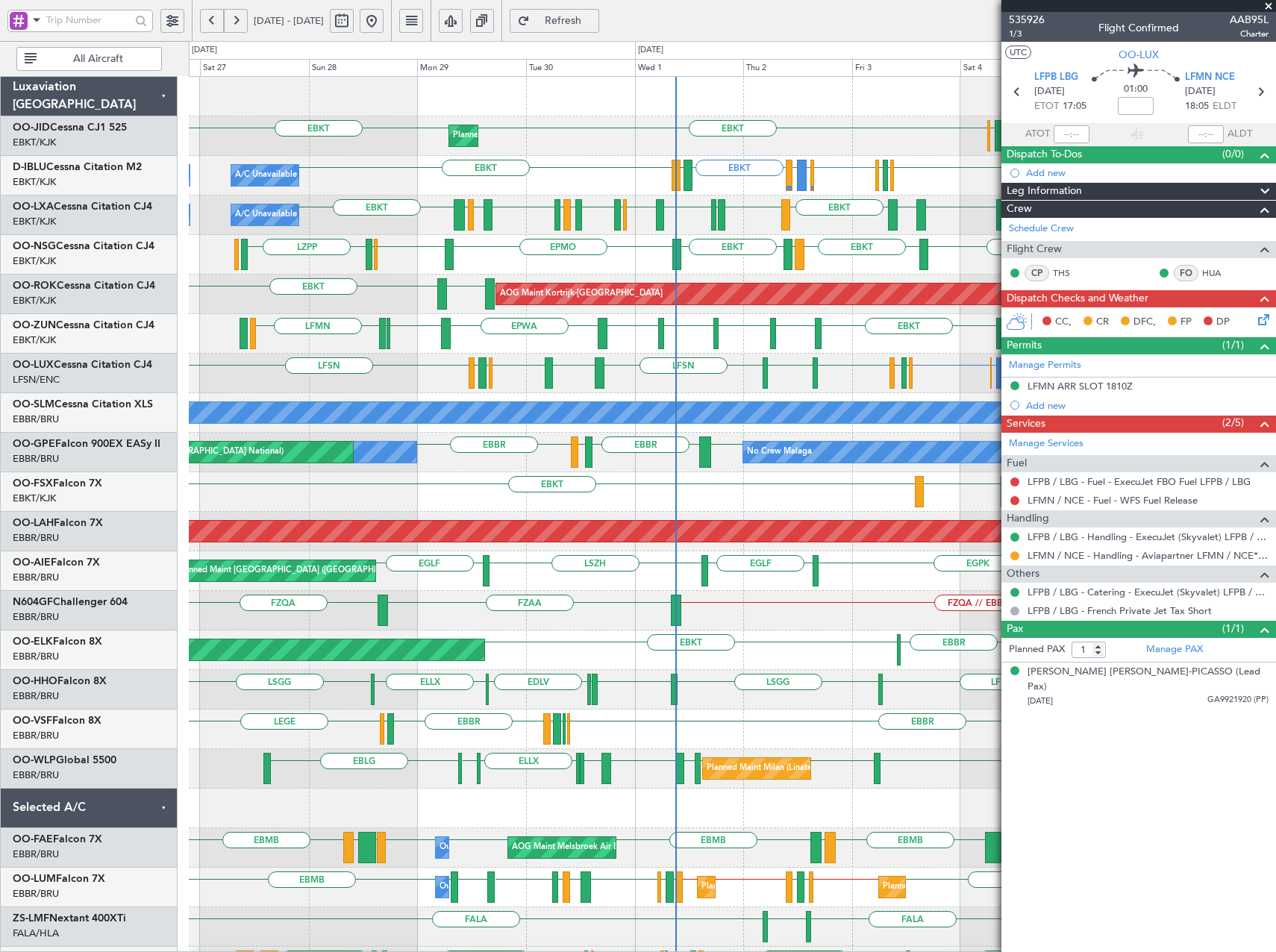
click at [855, 378] on div "LFSN ELLX or LFSN LGKR or LFSN OJAM or LFSN LGKR or LFSN ELLX or LFSN LFSN LFSN…" at bounding box center [732, 373] width 1087 height 40
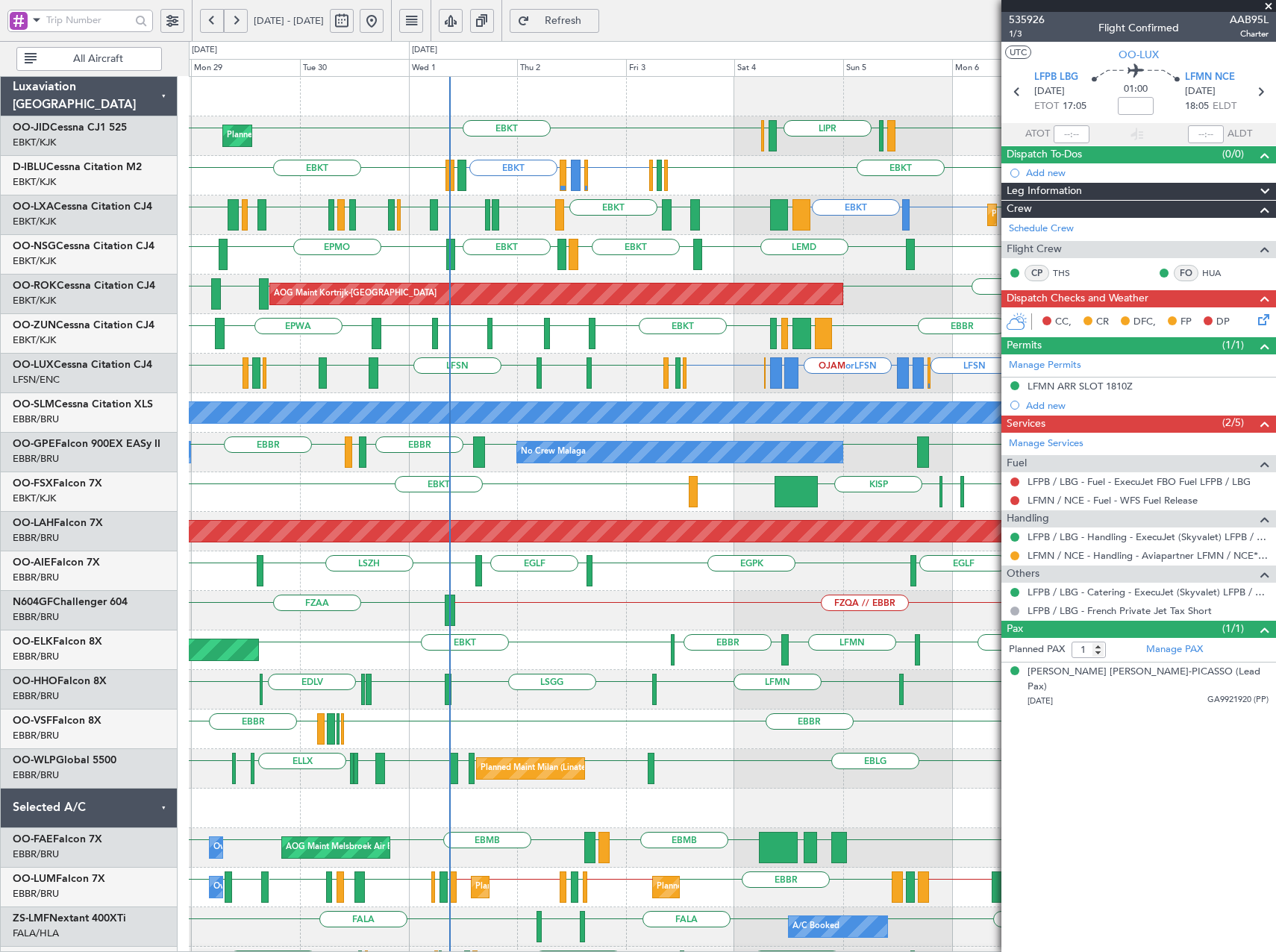
click at [616, 396] on div "Planned Maint Kortrijk-Wevelgem EBKT EBKT LIML LIPR LFPB EBKT EBKT EGWU or EBKT…" at bounding box center [732, 571] width 1087 height 989
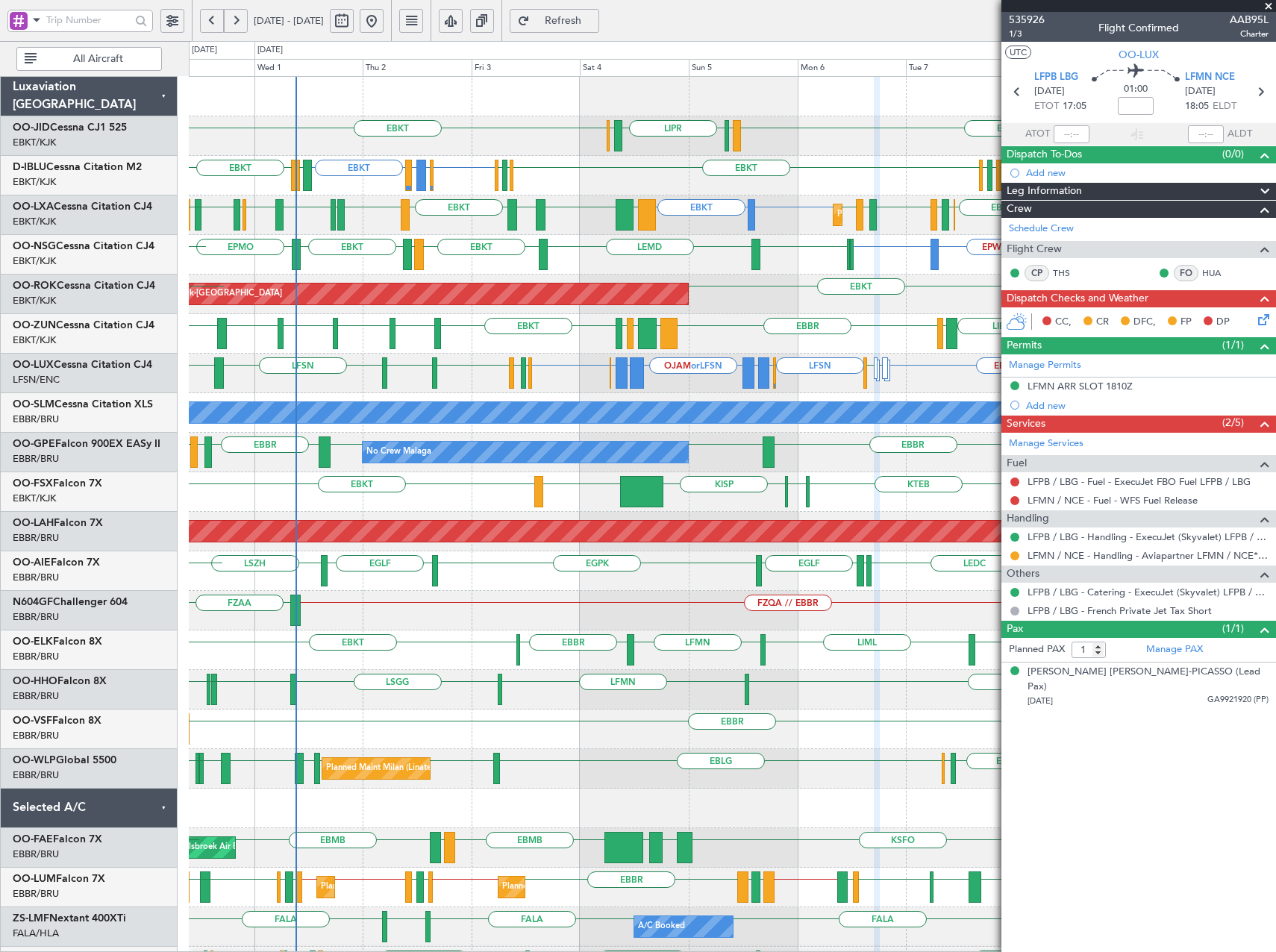
click at [703, 387] on div "EBKT or LFSN LFSN ELLX or LFSN LGKR or LFSN OJAM or LFSN LGKR or LFSN ELLX or L…" at bounding box center [732, 373] width 1087 height 40
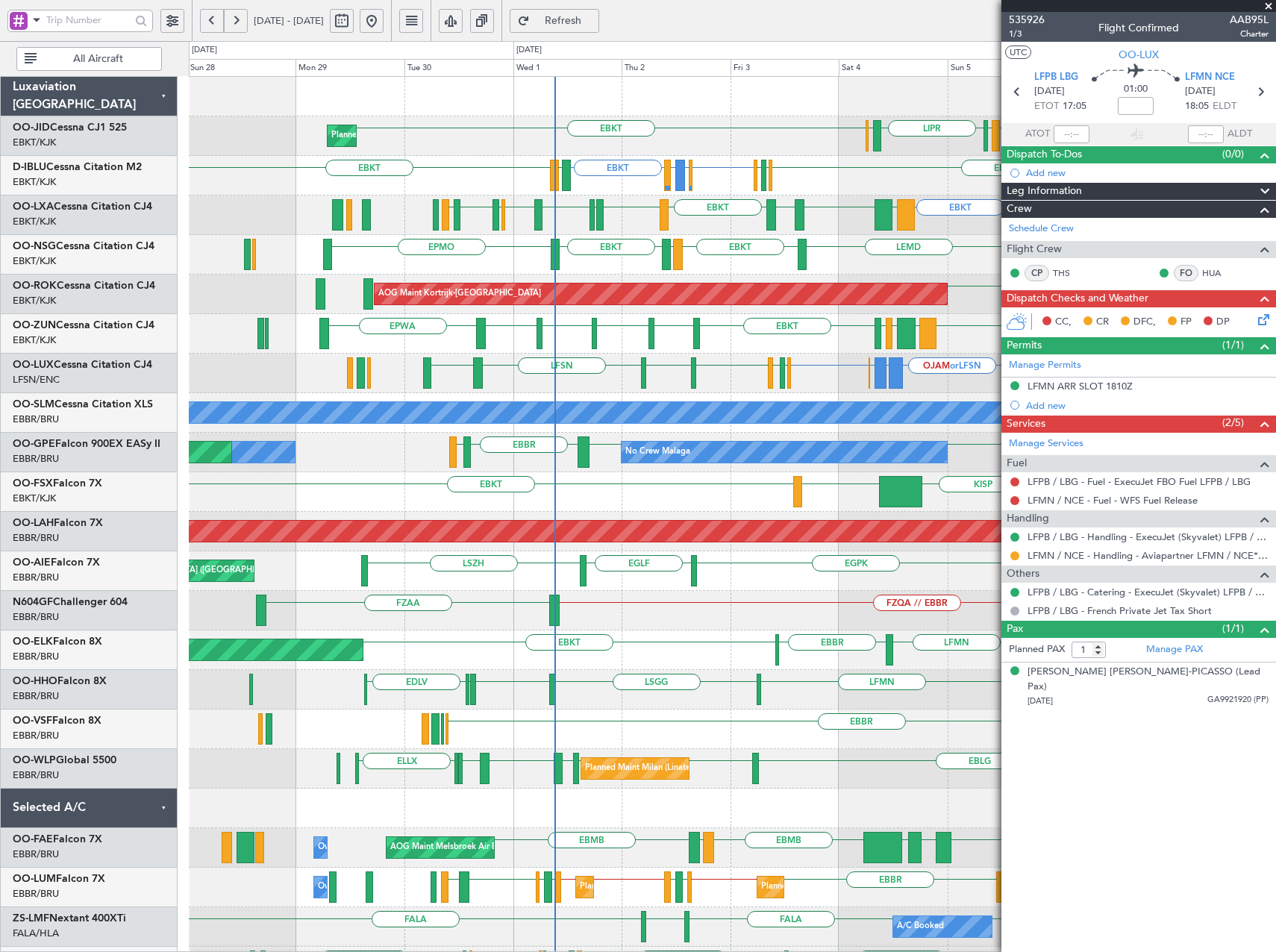
click at [852, 401] on div "EBKT LIML LIPR LFPB EBKT Planned Maint Kortrijk-Wevelgem EBKT EGWU or EBKT LIPO…" at bounding box center [732, 571] width 1087 height 989
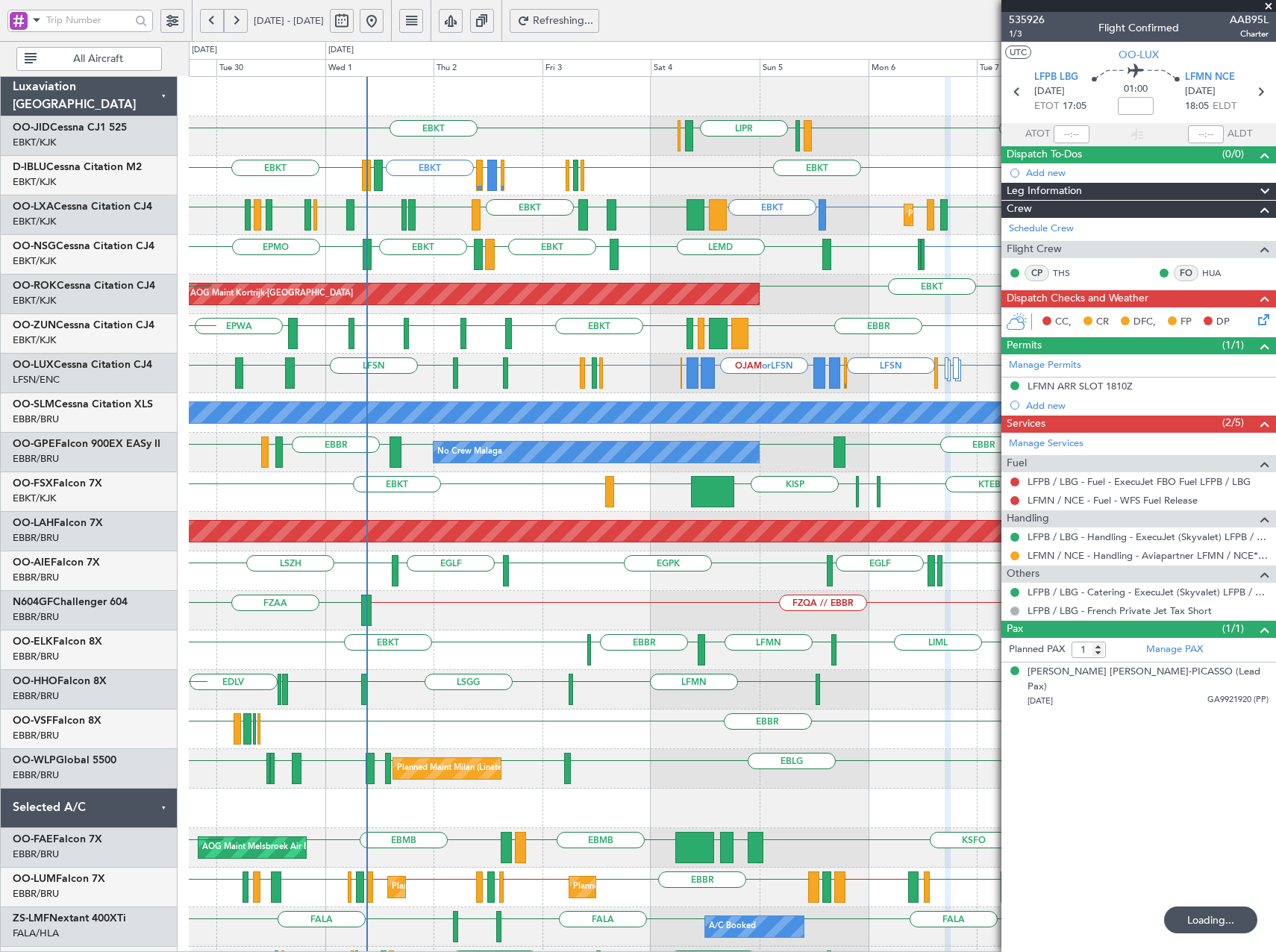
click at [733, 387] on div "EBKT or LFSN LFSN ELLX or LFSN LGKR or LFSN OJAM or LFSN LGKR or LFSN ELLX or L…" at bounding box center [732, 373] width 1087 height 40
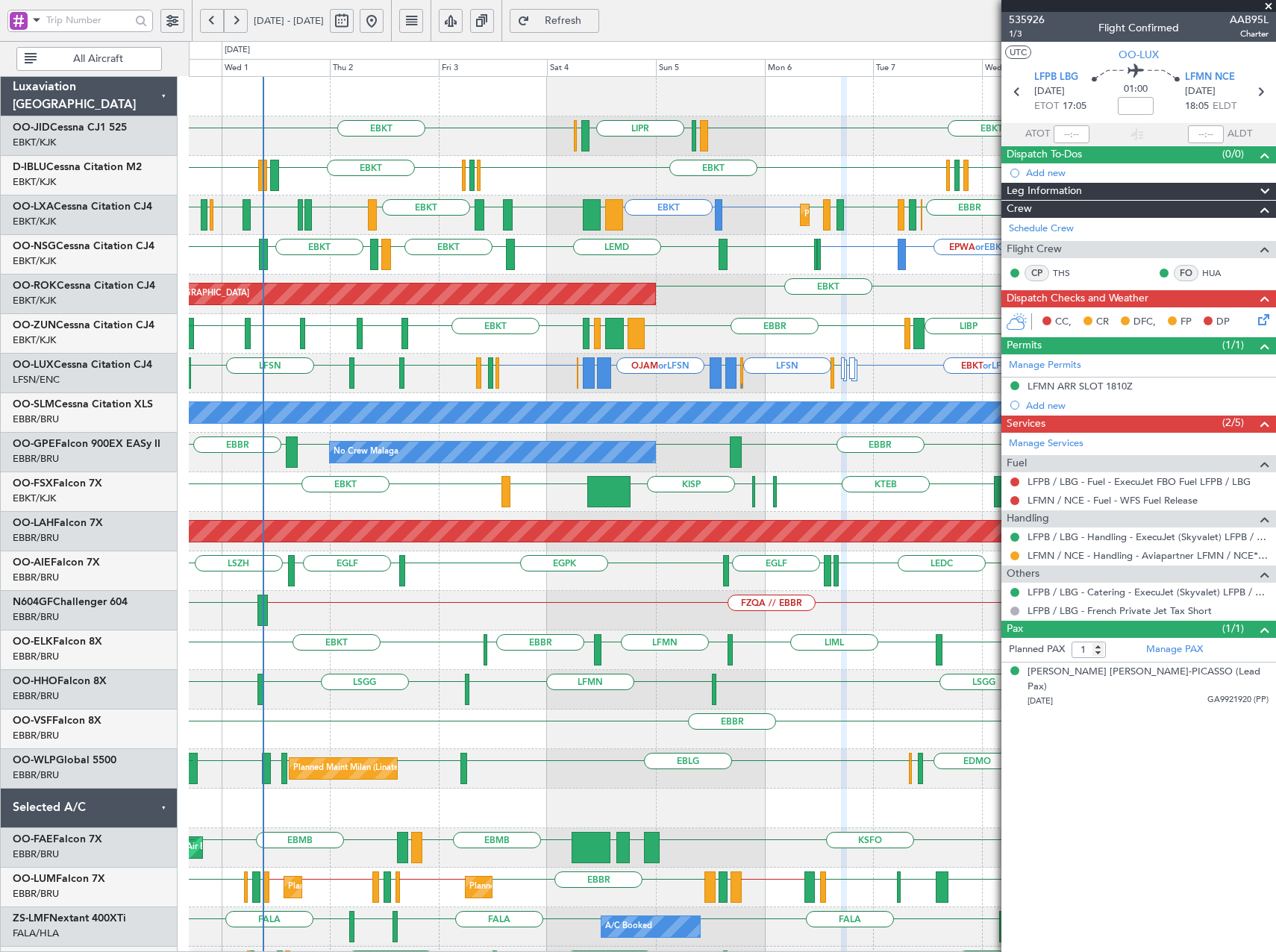
click at [696, 461] on div "LEMG EBBR EBBR LFST EBBR LEMG No Crew Malaga LFMD EBBR No Crew Brussels (Brusse…" at bounding box center [732, 452] width 1087 height 40
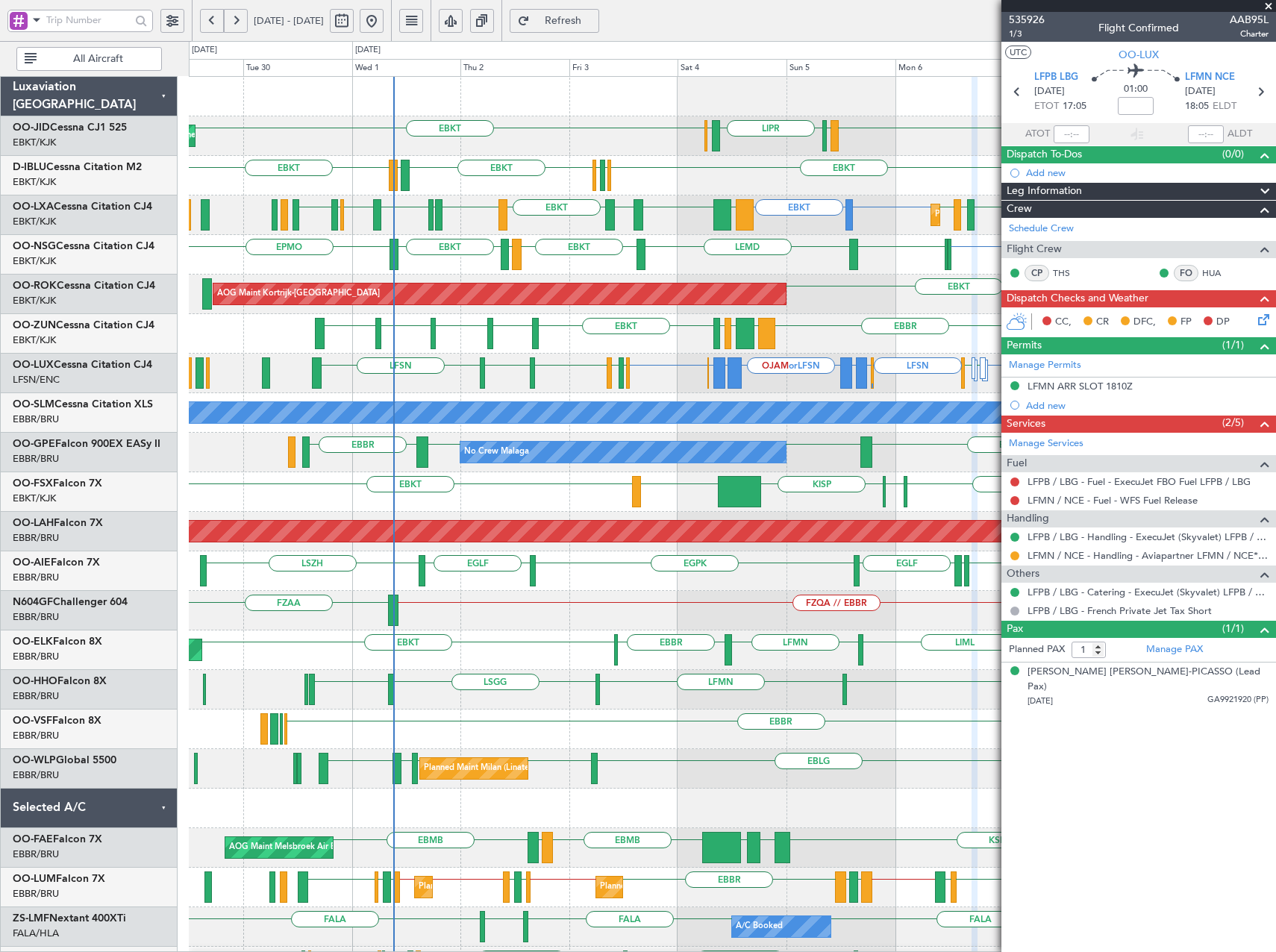
click at [794, 493] on div "EBKT EBKT LIML LIPR LFPB Planned Maint Kortrijk-Wevelgem EBKT EBKT EGGW EBKT LF…" at bounding box center [732, 571] width 1087 height 989
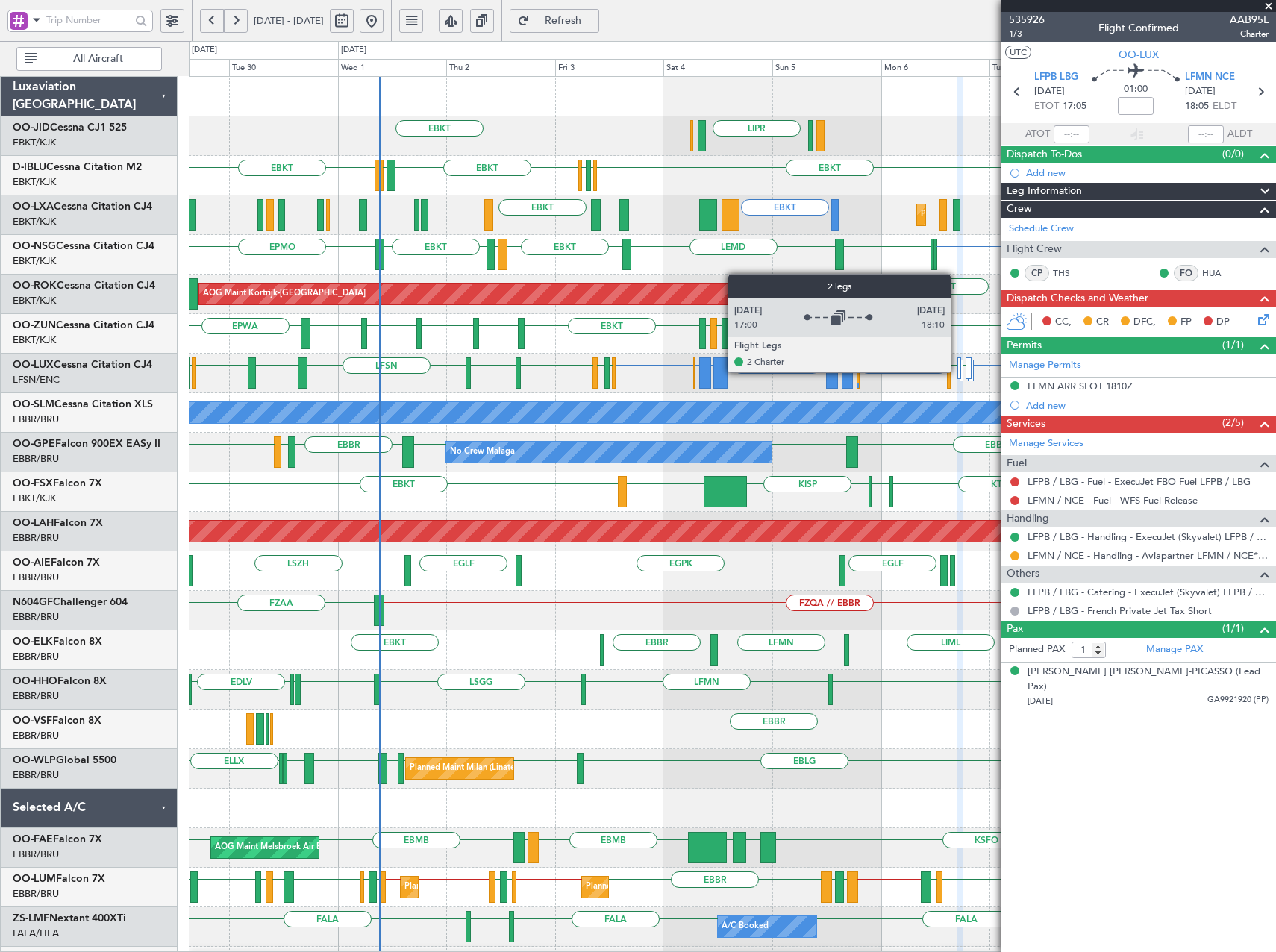
click at [957, 372] on div at bounding box center [959, 368] width 3 height 22
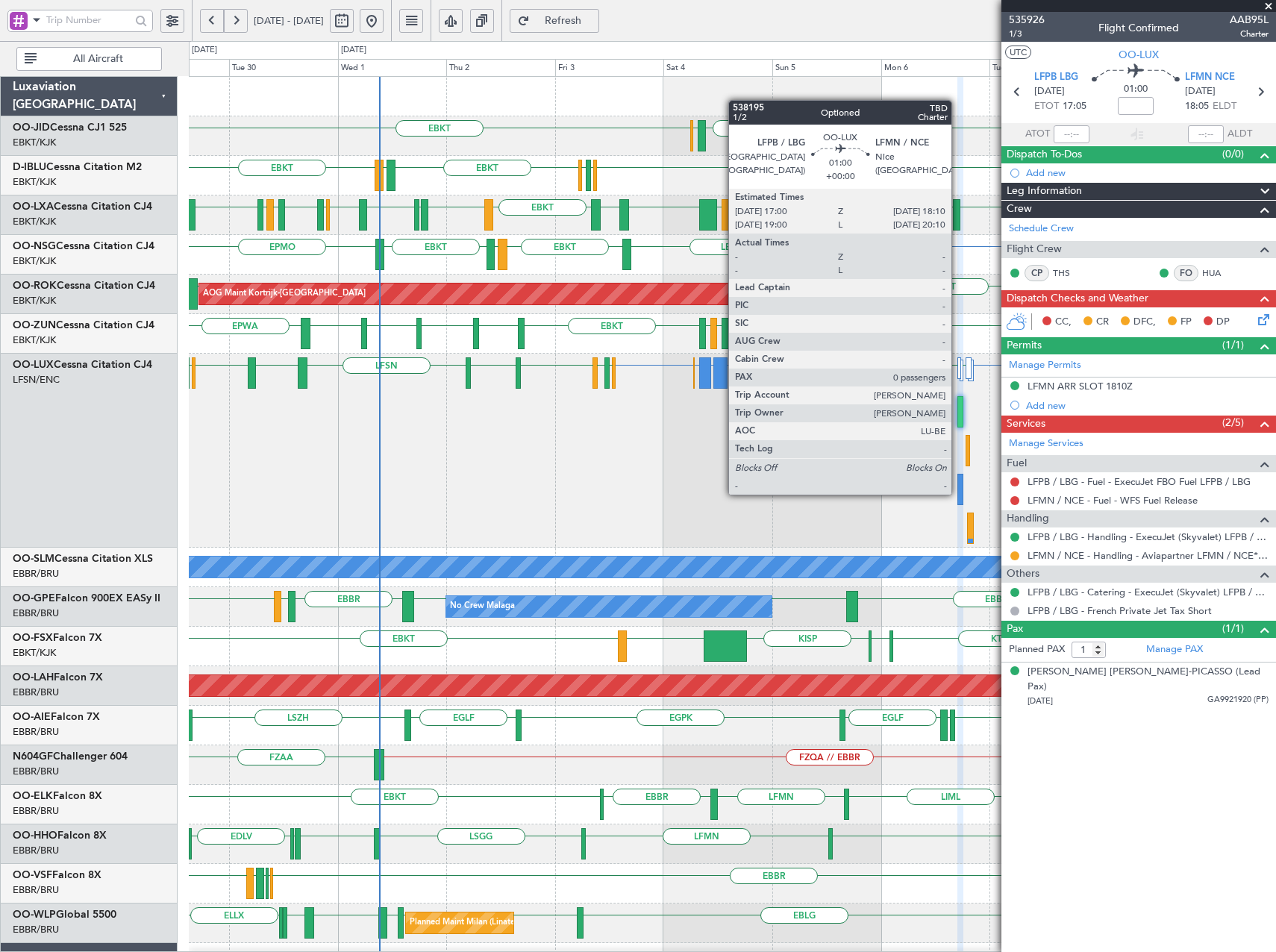
click at [958, 493] on div at bounding box center [960, 489] width 6 height 31
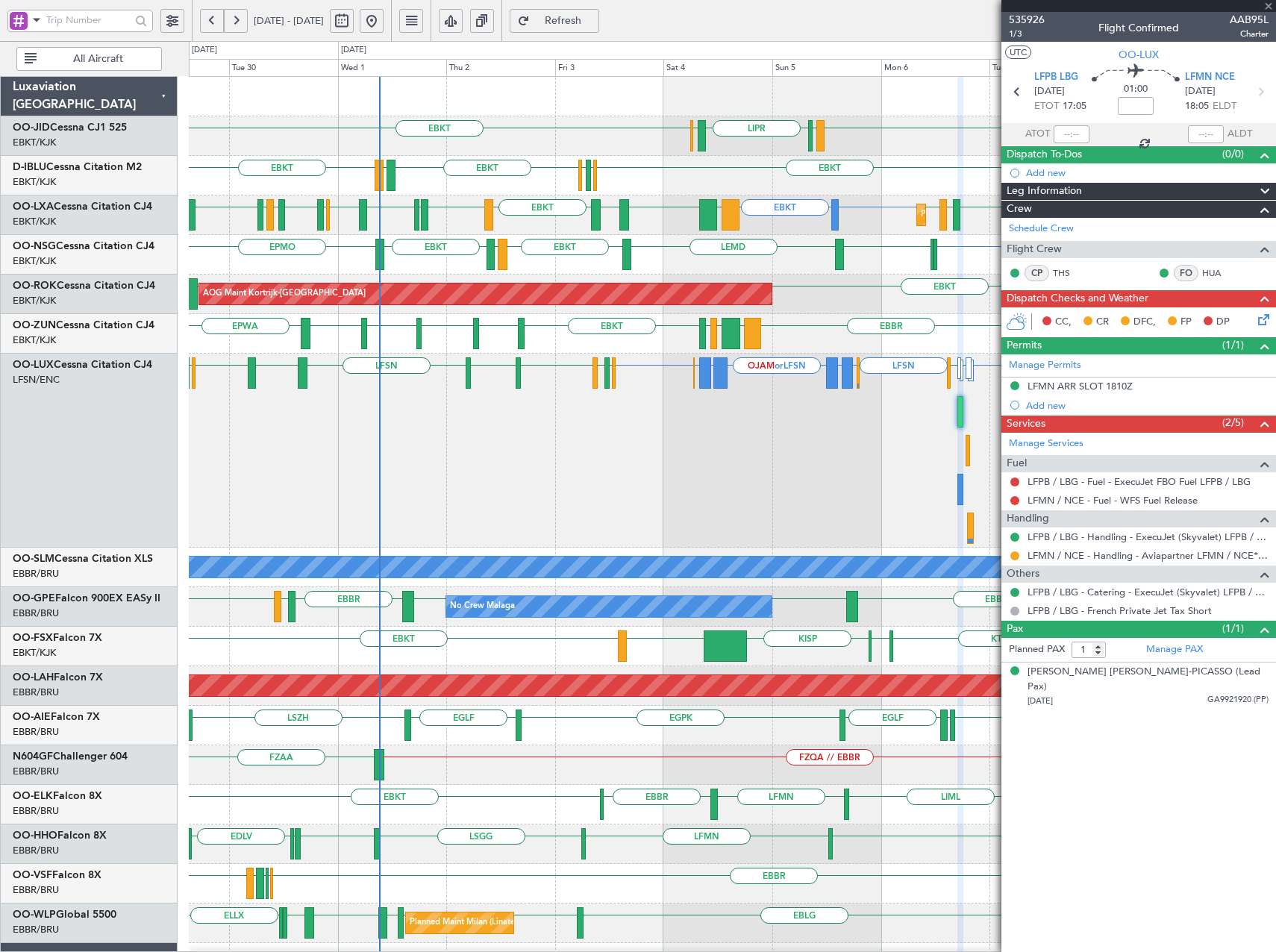
type input "0"
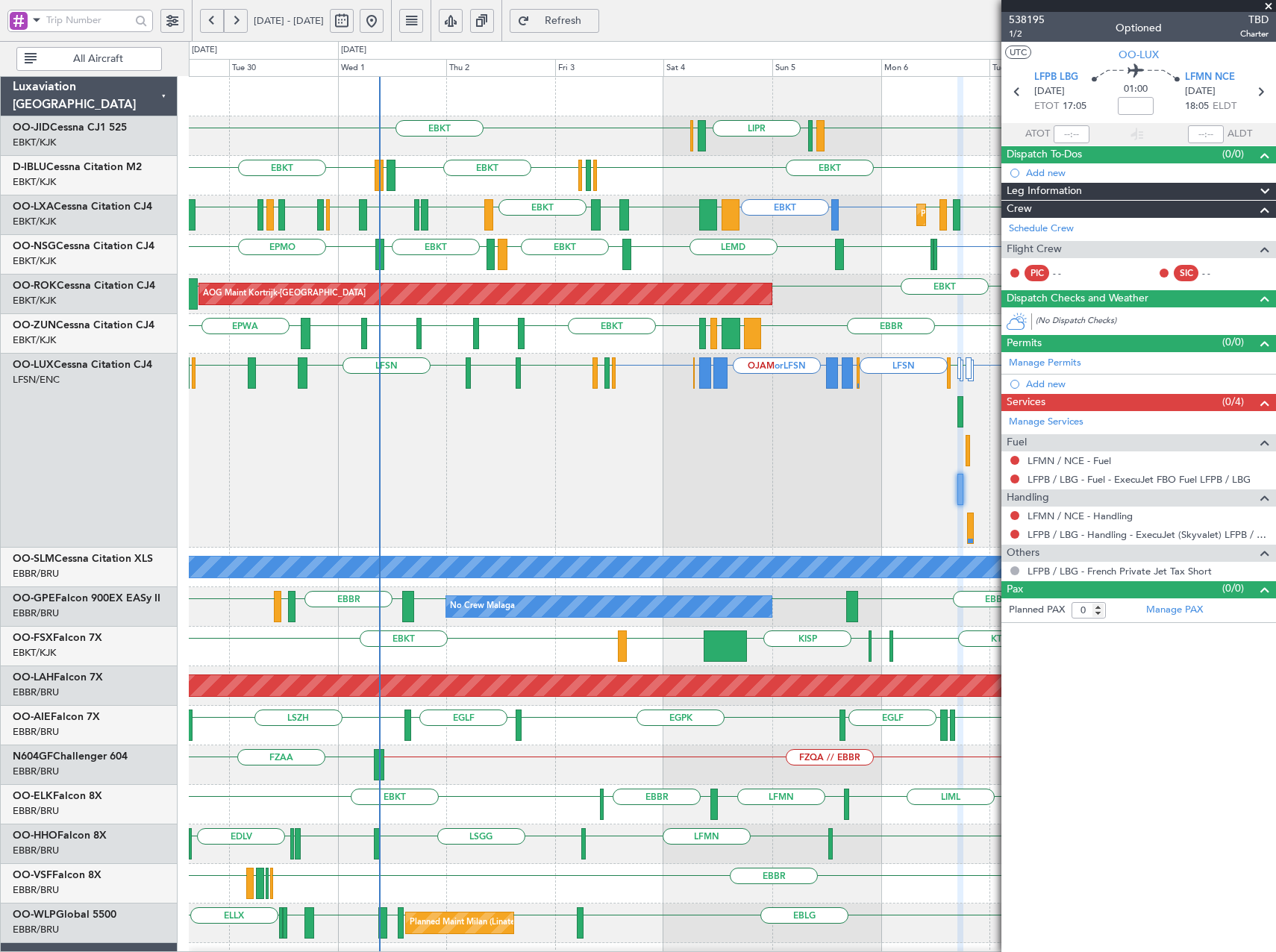
click at [594, 18] on span "Refresh" at bounding box center [563, 21] width 61 height 10
click at [1040, 14] on span "538195" at bounding box center [1027, 19] width 36 height 16
click at [594, 22] on span "Refresh" at bounding box center [563, 21] width 61 height 10
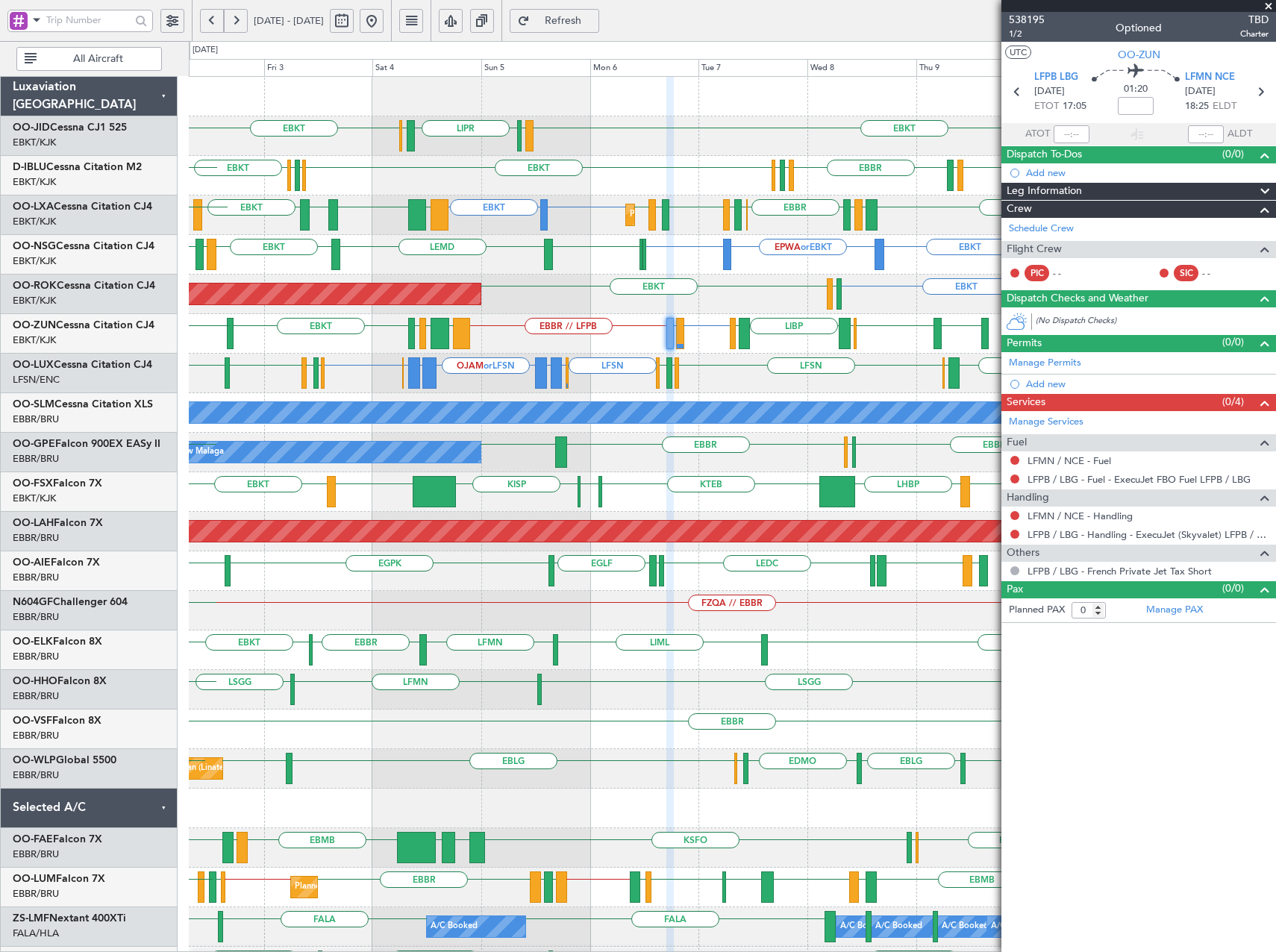
click at [635, 346] on div "EBKT or EBBR LFMN or EBBR EBBR // LFPB EBKT LSZM LIMP EBKT EGGW LIBP EGGW GMMX …" at bounding box center [732, 334] width 1087 height 40
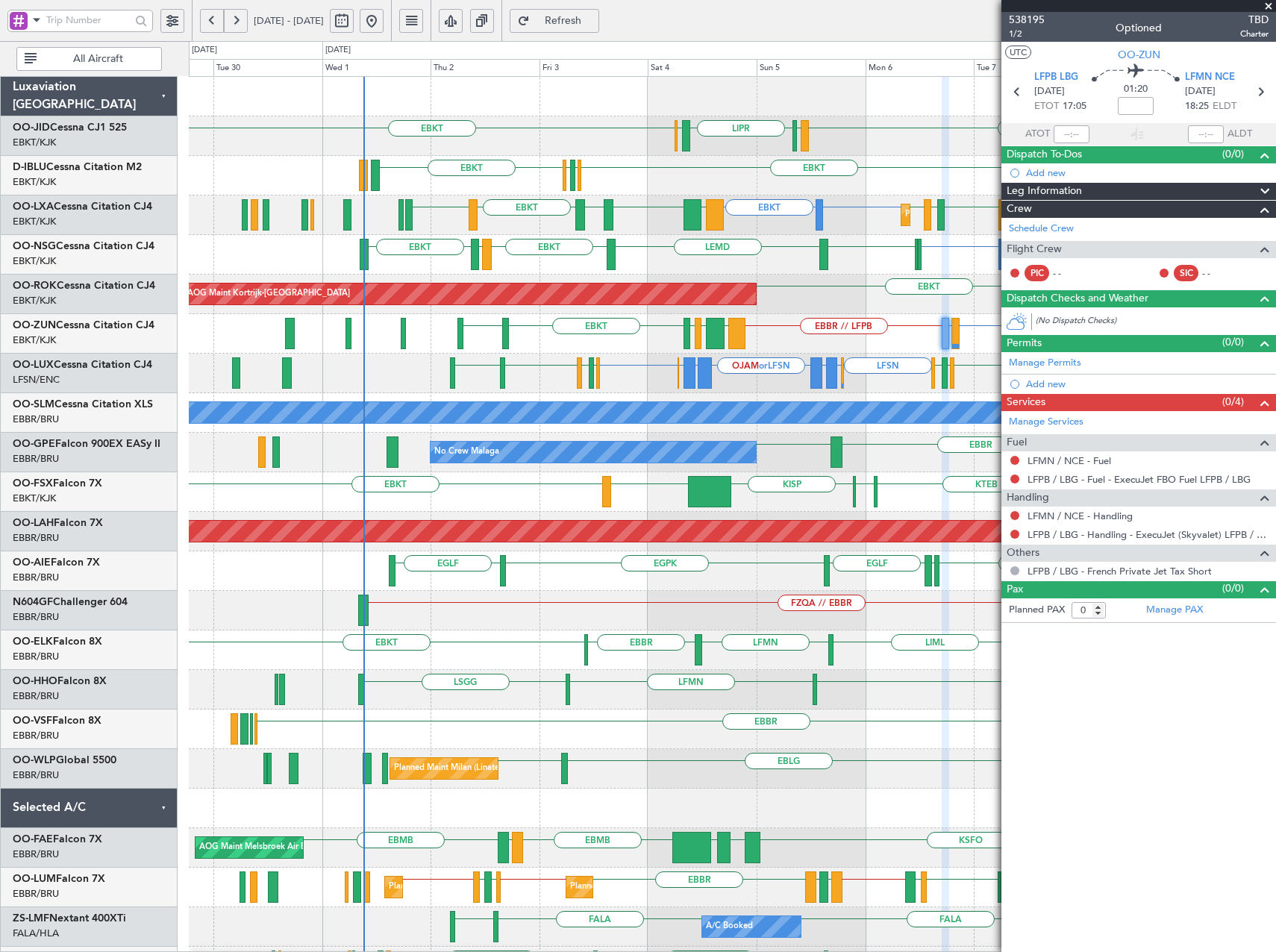
click at [585, 232] on div "EBKT EBKT LIML LIPR LFPB Planned Maint Kortrijk-Wevelgem EGGW EBKT EBKT LSGS EB…" at bounding box center [732, 571] width 1087 height 989
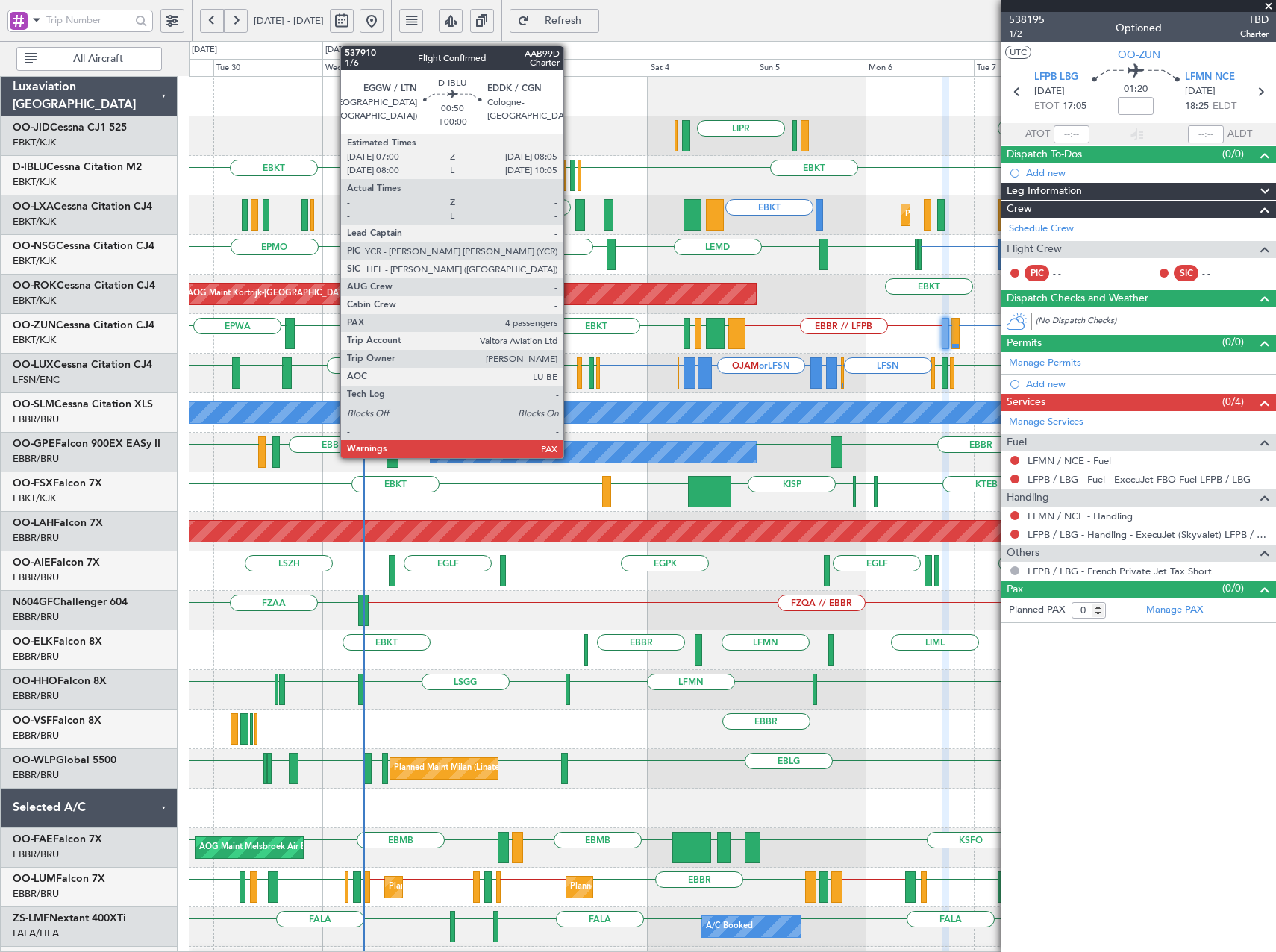
click at [570, 174] on div at bounding box center [573, 175] width 5 height 31
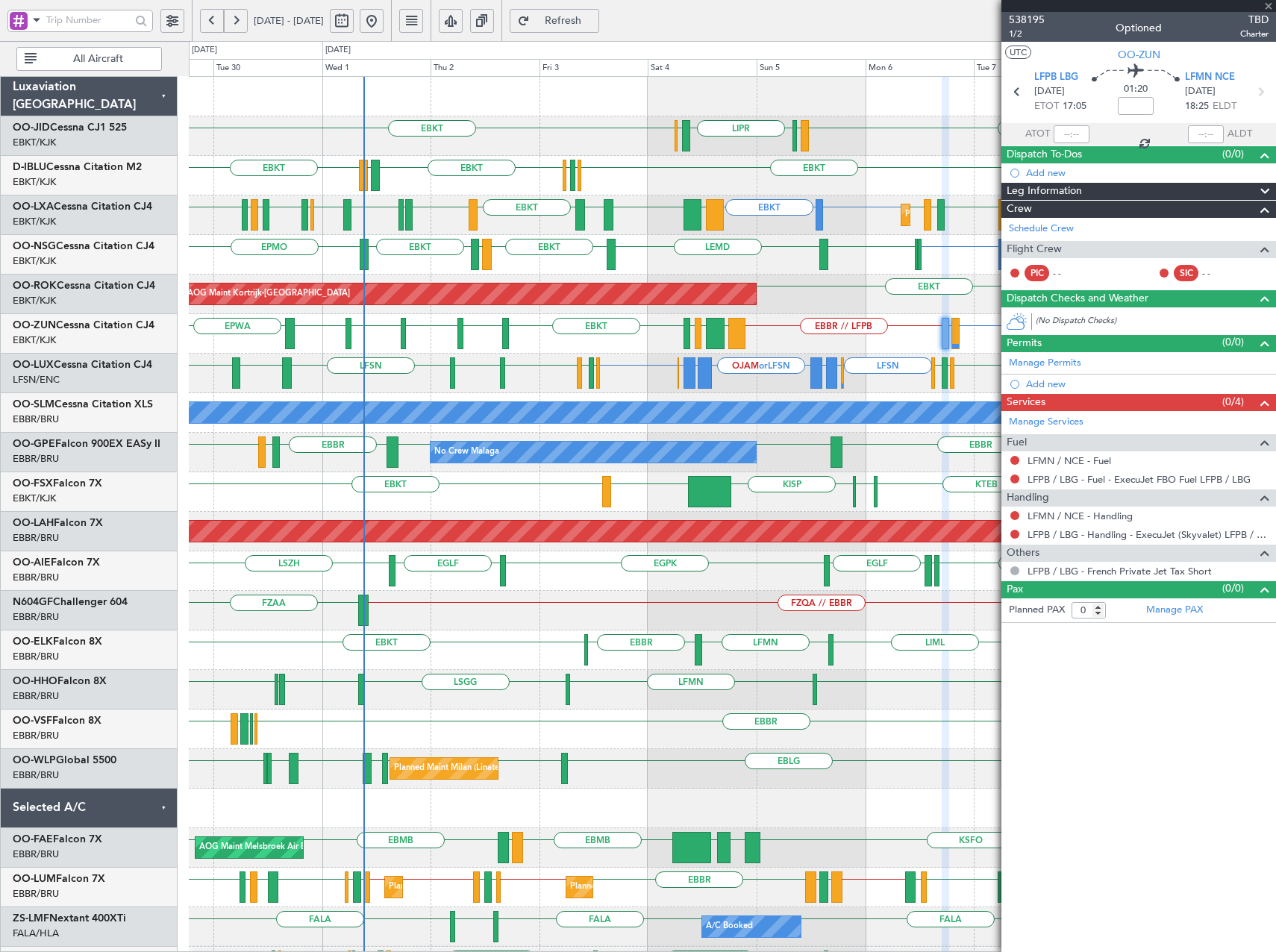
type input "4"
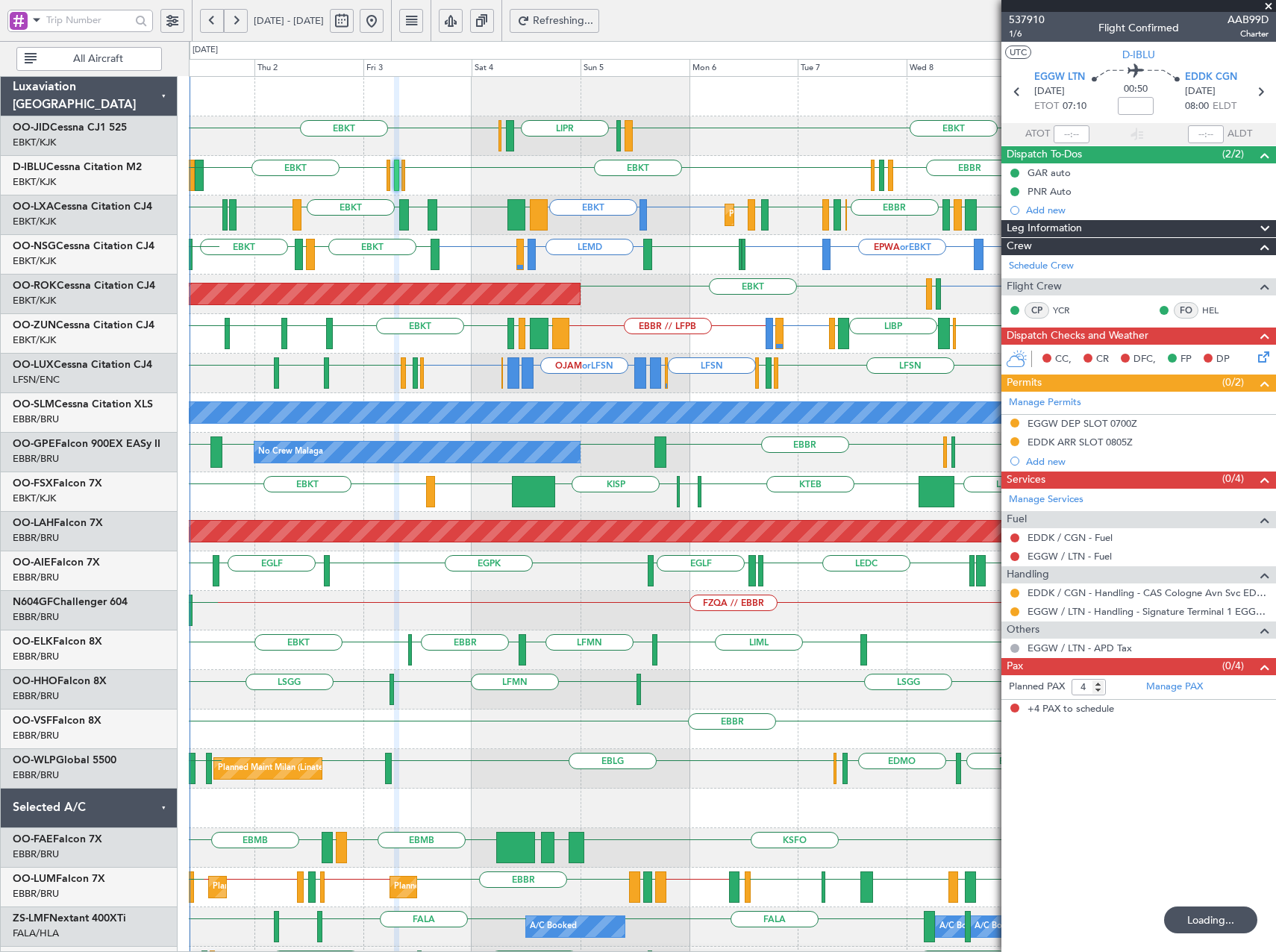
click at [624, 357] on div "EBKT EBKT LIML LIPR LFPB Planned Maint [GEOGRAPHIC_DATA]-[GEOGRAPHIC_DATA] EGGW…" at bounding box center [732, 571] width 1087 height 989
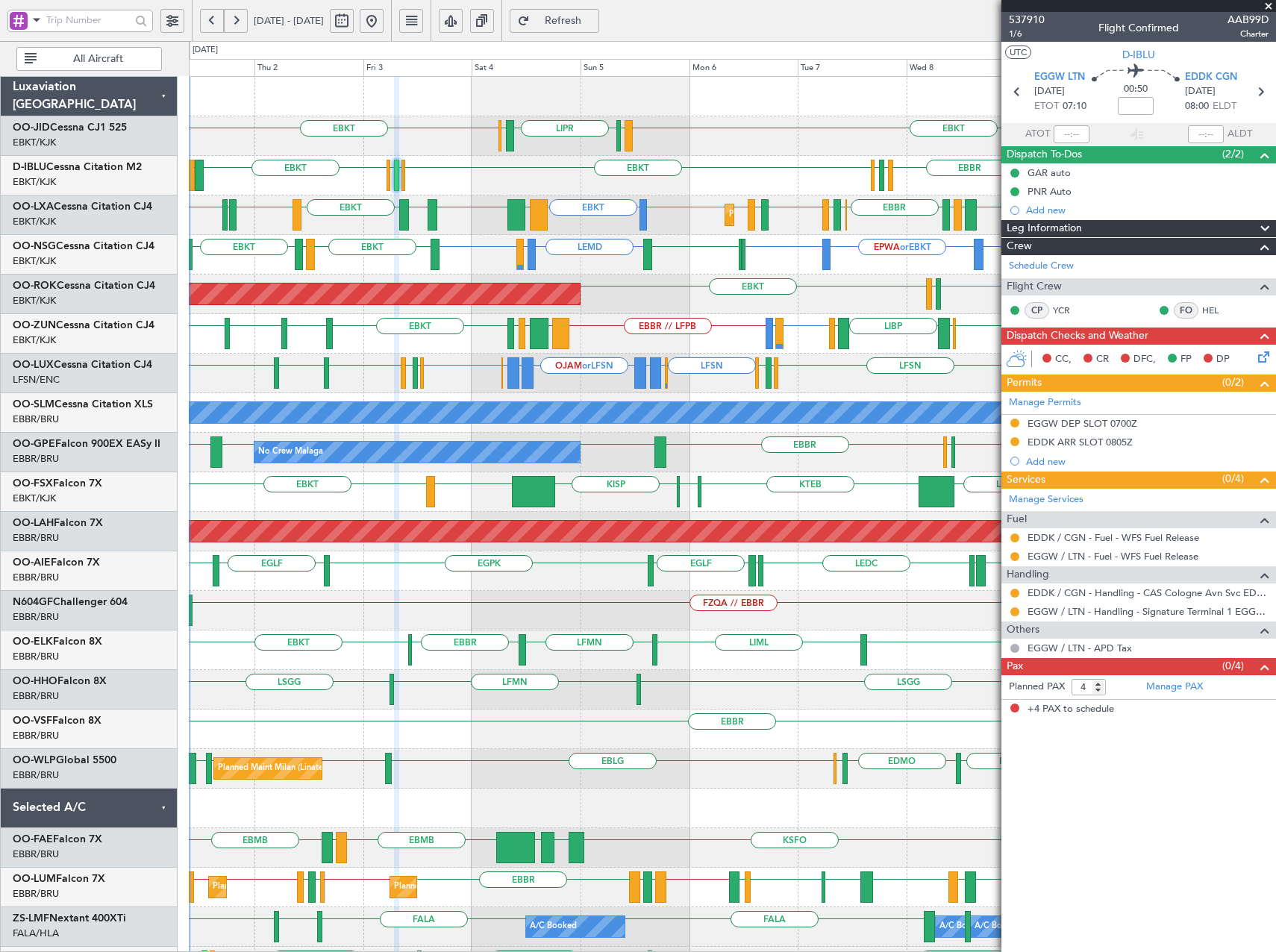
click at [510, 9] on button "Refresh" at bounding box center [554, 21] width 89 height 24
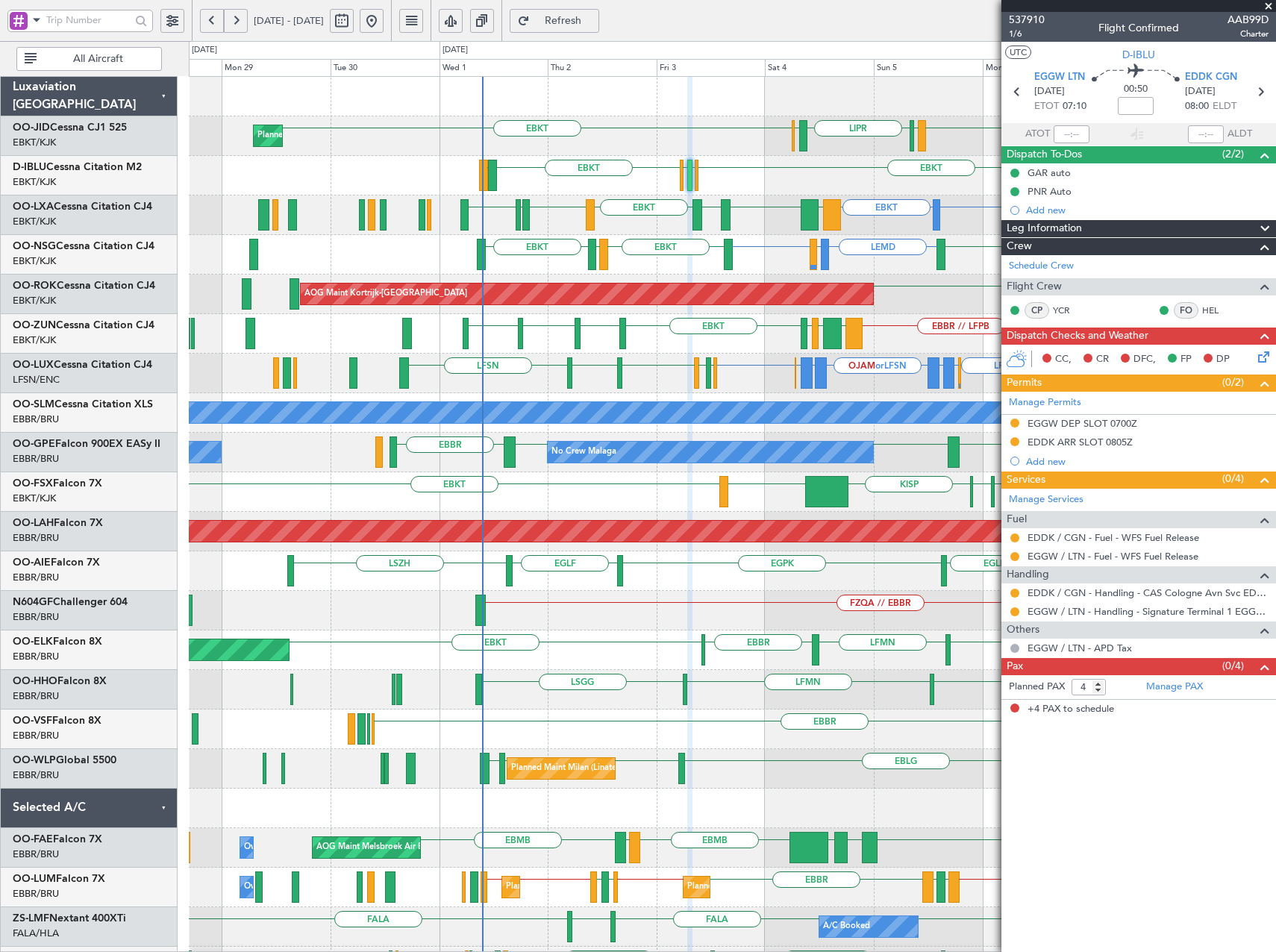
click at [658, 376] on div "EBKT EBKT LIML LIPR LFPB Planned Maint [GEOGRAPHIC_DATA]-[GEOGRAPHIC_DATA] EGGW…" at bounding box center [732, 571] width 1087 height 989
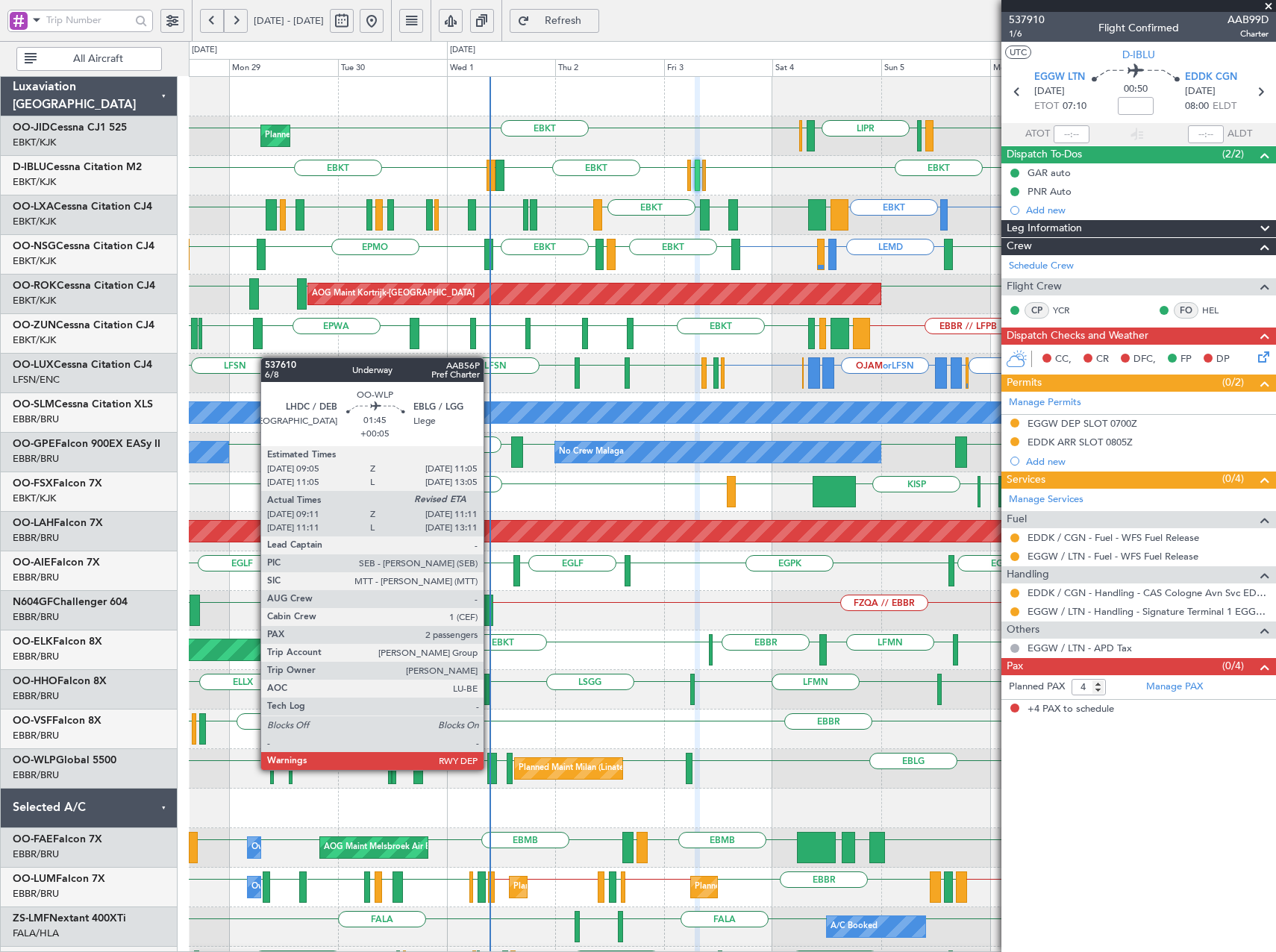
click at [490, 769] on div at bounding box center [492, 768] width 10 height 31
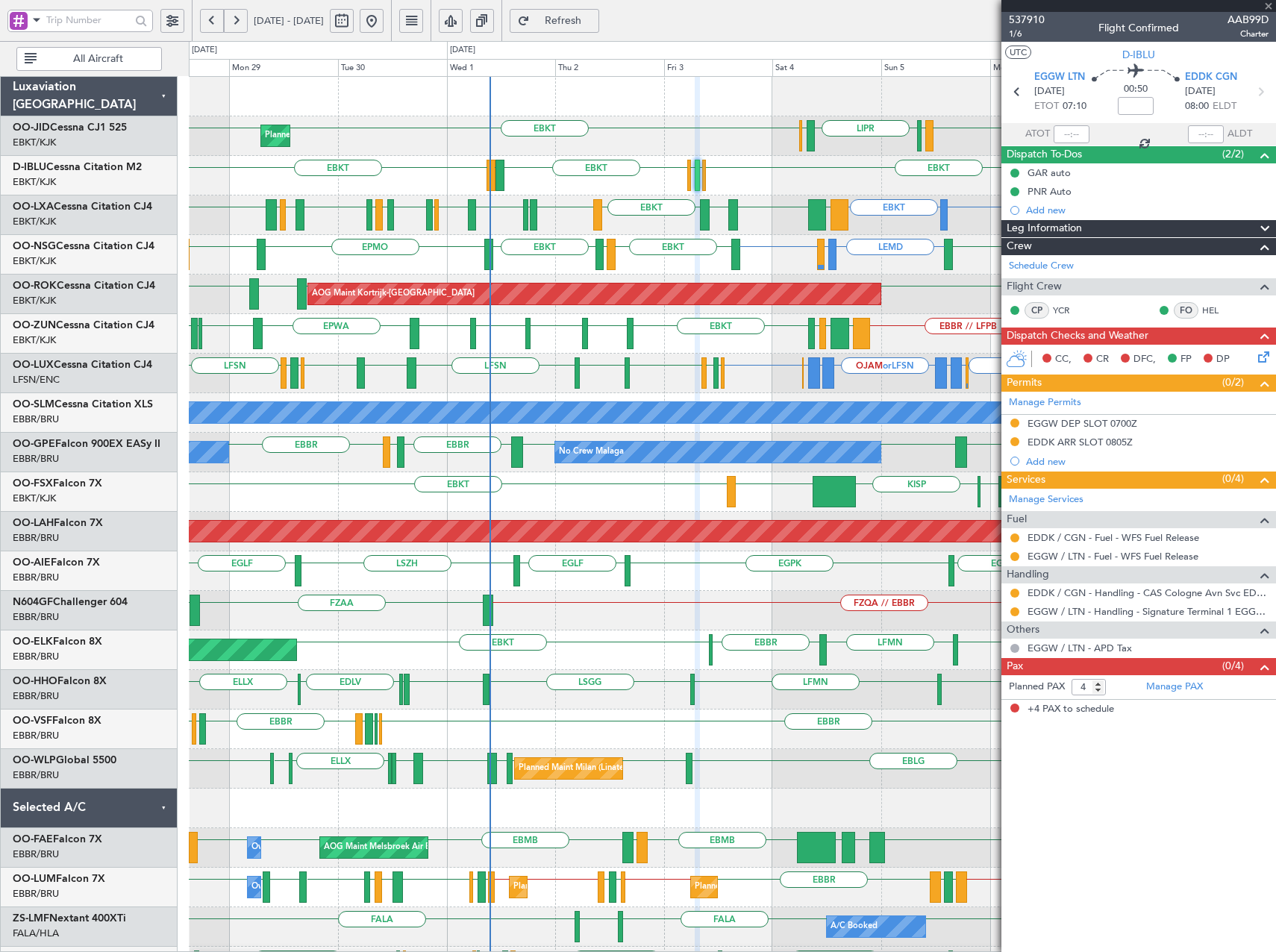
type input "+00:05"
type input "09:21"
type input "2"
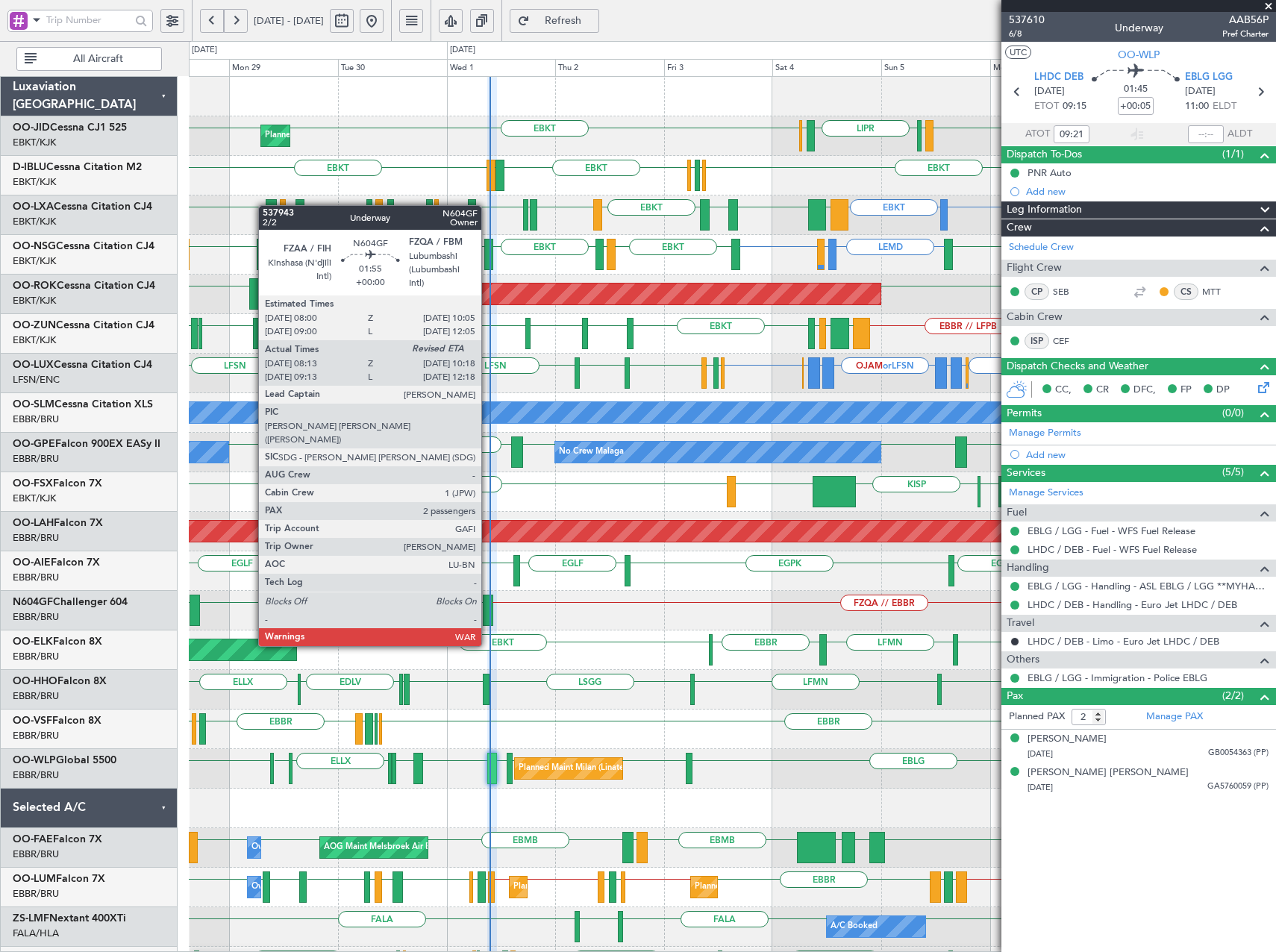
click at [488, 618] on div at bounding box center [488, 610] width 10 height 31
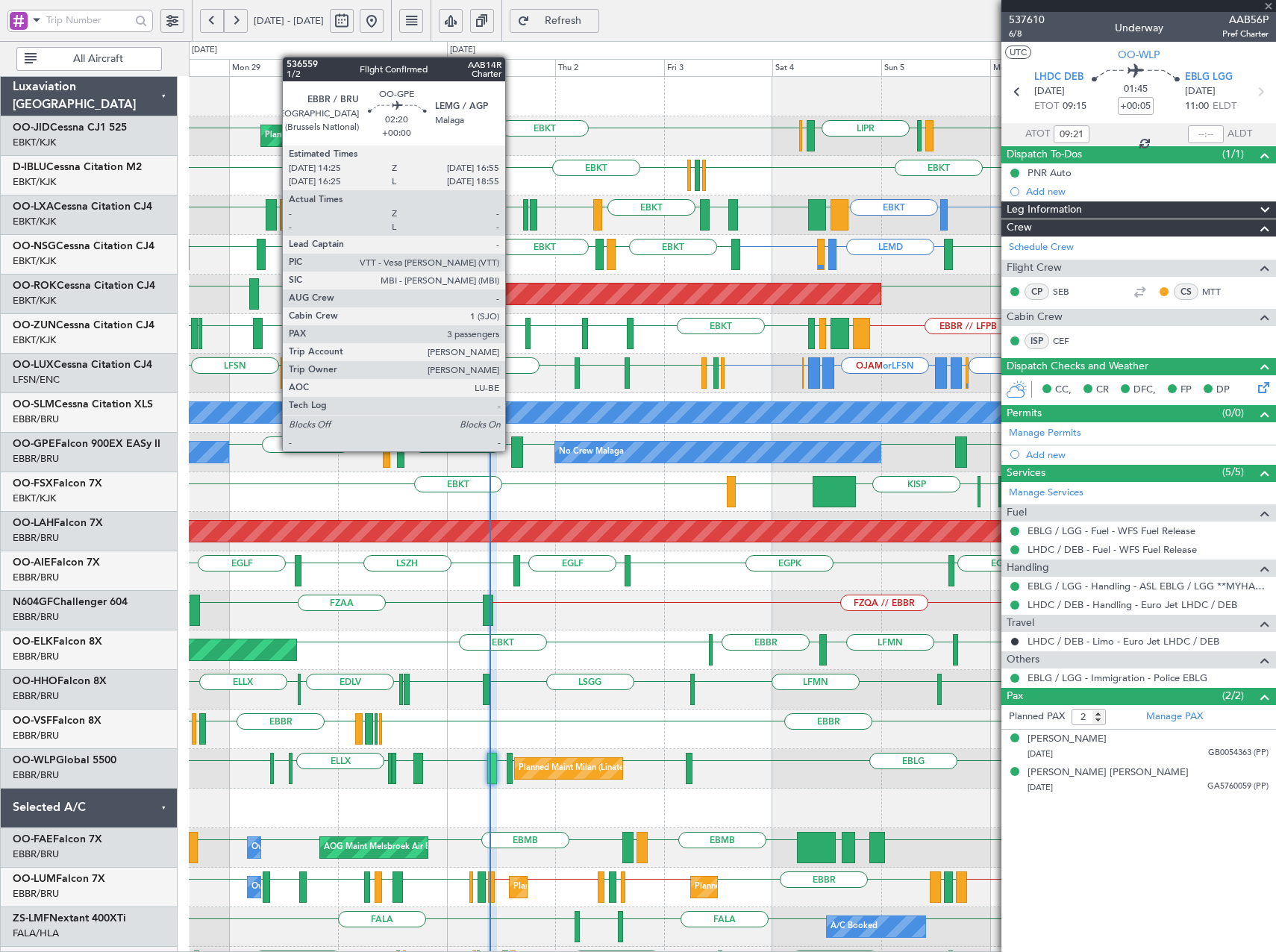
type input "08:18"
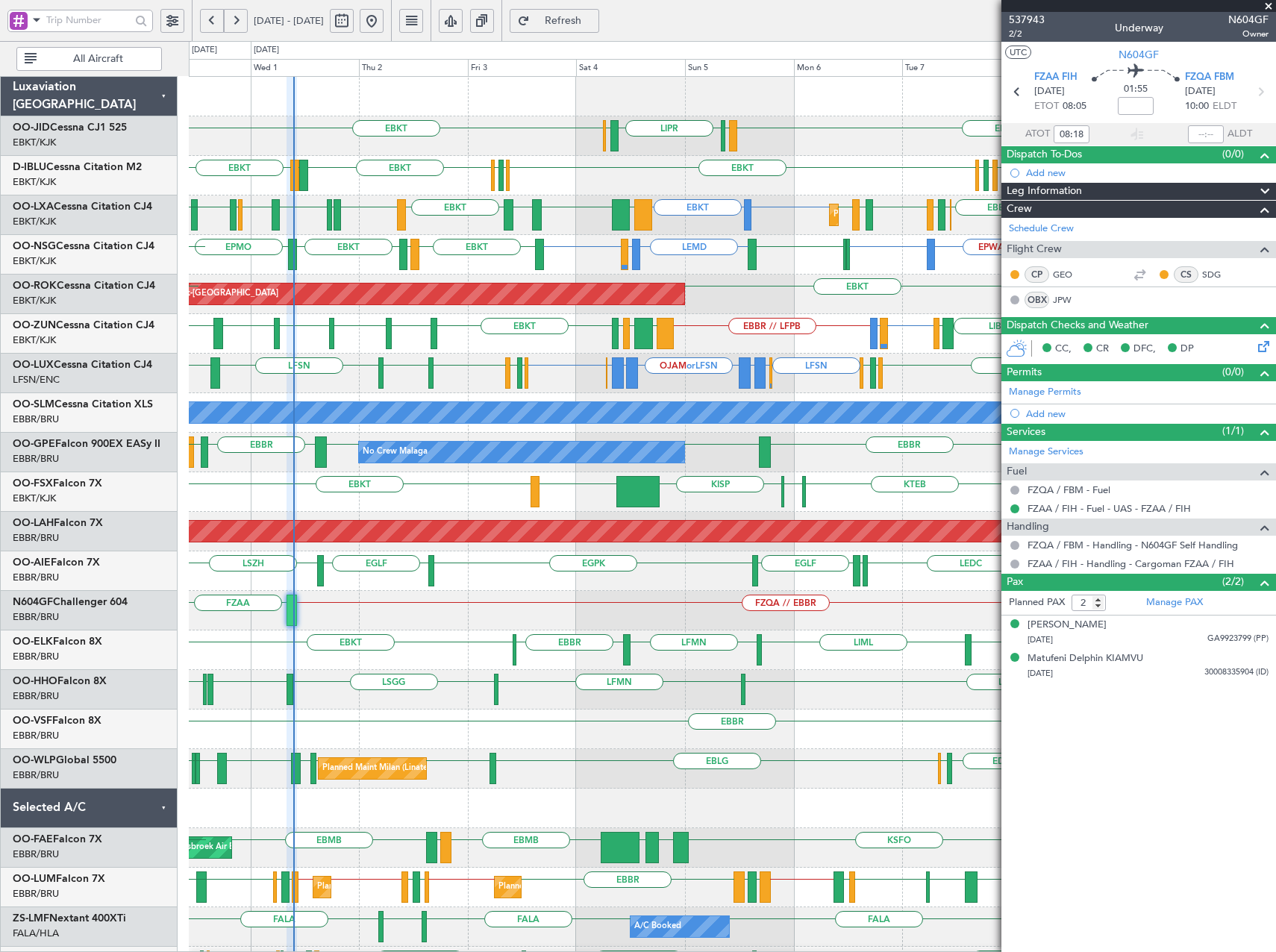
click at [683, 380] on div "LFSN ELLX or LFSN LGKR or LFSN OJAM or LFSN LGKR or LFSN ELLX or LFSN LFSN LFSN…" at bounding box center [732, 373] width 1087 height 40
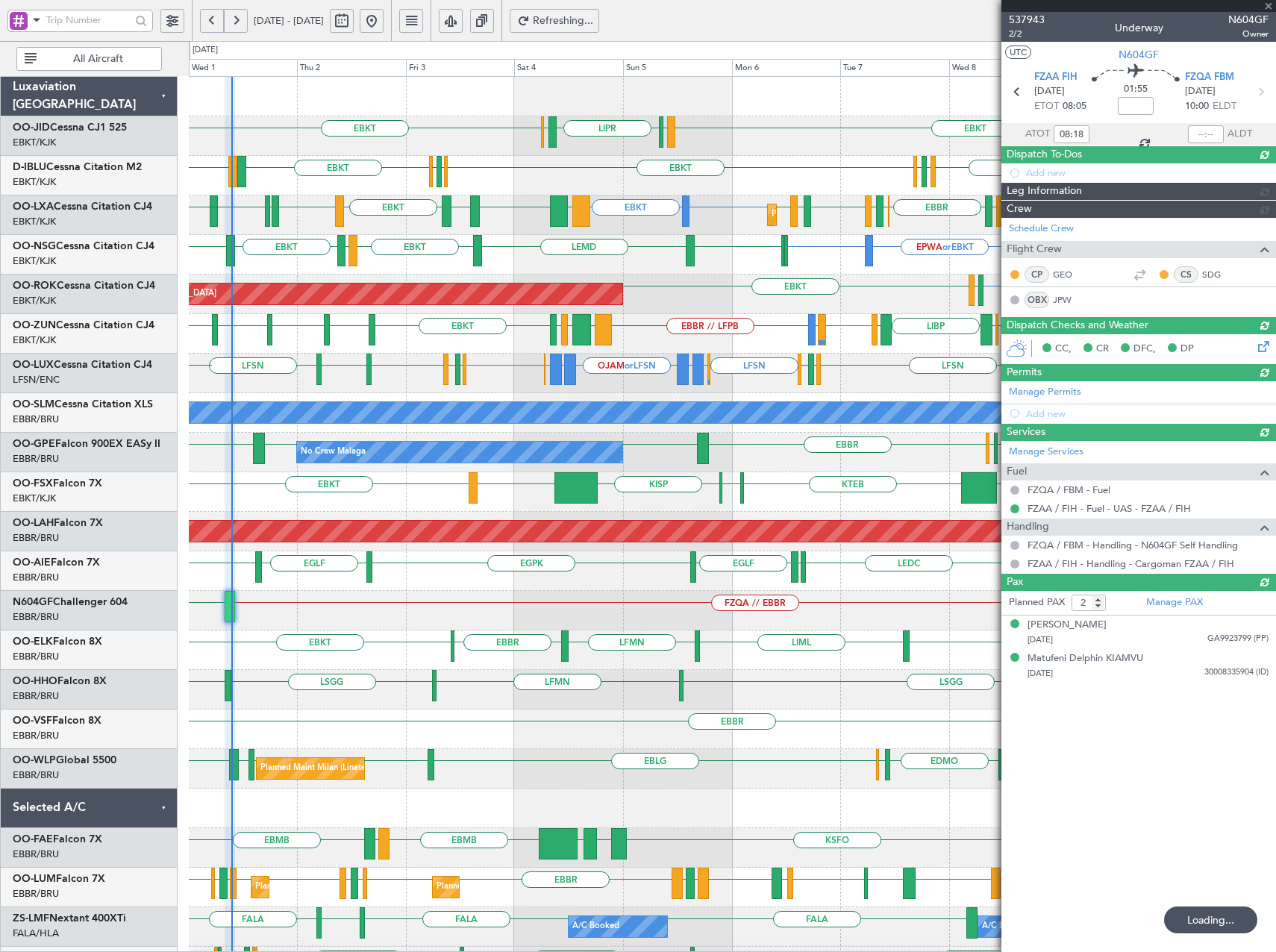
click at [723, 341] on div "EBKT or EBBR LFMN or EBBR EBBR // LFPB LIBP EGGW GMMX EBBR LOWK EBKT LFSD EGWU …" at bounding box center [732, 334] width 1087 height 40
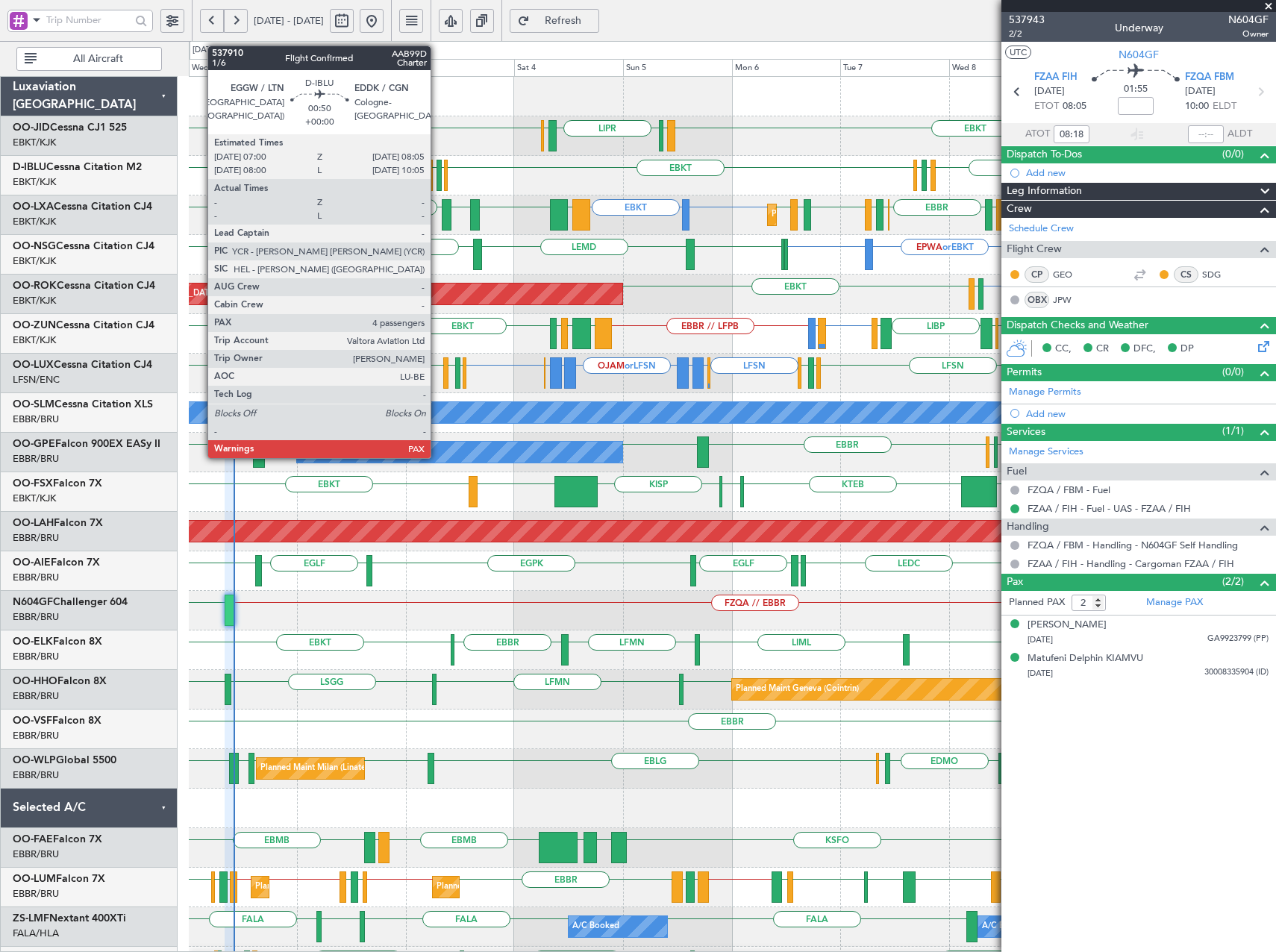
click at [437, 173] on div at bounding box center [439, 175] width 5 height 31
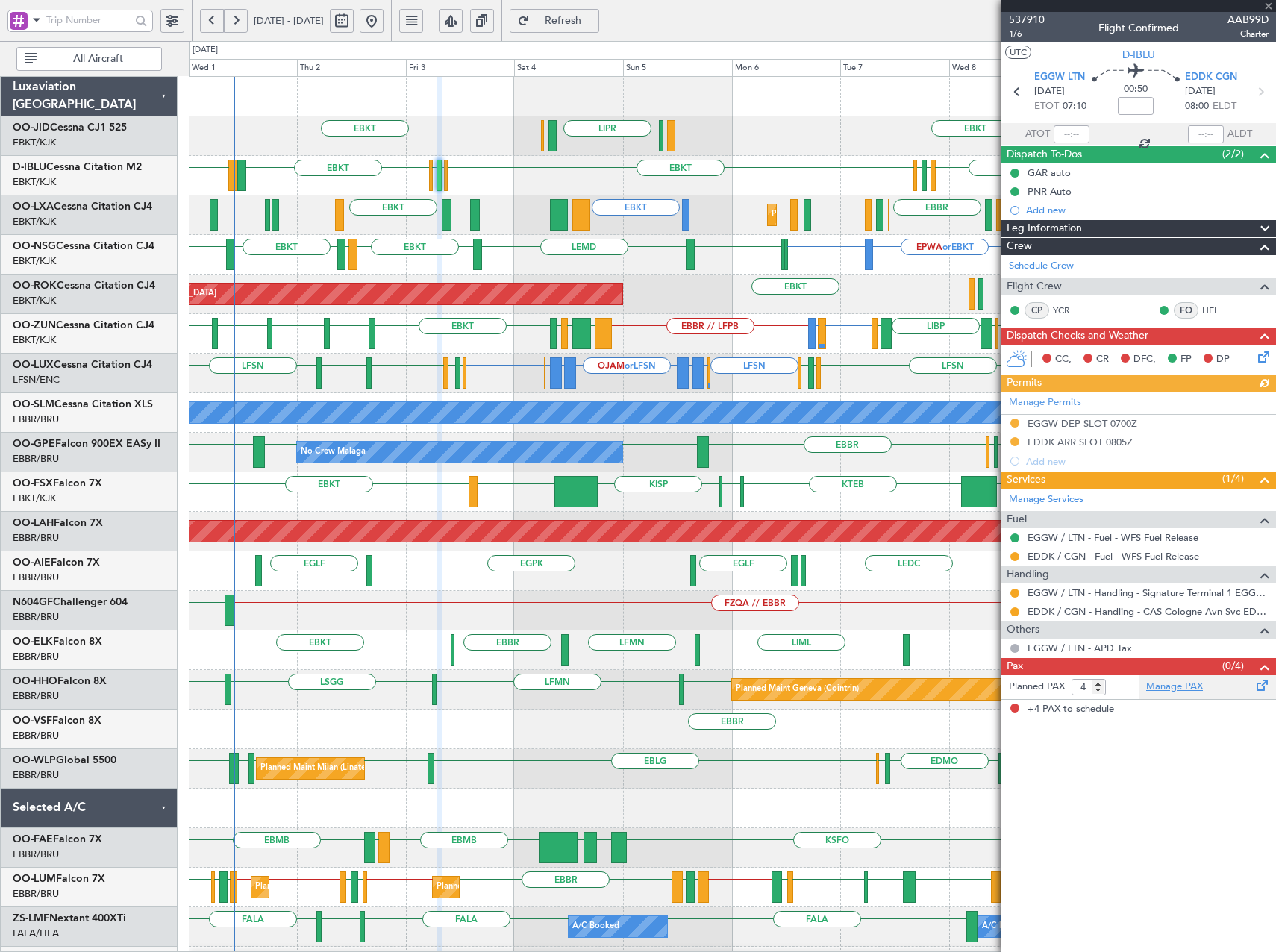
click at [1193, 690] on link "Manage PAX" at bounding box center [1174, 687] width 56 height 15
click at [1099, 691] on input "3" at bounding box center [1088, 687] width 34 height 17
type input "2"
click at [1099, 691] on input "2" at bounding box center [1088, 687] width 34 height 17
click at [1163, 688] on link "Manage PAX" at bounding box center [1174, 687] width 56 height 15
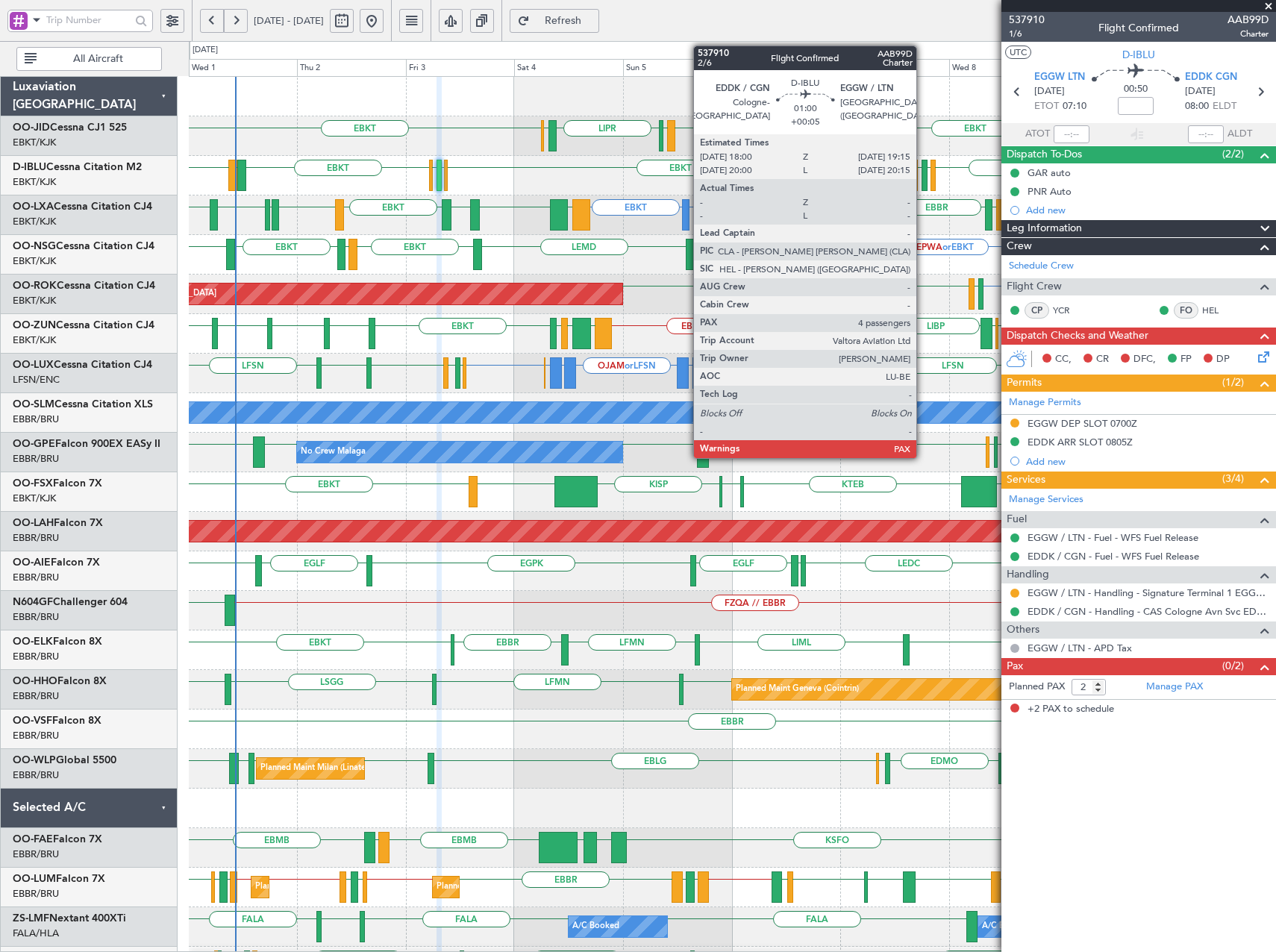
click at [924, 172] on div at bounding box center [924, 175] width 6 height 31
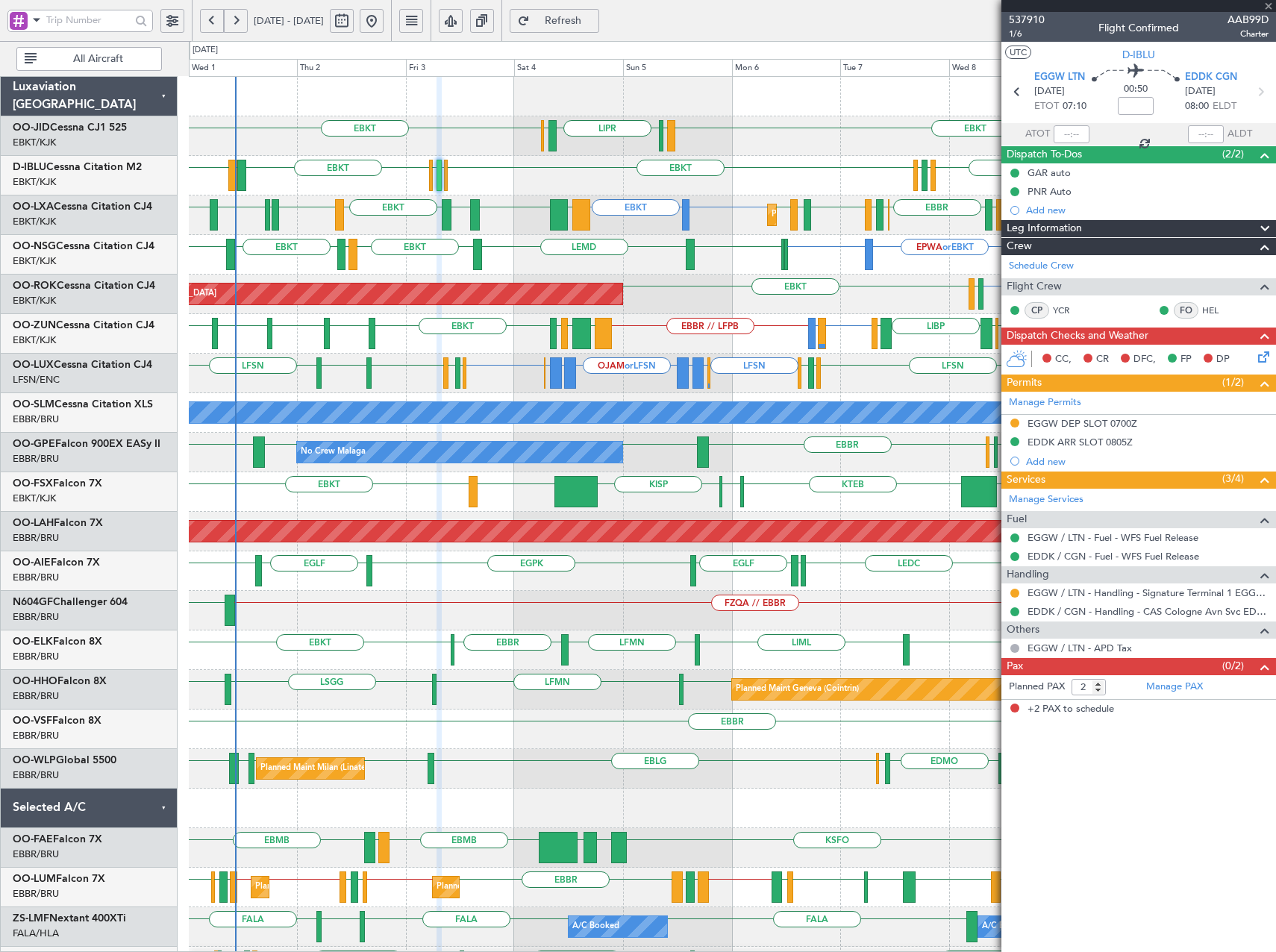
type input "+00:05"
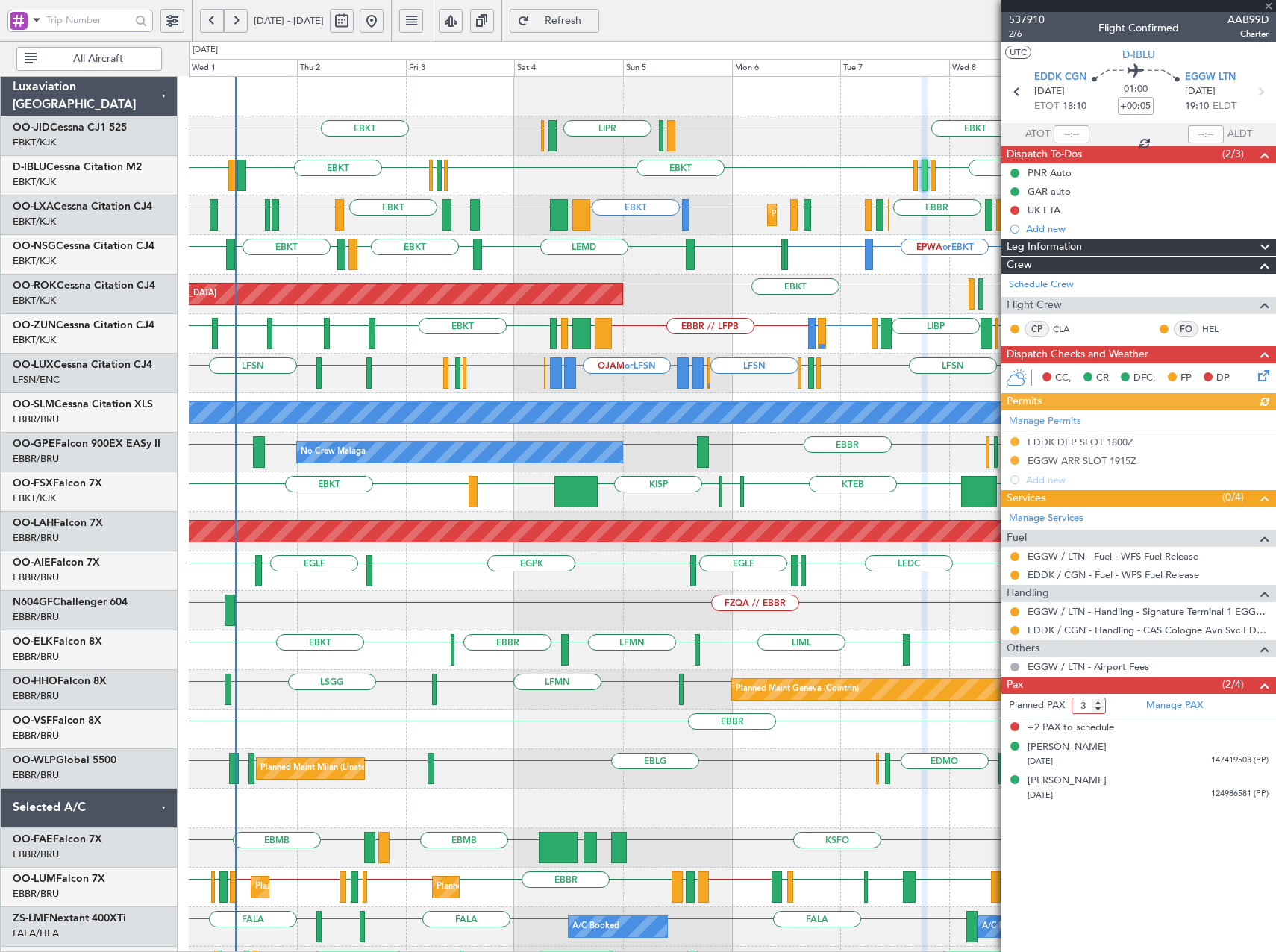
click at [1097, 709] on input "3" at bounding box center [1088, 706] width 34 height 17
type input "2"
click at [1097, 709] on input "2" at bounding box center [1088, 706] width 34 height 17
click at [1035, 19] on span "537910" at bounding box center [1027, 19] width 36 height 16
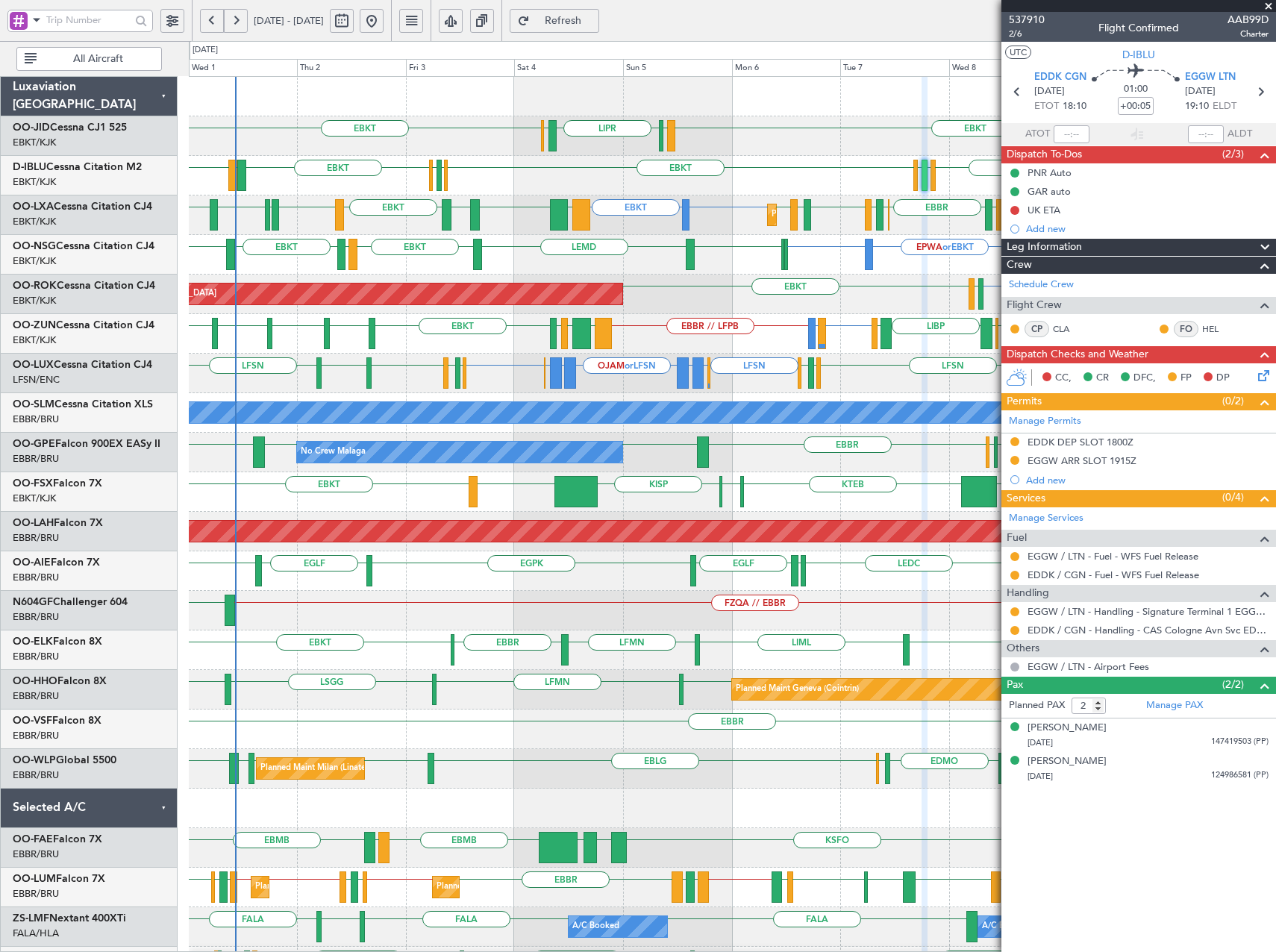
click at [913, 170] on div "EBKT EGGW EBKT LFTH EBKT LSGS EBBR EGGW EDDK EBKT EDDK" at bounding box center [732, 175] width 1087 height 40
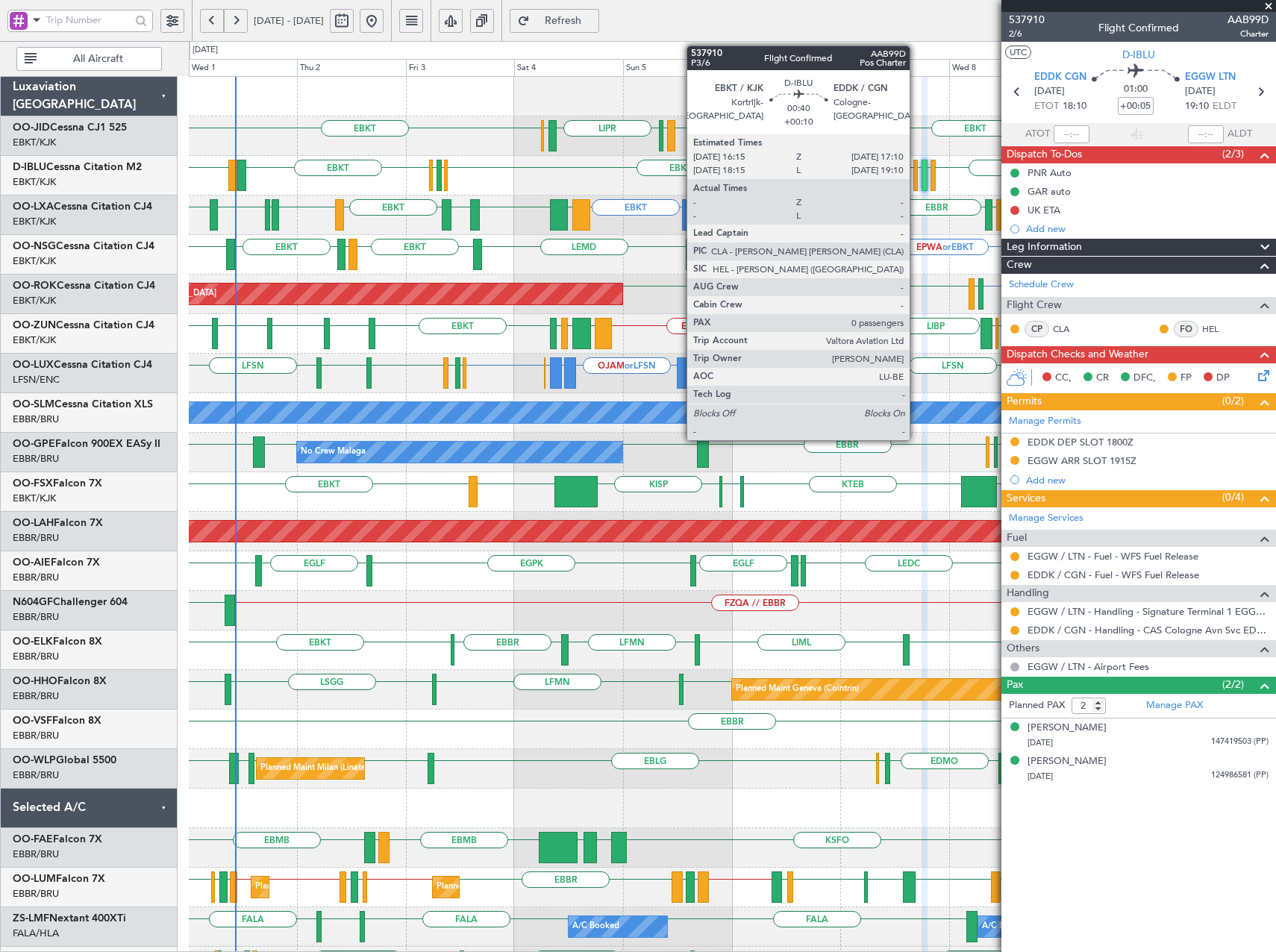
click at [917, 173] on div at bounding box center [915, 175] width 4 height 31
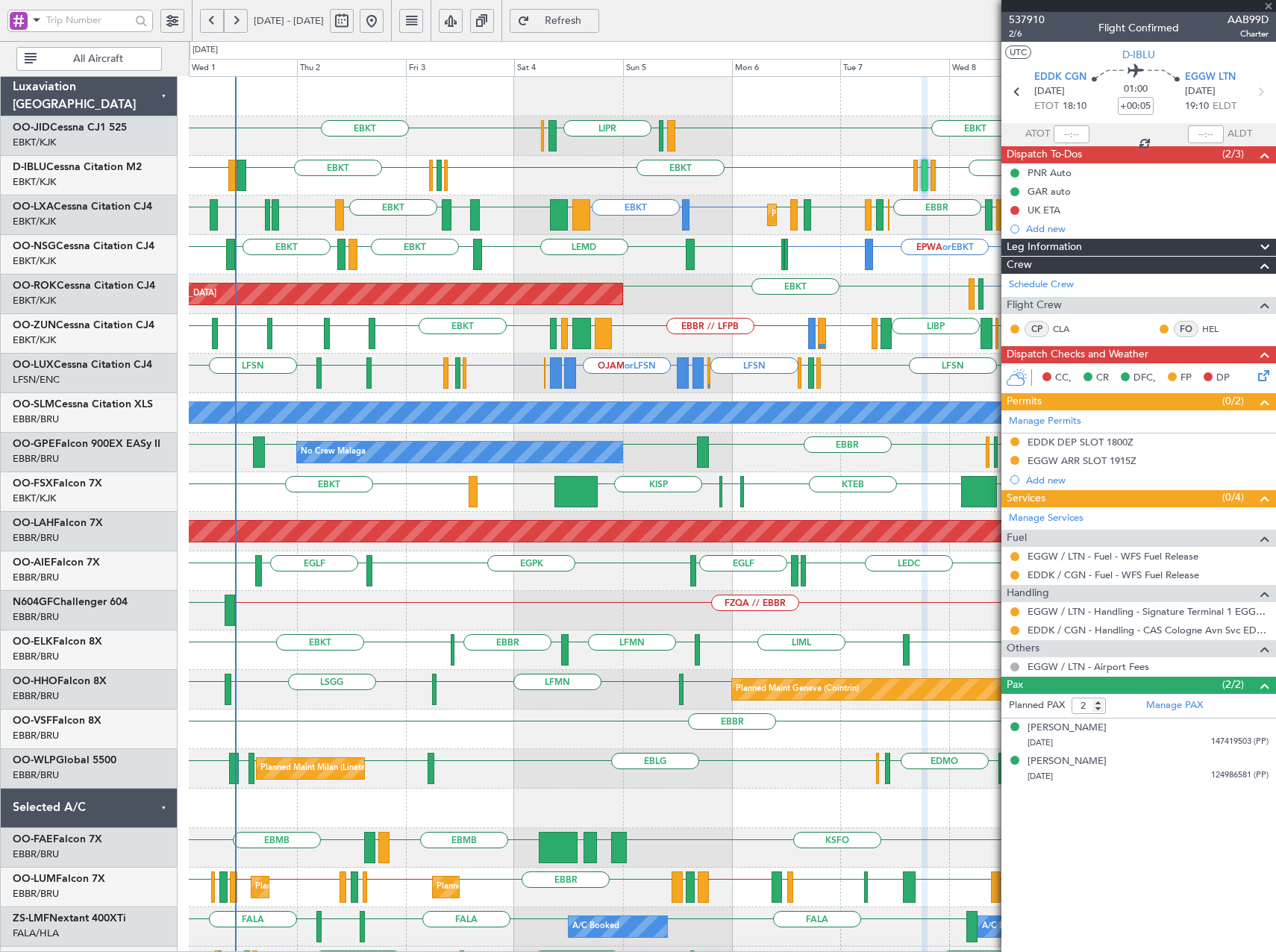
type input "+00:10"
type input "0"
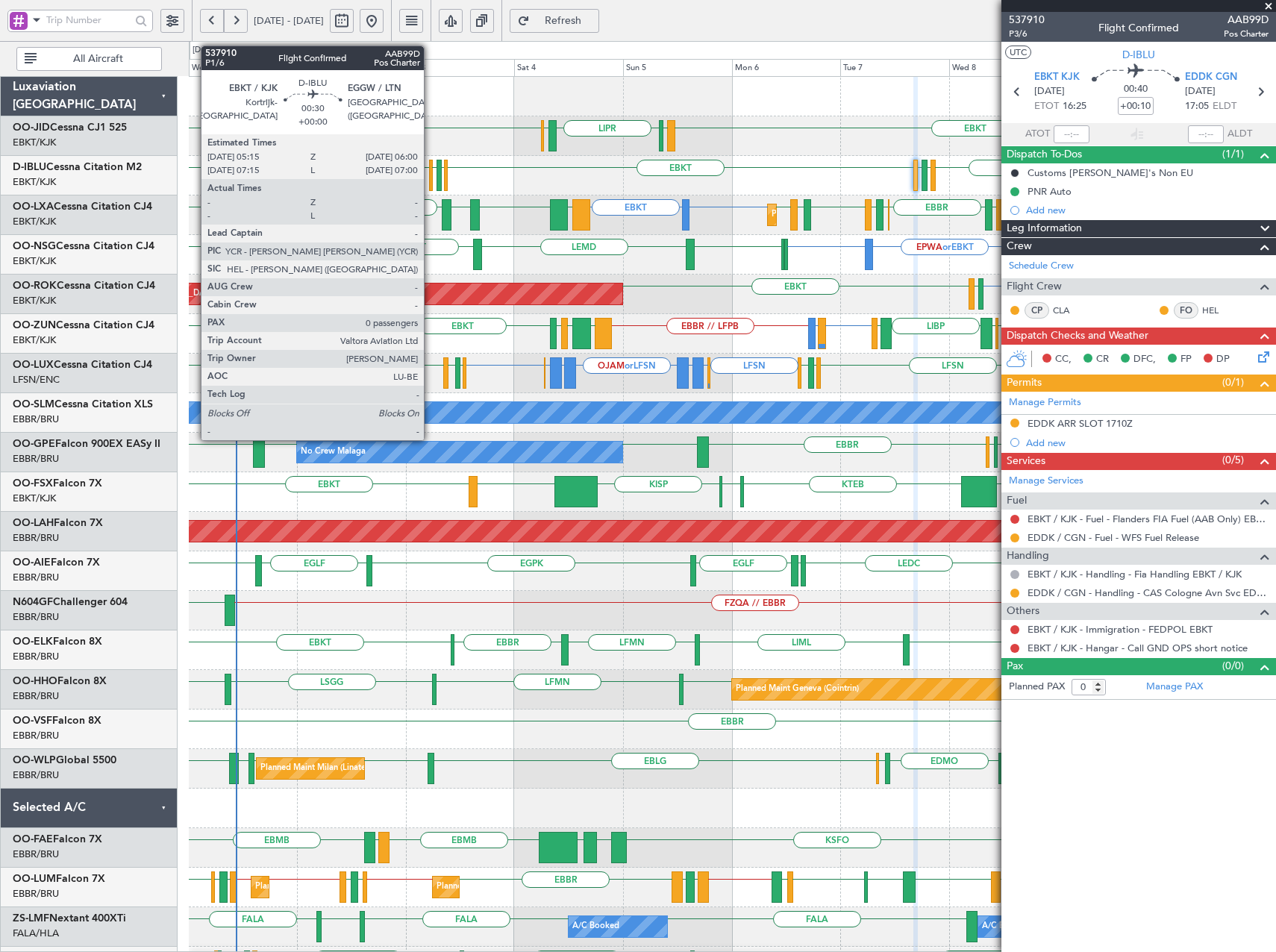
click at [431, 169] on div at bounding box center [431, 175] width 3 height 31
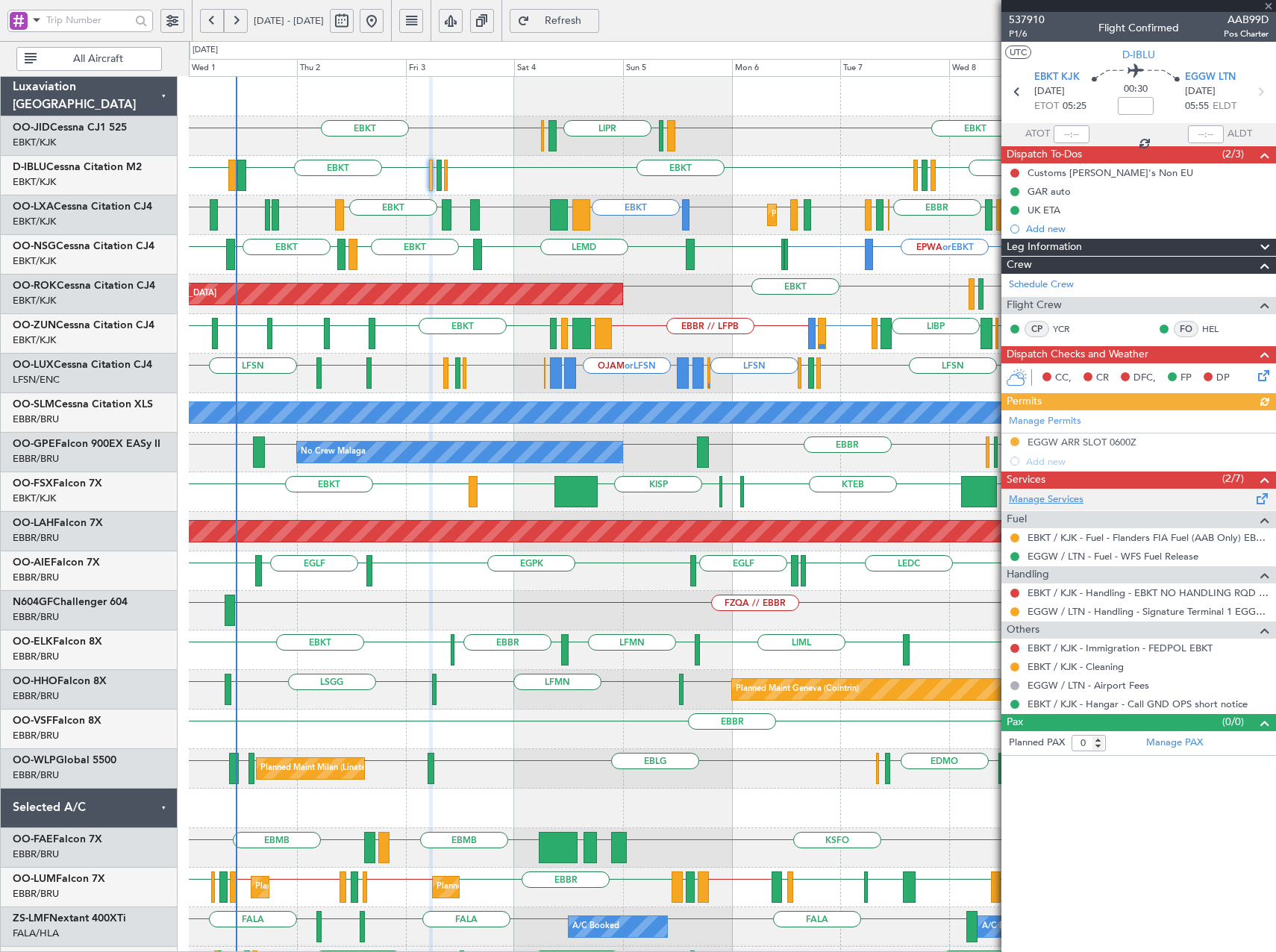
click at [1060, 500] on link "Manage Services" at bounding box center [1046, 500] width 75 height 15
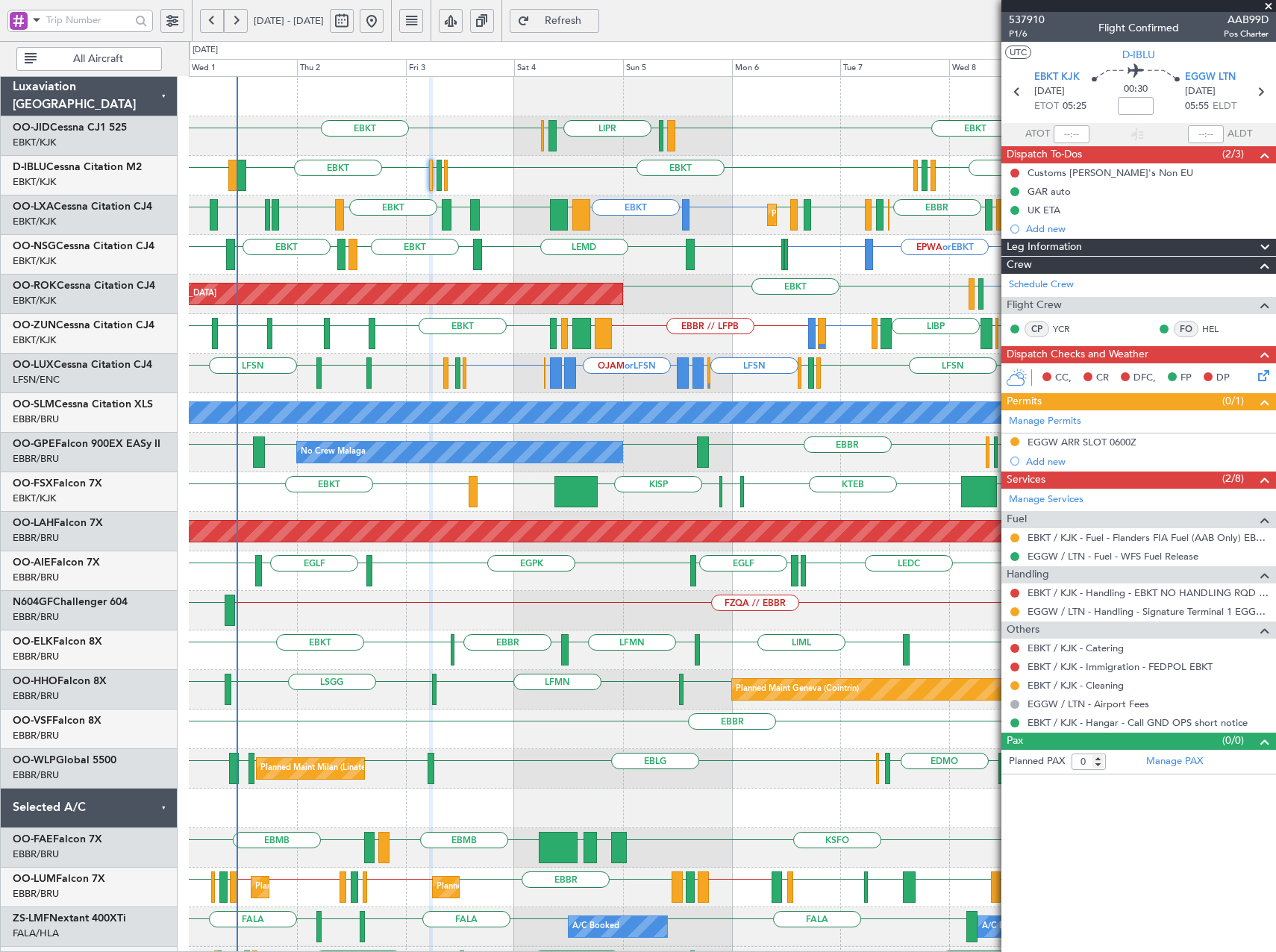
click at [33, 18] on span at bounding box center [36, 19] width 18 height 19
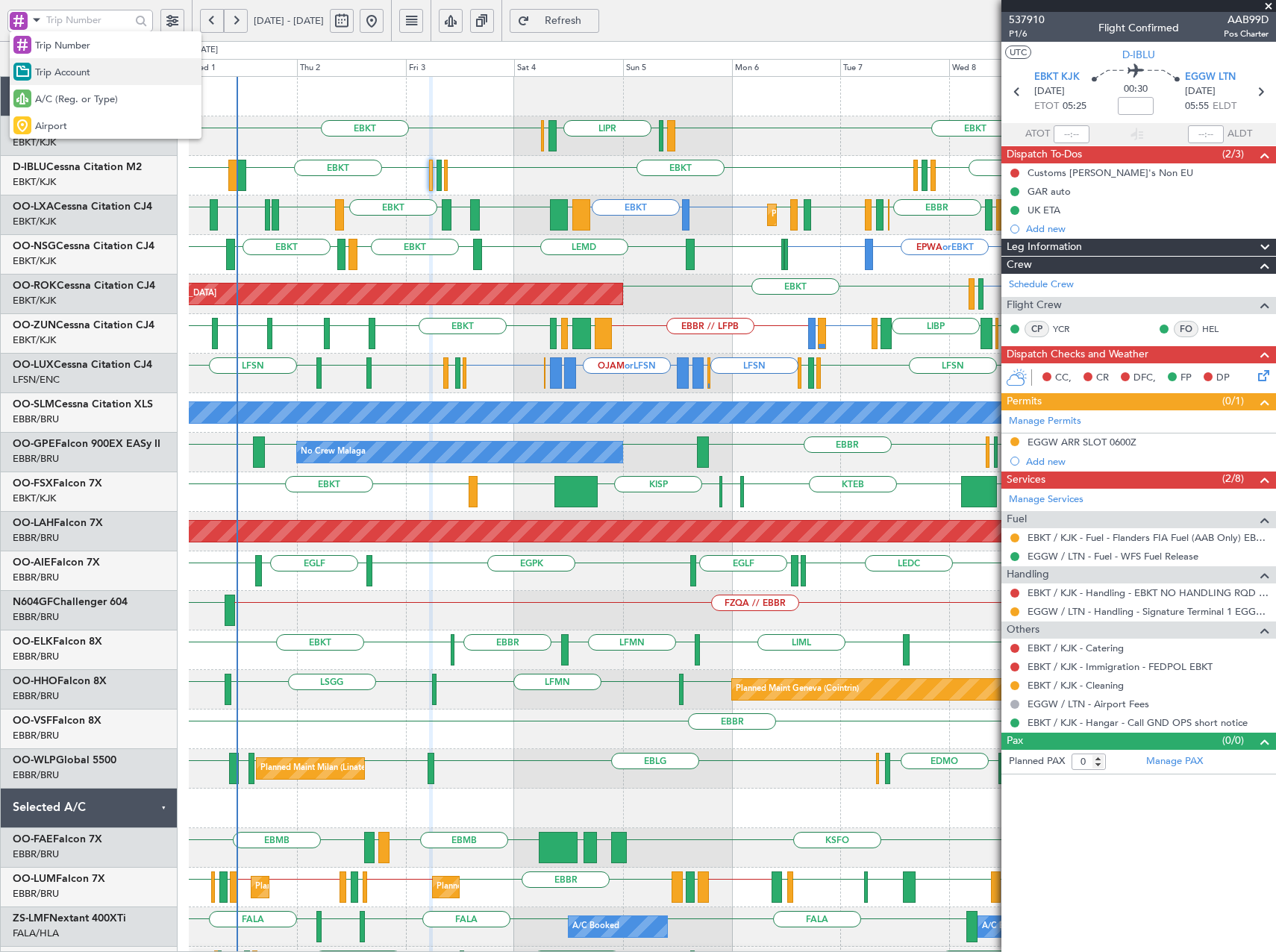
click at [81, 75] on span "Trip Account" at bounding box center [63, 73] width 56 height 15
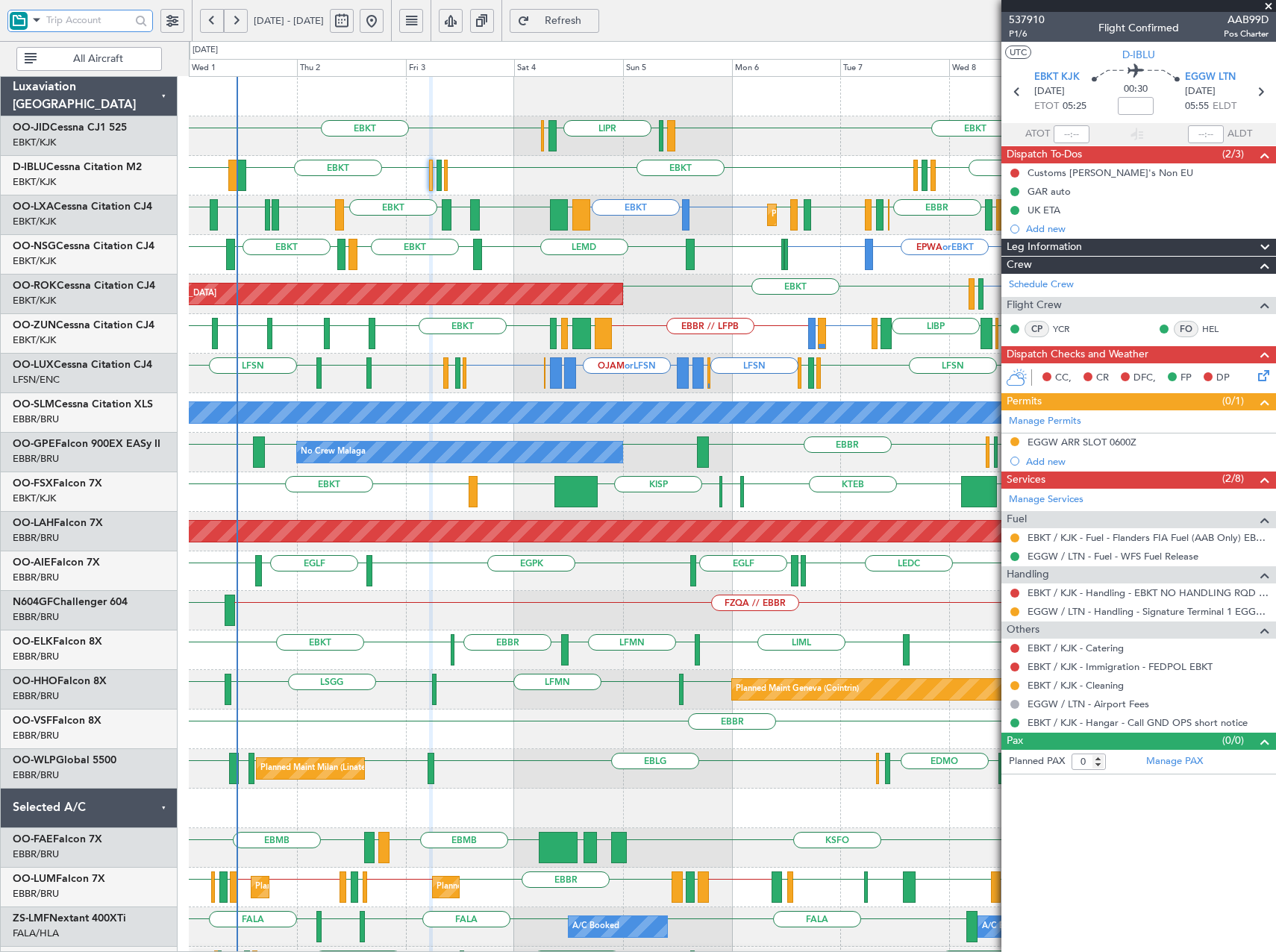
click at [76, 24] on input "text" at bounding box center [88, 20] width 84 height 23
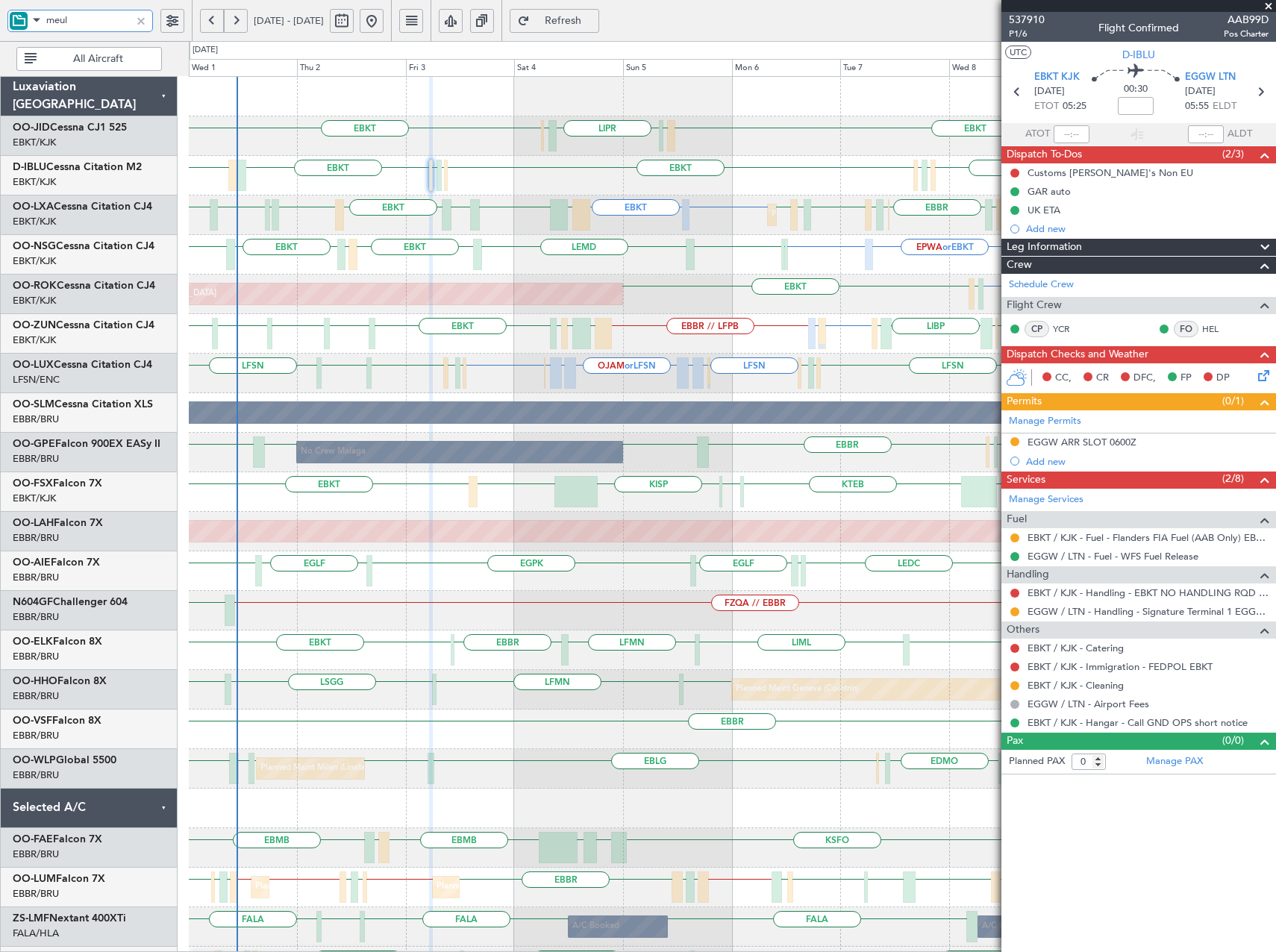
type input "meule"
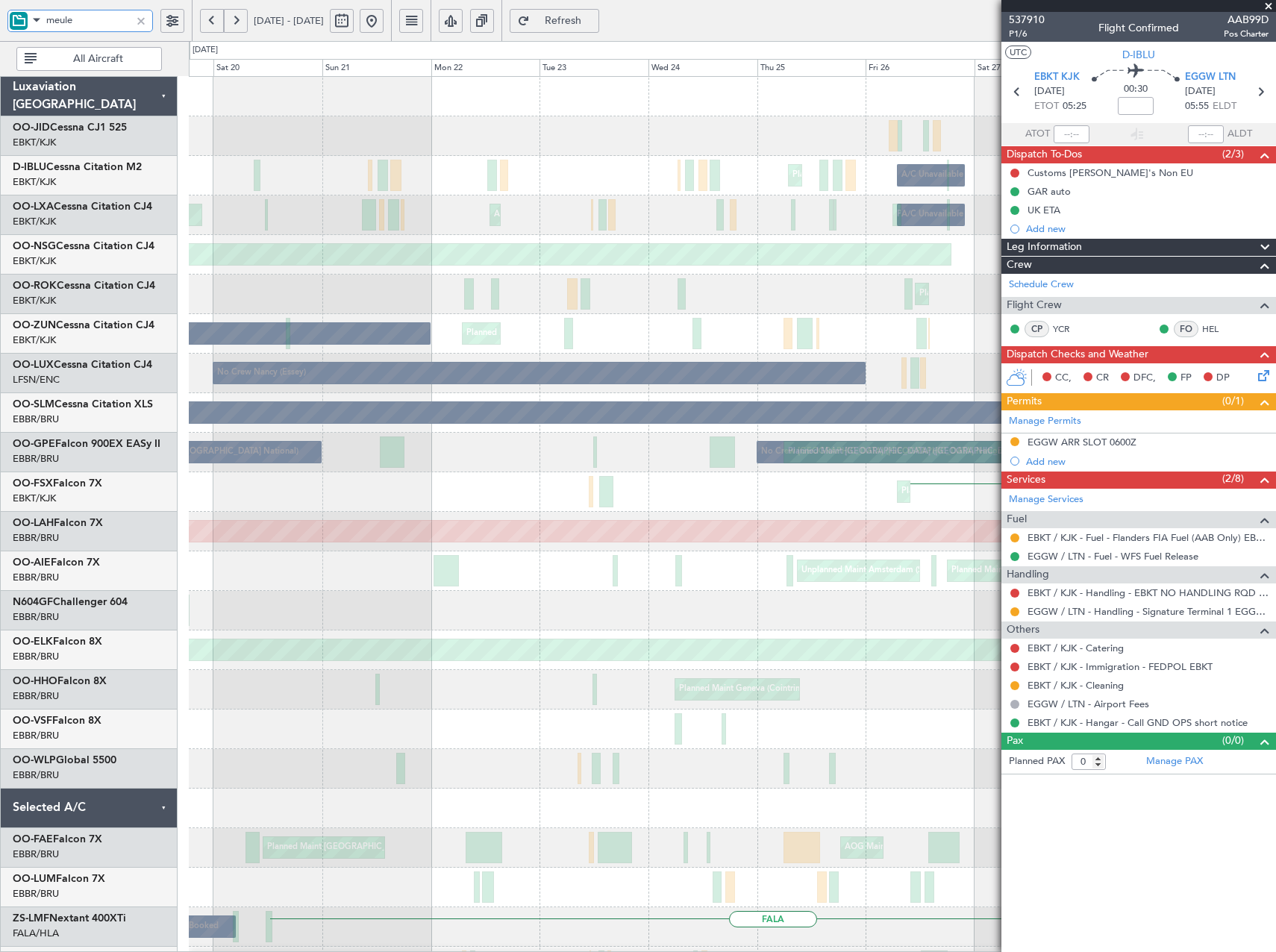
click at [1275, 294] on html "meule 01 Oct 2025 - 11 Oct 2025 Refresh Quick Links All Aircraft EBKT Planned M…" at bounding box center [638, 476] width 1276 height 952
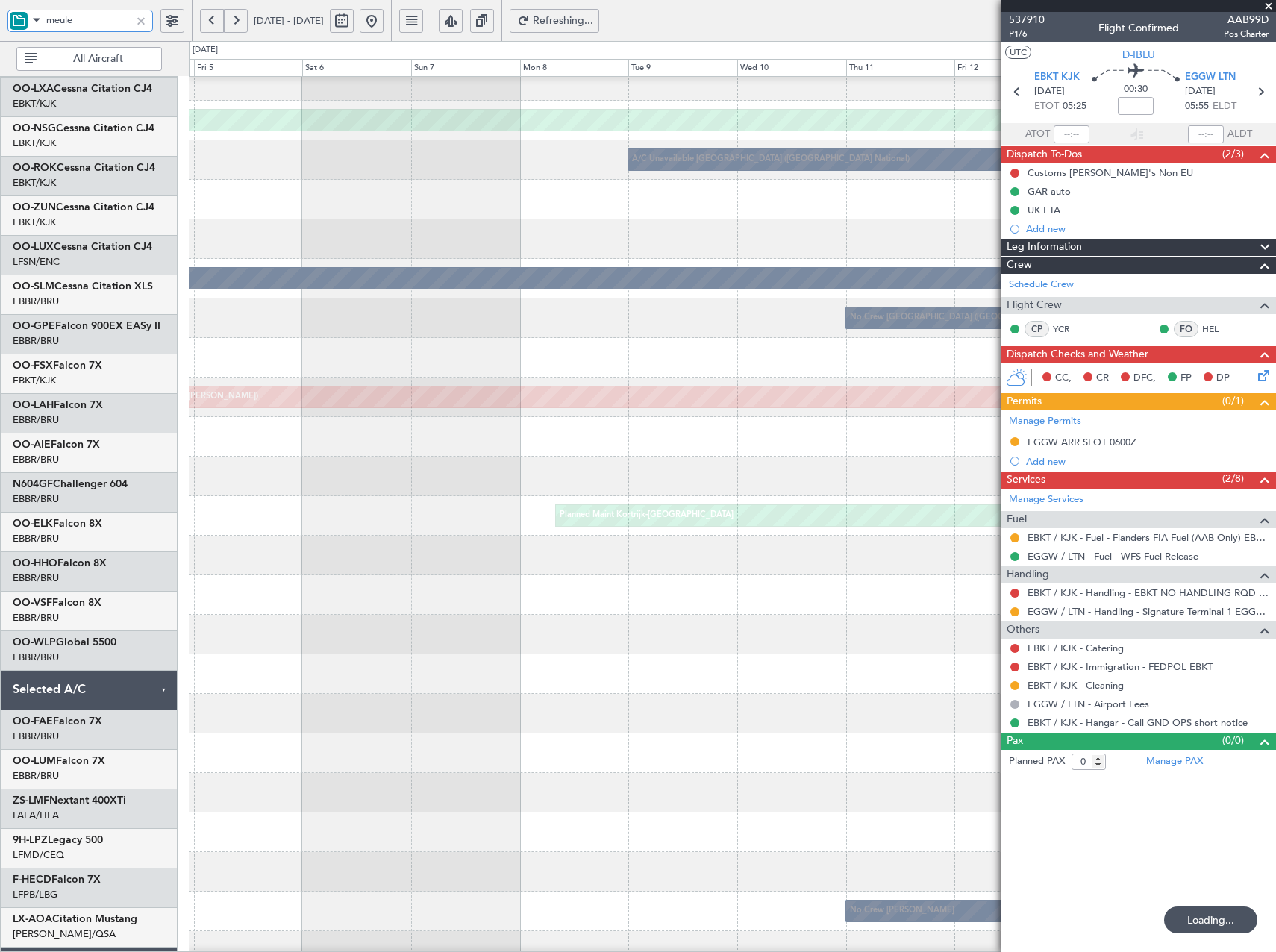
scroll to position [135, 0]
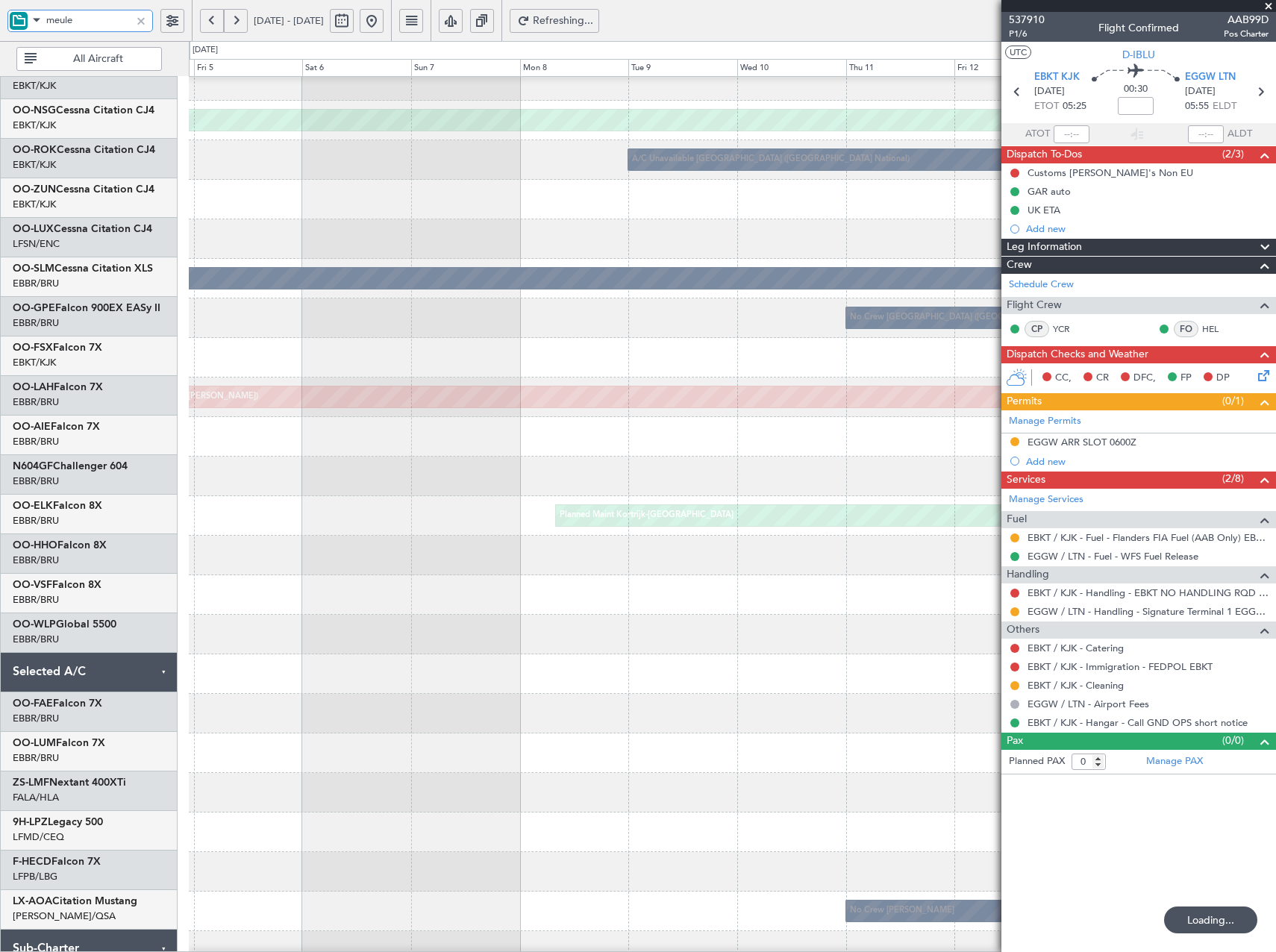
click at [995, 638] on div at bounding box center [732, 634] width 1087 height 40
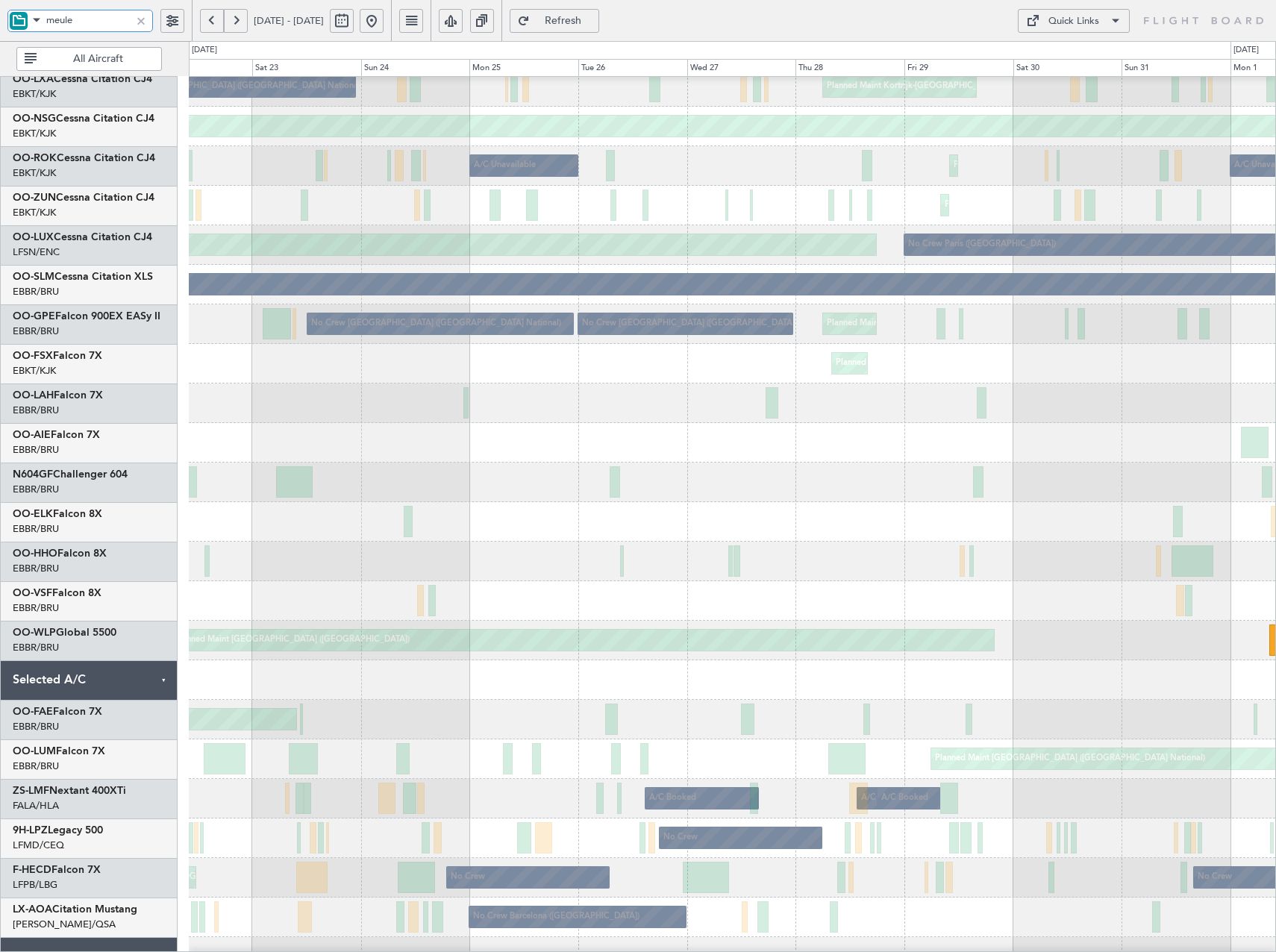
scroll to position [130, 0]
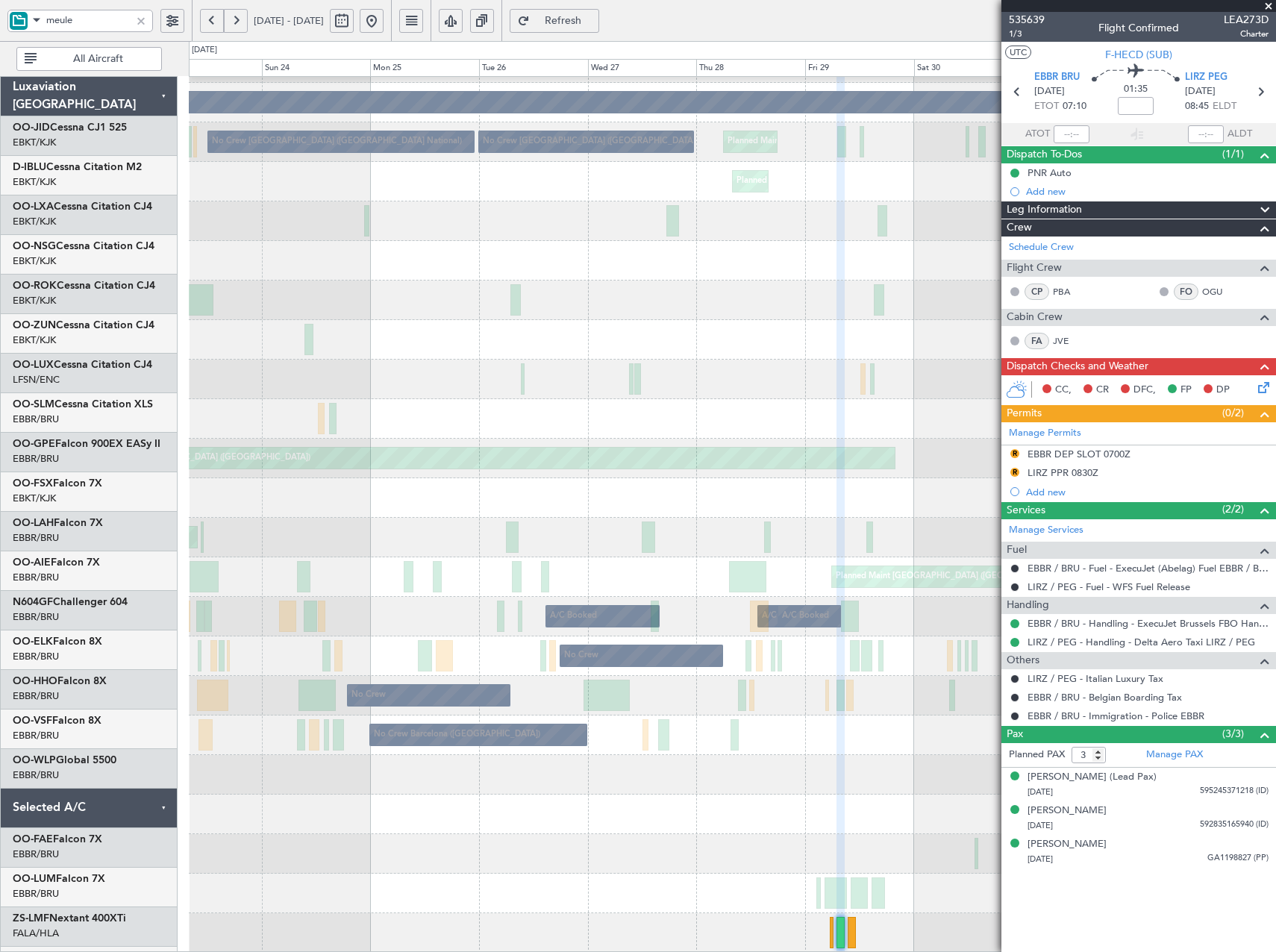
scroll to position [310, 0]
